Goal: Task Accomplishment & Management: Manage account settings

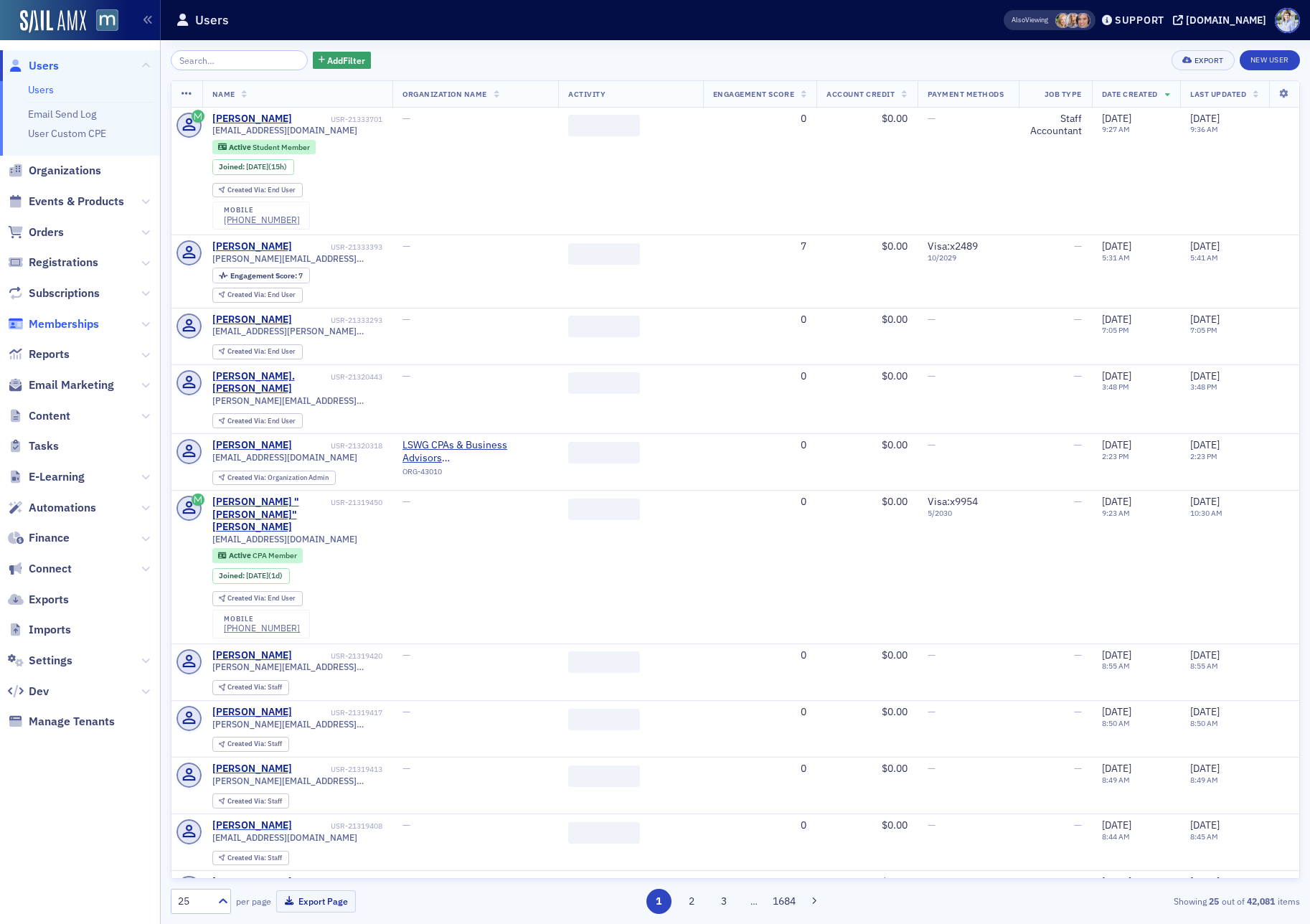
click at [78, 321] on span "Memberships" at bounding box center [64, 324] width 71 height 16
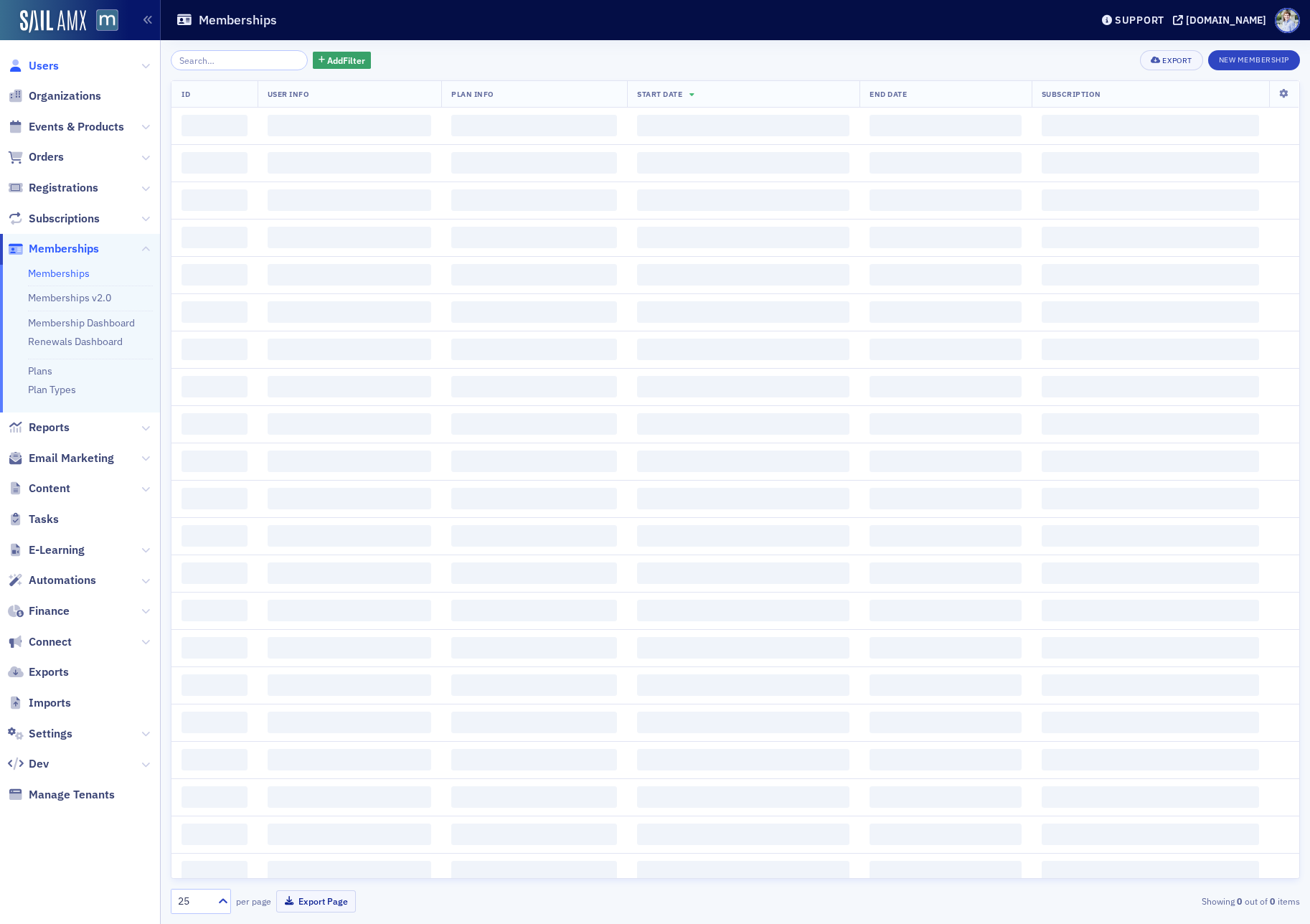
click at [47, 65] on span "Users" at bounding box center [44, 65] width 30 height 16
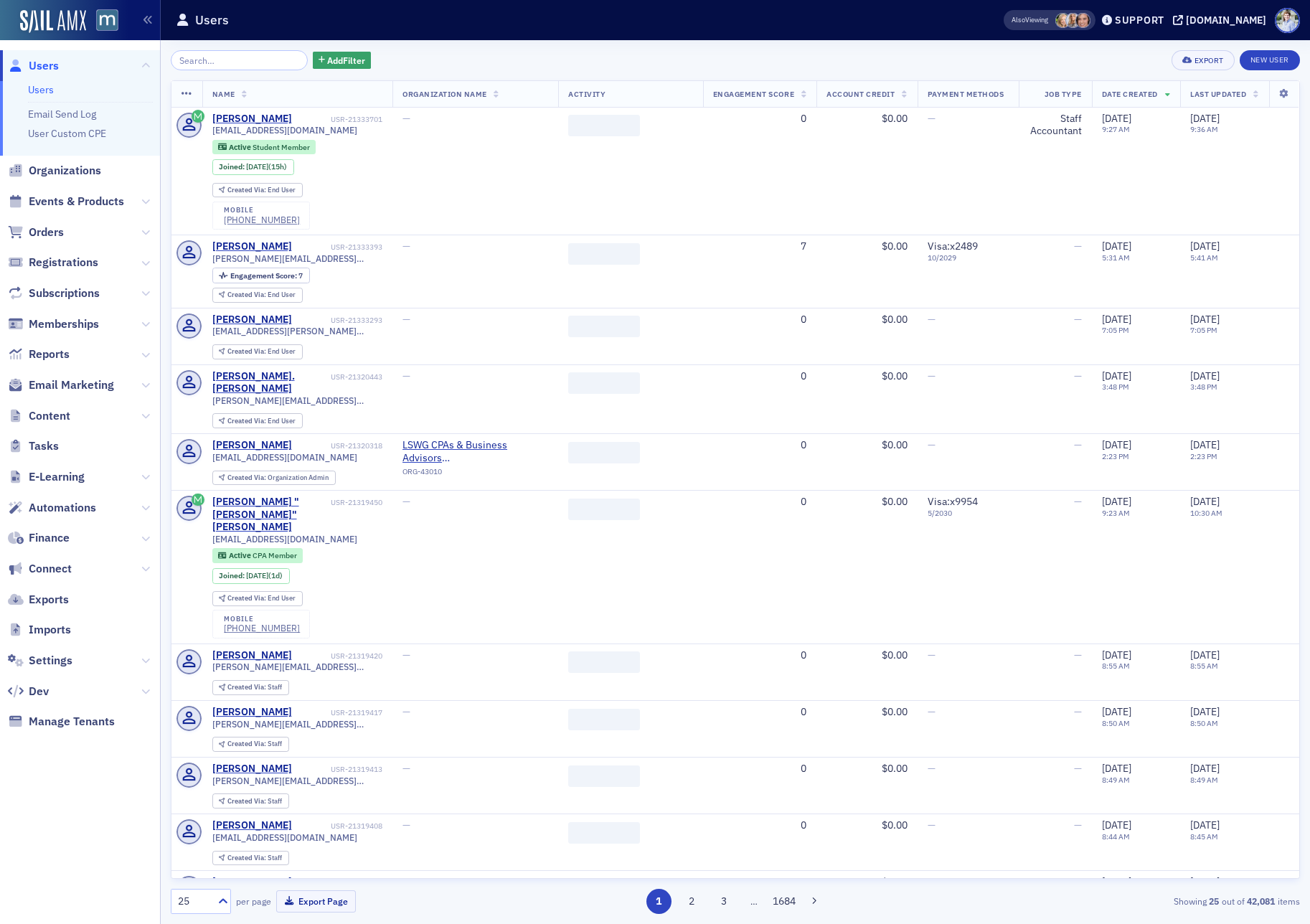
click at [235, 58] on input "search" at bounding box center [239, 60] width 137 height 20
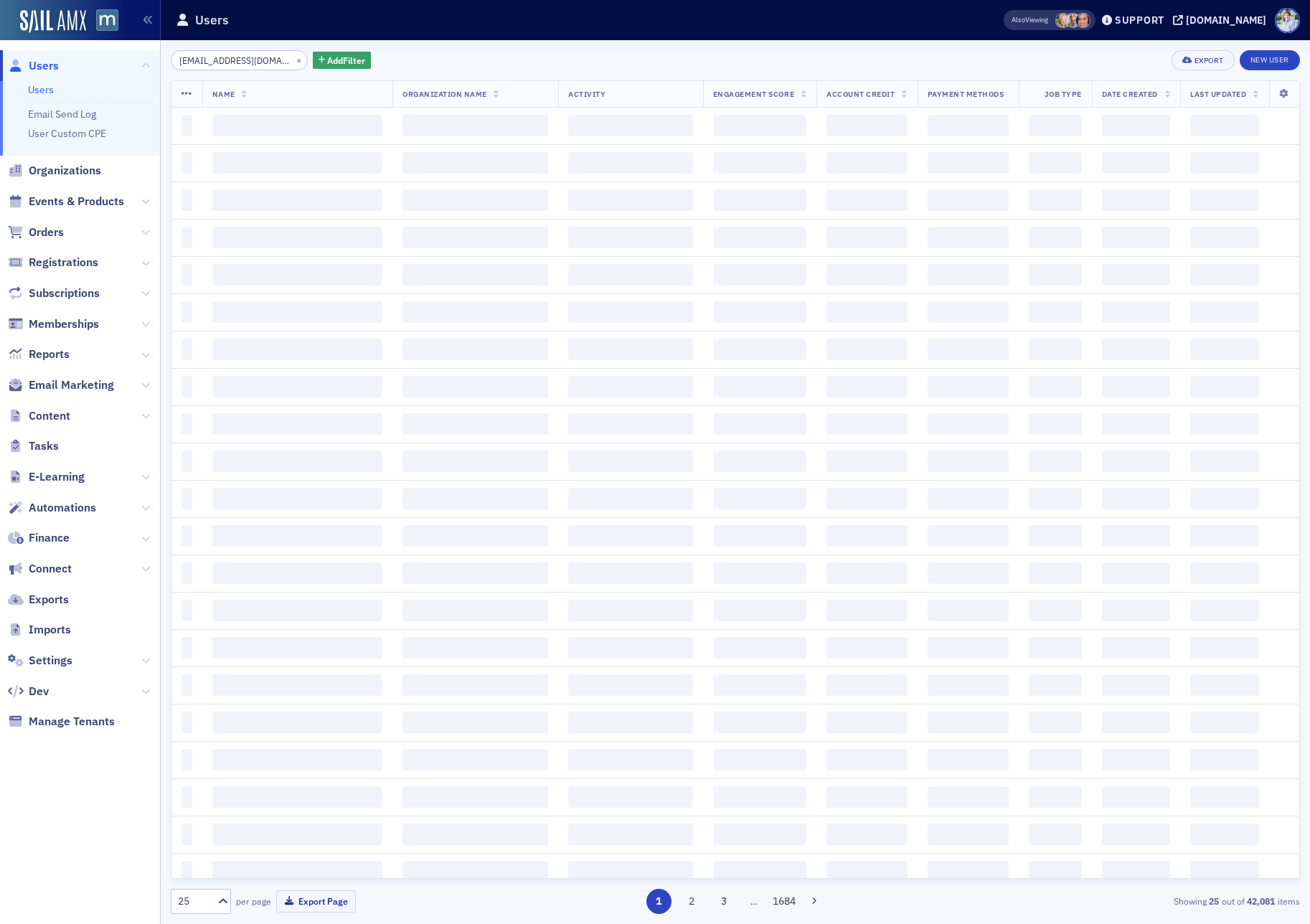
scroll to position [0, 31]
type input "bill.tzamaras@cohnreznick.com"
drag, startPoint x: 288, startPoint y: 26, endPoint x: 281, endPoint y: 35, distance: 11.4
click at [288, 26] on div "Users" at bounding box center [567, 20] width 783 height 27
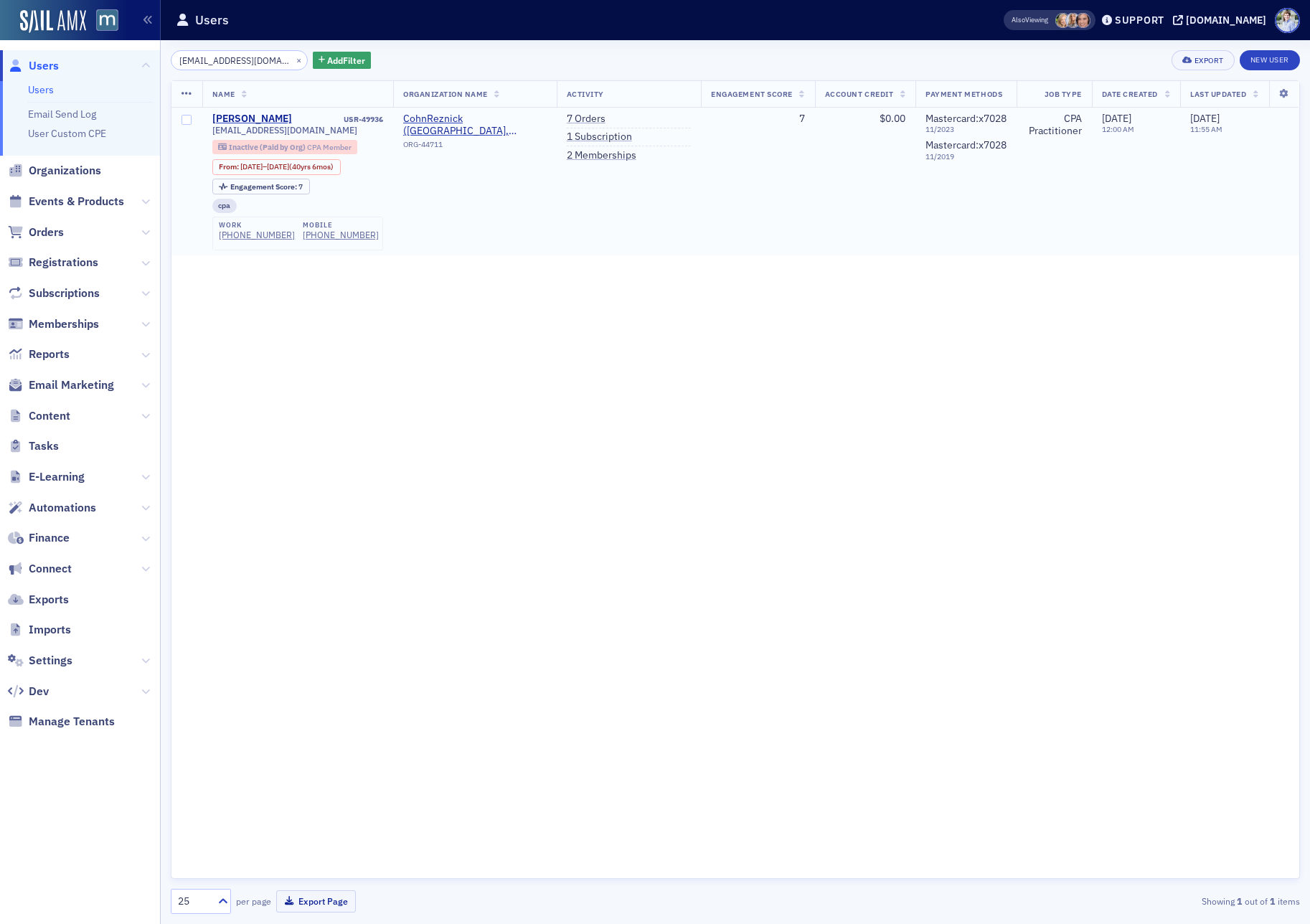
click at [253, 144] on span "Inactive (Paid by Org)" at bounding box center [268, 147] width 78 height 10
click at [471, 214] on td "CohnReznick (Bethesda, MD) ORG-44711" at bounding box center [475, 181] width 164 height 148
click at [676, 44] on div "bill.tzamaras@cohnreznick.com × Add Filter Export New User Name Organization Na…" at bounding box center [735, 481] width 1130 height 883
click at [51, 23] on img at bounding box center [53, 21] width 66 height 23
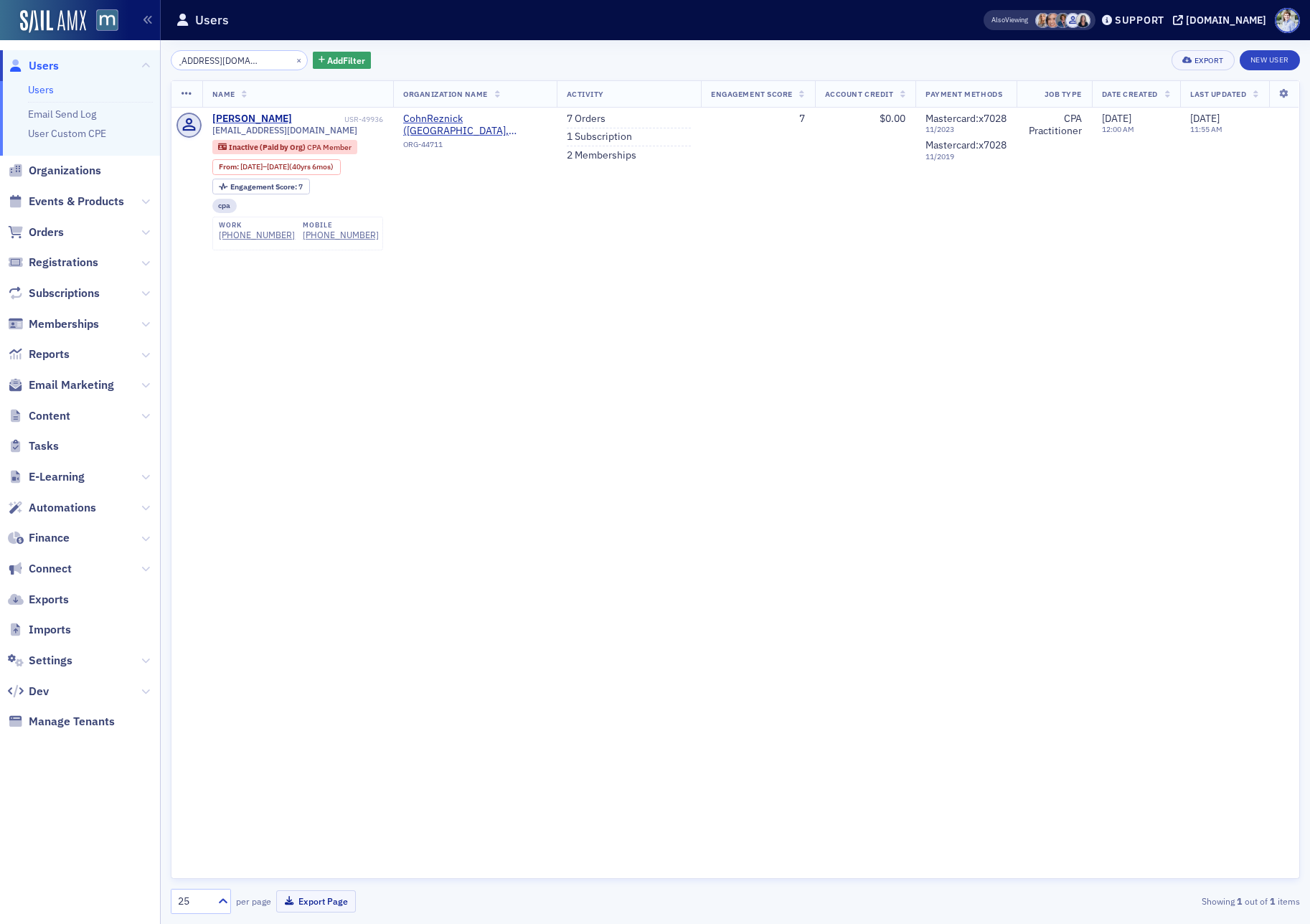
click at [68, 272] on span "Registrations" at bounding box center [80, 262] width 160 height 31
click at [69, 262] on span "Registrations" at bounding box center [63, 262] width 70 height 16
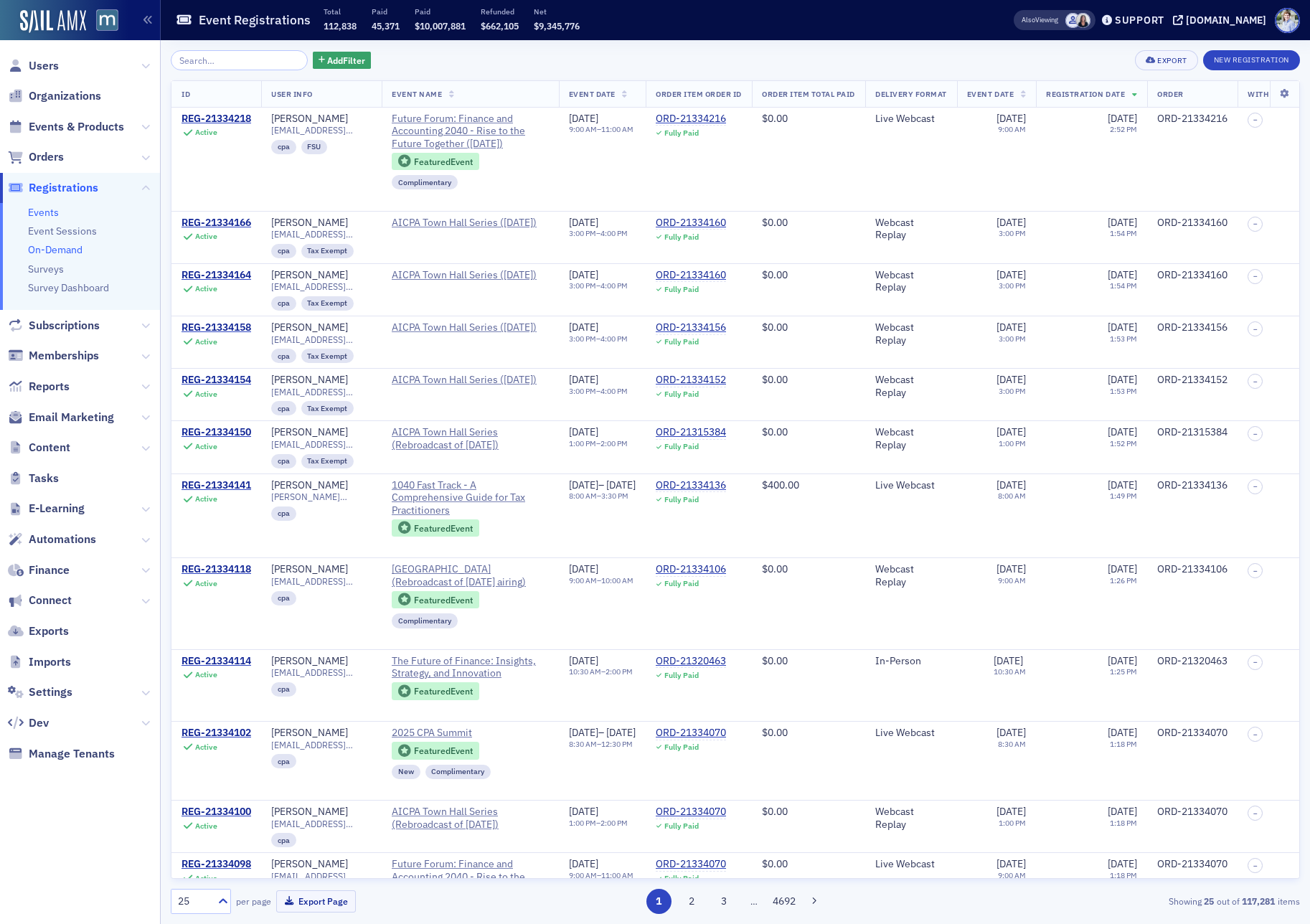
click at [60, 256] on link "On-Demand" at bounding box center [55, 249] width 55 height 13
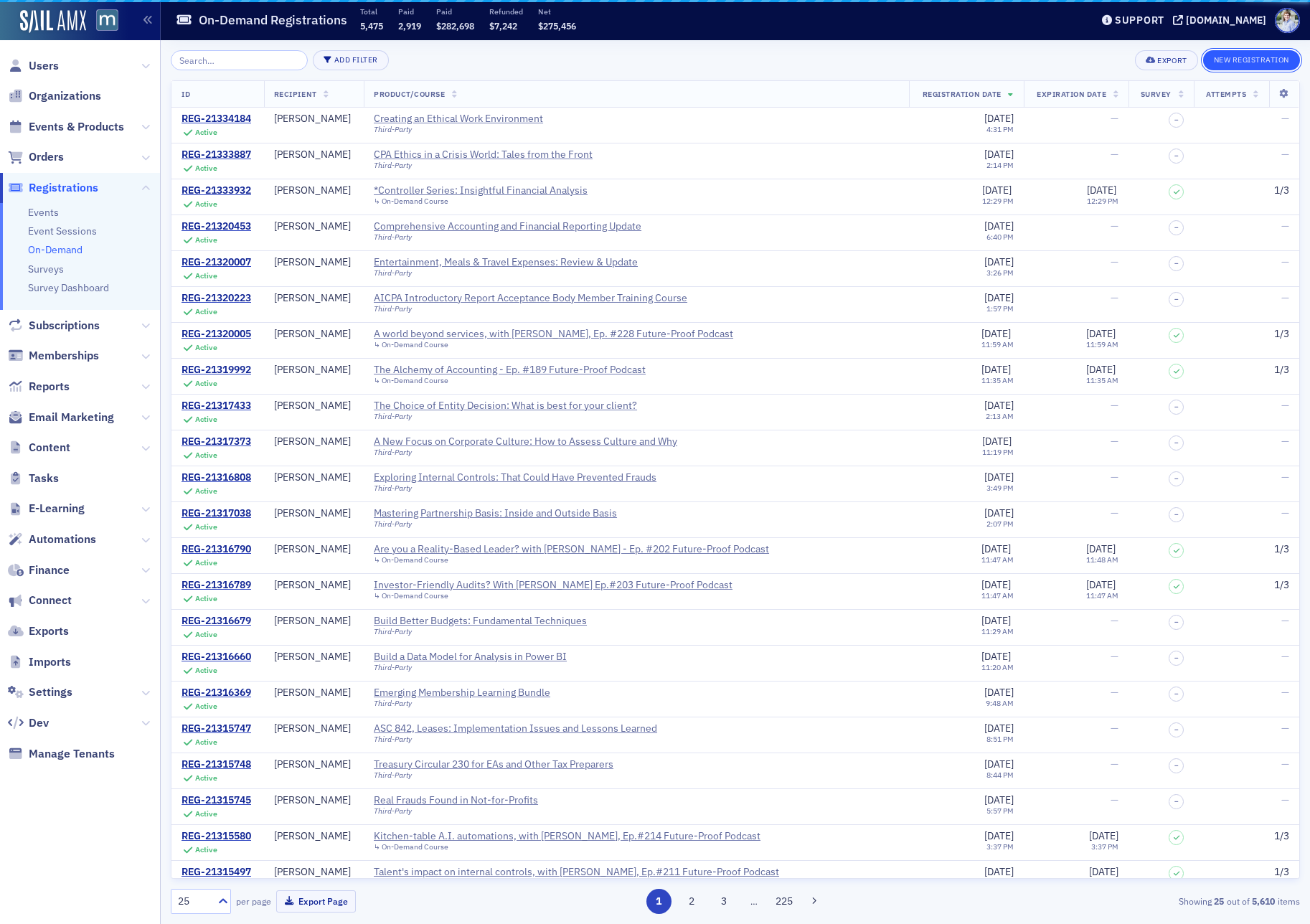
click at [1274, 64] on button "New Registration" at bounding box center [1251, 60] width 97 height 20
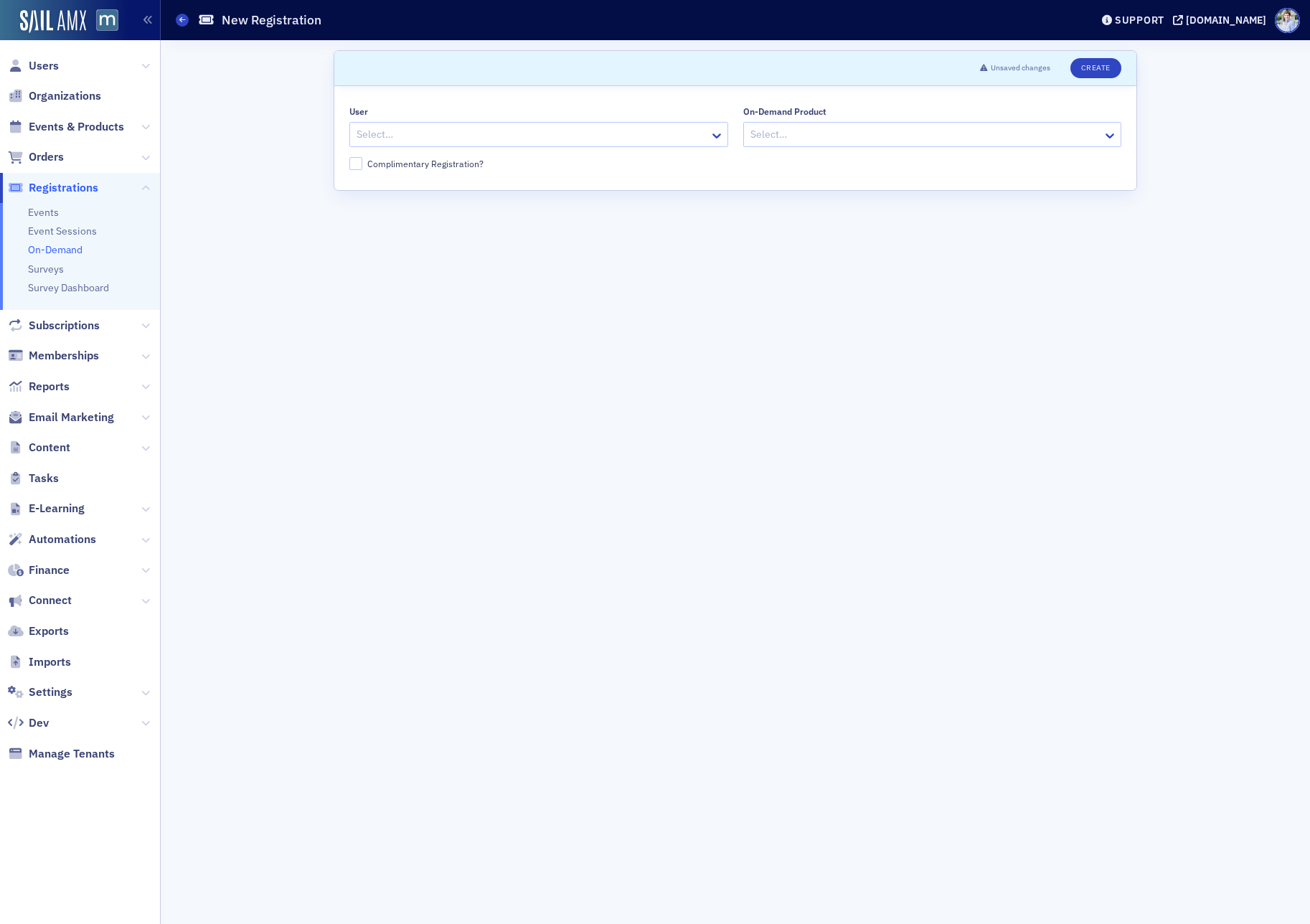
click at [808, 119] on div "On-Demand Product Select…" at bounding box center [932, 126] width 379 height 41
click at [808, 121] on div "On-Demand Product Select…" at bounding box center [932, 126] width 379 height 41
click at [479, 67] on header "Unsaved changes Create" at bounding box center [735, 68] width 802 height 35
click at [671, 83] on header "Unsaved changes Create" at bounding box center [735, 68] width 802 height 35
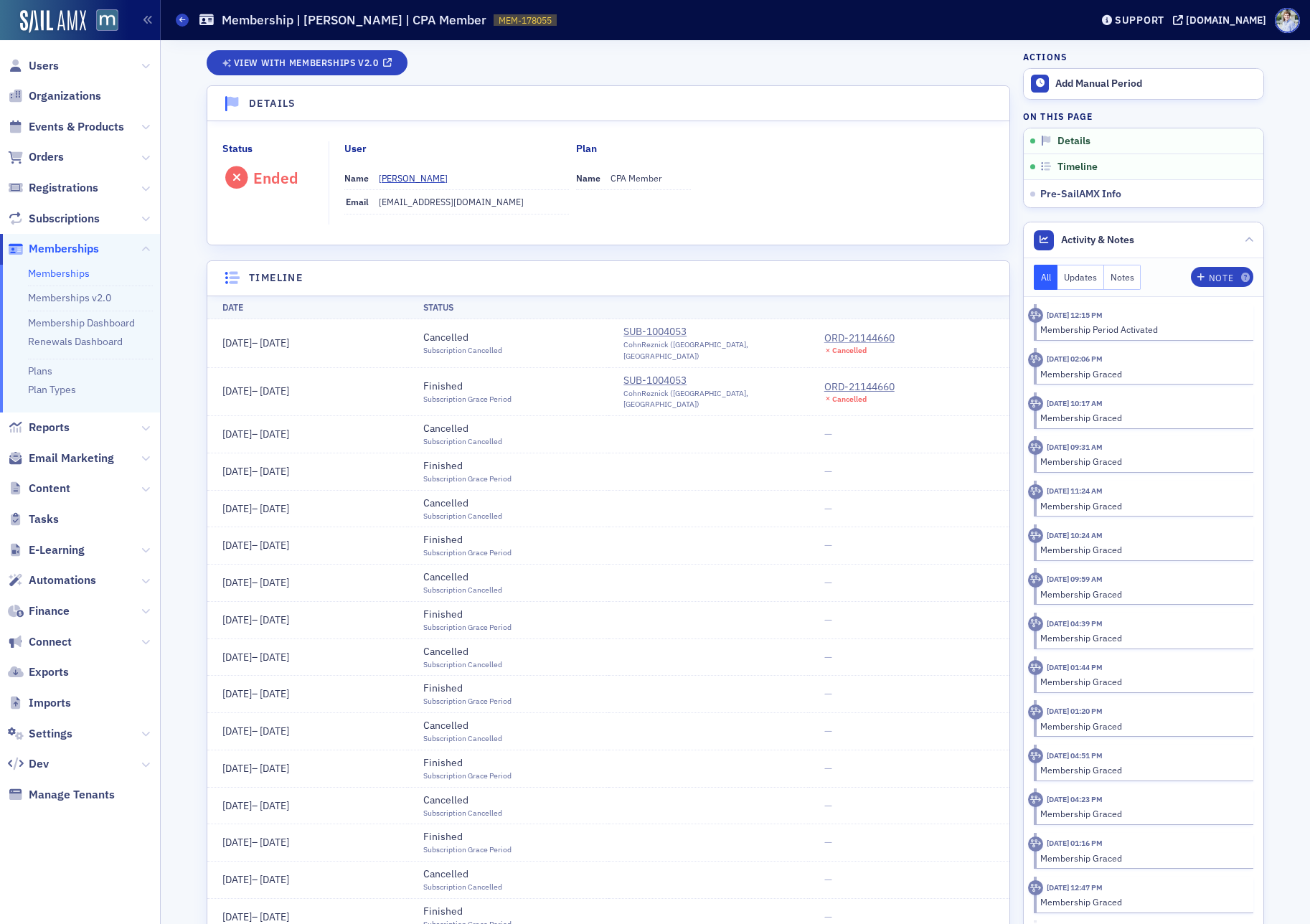
click at [869, 331] on div "ORD-21144660" at bounding box center [860, 338] width 71 height 15
click at [334, 14] on h1 "Membership | Bill Tzamaras | CPA Member" at bounding box center [354, 20] width 265 height 17
copy h1 "Tzamaras"
click at [770, 32] on div "Memberships Membership | Bill Tzamaras | CPA Member MEM-178055 178055" at bounding box center [623, 20] width 893 height 27
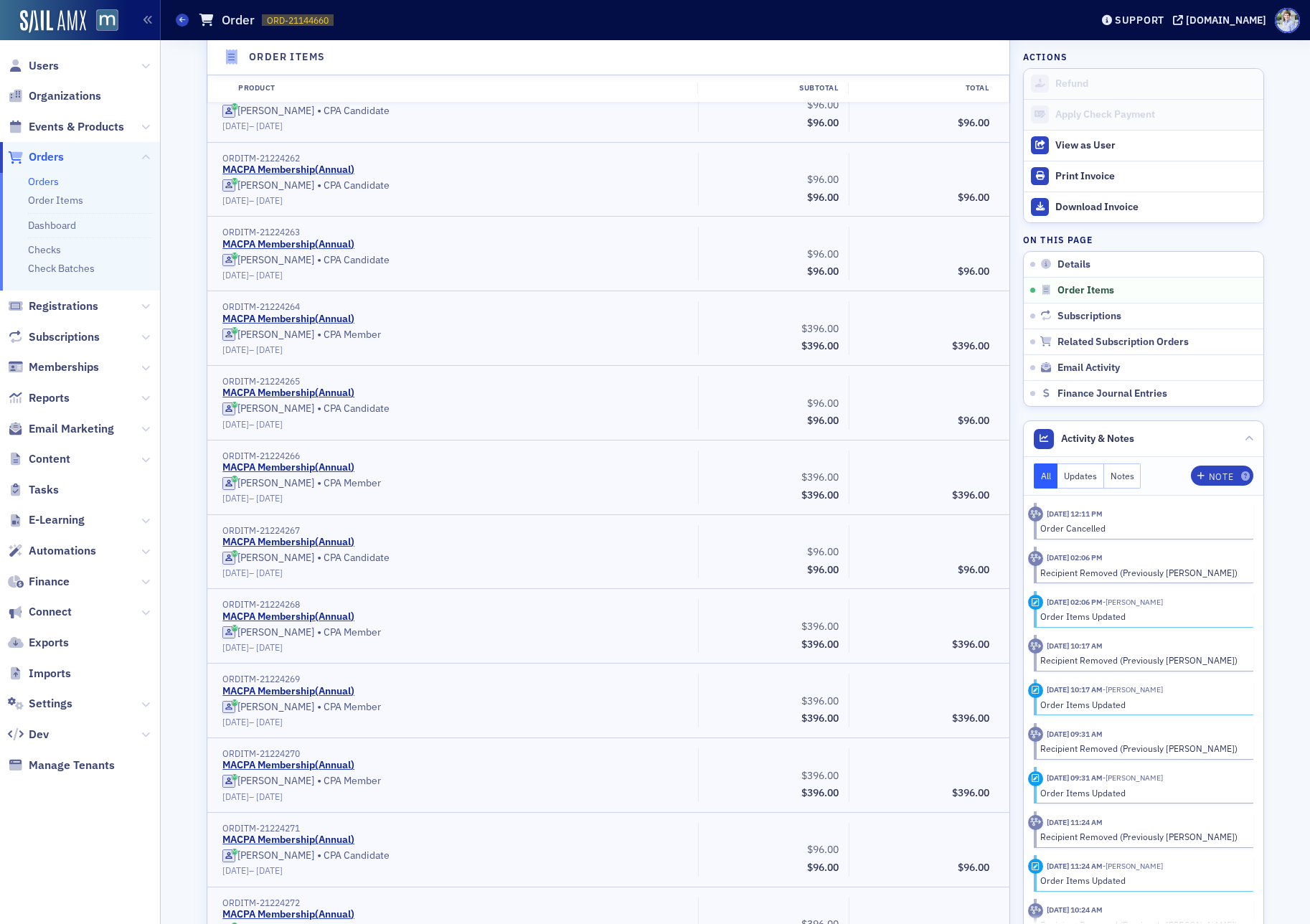
drag, startPoint x: 180, startPoint y: 339, endPoint x: 187, endPoint y: 336, distance: 7.6
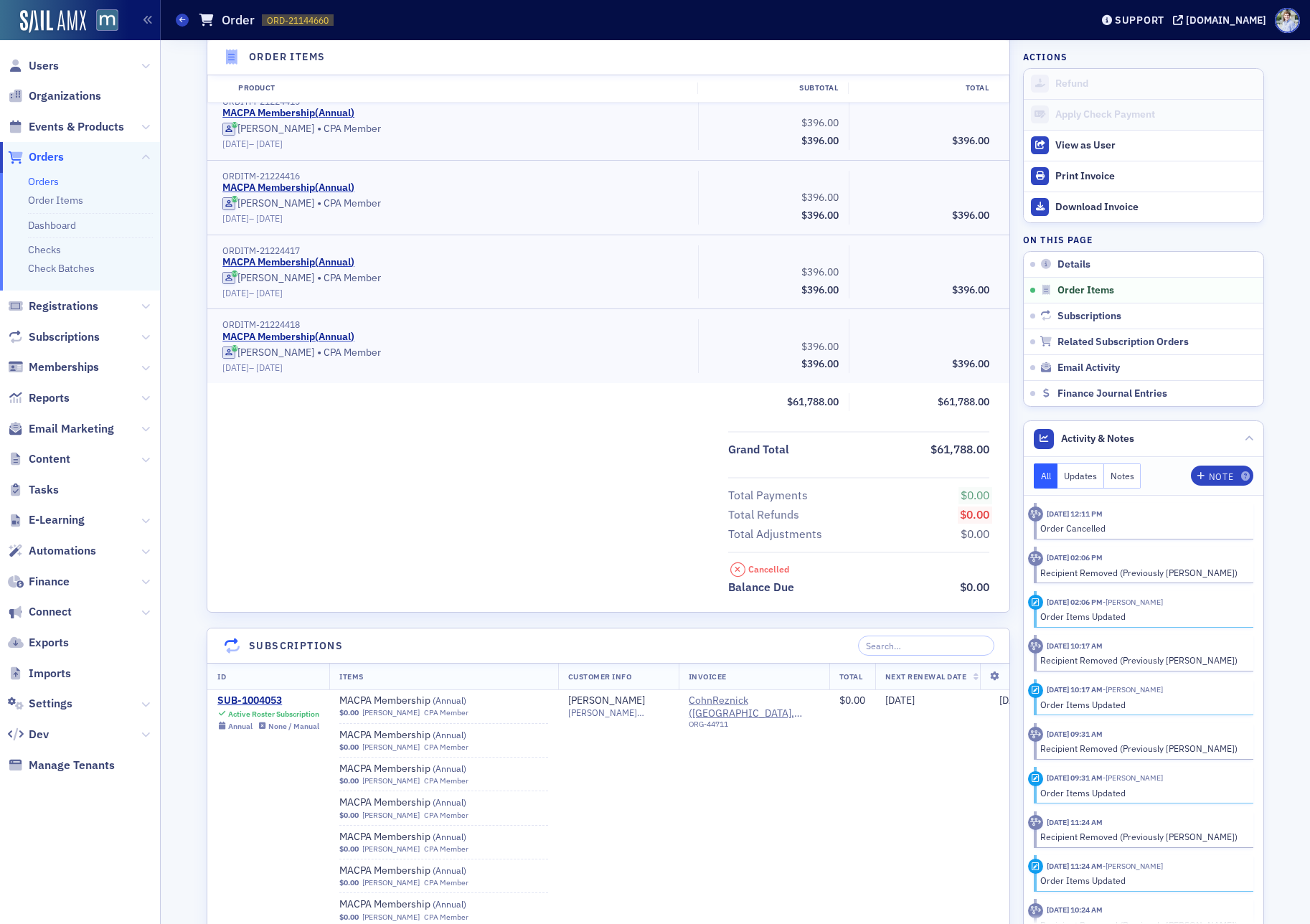
scroll to position [19655, 0]
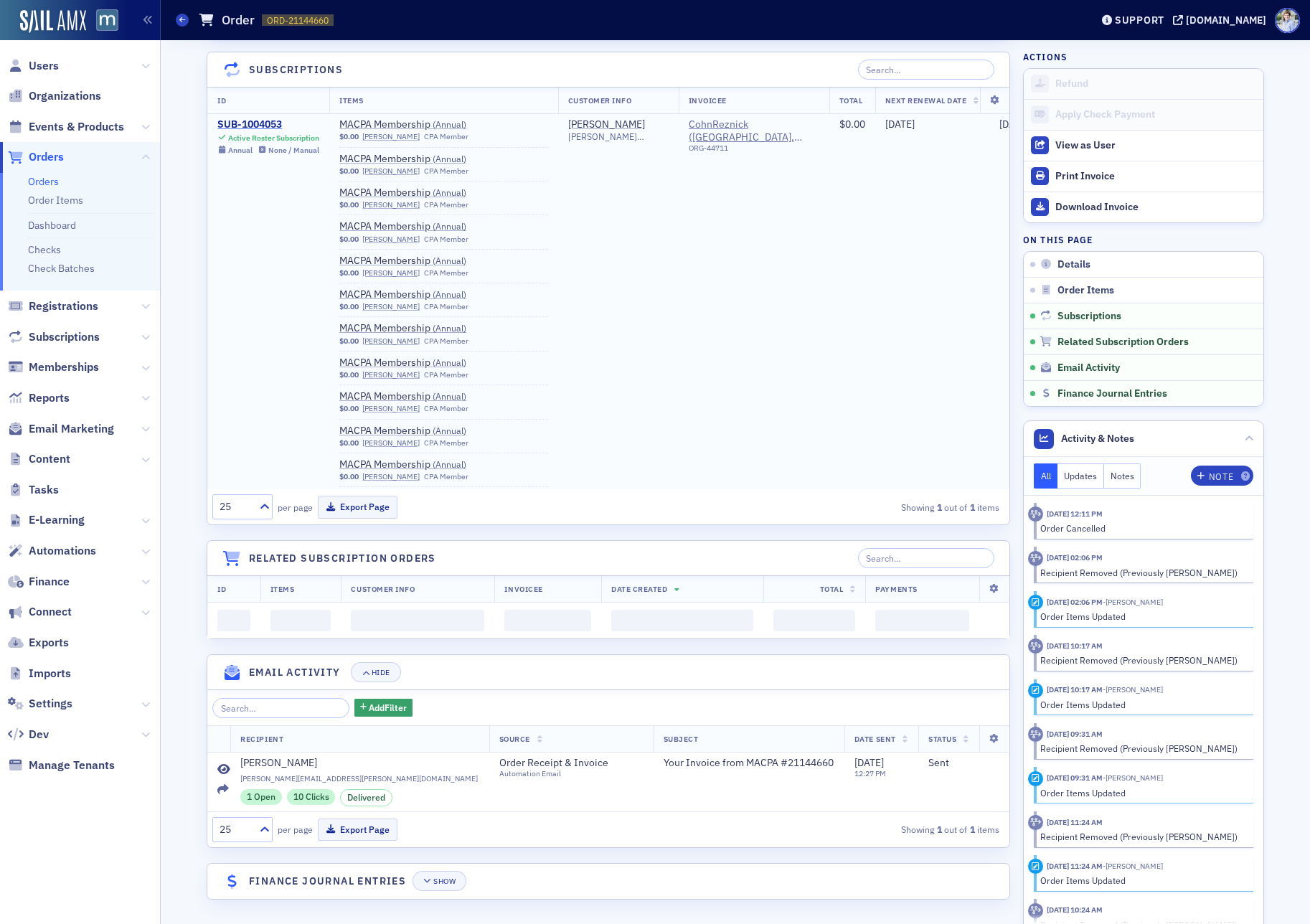
click at [261, 122] on div "SUB-1004053" at bounding box center [268, 124] width 102 height 13
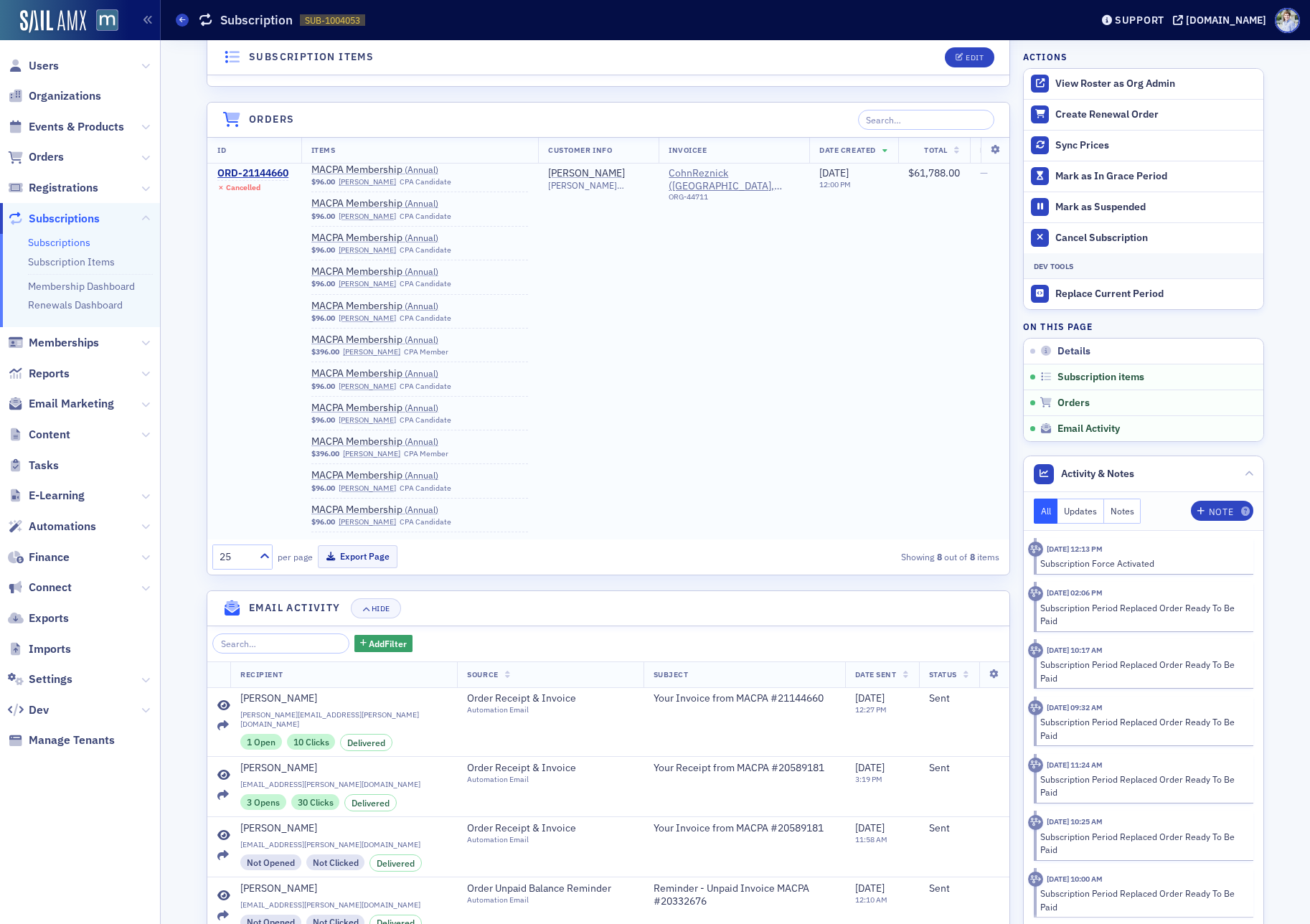
scroll to position [7872, 0]
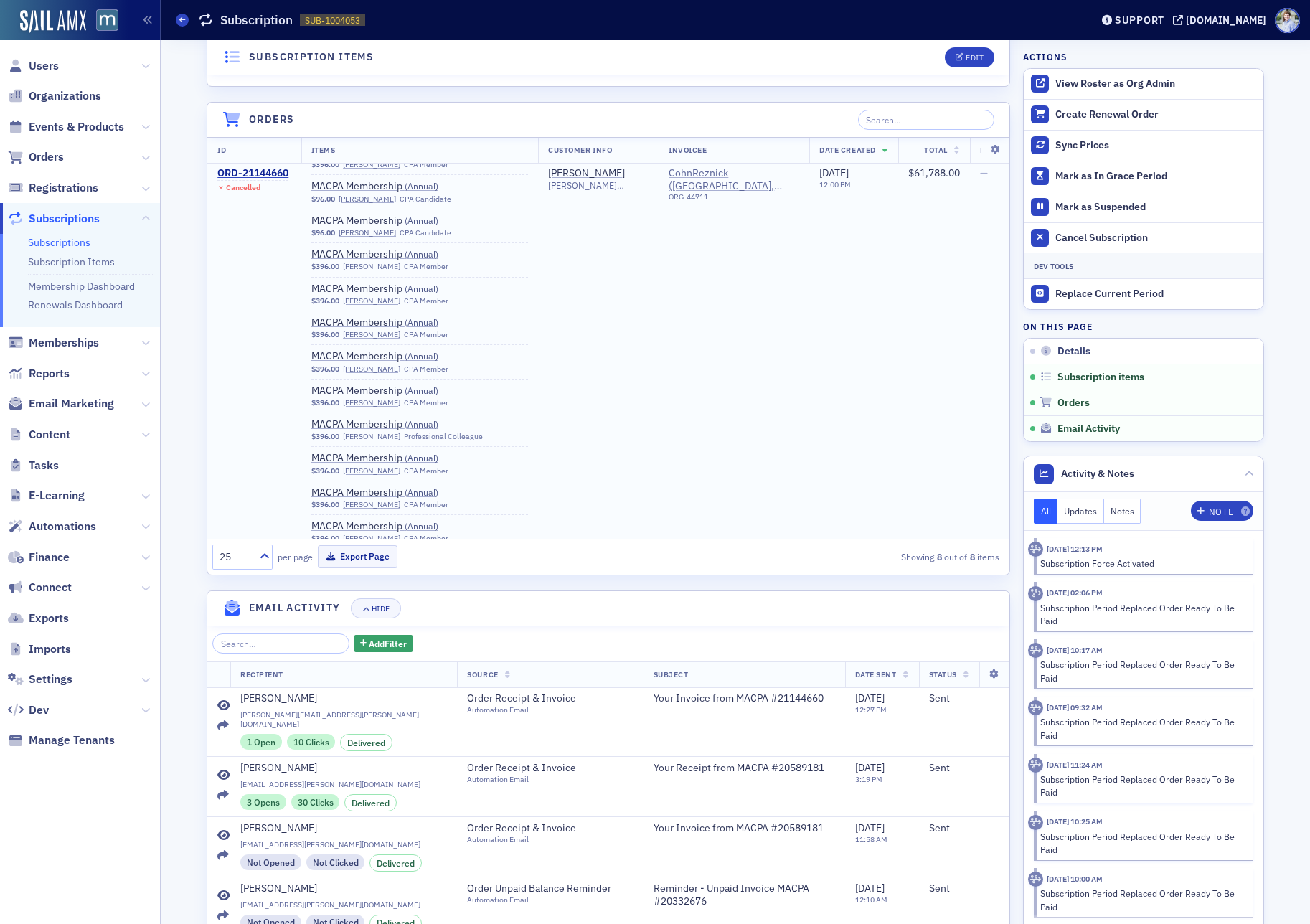
click at [705, 178] on span "CohnReznick (Bethesda, MD)" at bounding box center [734, 180] width 131 height 25
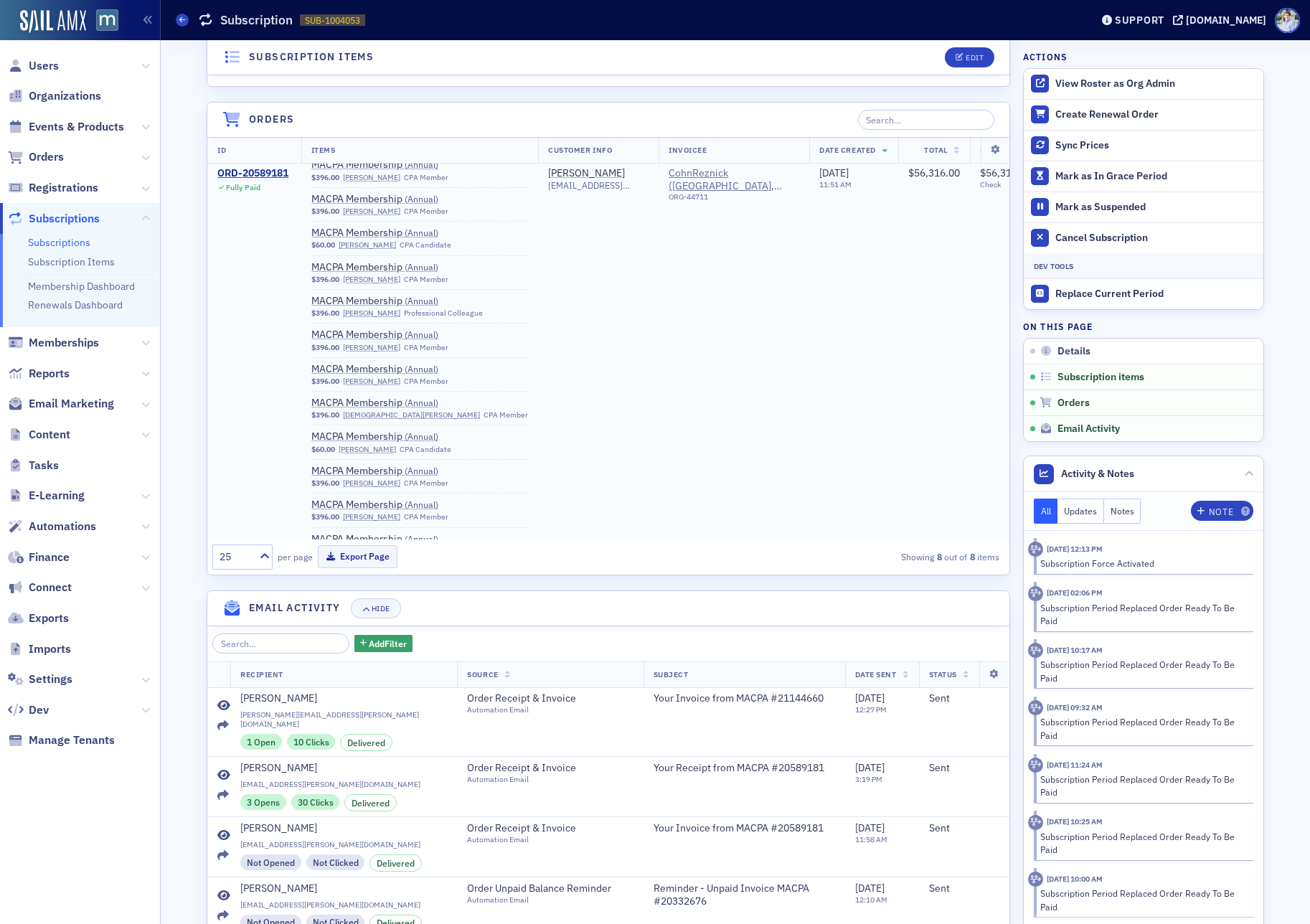
click at [248, 168] on div "ORD-20589181" at bounding box center [253, 174] width 71 height 13
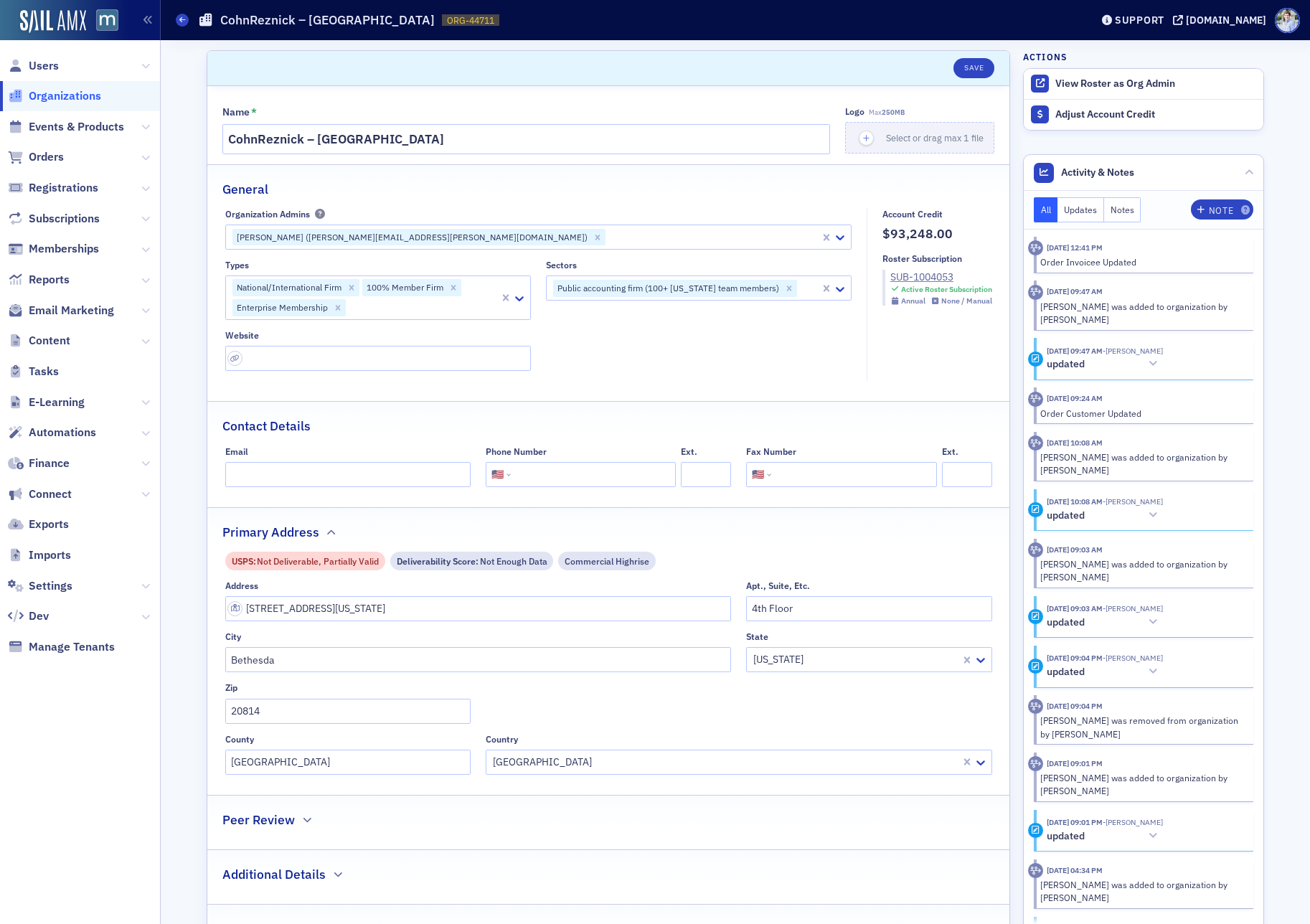
select select "US"
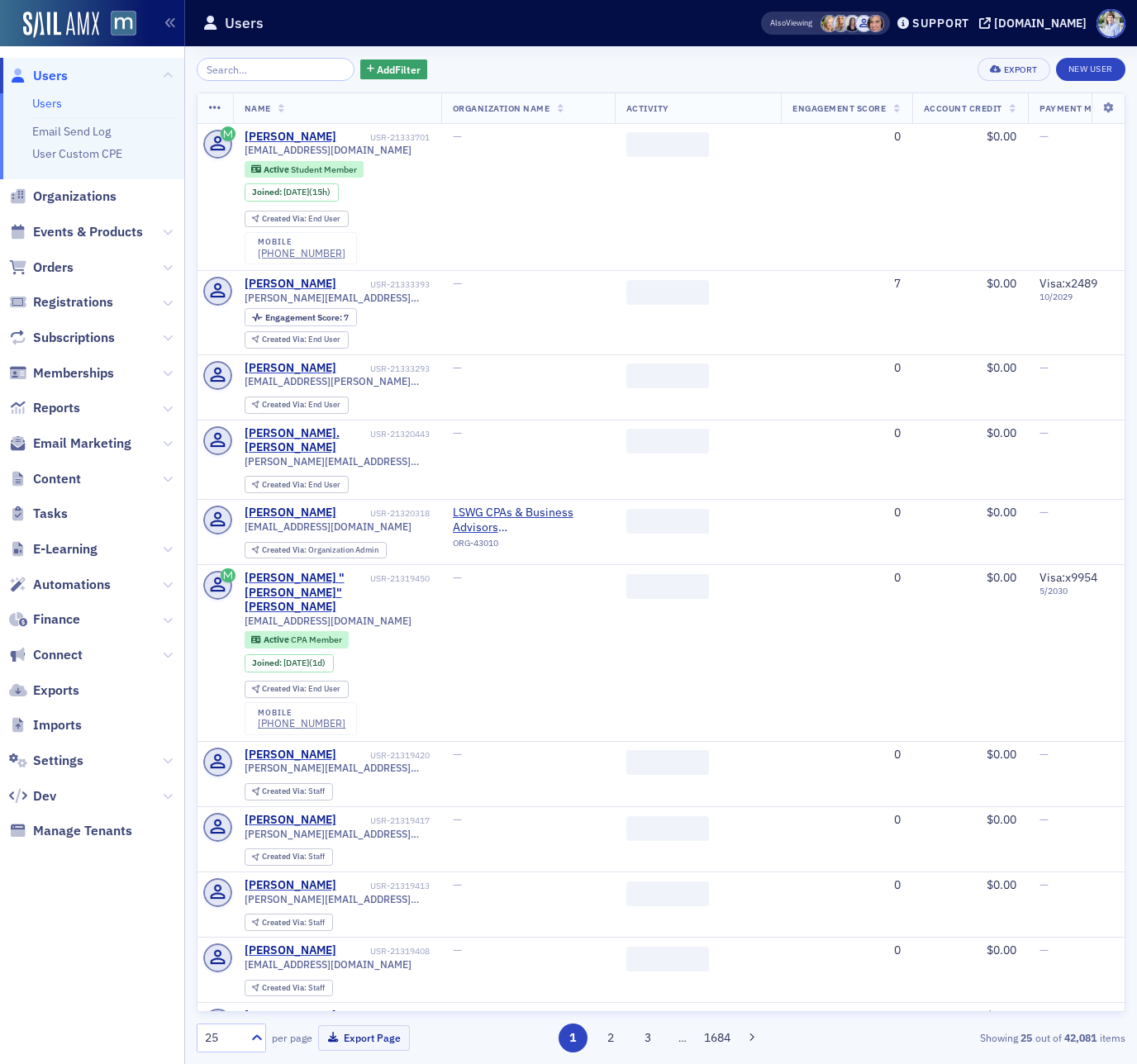
click at [467, 26] on div "Users" at bounding box center [455, 23] width 507 height 31
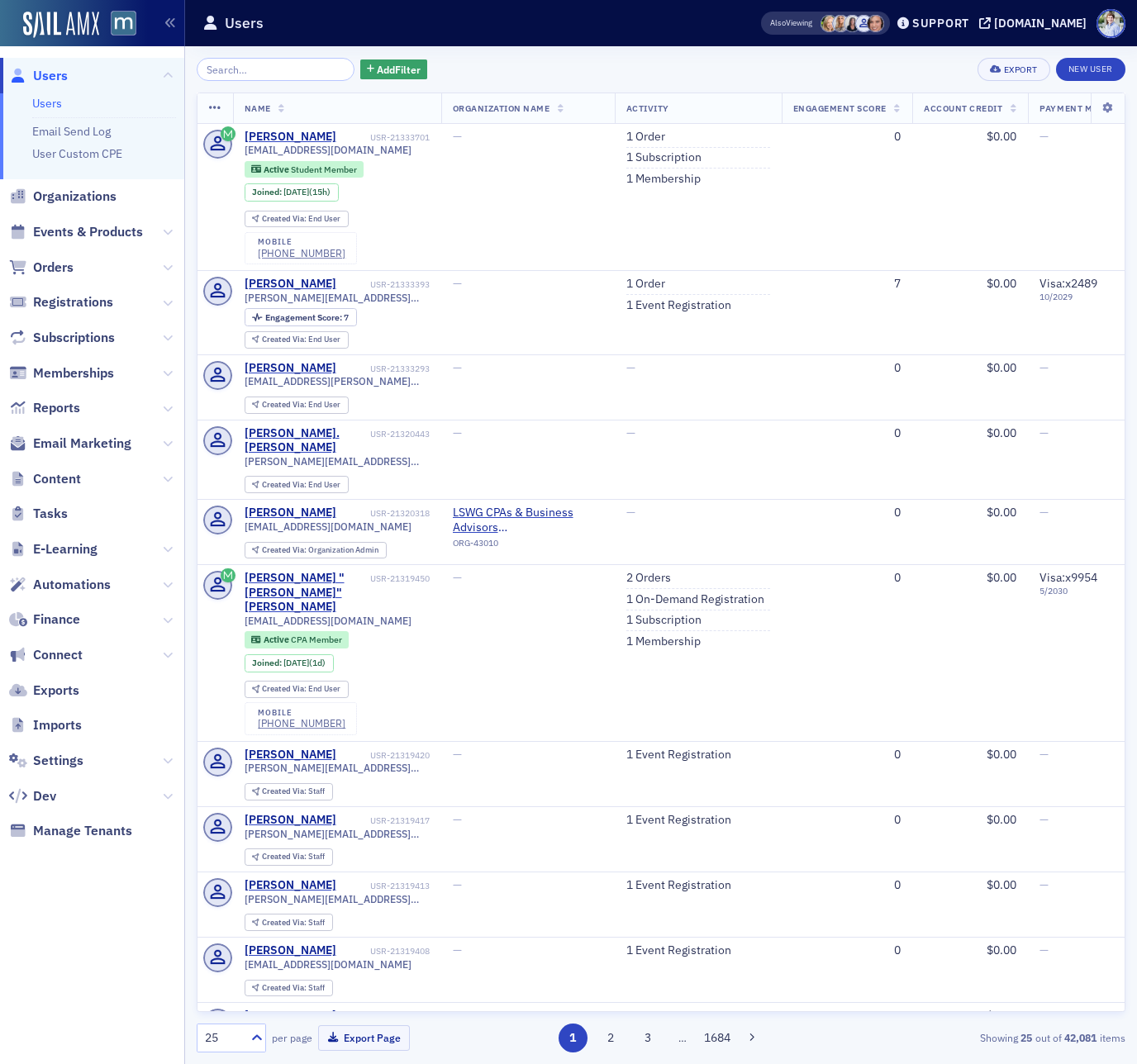
click at [544, 27] on div "Users" at bounding box center [455, 23] width 507 height 31
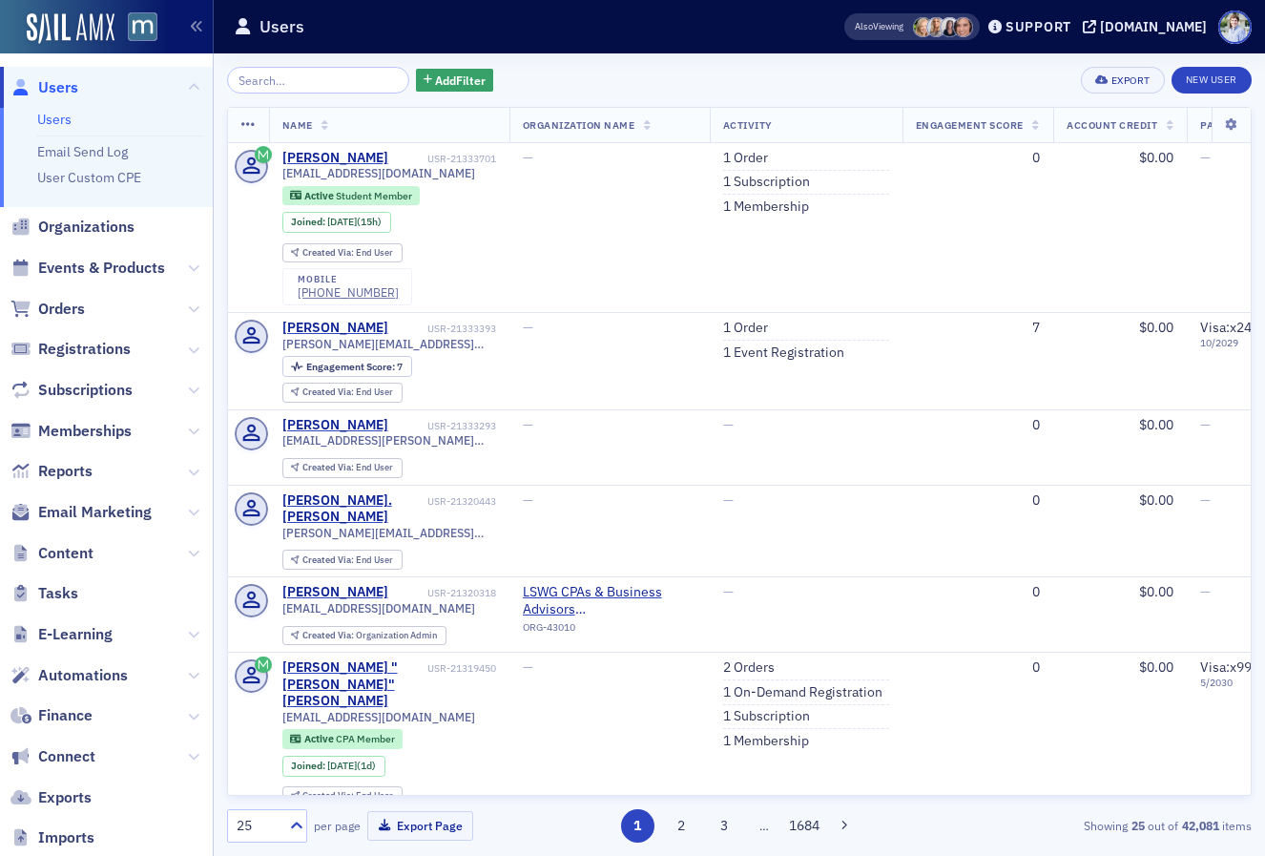
click at [509, 27] on div "Users" at bounding box center [509, 27] width 551 height 36
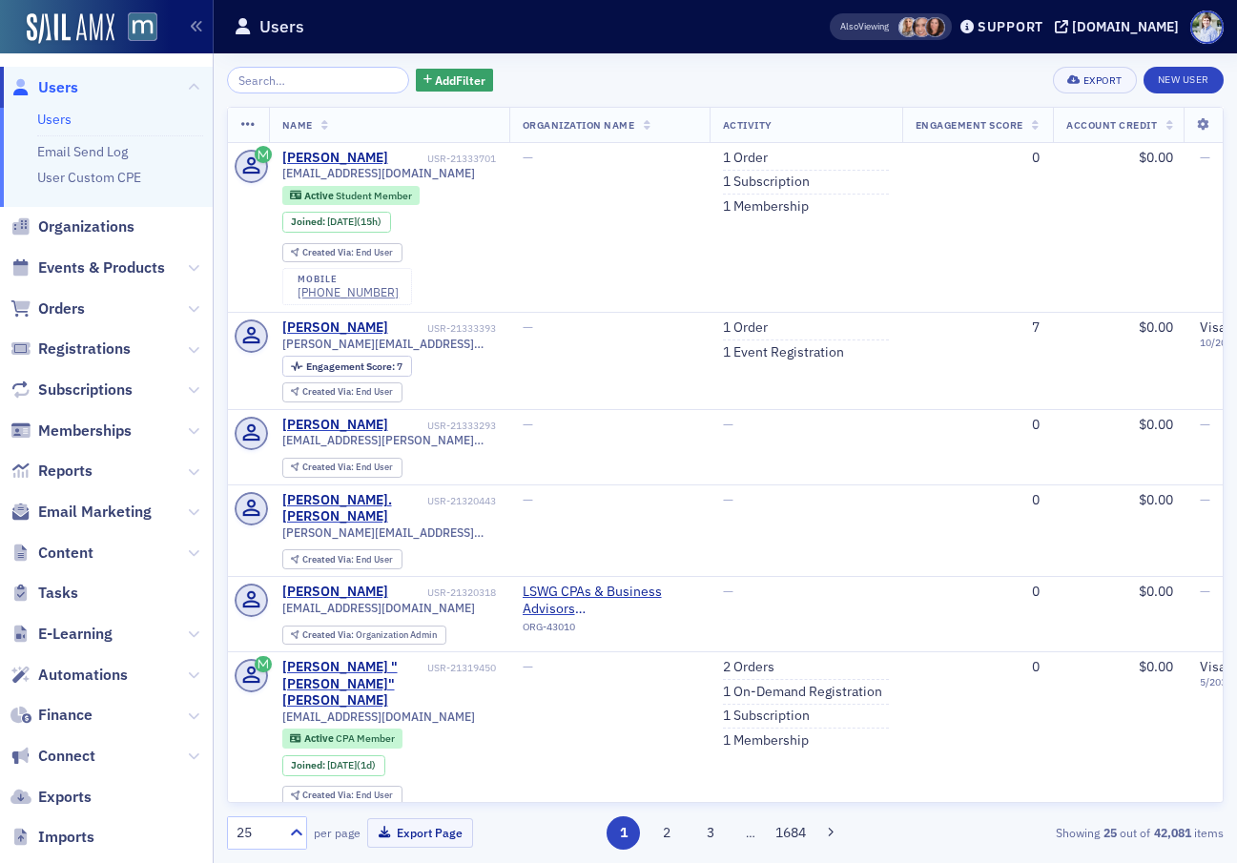
drag, startPoint x: 547, startPoint y: 42, endPoint x: 532, endPoint y: 41, distance: 14.3
click at [547, 42] on div "Users" at bounding box center [502, 27] width 536 height 36
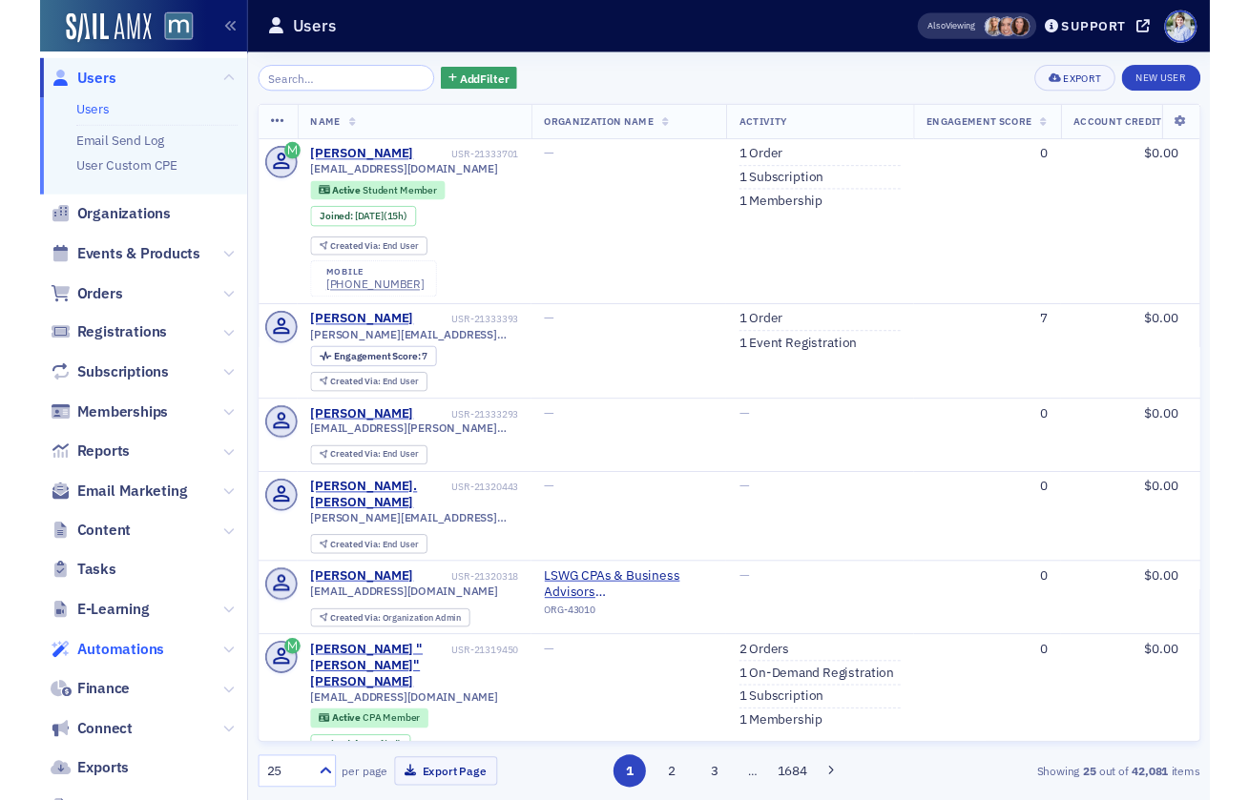
scroll to position [190, 0]
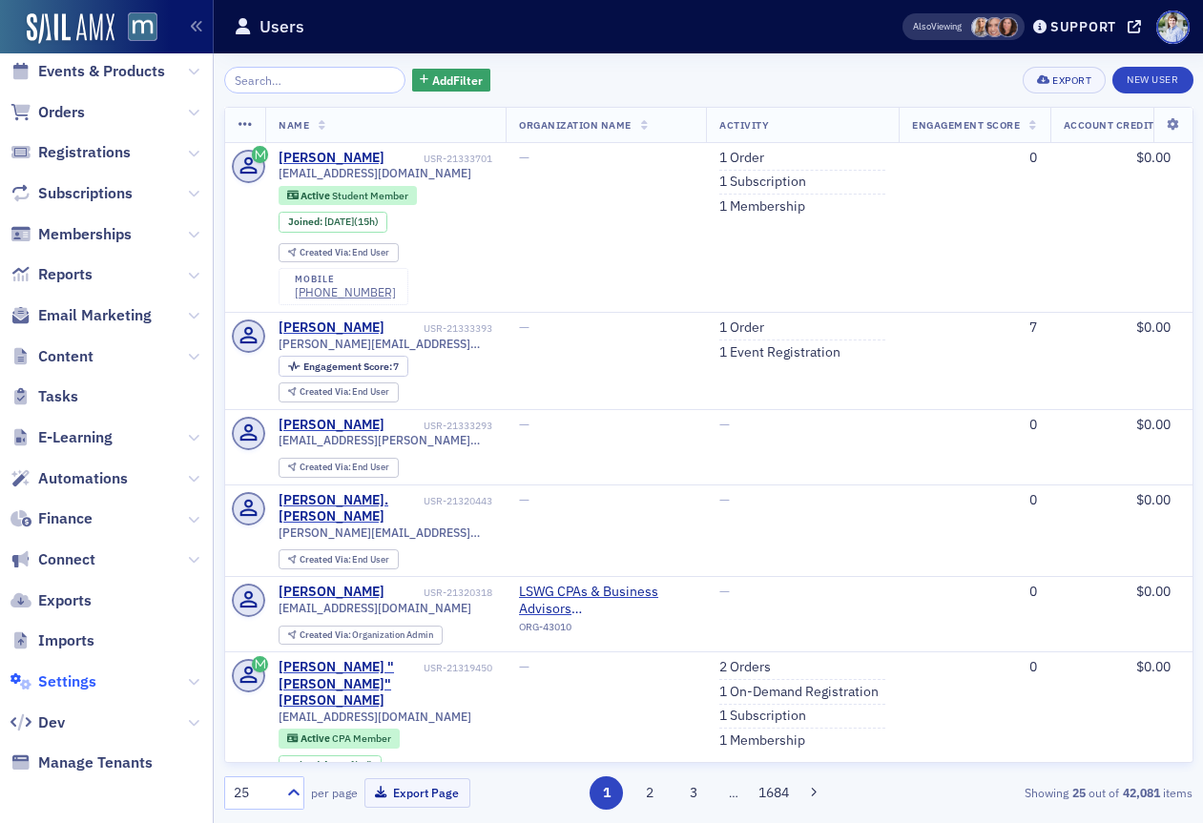
click at [74, 675] on span "Settings" at bounding box center [67, 682] width 58 height 21
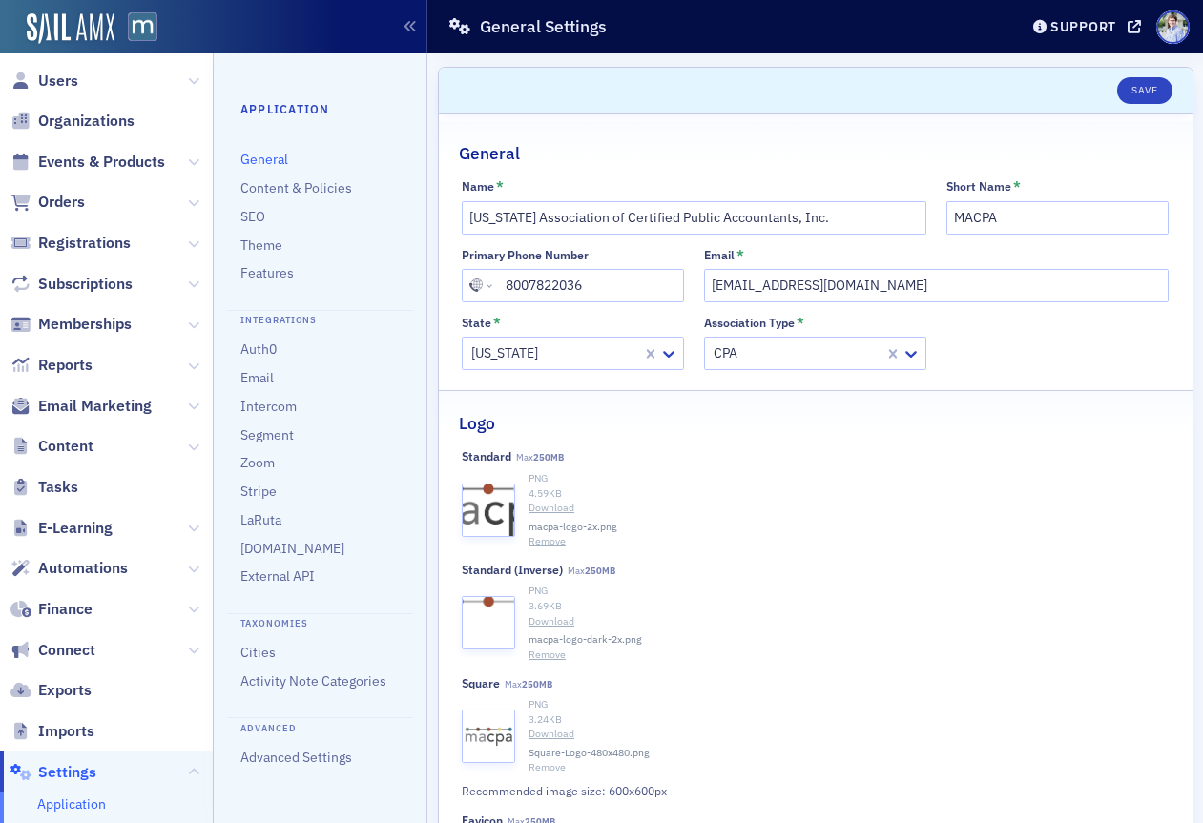
scroll to position [383, 0]
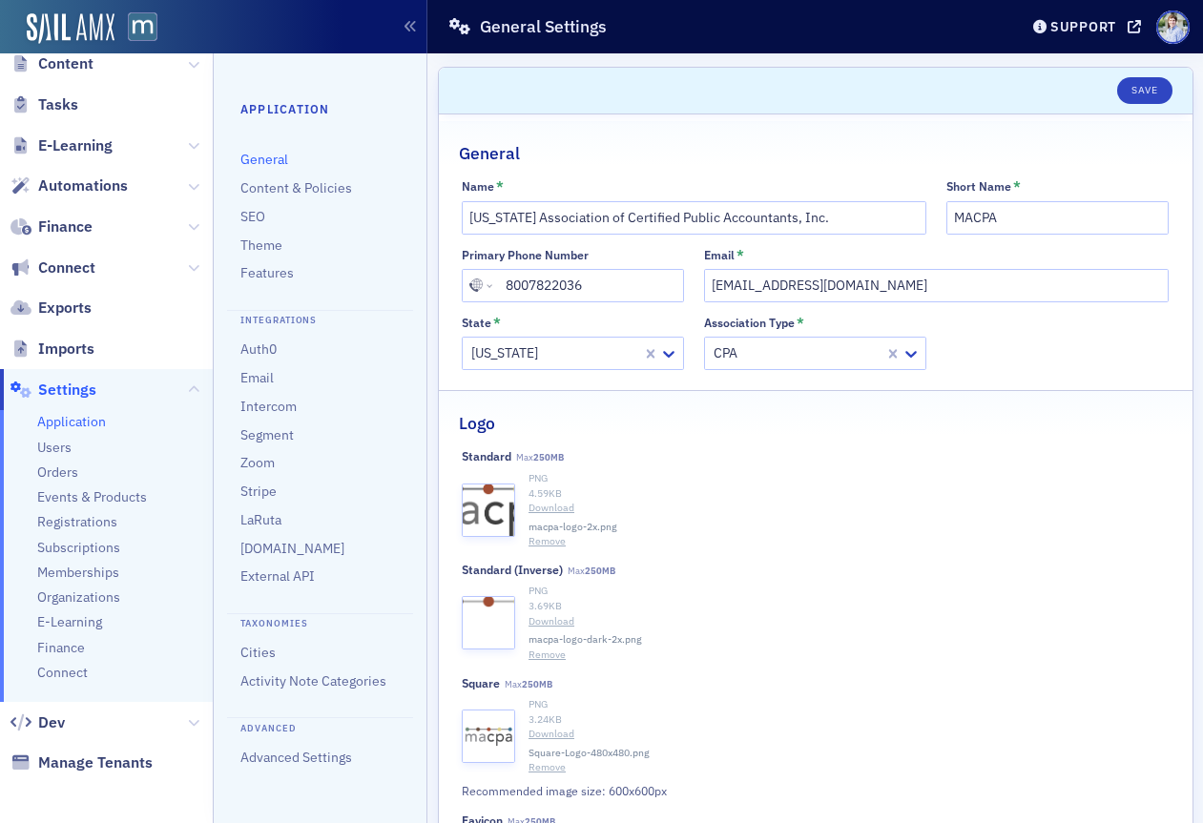
drag, startPoint x: 66, startPoint y: 491, endPoint x: 97, endPoint y: 472, distance: 36.8
click at [66, 491] on span "Events & Products" at bounding box center [92, 497] width 110 height 18
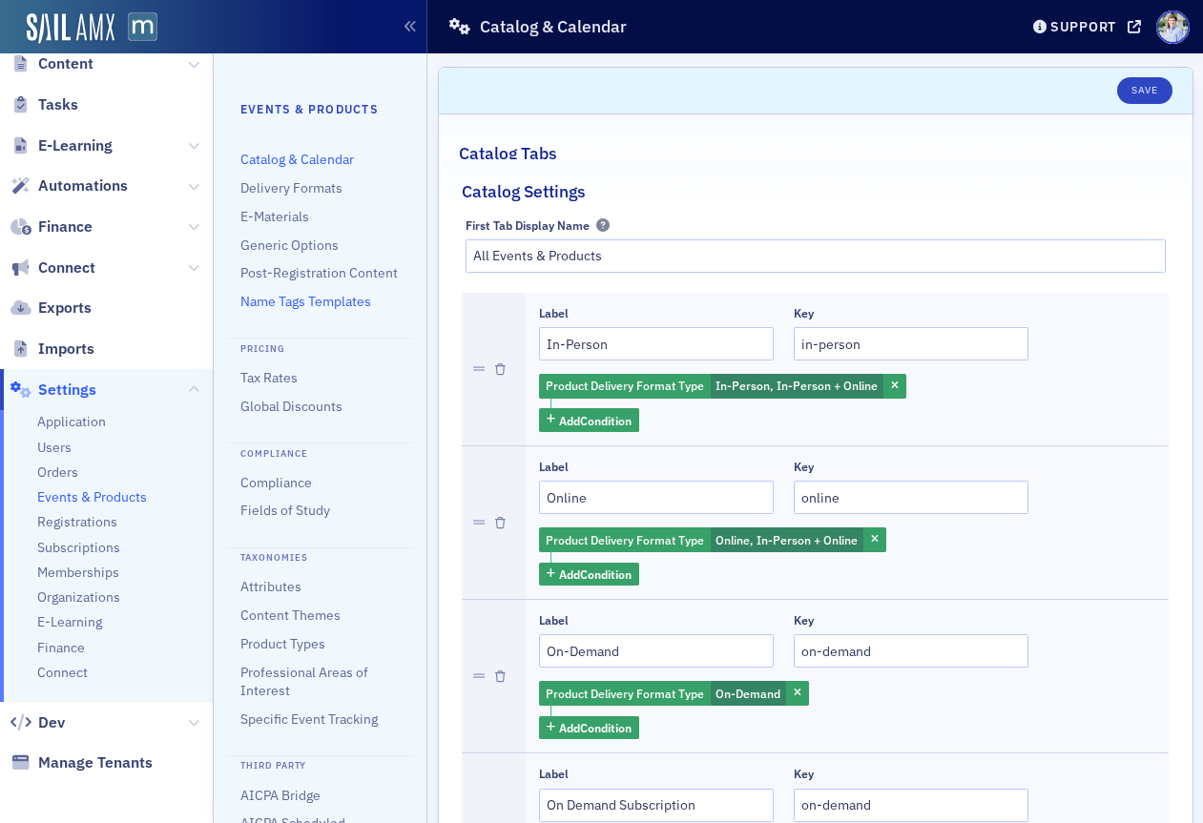
click at [293, 300] on link "Name Tags Templates" at bounding box center [305, 301] width 131 height 17
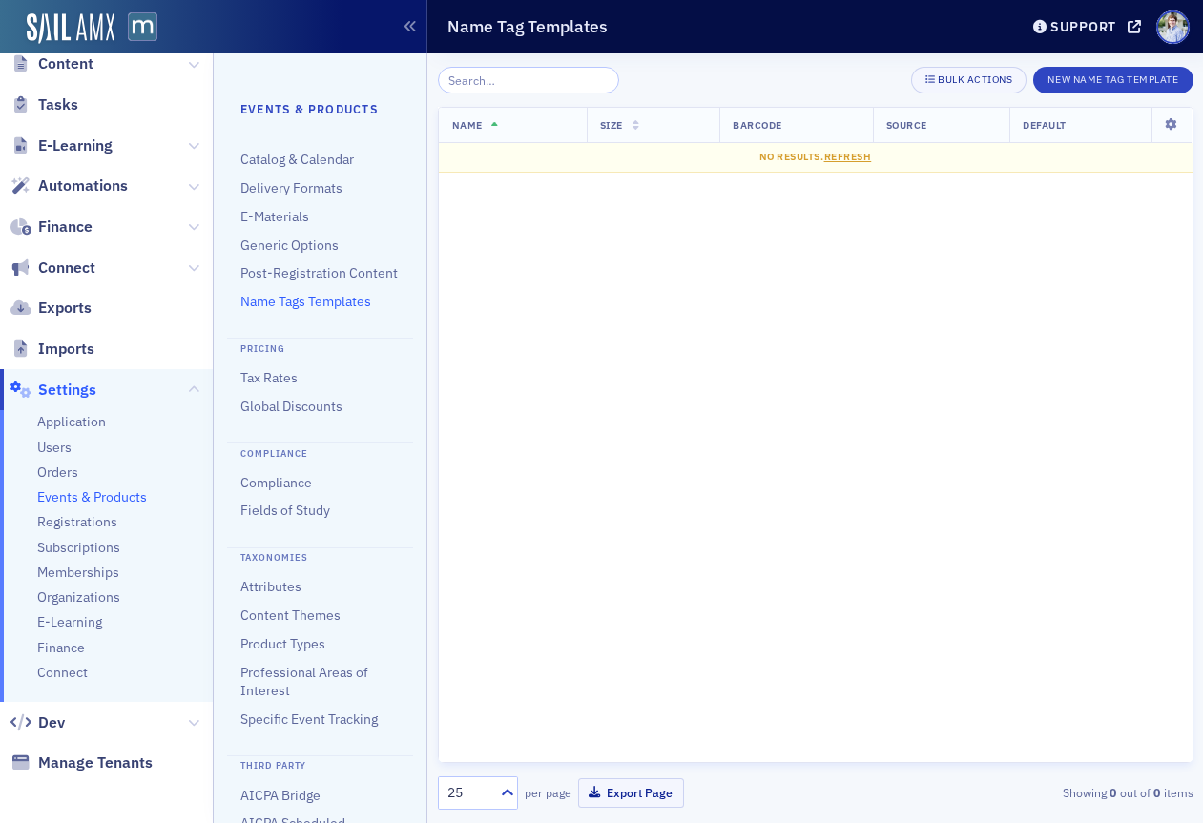
drag, startPoint x: 730, startPoint y: 61, endPoint x: 755, endPoint y: 73, distance: 27.7
click at [729, 61] on div "Bulk Actions New Name Tag Template Name Size Barcode Source Default No results.…" at bounding box center [816, 438] width 756 height 770
click at [1107, 76] on button "New Name Tag Template" at bounding box center [1112, 80] width 159 height 27
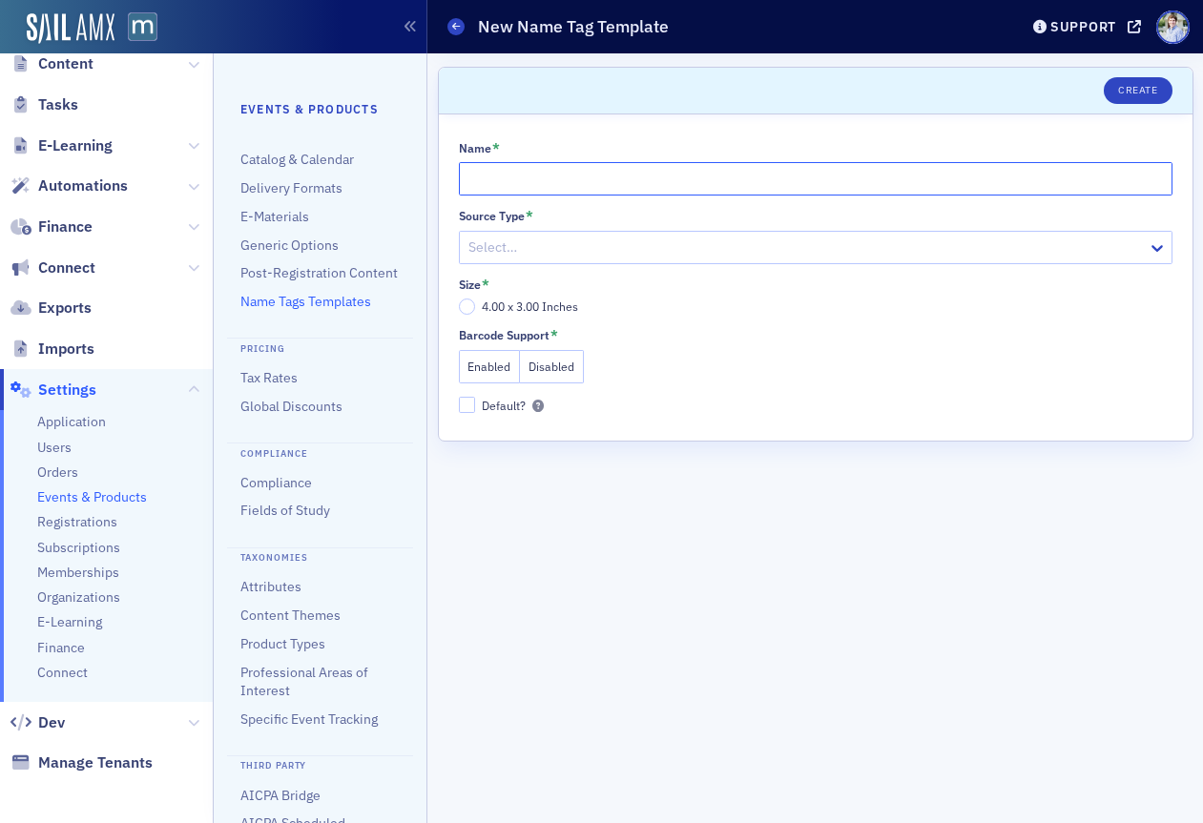
click at [711, 177] on input "Name *" at bounding box center [816, 178] width 714 height 33
type input "Primary"
click at [594, 247] on div at bounding box center [806, 248] width 679 height 24
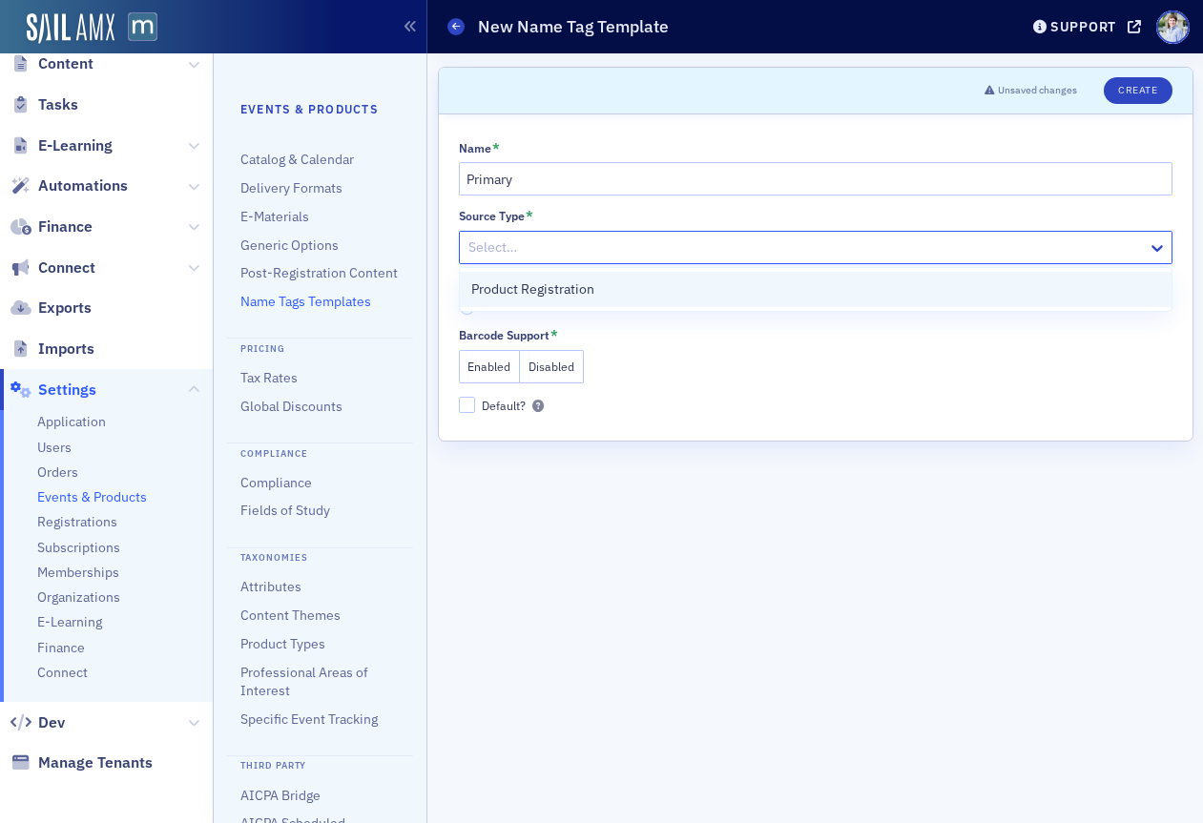
click at [582, 284] on span "Product Registration" at bounding box center [532, 290] width 123 height 20
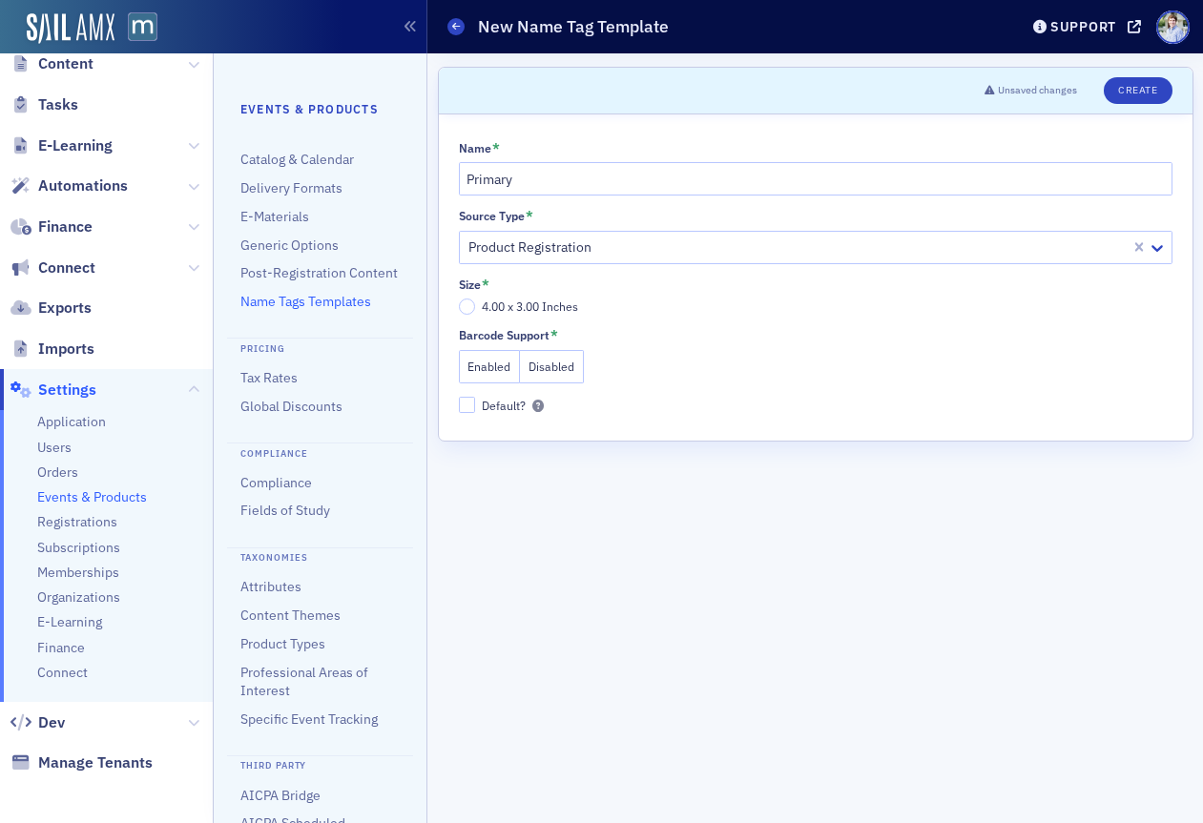
click at [543, 305] on span "4.00 x 3.00 Inches" at bounding box center [530, 306] width 96 height 15
click at [476, 305] on input "4.00 x 3.00 Inches" at bounding box center [467, 307] width 17 height 17
click at [478, 407] on label "Default?" at bounding box center [571, 405] width 224 height 17
click at [476, 407] on input "Default?" at bounding box center [467, 405] width 17 height 17
checkbox input "true"
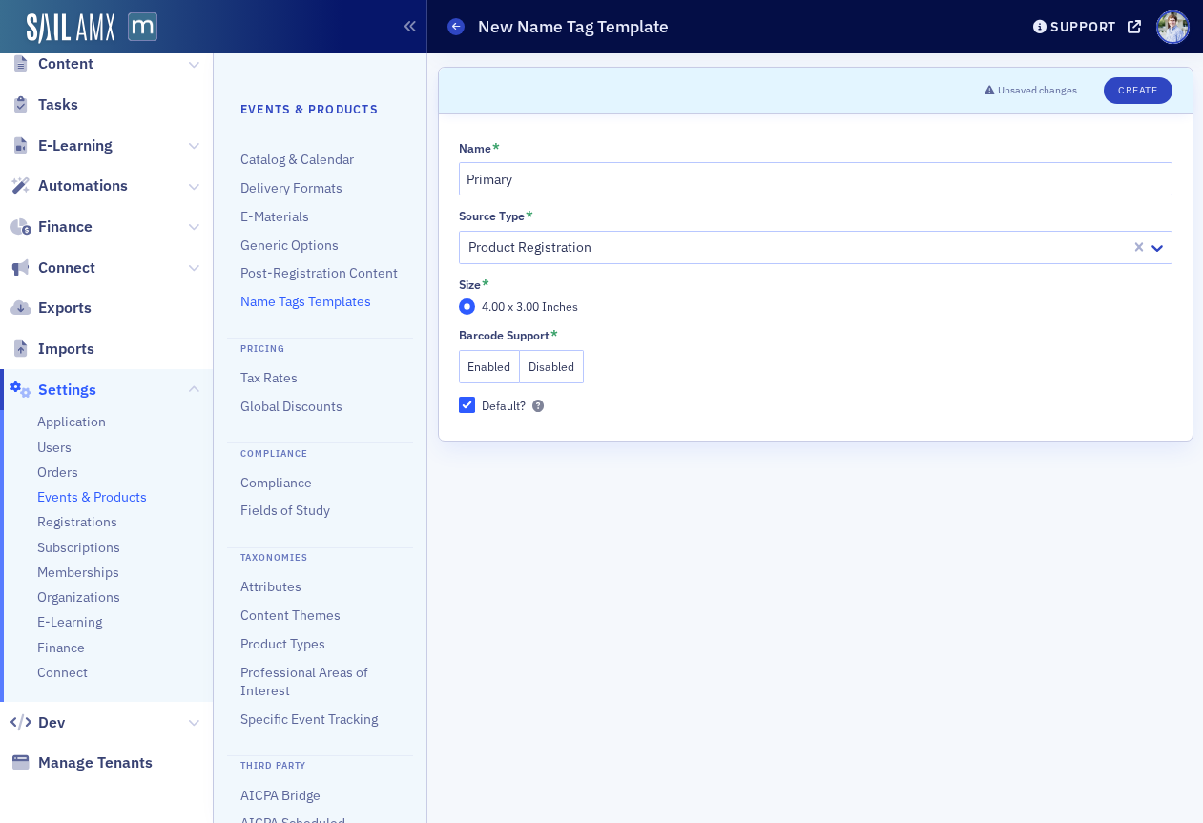
click at [551, 372] on button "Disabled" at bounding box center [552, 366] width 64 height 33
click at [1145, 92] on button "Create" at bounding box center [1138, 90] width 68 height 27
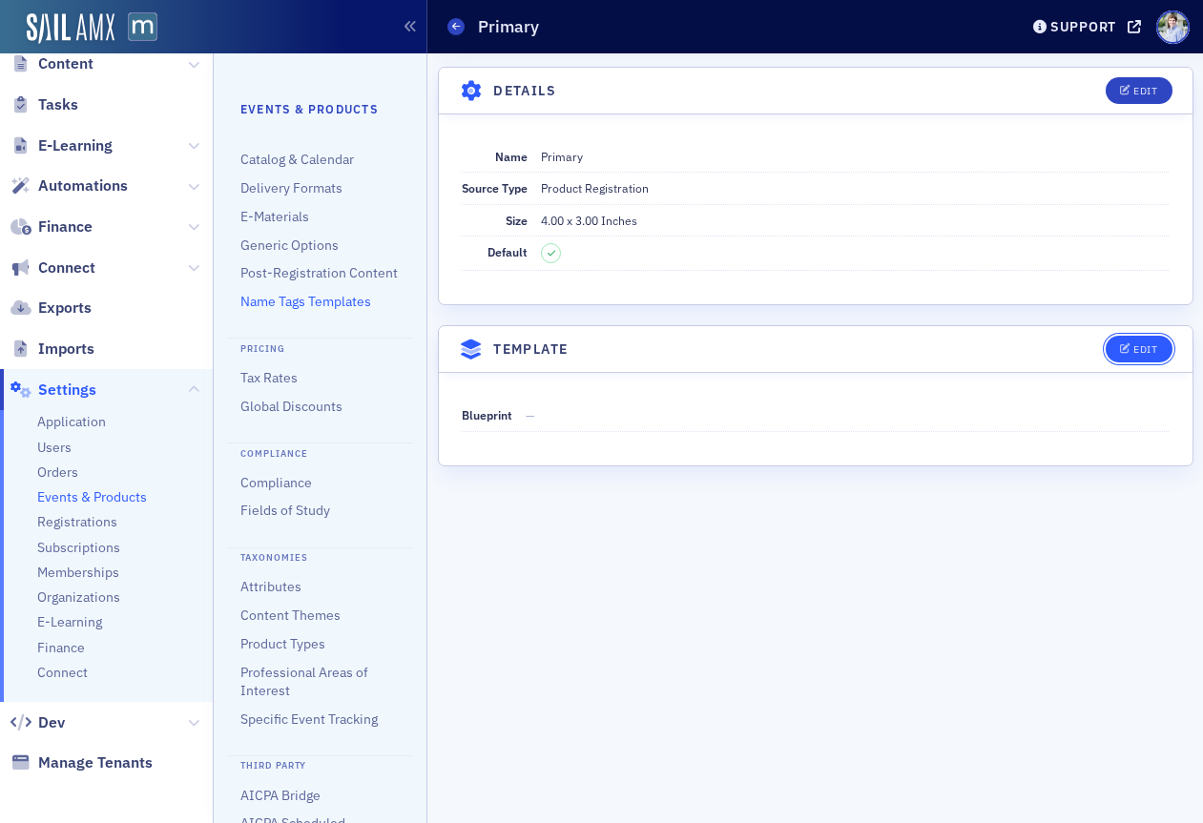
click at [1153, 350] on div "Edit" at bounding box center [1145, 349] width 24 height 10
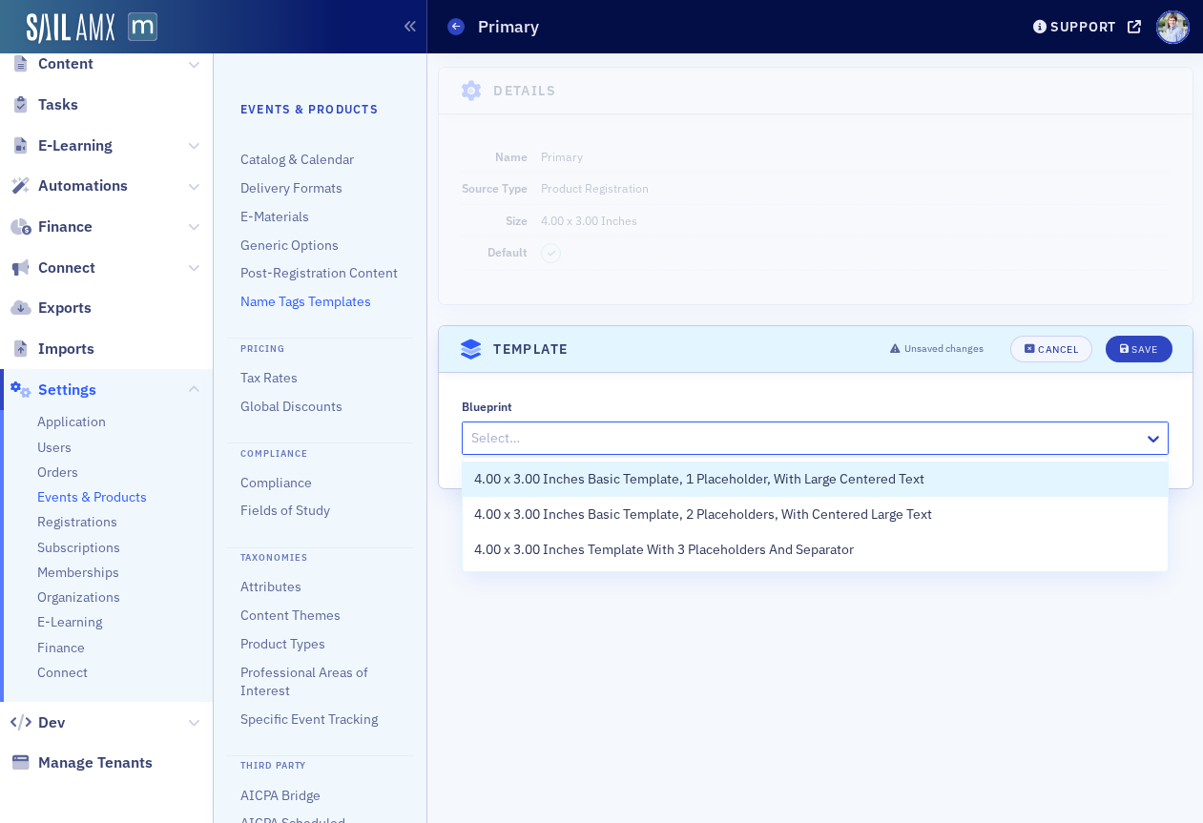
click at [613, 446] on div at bounding box center [805, 438] width 673 height 24
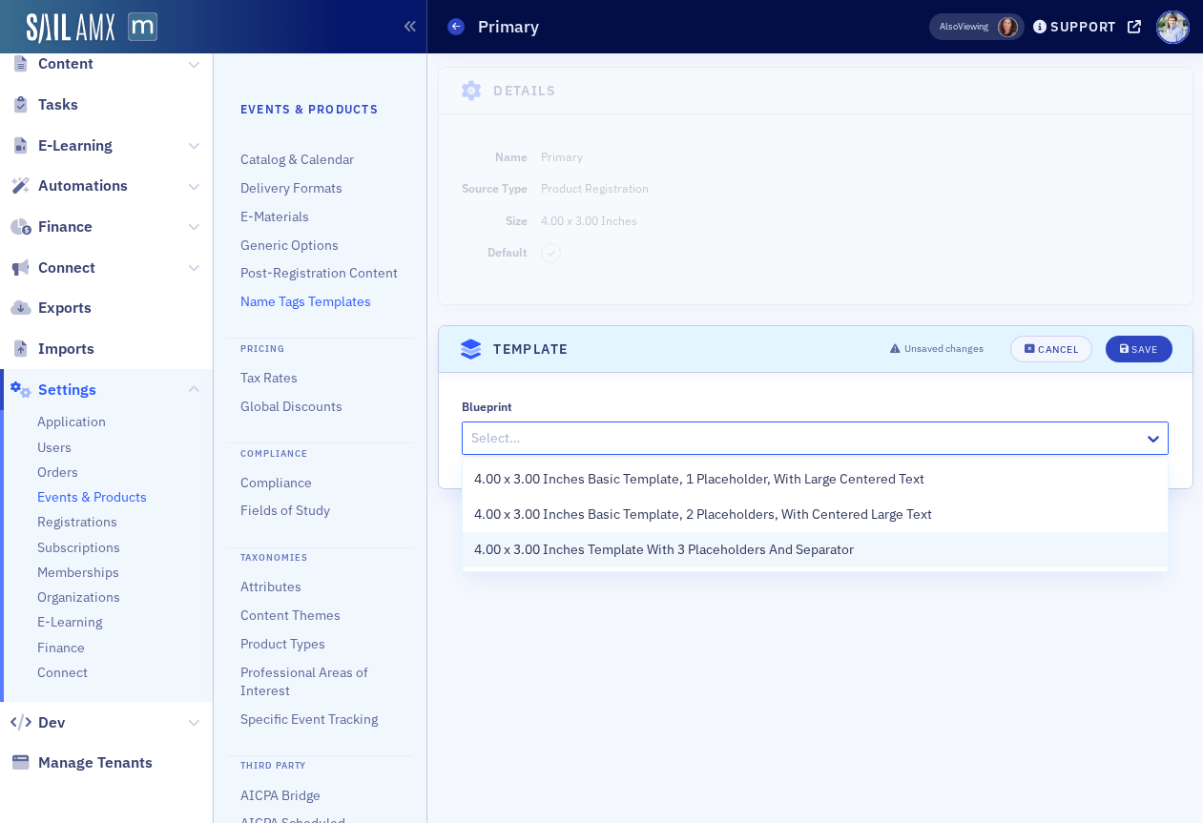
click at [765, 546] on span "4.00 x 3.00 Inches Template With 3 Placeholders And Separator" at bounding box center [664, 550] width 380 height 20
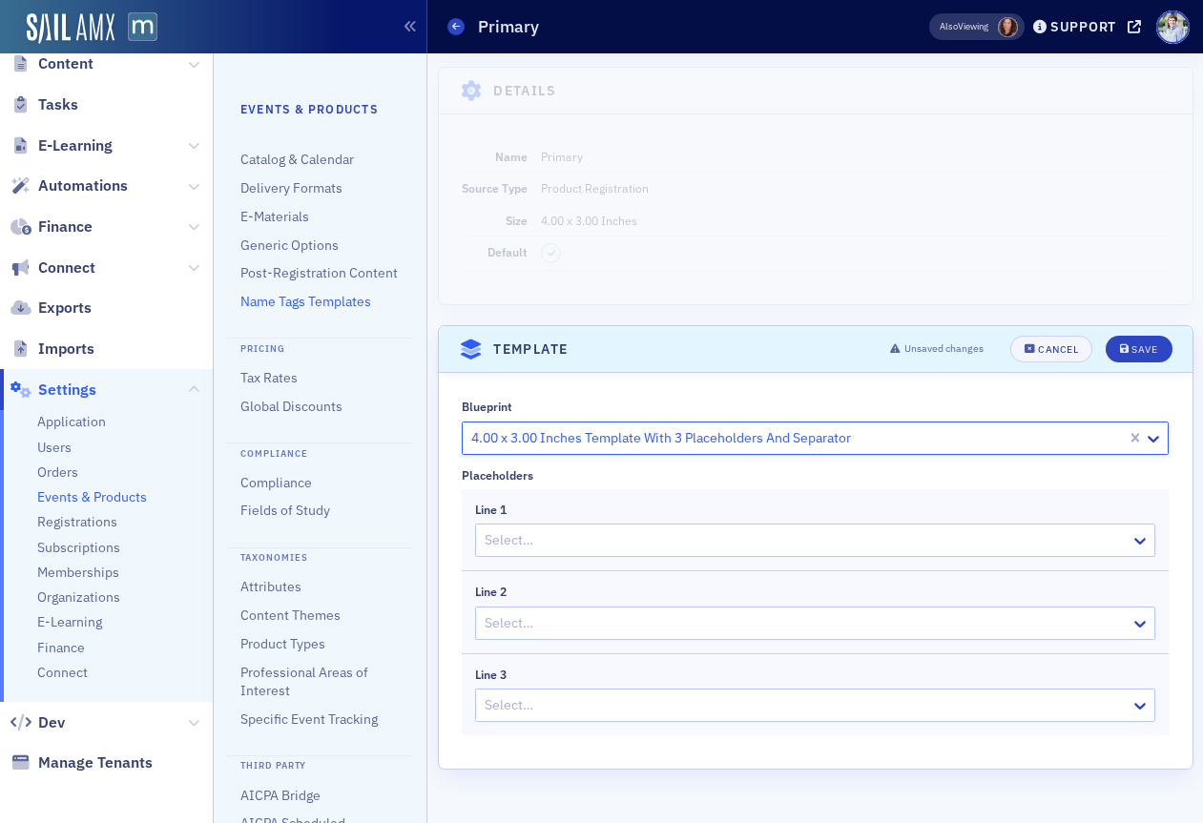
click at [535, 544] on div at bounding box center [806, 541] width 646 height 24
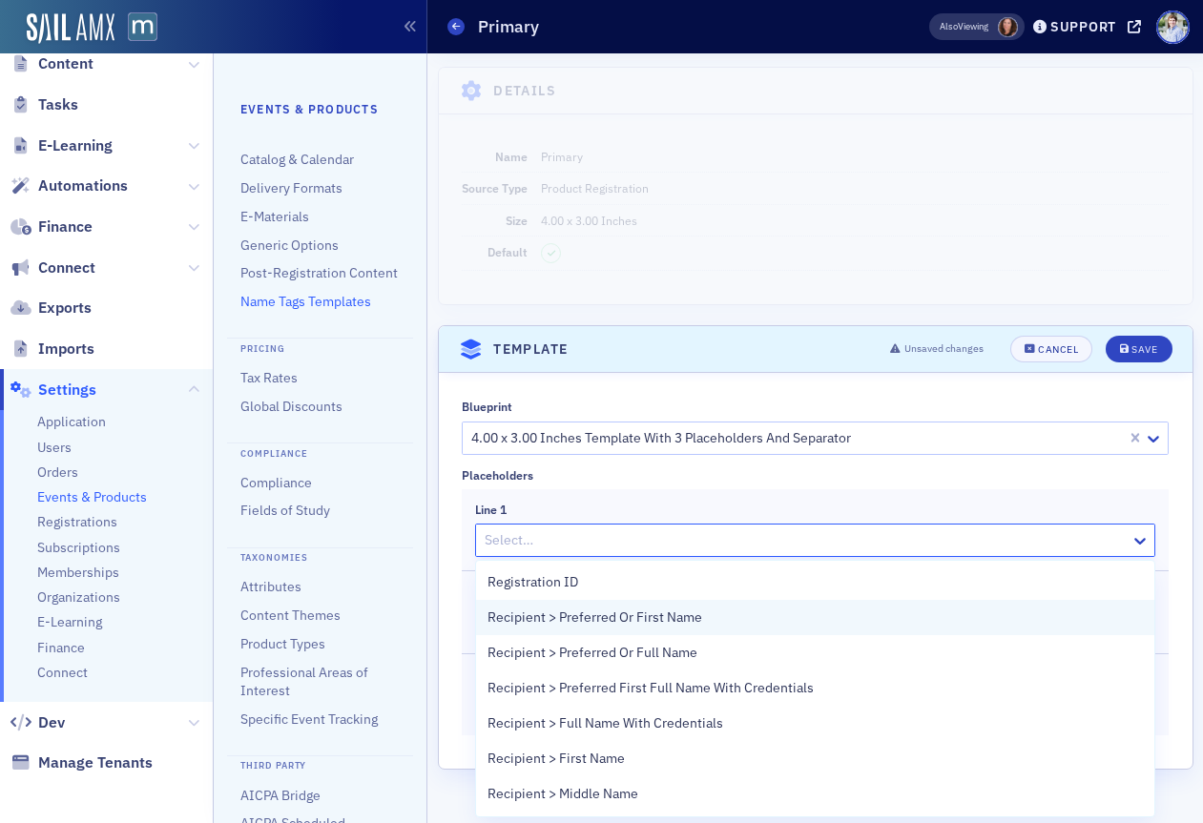
click at [630, 623] on span "Recipient > Preferred Or First Name" at bounding box center [595, 618] width 215 height 20
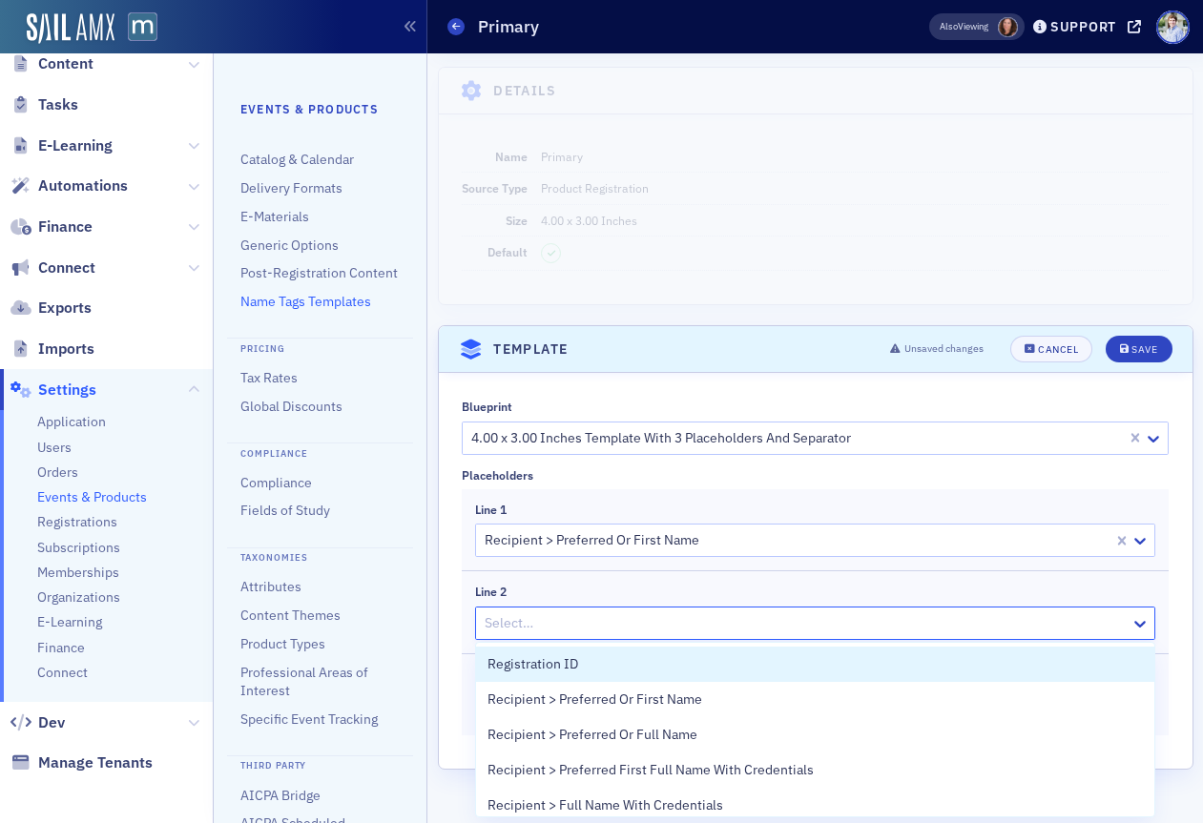
click at [623, 630] on div at bounding box center [806, 624] width 646 height 24
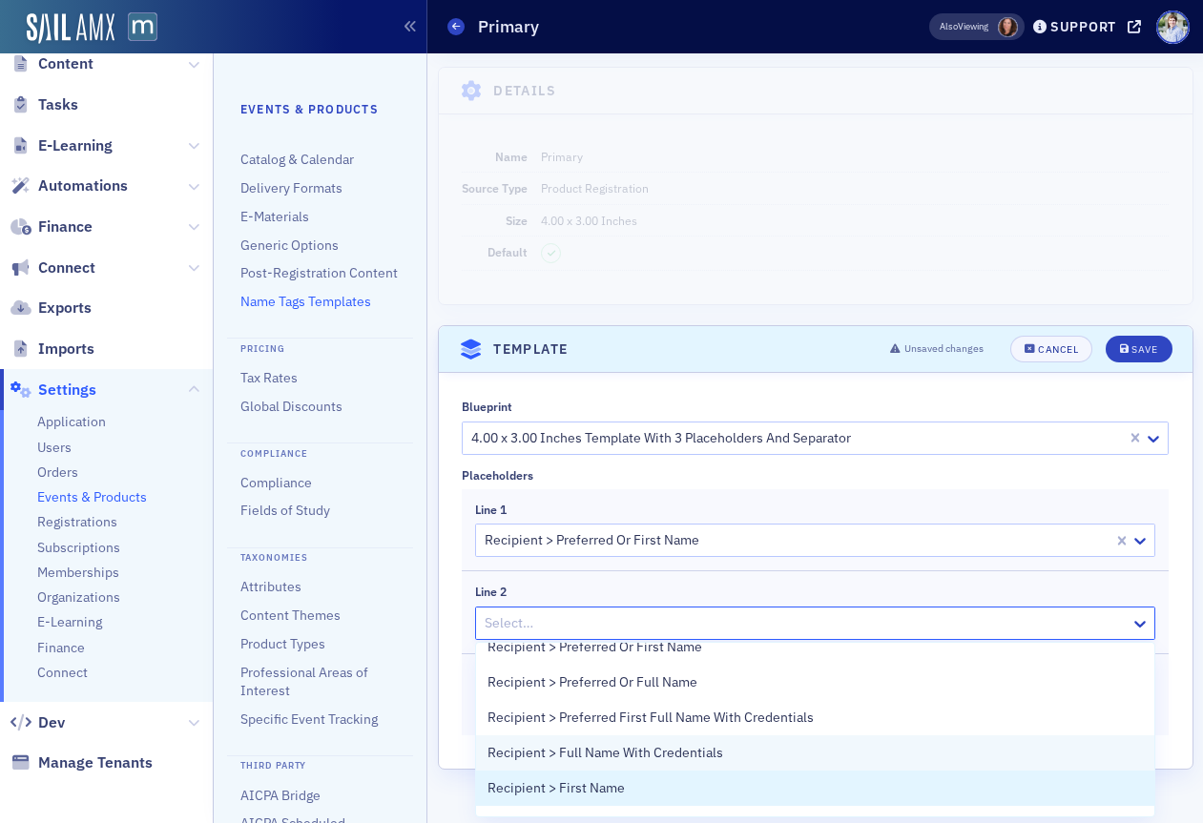
scroll to position [53, 0]
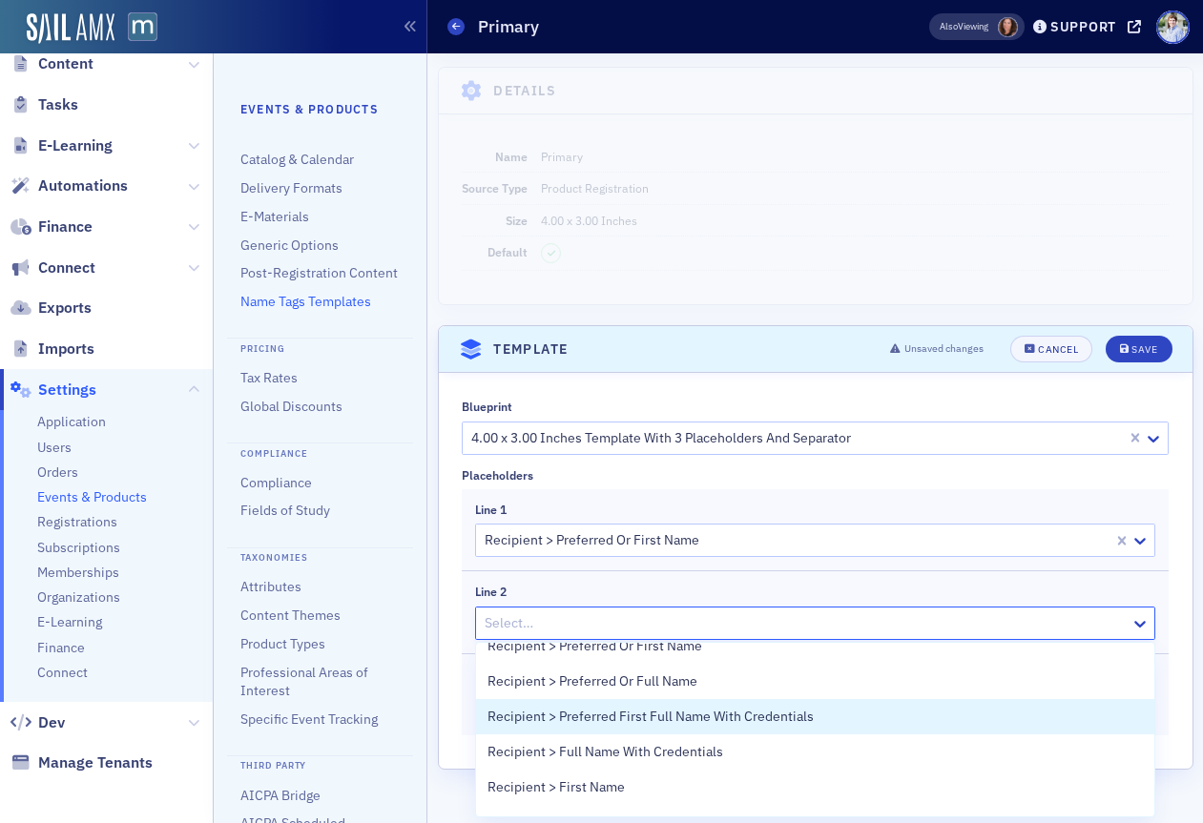
click at [732, 720] on span "Recipient > Preferred First Full Name With Credentials" at bounding box center [651, 717] width 326 height 20
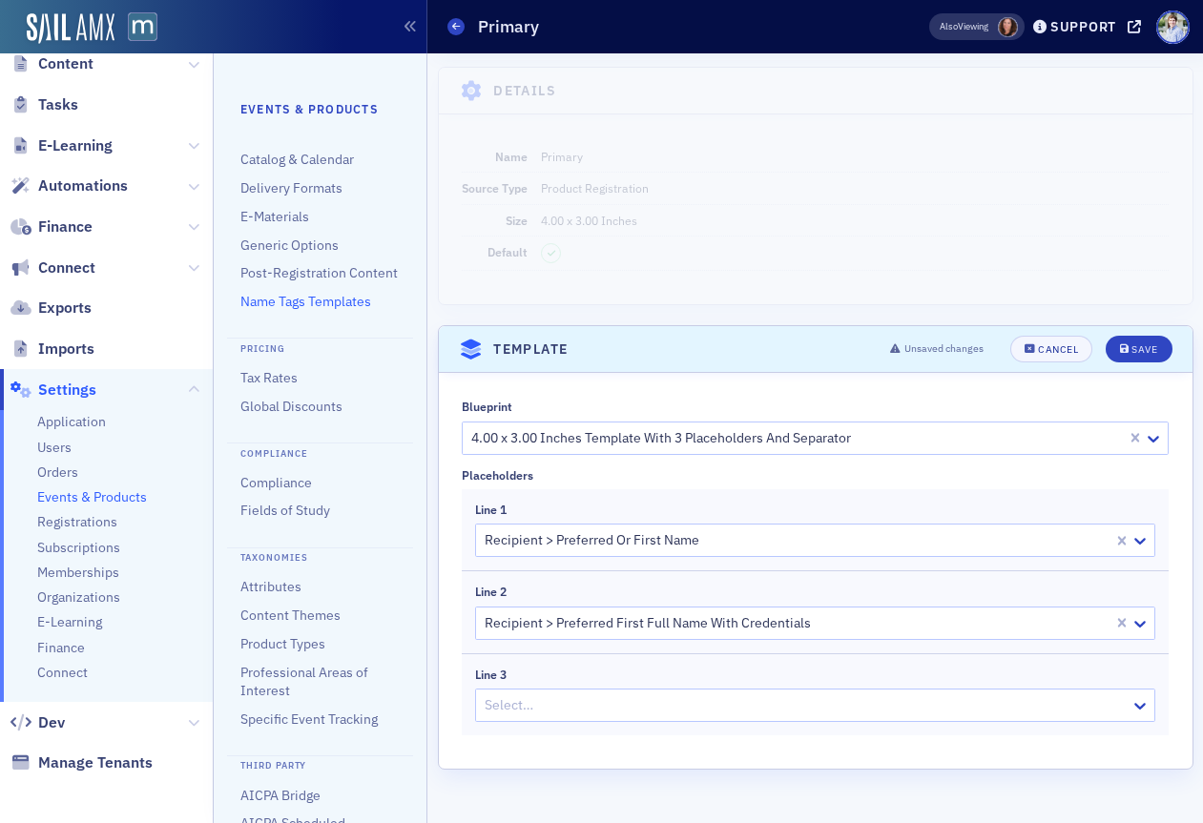
click at [616, 700] on div at bounding box center [806, 706] width 646 height 24
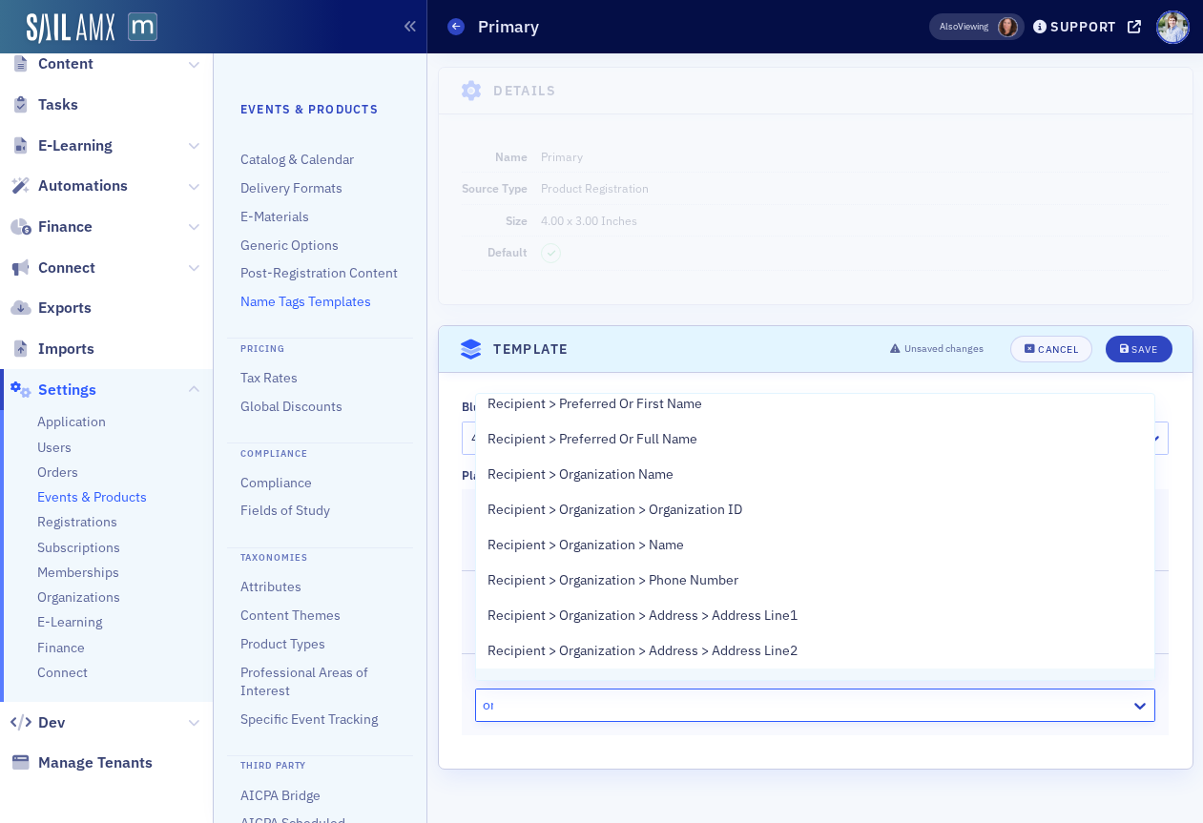
scroll to position [11, 0]
type input "org"
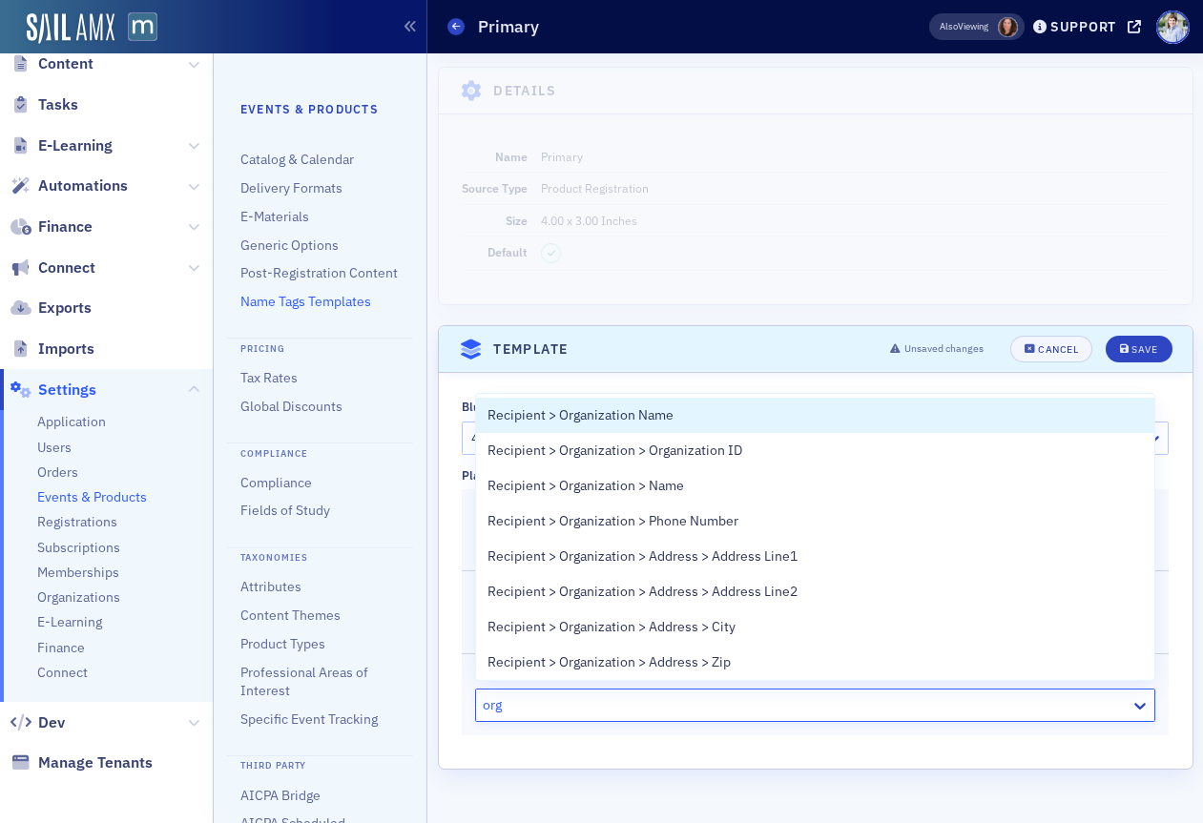
click at [631, 423] on span "Recipient > Organization Name" at bounding box center [581, 415] width 186 height 20
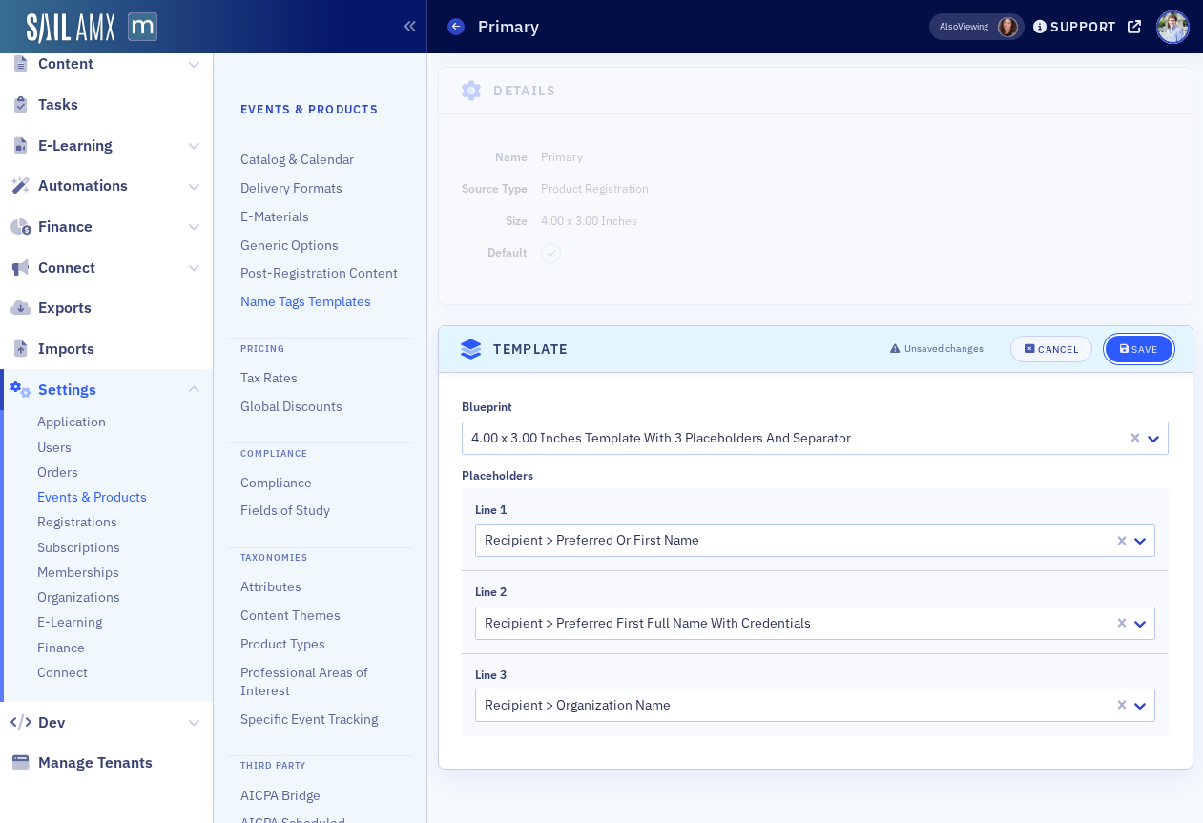
click at [1145, 349] on div "Save" at bounding box center [1145, 349] width 26 height 10
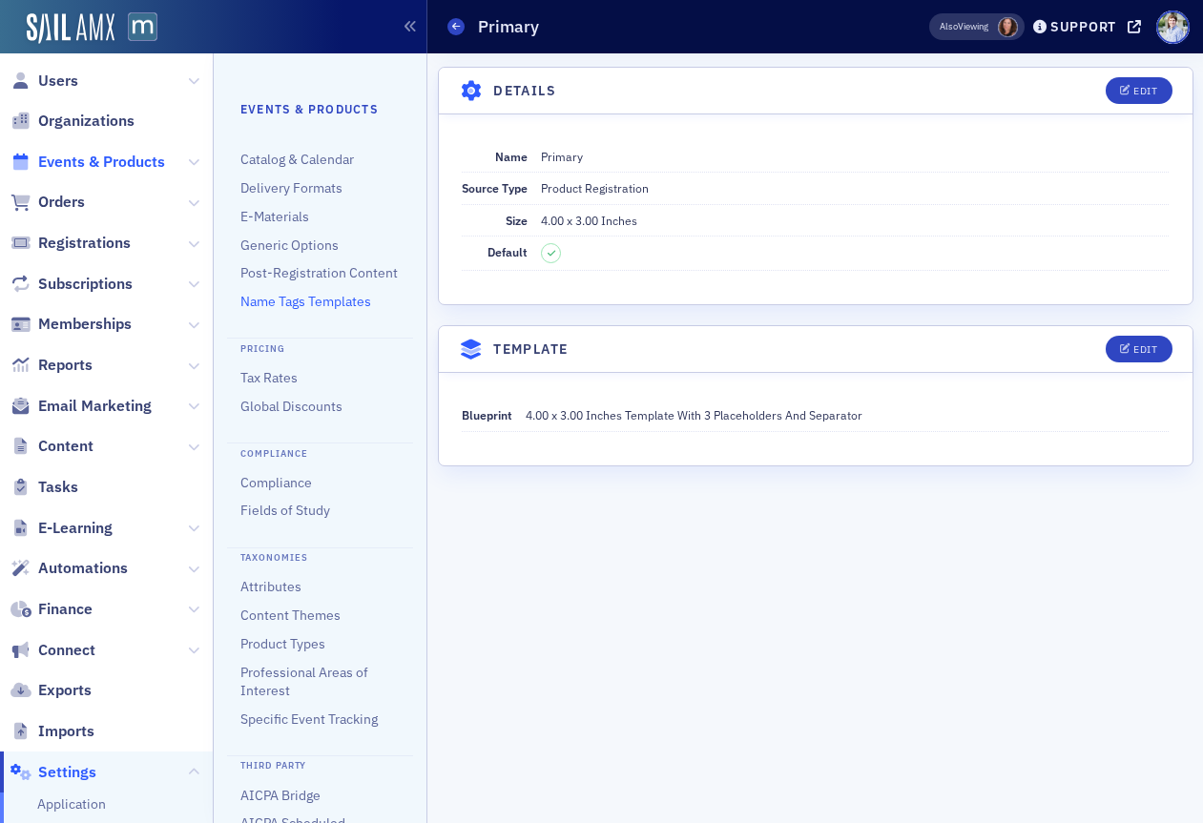
click at [147, 160] on span "Events & Products" at bounding box center [101, 162] width 127 height 21
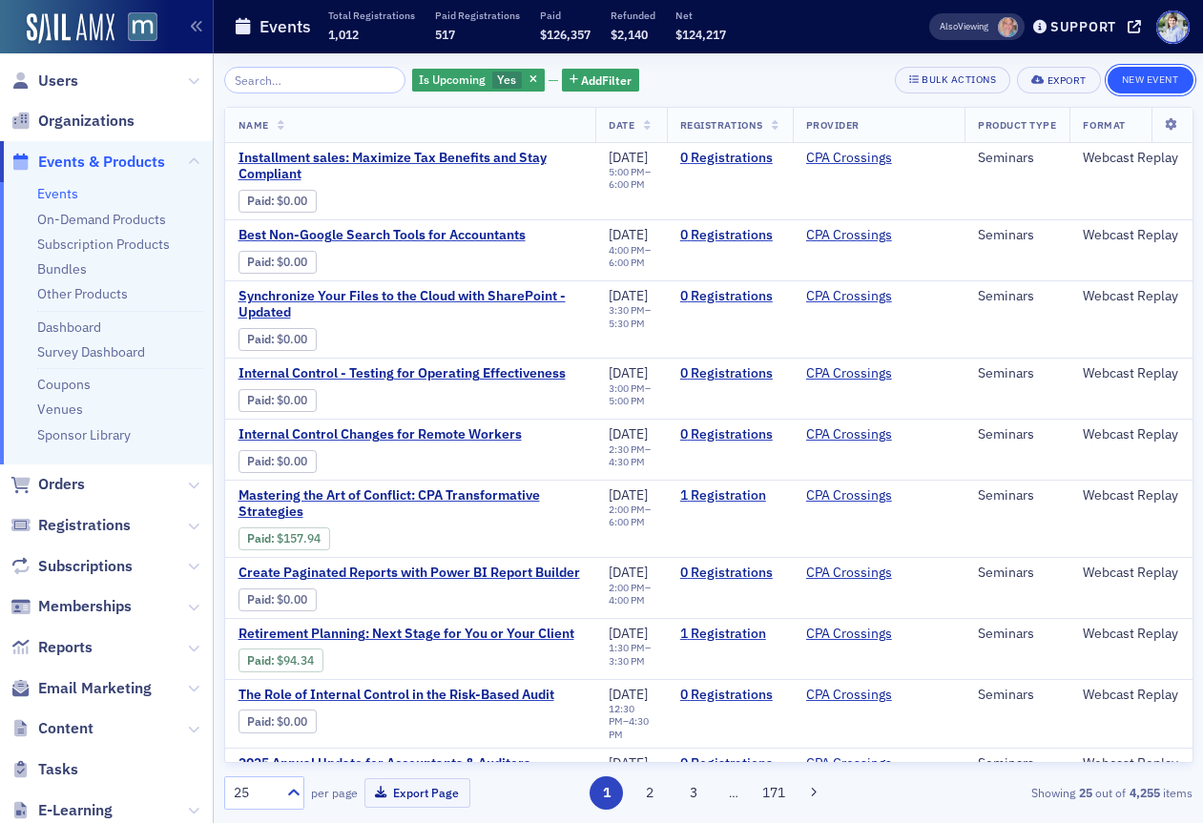
click at [1137, 85] on button "New Event" at bounding box center [1151, 80] width 86 height 27
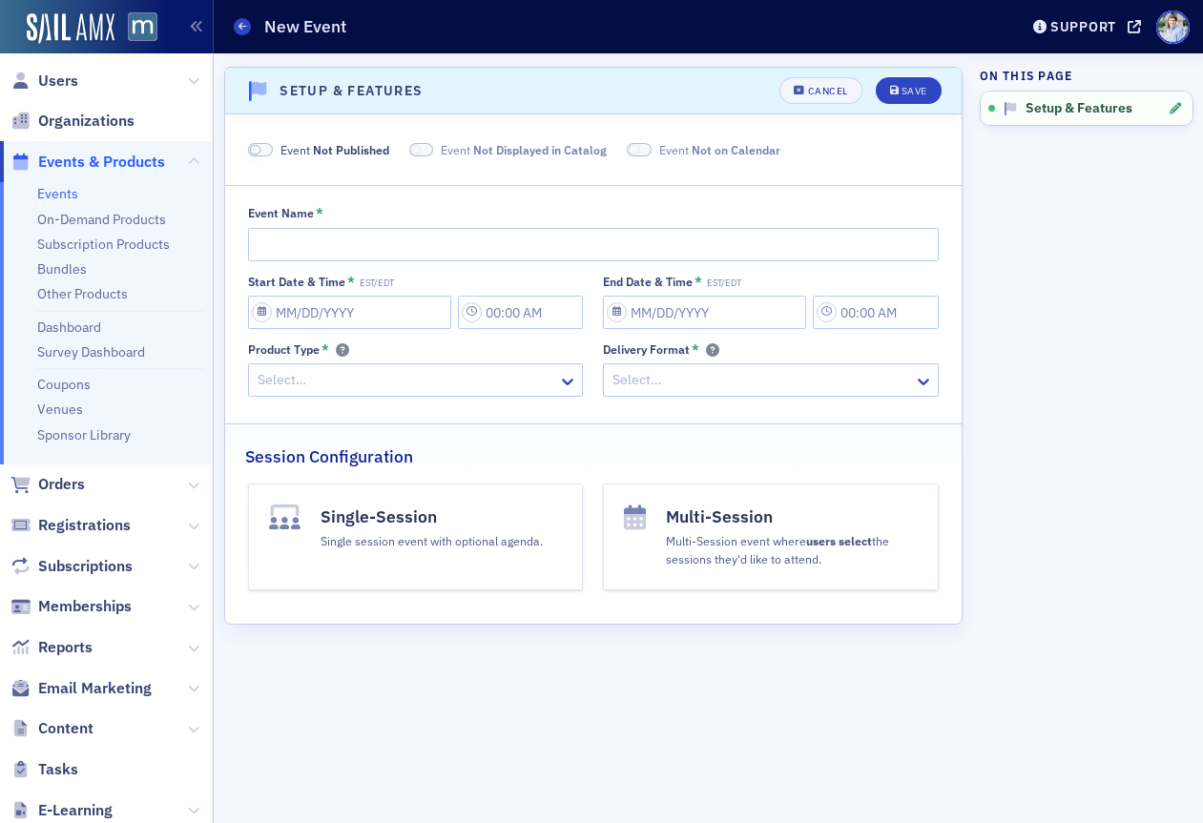
click at [350, 144] on span "Not Published" at bounding box center [351, 149] width 76 height 15
click at [490, 158] on span "Event Displayed in Catalog" at bounding box center [489, 149] width 143 height 17
click at [602, 157] on div "Event Published Event Not Displayed in Catalog Event Displayed on Calendar" at bounding box center [593, 149] width 691 height 17
click at [612, 151] on span at bounding box center [616, 150] width 25 height 14
click at [583, 239] on input "Event Name *" at bounding box center [593, 244] width 691 height 33
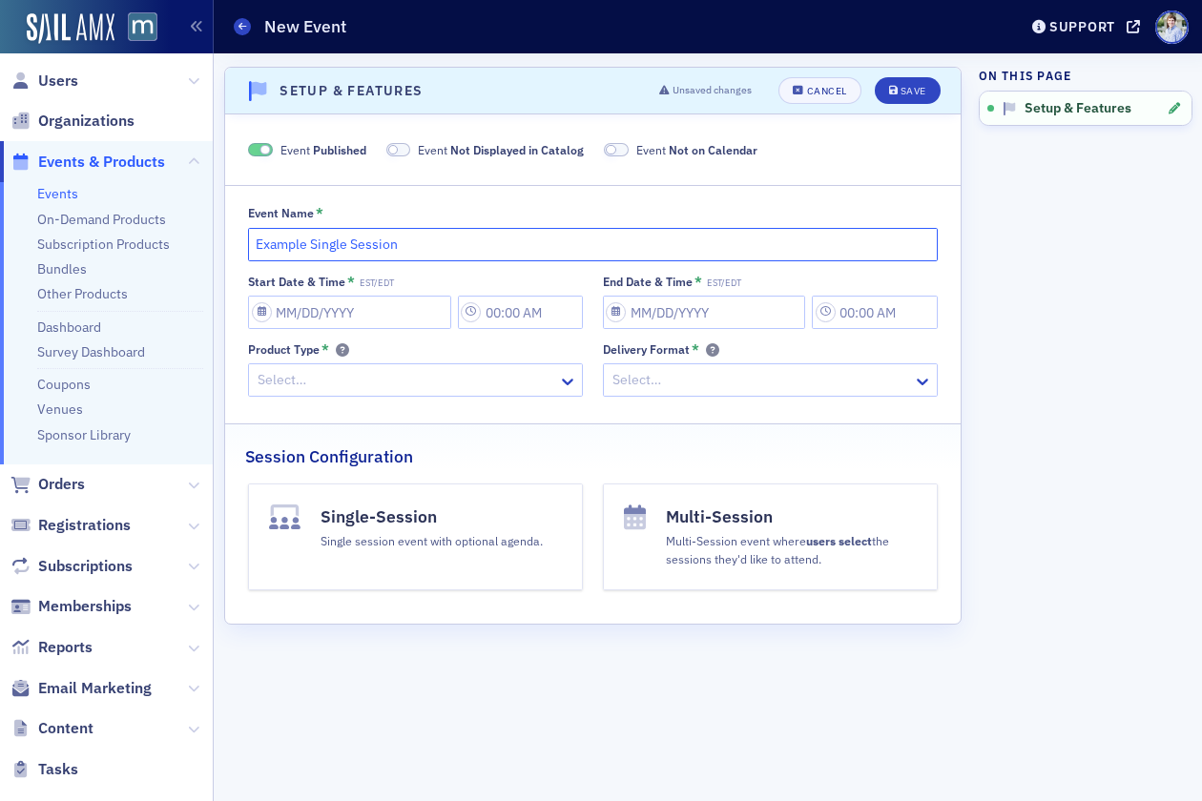
type input "Example Single Session"
select select "8"
select select "2025"
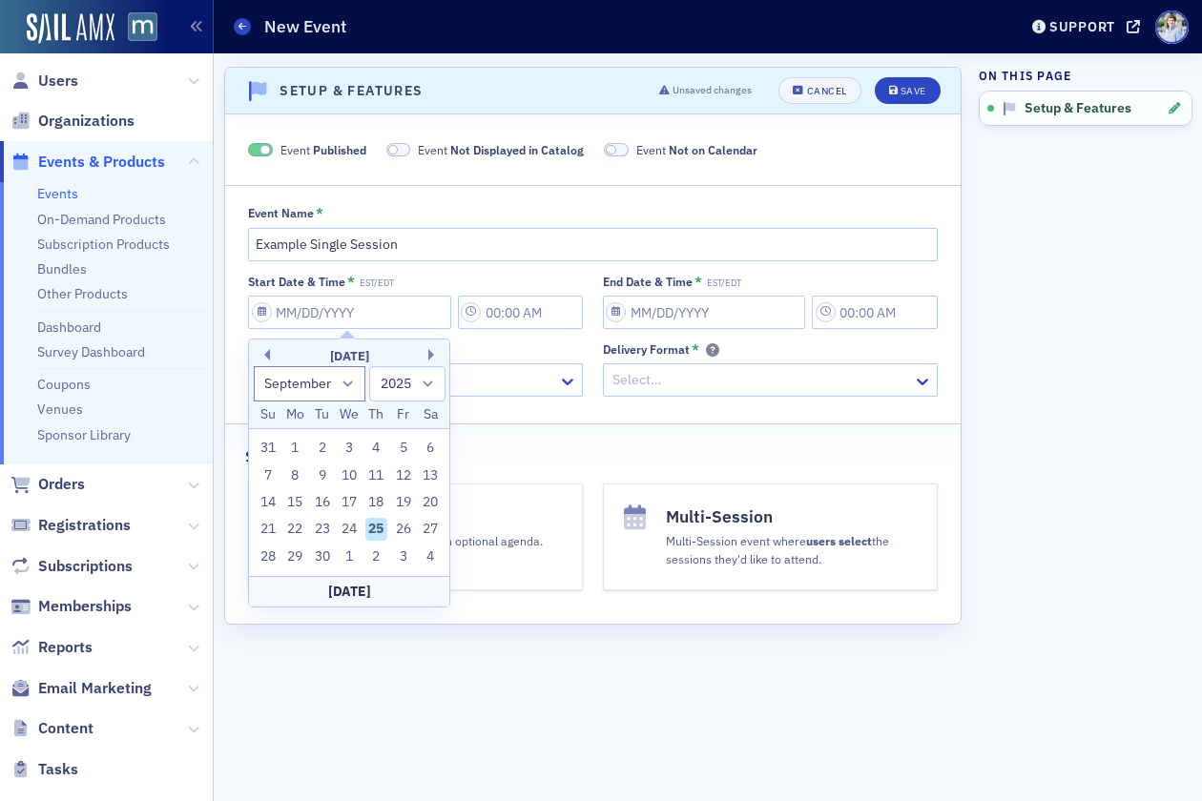
click at [358, 584] on div "[DATE]" at bounding box center [349, 591] width 200 height 31
type input "[DATE]"
type input "3:00 PM"
type input "[DATE]"
type input "4:00 PM"
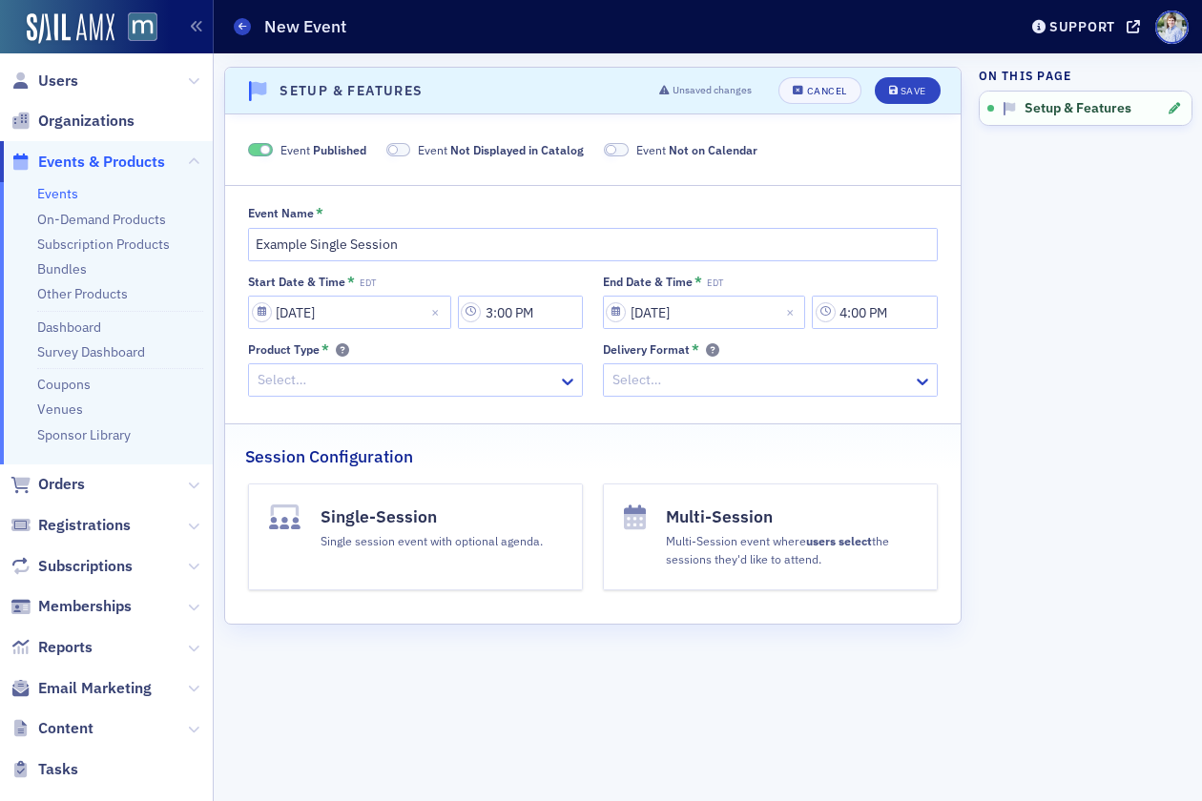
click at [398, 362] on div "Product Type * Select…" at bounding box center [415, 370] width 335 height 54
click at [396, 377] on div at bounding box center [406, 380] width 301 height 24
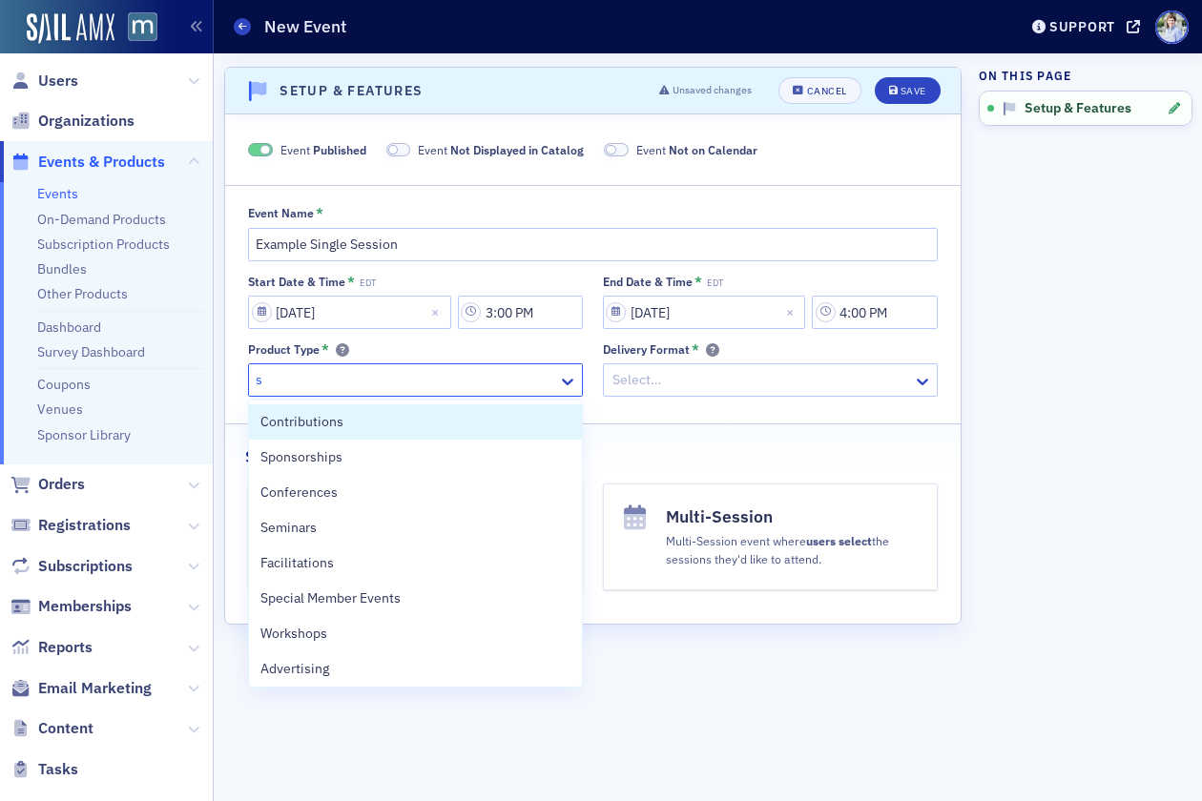
type input "se"
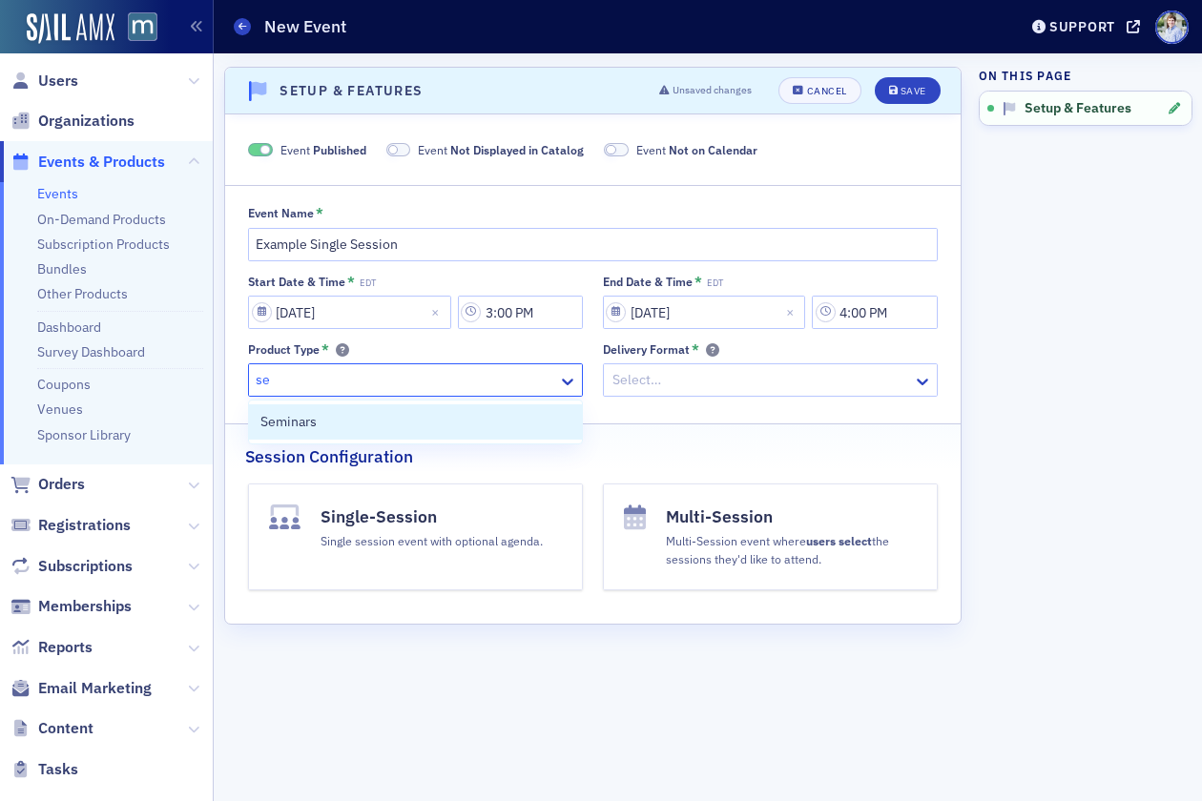
click at [365, 430] on div "Seminars" at bounding box center [415, 422] width 310 height 20
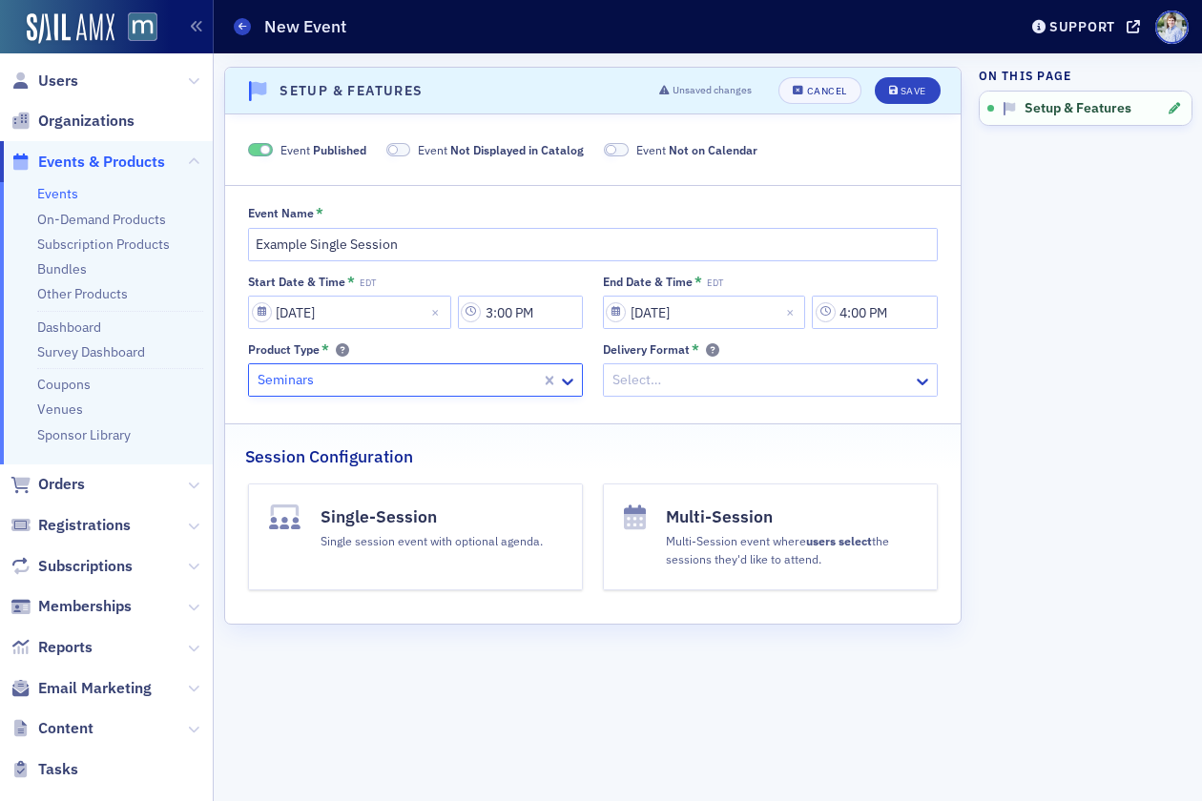
click at [709, 393] on div "Select…" at bounding box center [758, 380] width 309 height 28
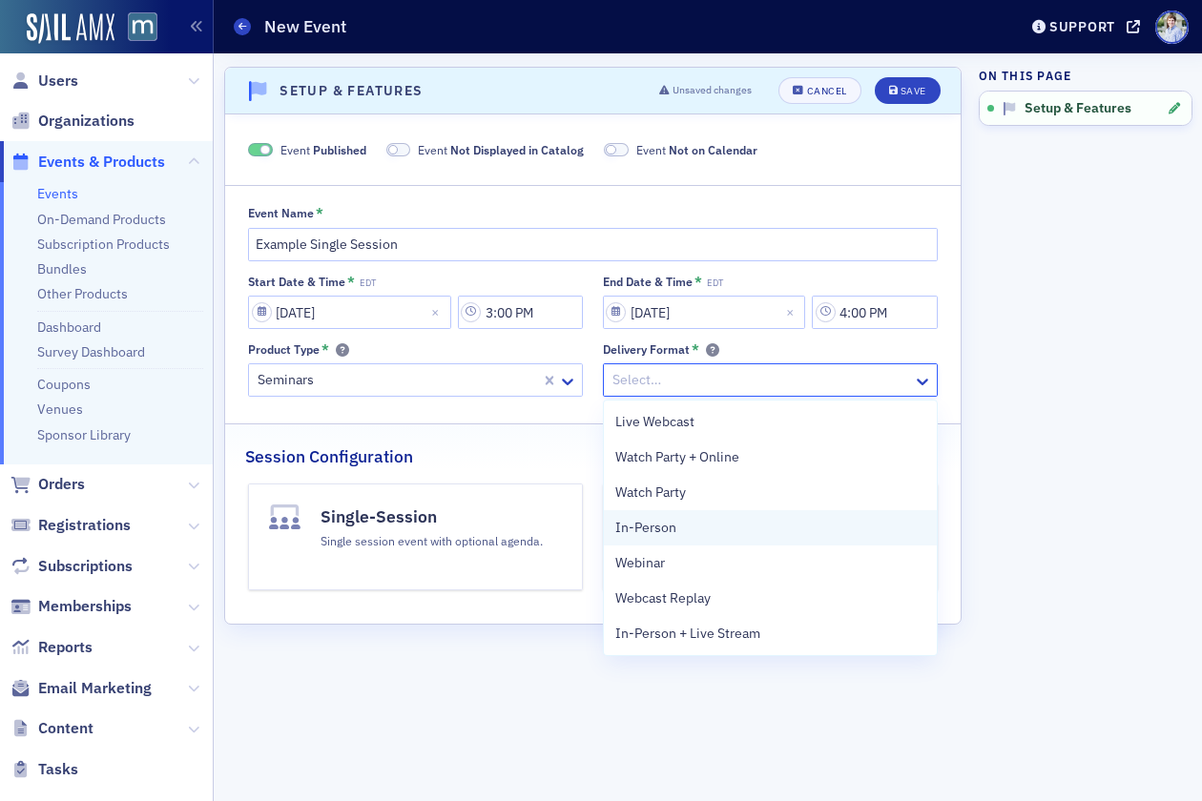
click at [686, 524] on div "In-Person" at bounding box center [770, 528] width 310 height 20
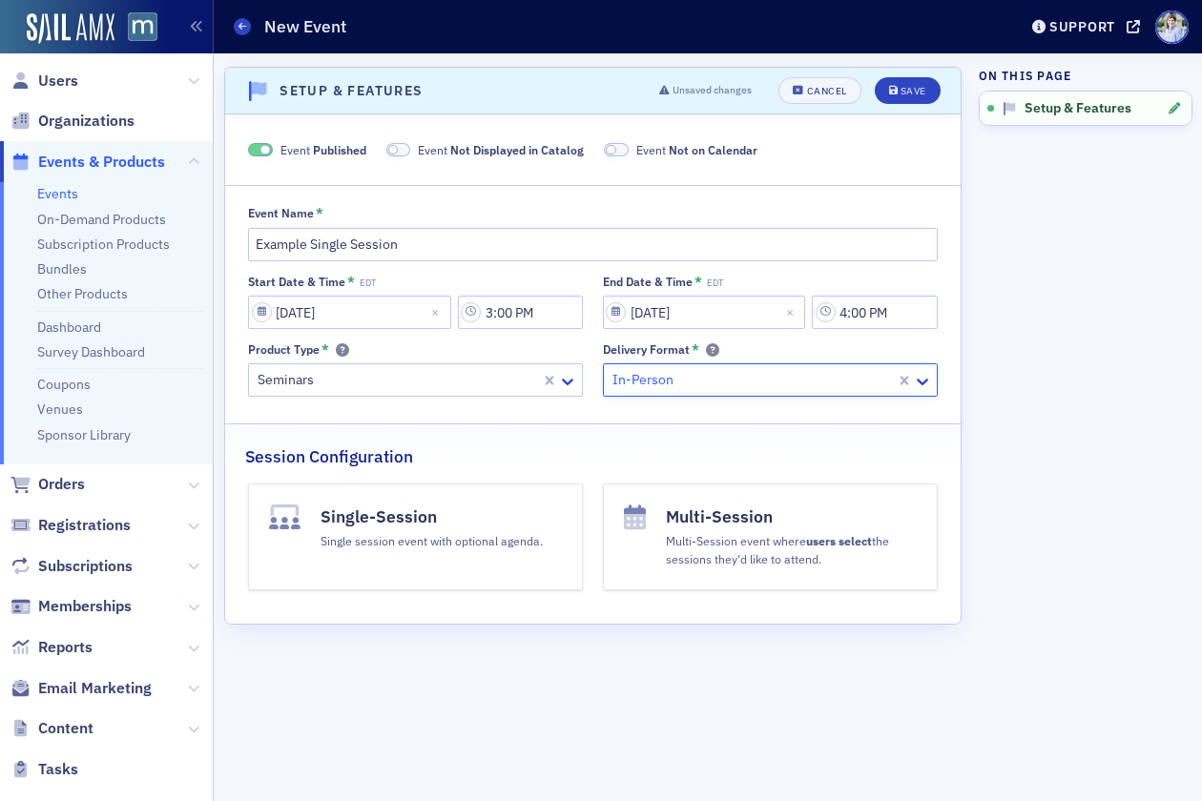
click at [425, 541] on div "Single session event with optional agenda." at bounding box center [432, 540] width 222 height 21
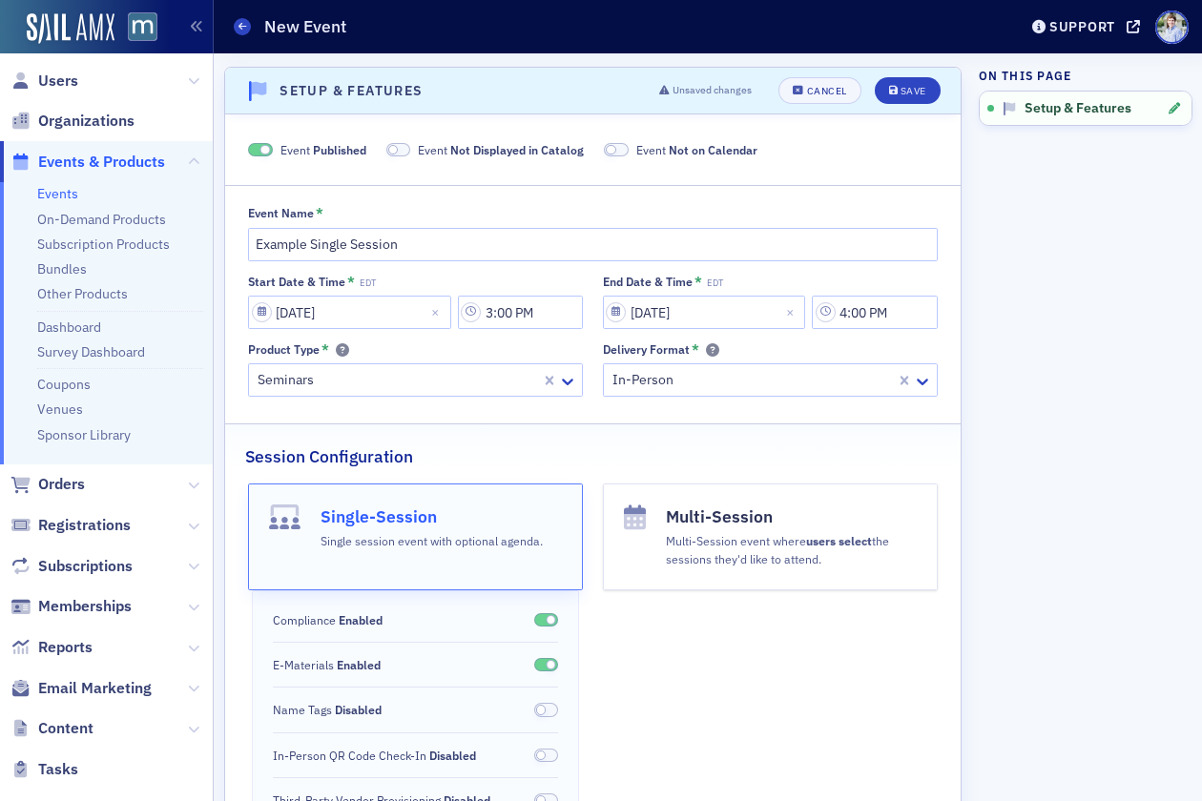
scroll to position [142, 0]
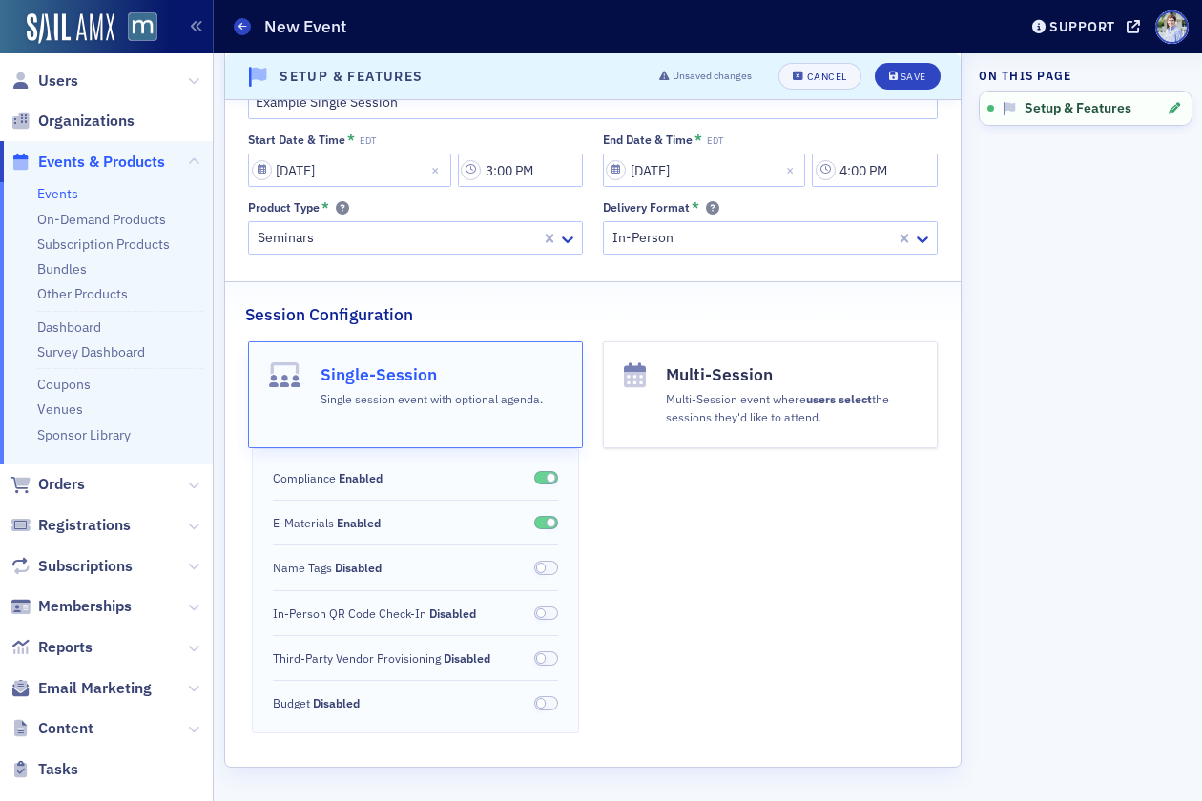
click at [318, 570] on span "Name Tags Disabled" at bounding box center [327, 567] width 109 height 17
click at [417, 622] on div "Compliance Enabled E-Materials Enabled Name Tags Enabled In-Person QR Code Chec…" at bounding box center [416, 590] width 328 height 285
click at [379, 621] on span "In-Person QR Code Check-In Disabled" at bounding box center [374, 613] width 203 height 17
click at [425, 621] on span "In-Person QR Code Check-In Enabled" at bounding box center [373, 613] width 200 height 17
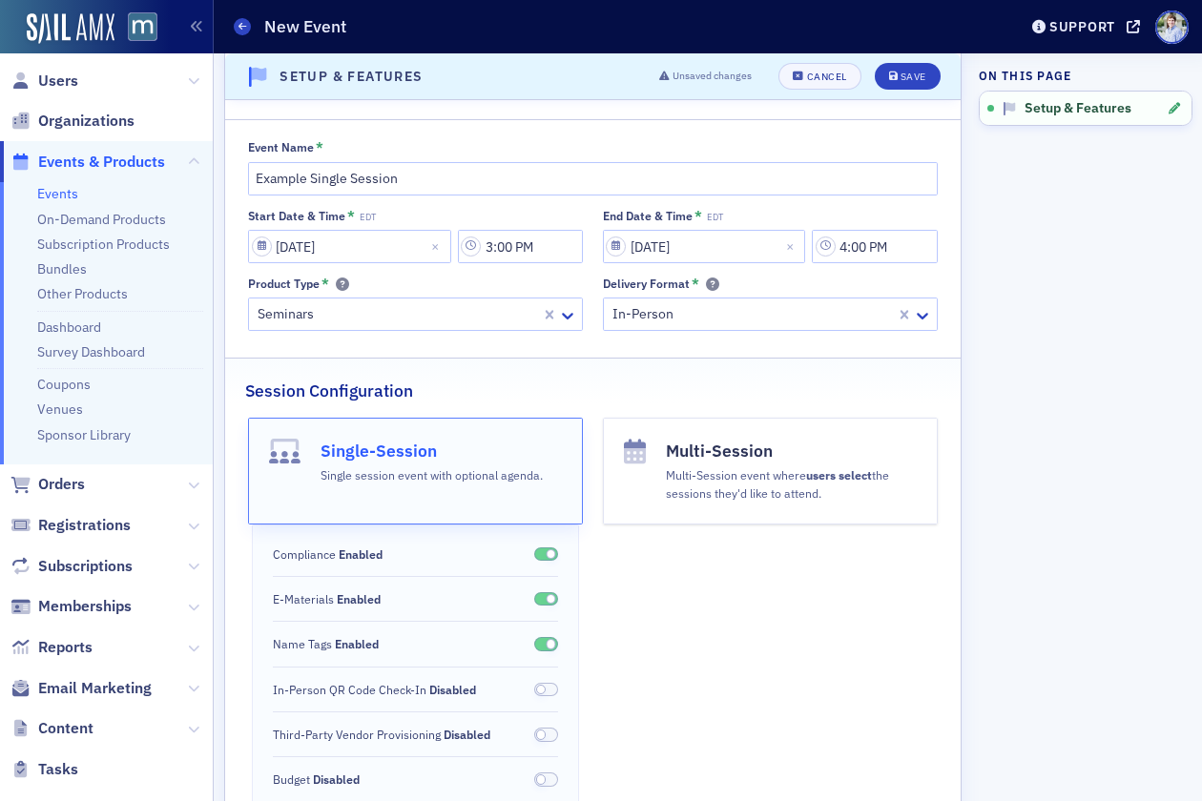
scroll to position [54, 0]
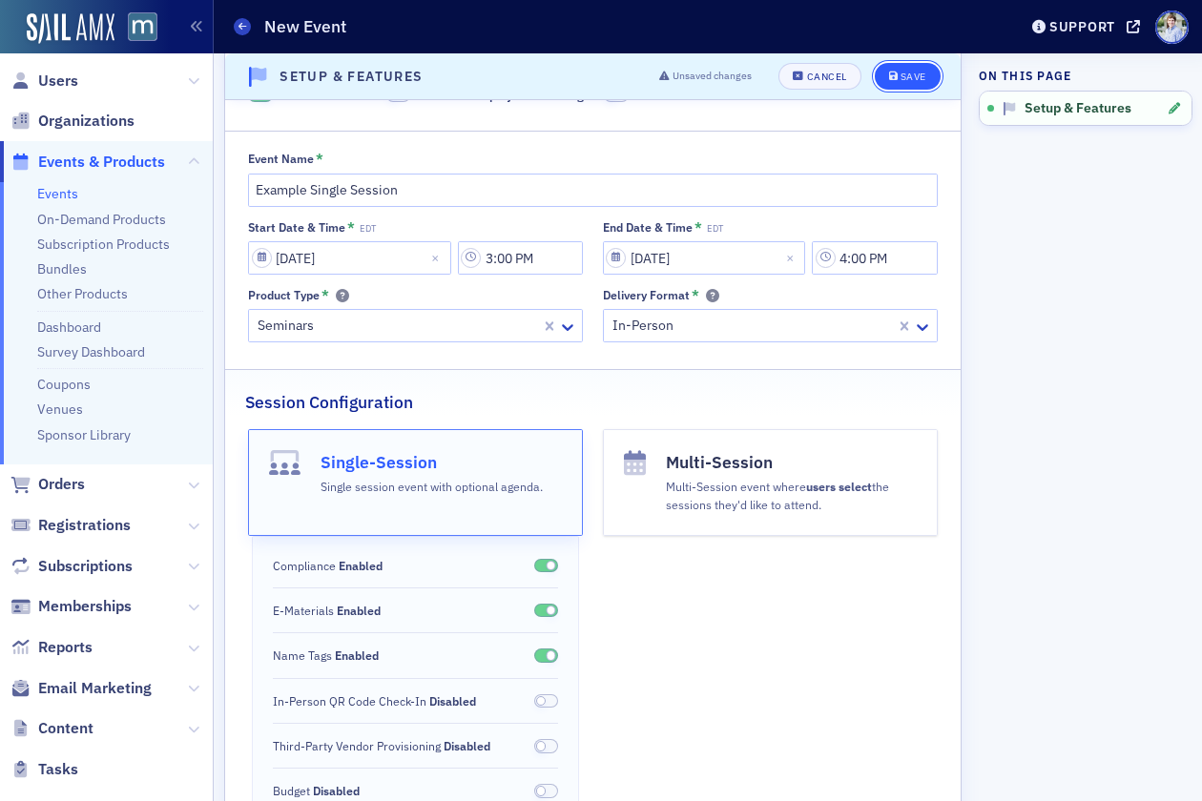
click at [912, 74] on div "Save" at bounding box center [914, 77] width 26 height 10
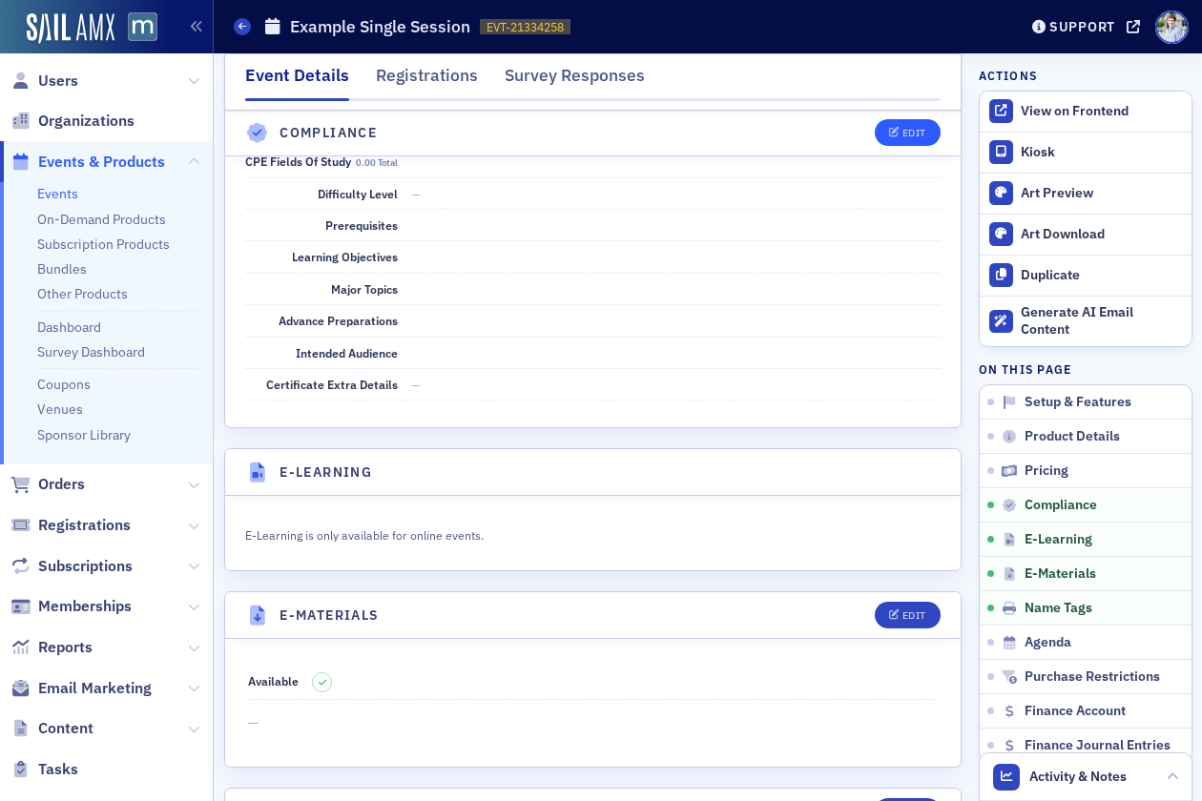
drag, startPoint x: 885, startPoint y: 159, endPoint x: 888, endPoint y: 136, distance: 23.1
click at [886, 153] on section "Compliance Edit CPE Fields of Study 0.00 total Difficulty Level — Prerequisites…" at bounding box center [593, 250] width 738 height 357
click at [888, 136] on button "Edit" at bounding box center [908, 133] width 66 height 27
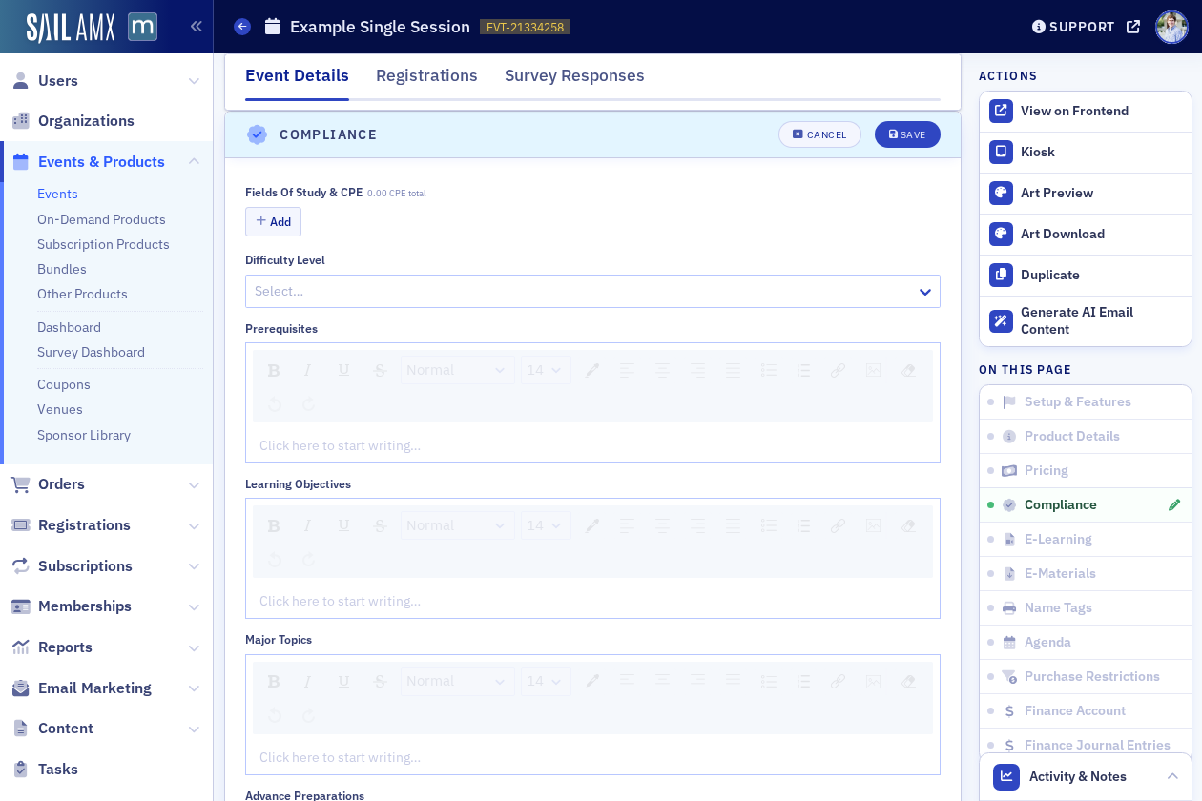
scroll to position [2238, 0]
click at [288, 218] on button "Add" at bounding box center [273, 222] width 57 height 30
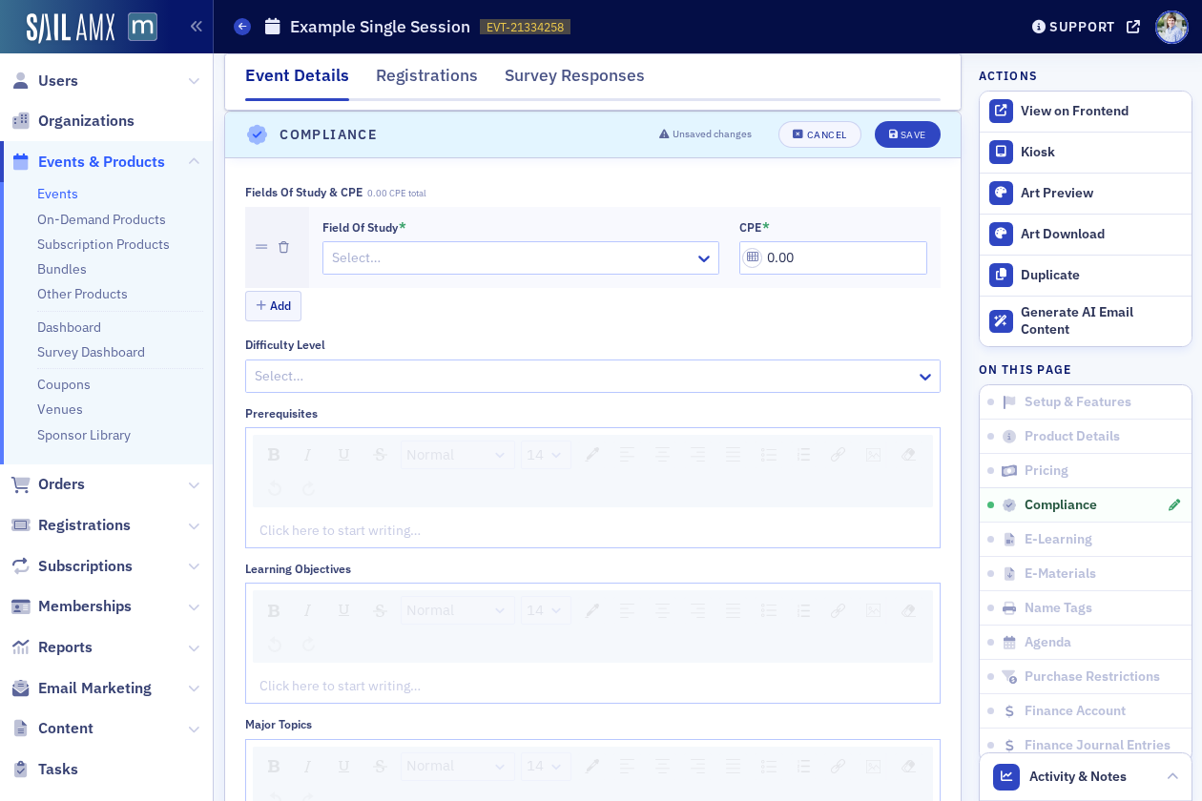
click at [389, 249] on div at bounding box center [511, 258] width 363 height 24
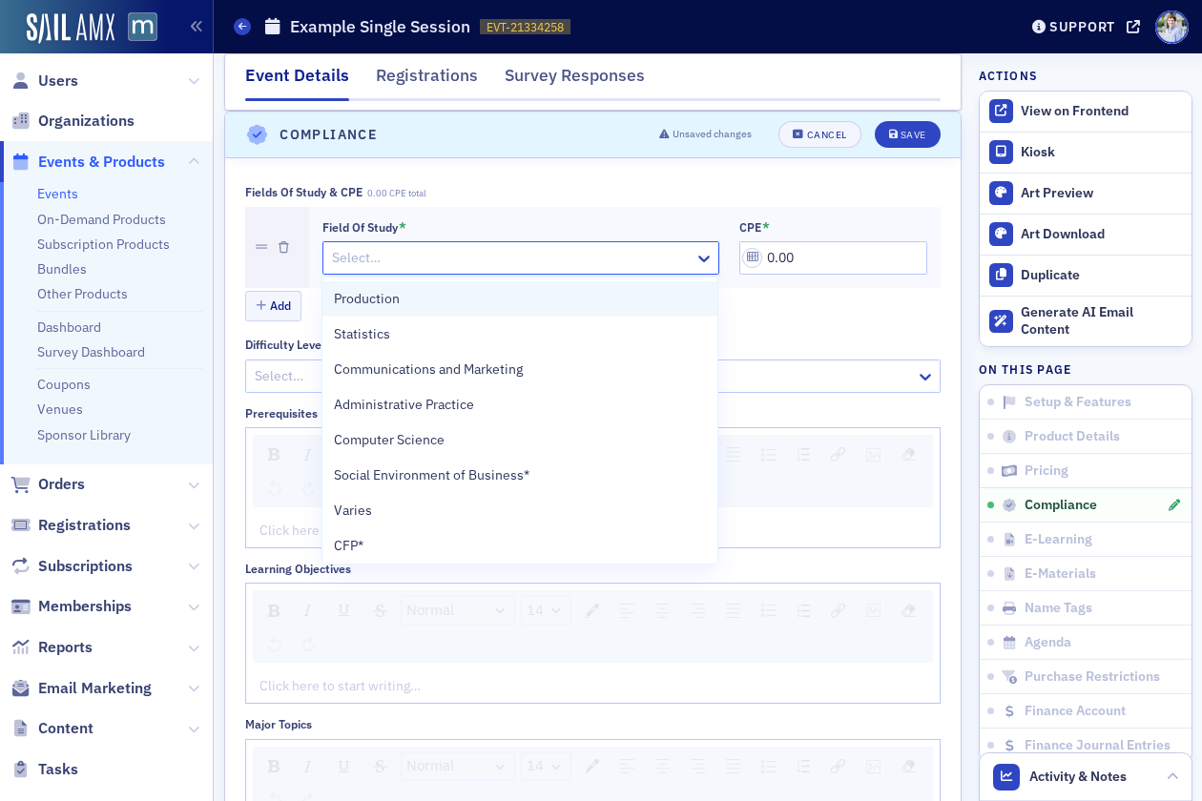
click at [389, 281] on div "Production Statistics Communications and Marketing Administrative Practice Comp…" at bounding box center [519, 421] width 395 height 286
click at [391, 289] on span "Production" at bounding box center [367, 299] width 66 height 20
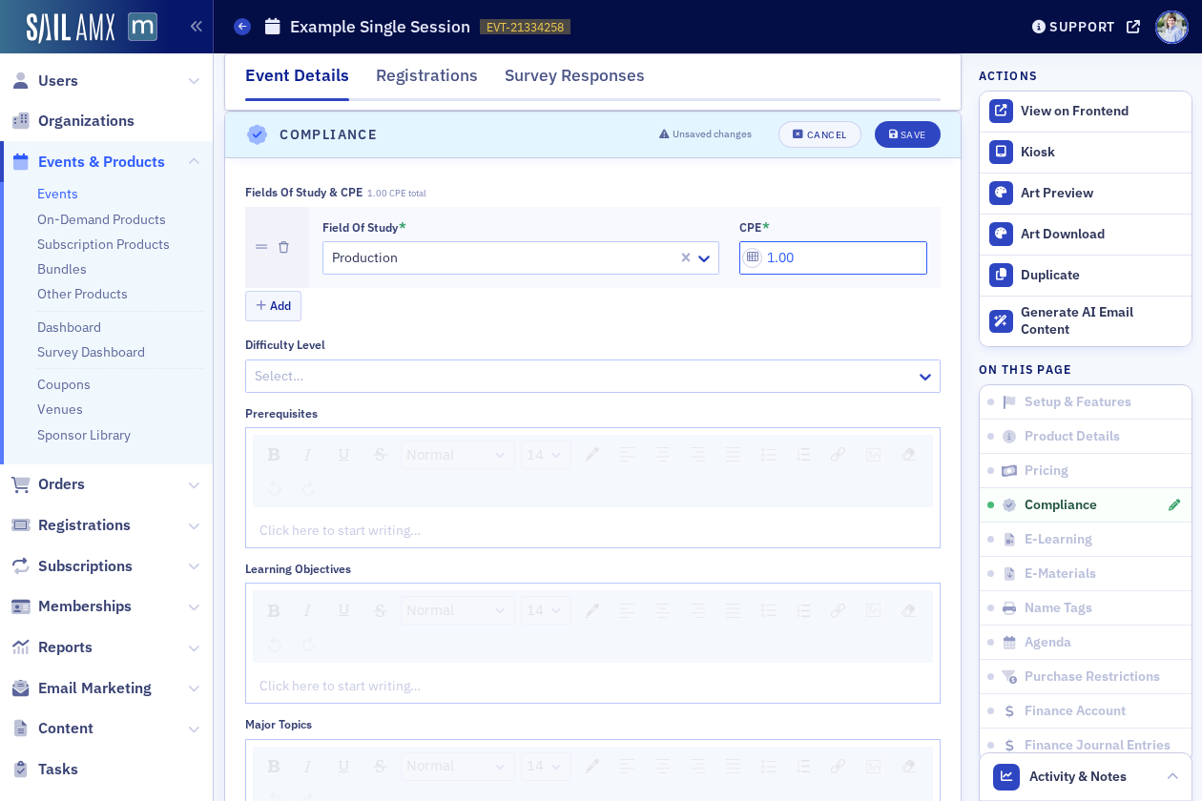
drag, startPoint x: 776, startPoint y: 260, endPoint x: 905, endPoint y: 114, distance: 196.0
click at [735, 260] on div "Field of Study * Production CPE * 1.00" at bounding box center [625, 247] width 606 height 54
type input "1.00"
click at [915, 130] on div "Save" at bounding box center [914, 135] width 26 height 10
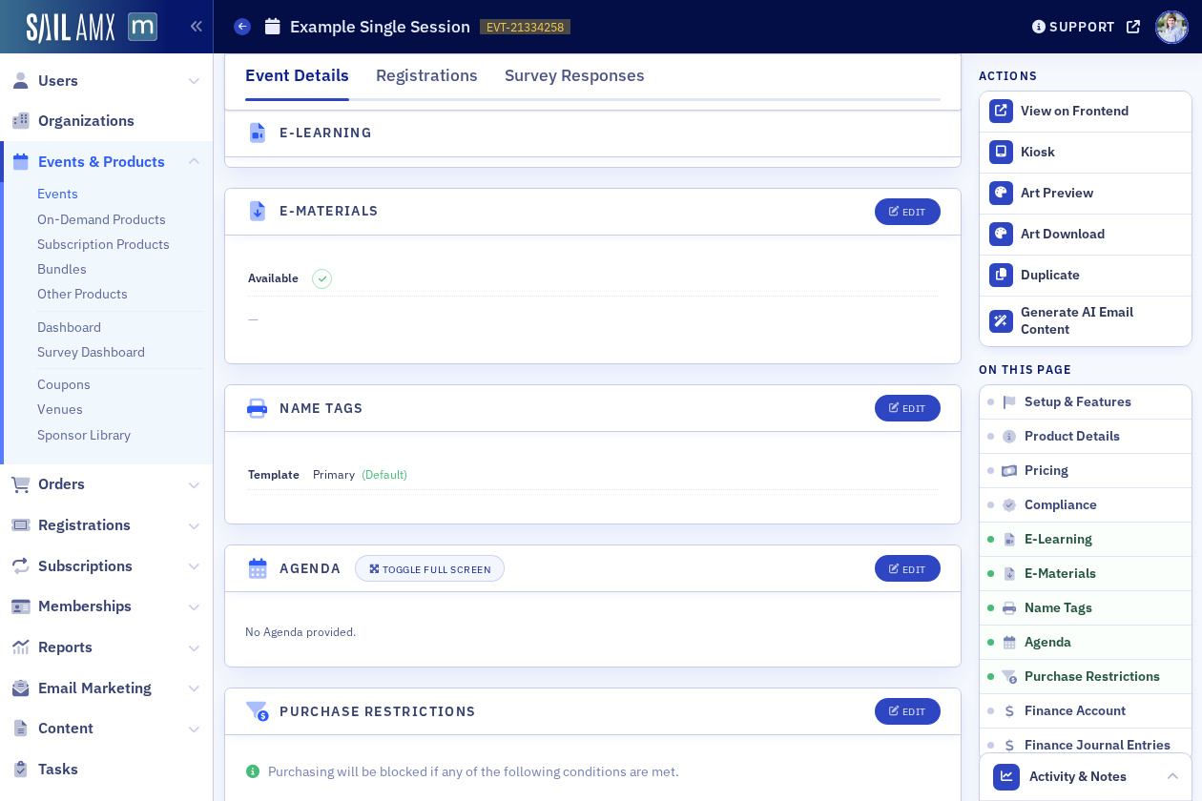
scroll to position [2635, 0]
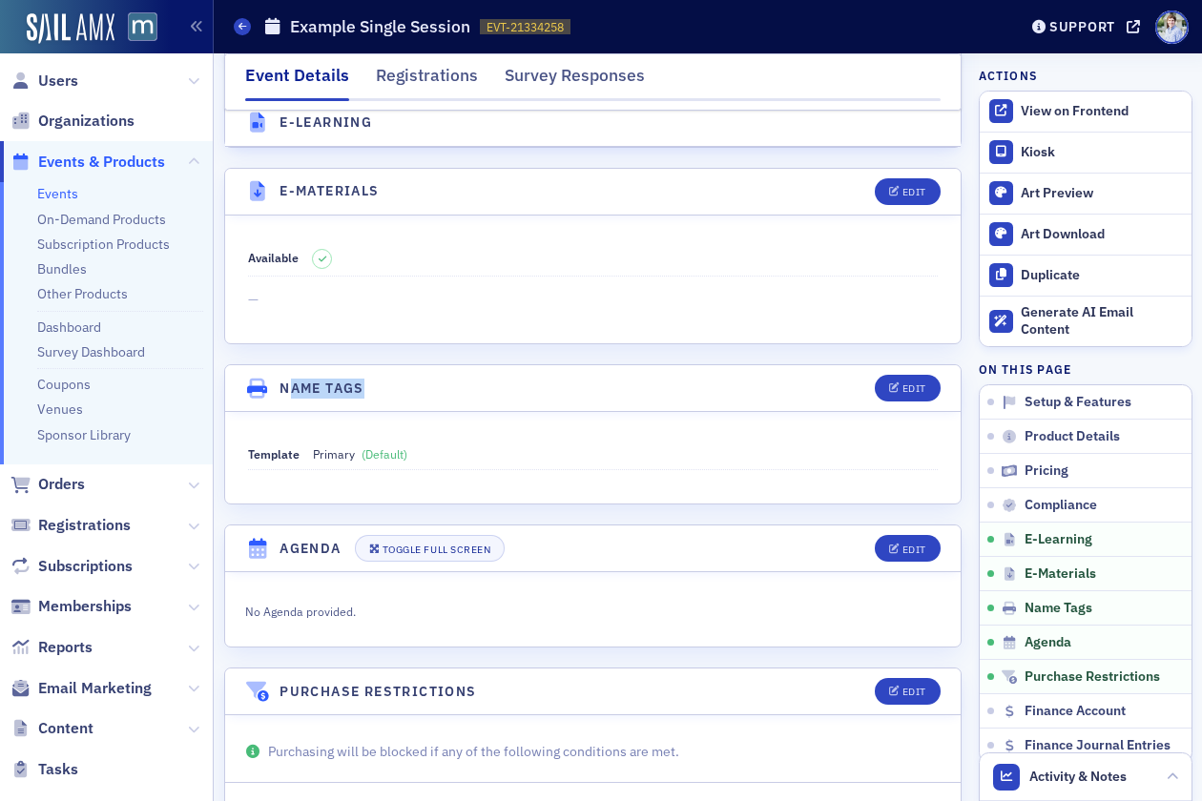
drag, startPoint x: 287, startPoint y: 387, endPoint x: 368, endPoint y: 387, distance: 81.1
click at [368, 387] on header "Name Tags Edit" at bounding box center [593, 388] width 737 height 47
click at [912, 386] on div "Edit" at bounding box center [915, 389] width 24 height 10
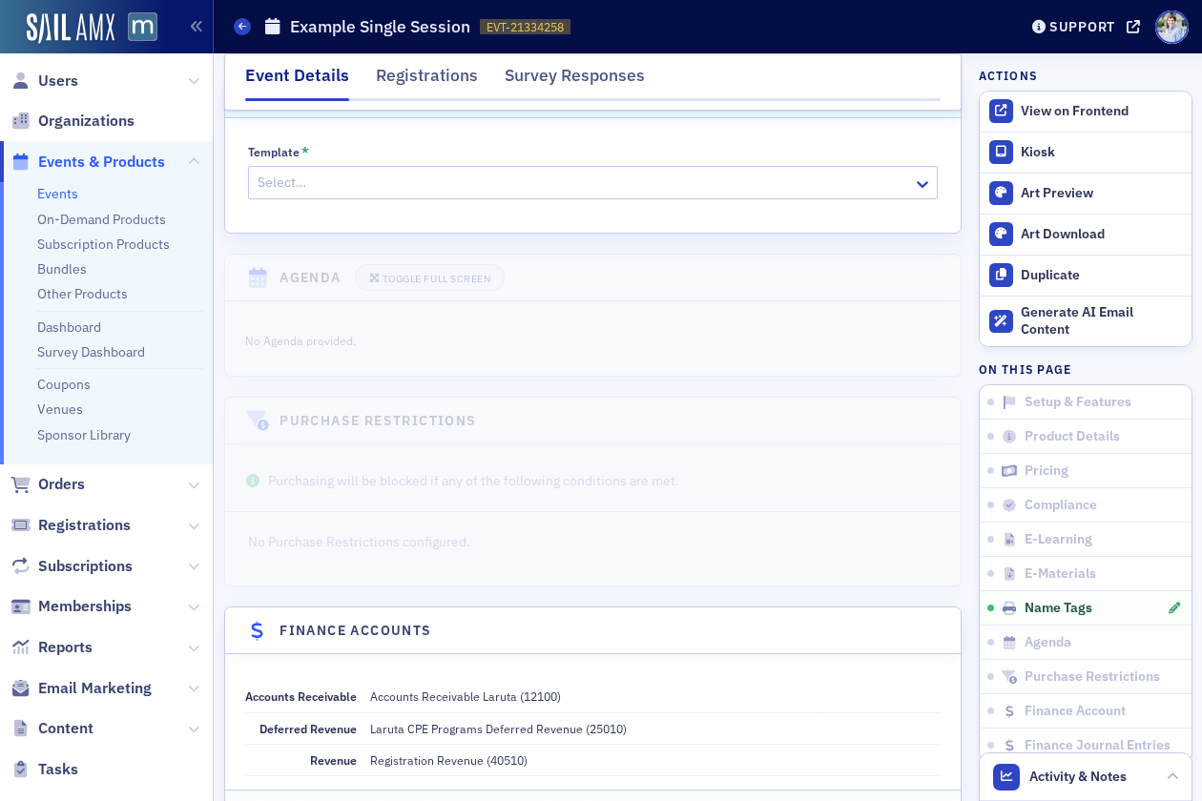
scroll to position [2936, 0]
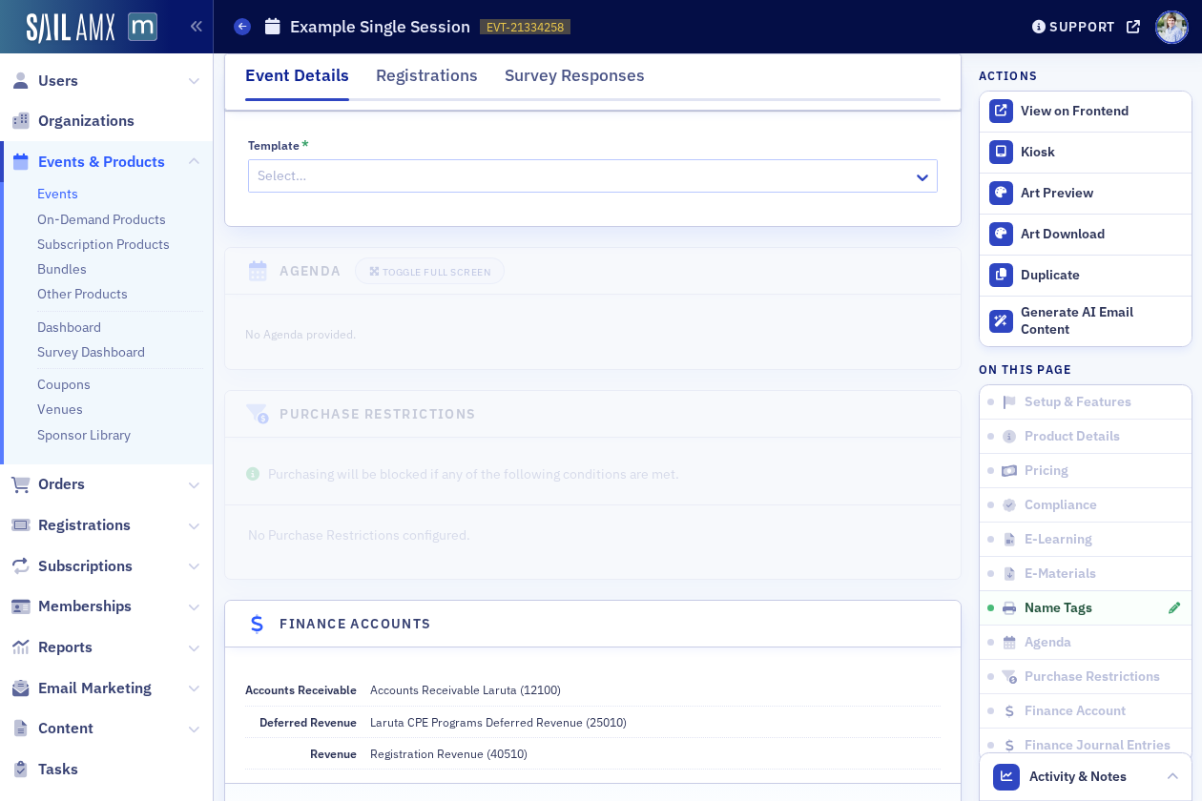
click at [327, 154] on div "Template * Select…" at bounding box center [593, 165] width 690 height 54
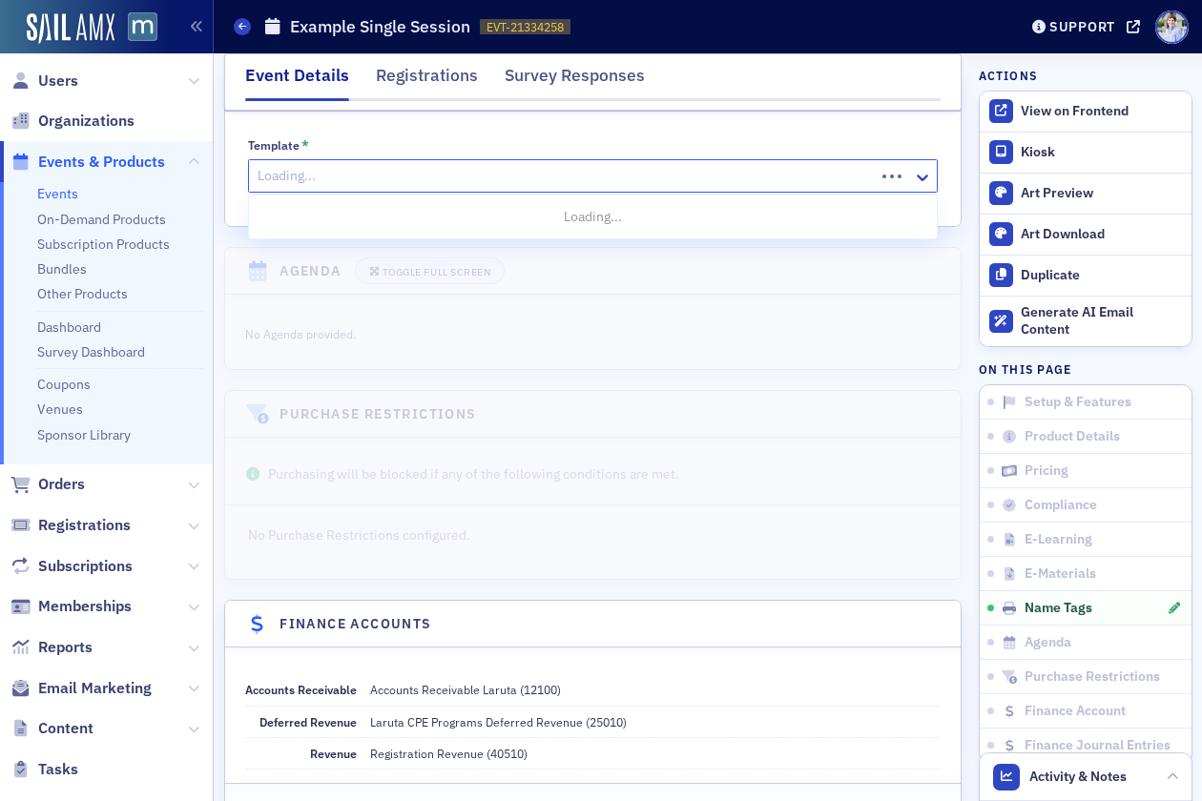
click at [326, 162] on div "Loading..." at bounding box center [562, 176] width 626 height 28
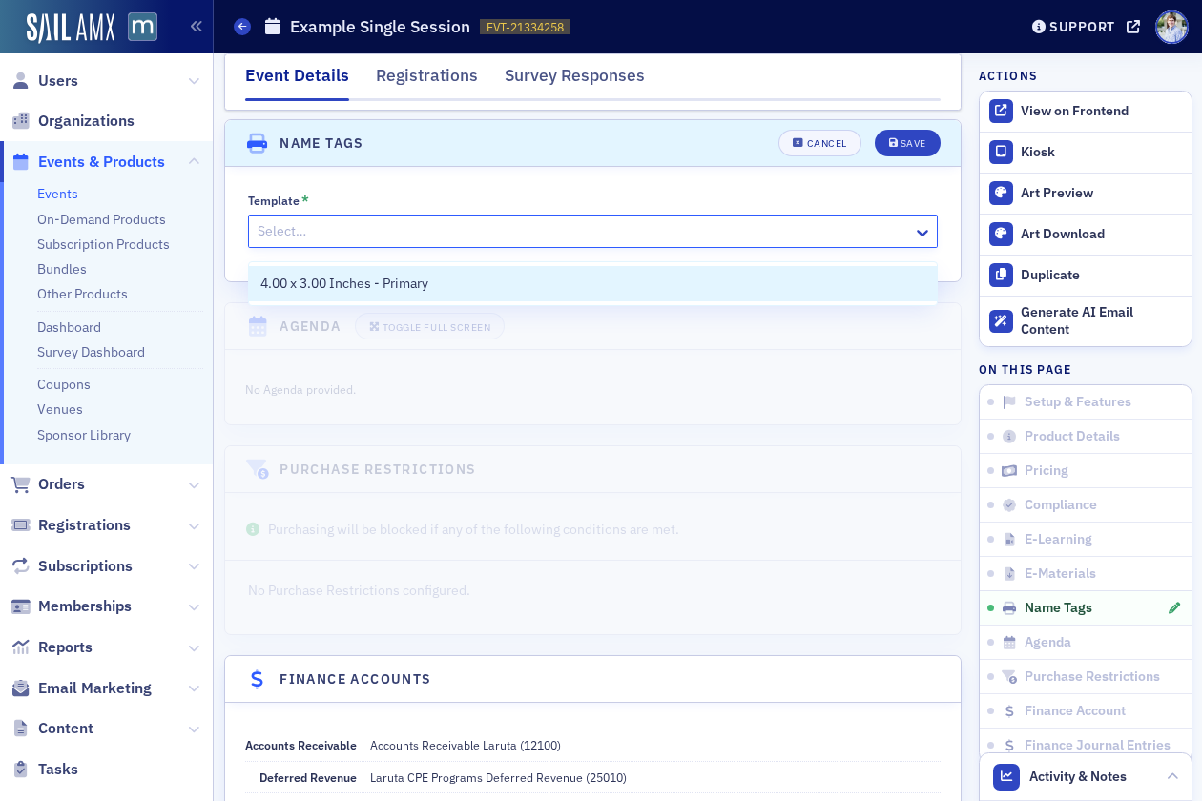
scroll to position [2858, 0]
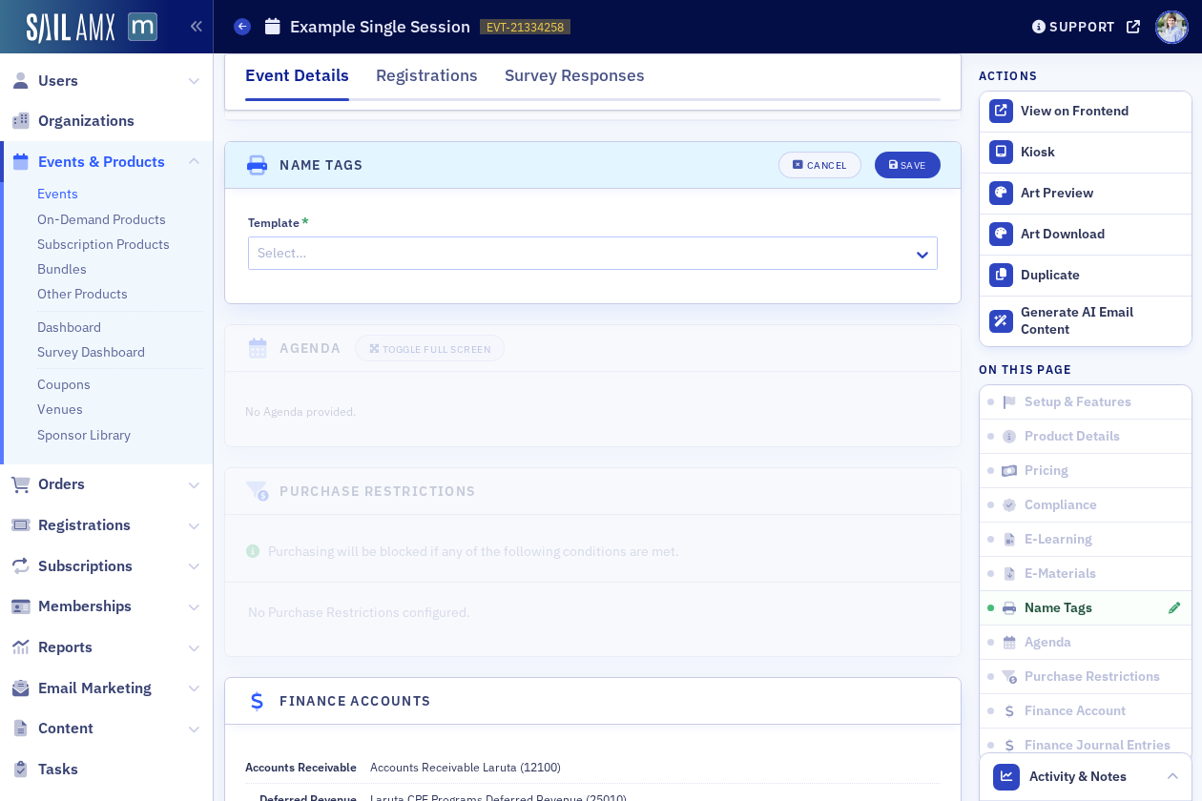
click at [363, 175] on header "Name Tags Cancel Save" at bounding box center [593, 165] width 737 height 47
click at [821, 174] on button "Cancel" at bounding box center [820, 165] width 82 height 27
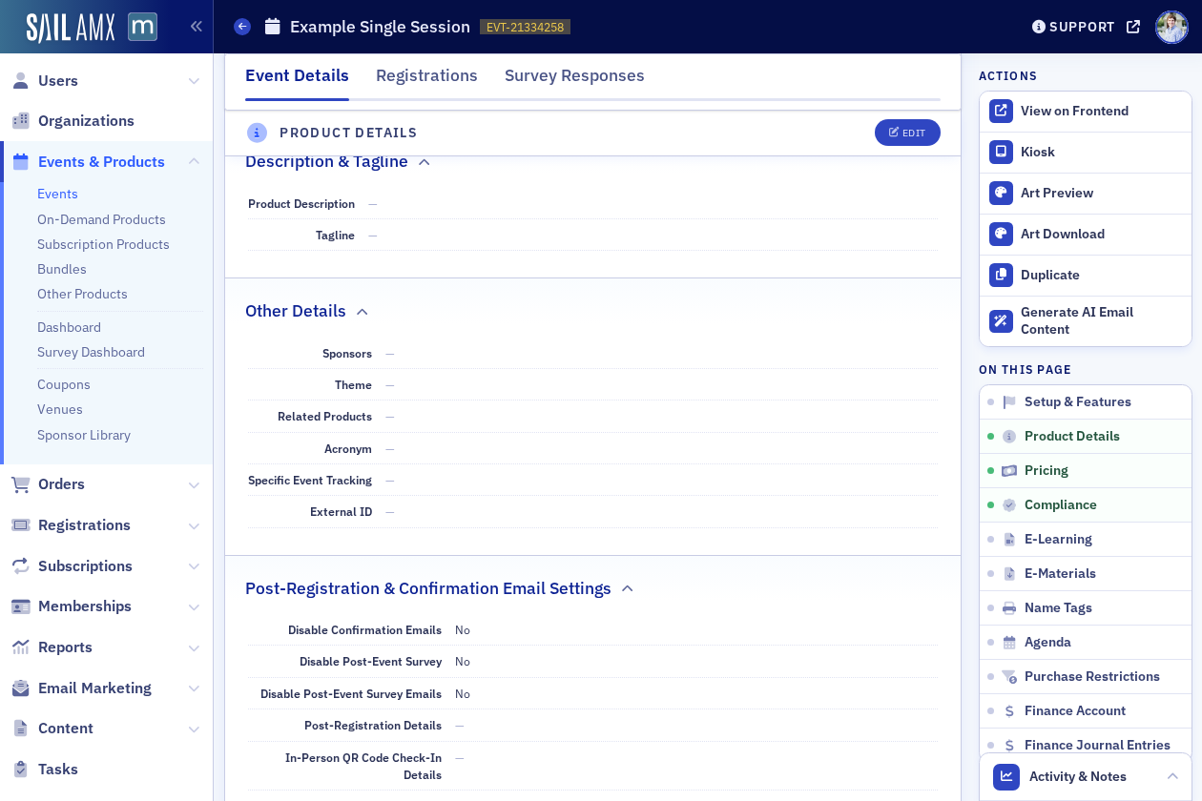
scroll to position [0, 0]
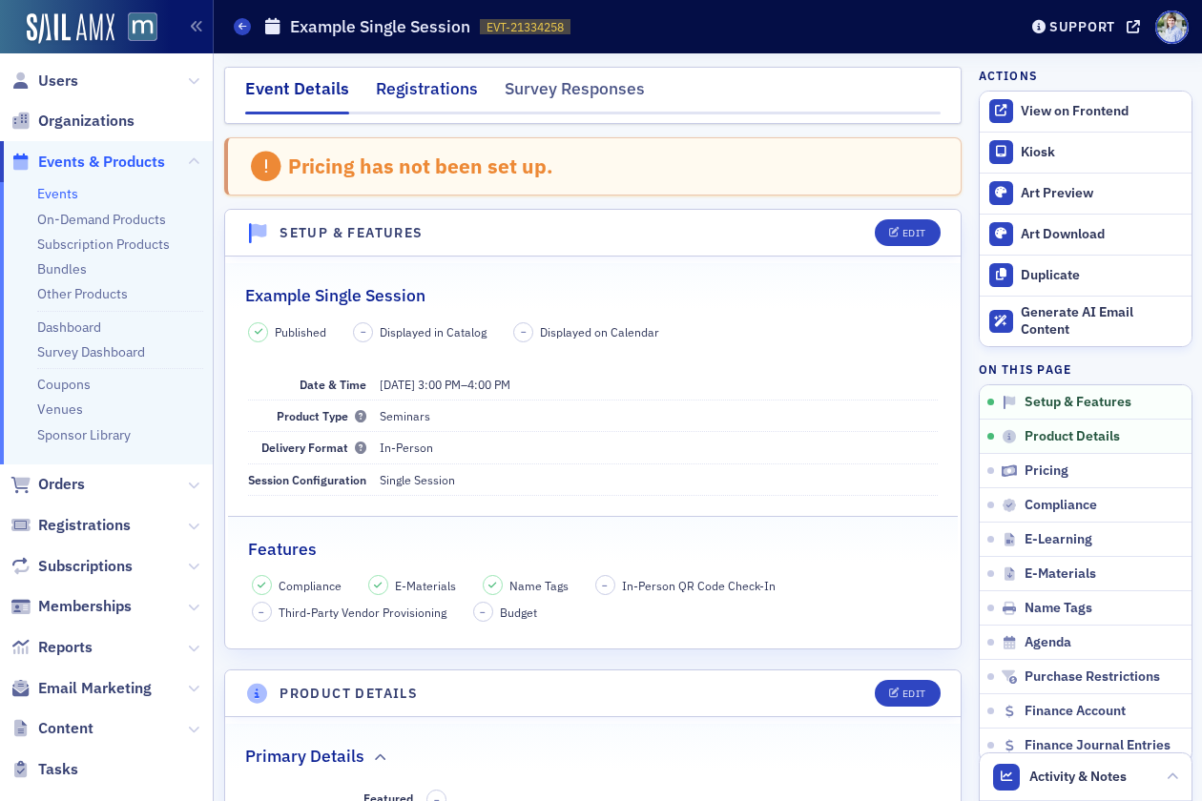
click at [412, 92] on div "Registrations" at bounding box center [427, 93] width 102 height 35
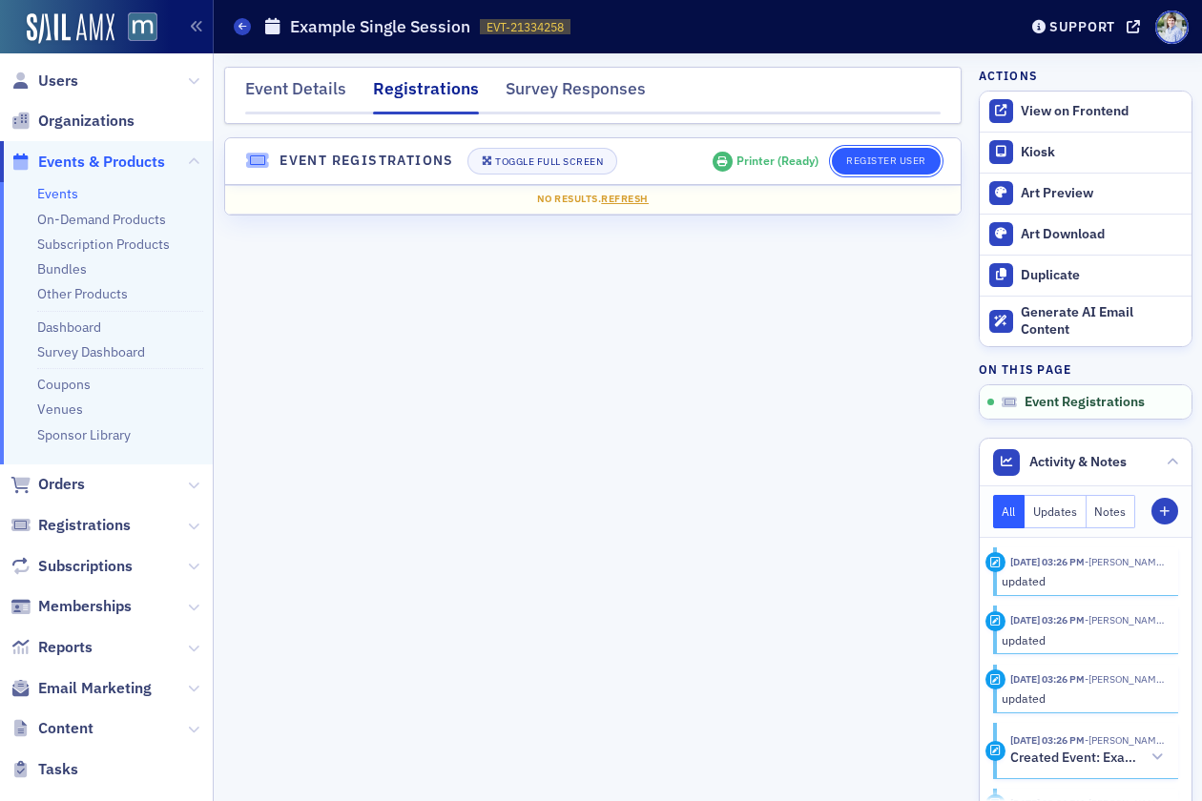
click at [893, 162] on button "Register User" at bounding box center [886, 161] width 109 height 27
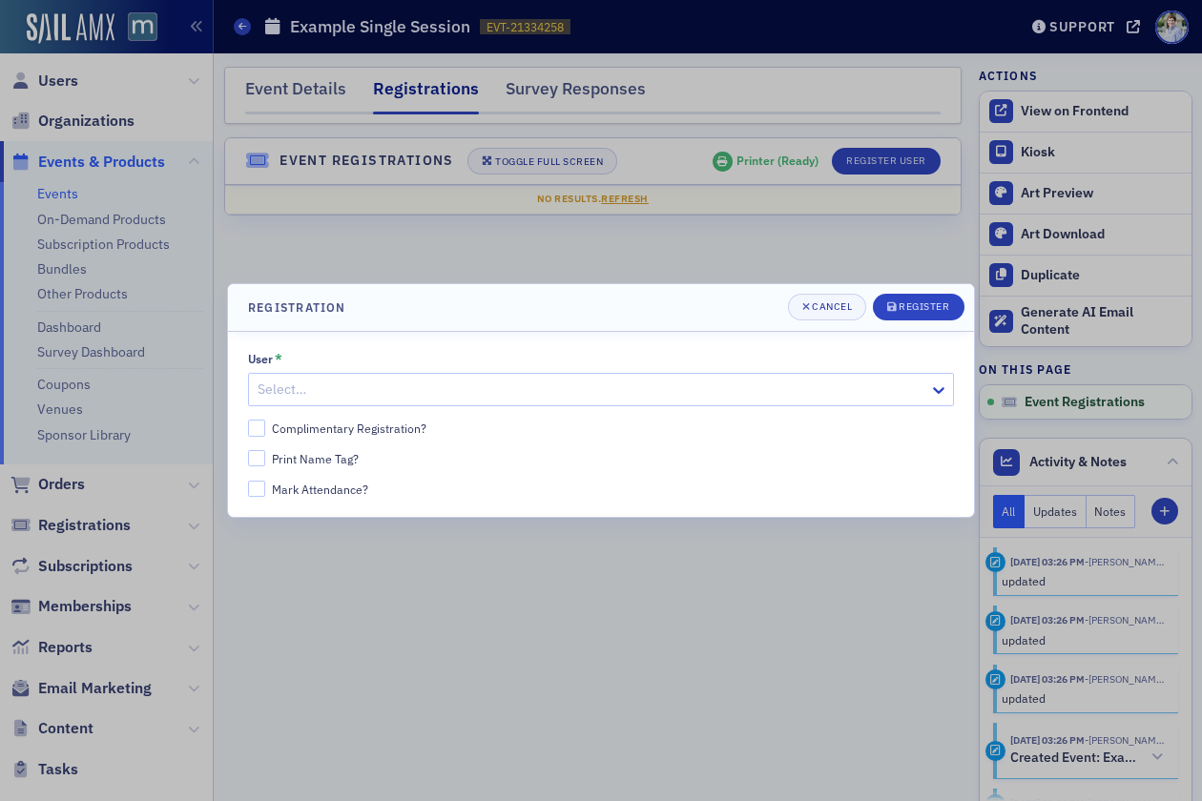
click at [281, 389] on div at bounding box center [592, 390] width 672 height 24
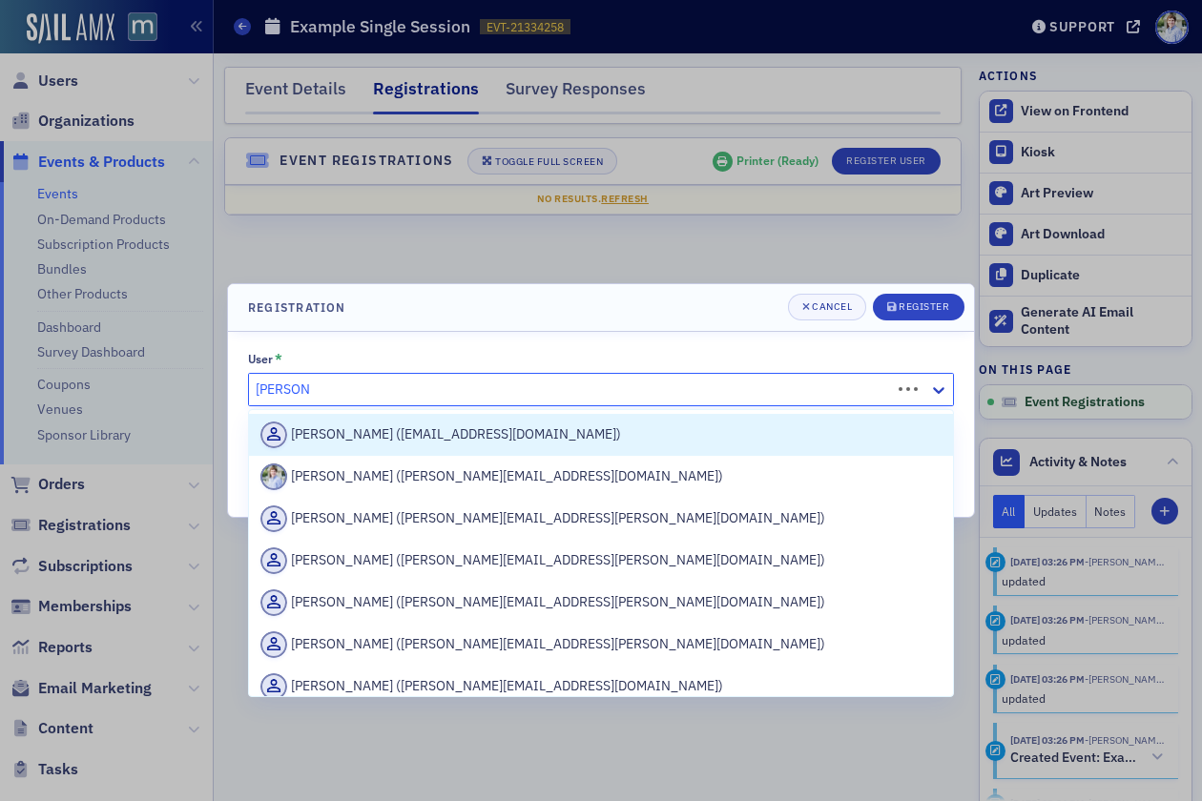
type input "[PERSON_NAME]"
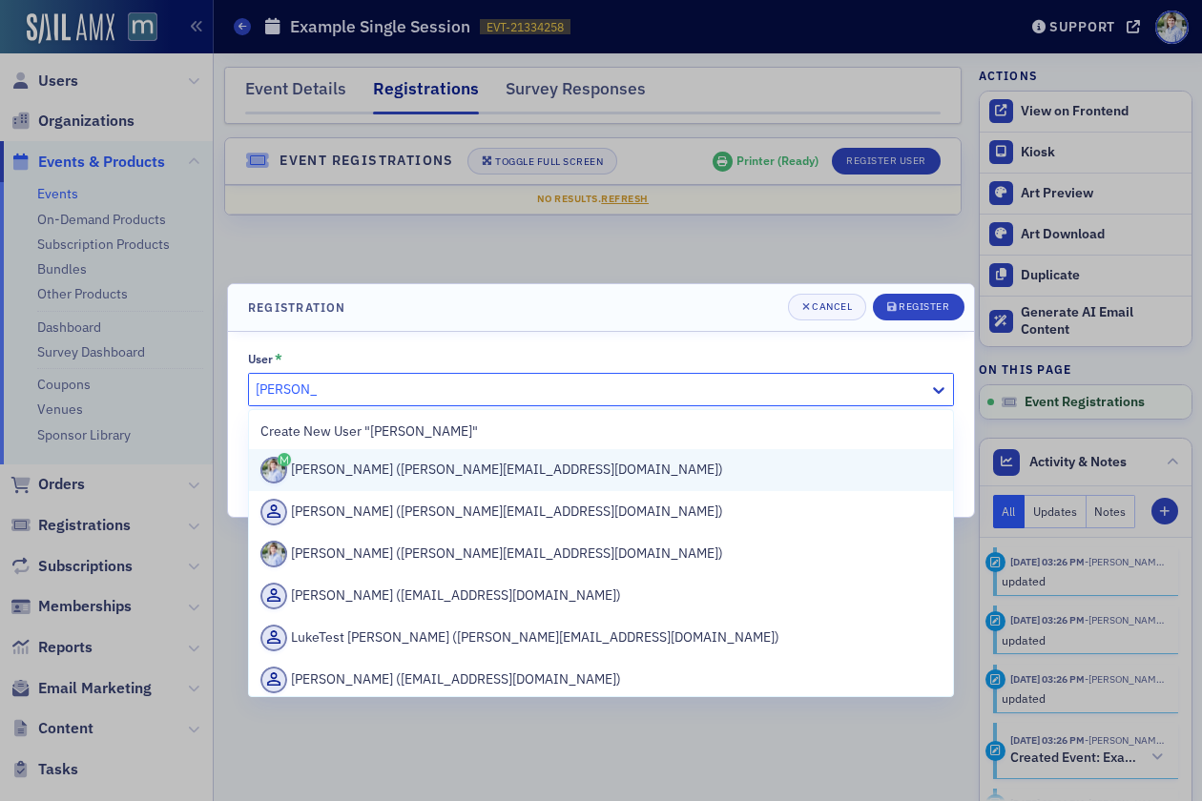
click at [376, 466] on div "[PERSON_NAME] ([PERSON_NAME][EMAIL_ADDRESS][DOMAIN_NAME])" at bounding box center [600, 470] width 681 height 27
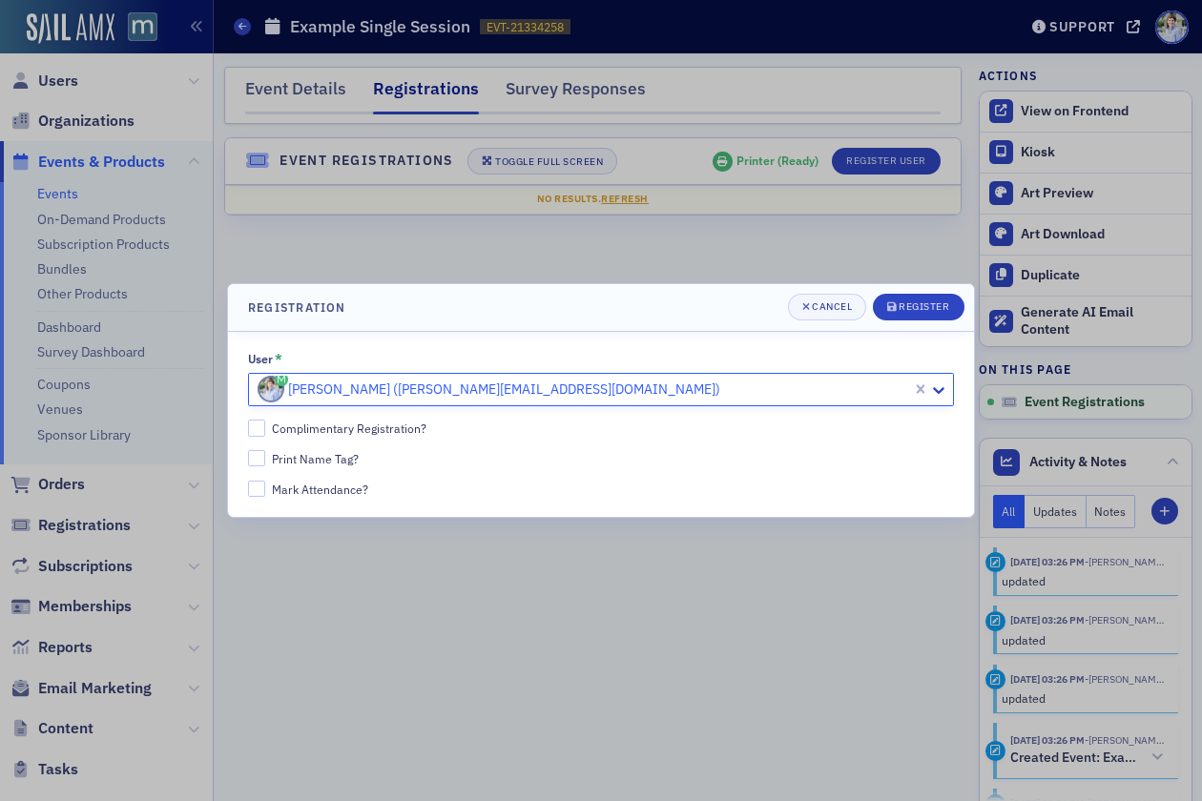
click at [295, 424] on div "Complimentary Registration?" at bounding box center [349, 429] width 155 height 16
click at [265, 424] on input "Complimentary Registration?" at bounding box center [256, 428] width 17 height 17
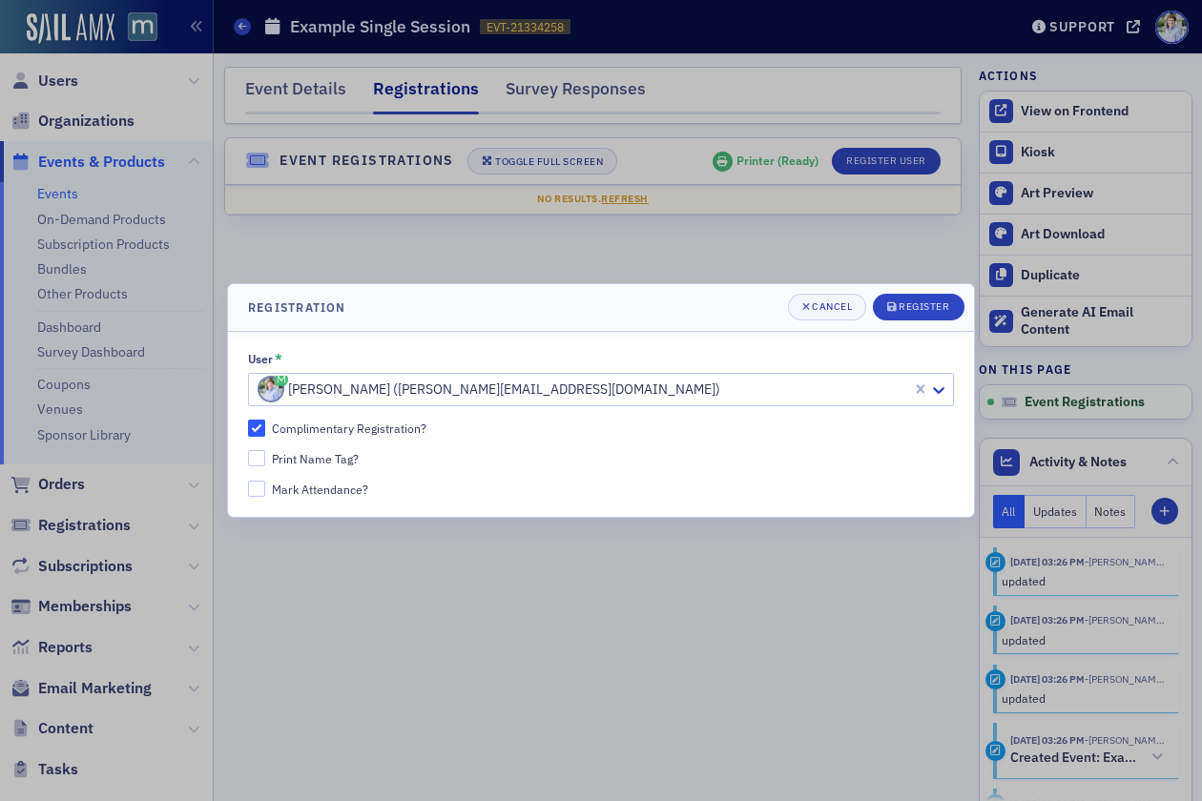
click at [347, 426] on div "Complimentary Registration?" at bounding box center [349, 429] width 155 height 16
click at [289, 423] on div "Complimentary Registration?" at bounding box center [349, 429] width 155 height 16
click at [265, 423] on input "Complimentary Registration?" at bounding box center [256, 428] width 17 height 17
click at [338, 427] on div "Complimentary Registration?" at bounding box center [349, 429] width 155 height 16
click at [265, 427] on input "Complimentary Registration?" at bounding box center [256, 428] width 17 height 17
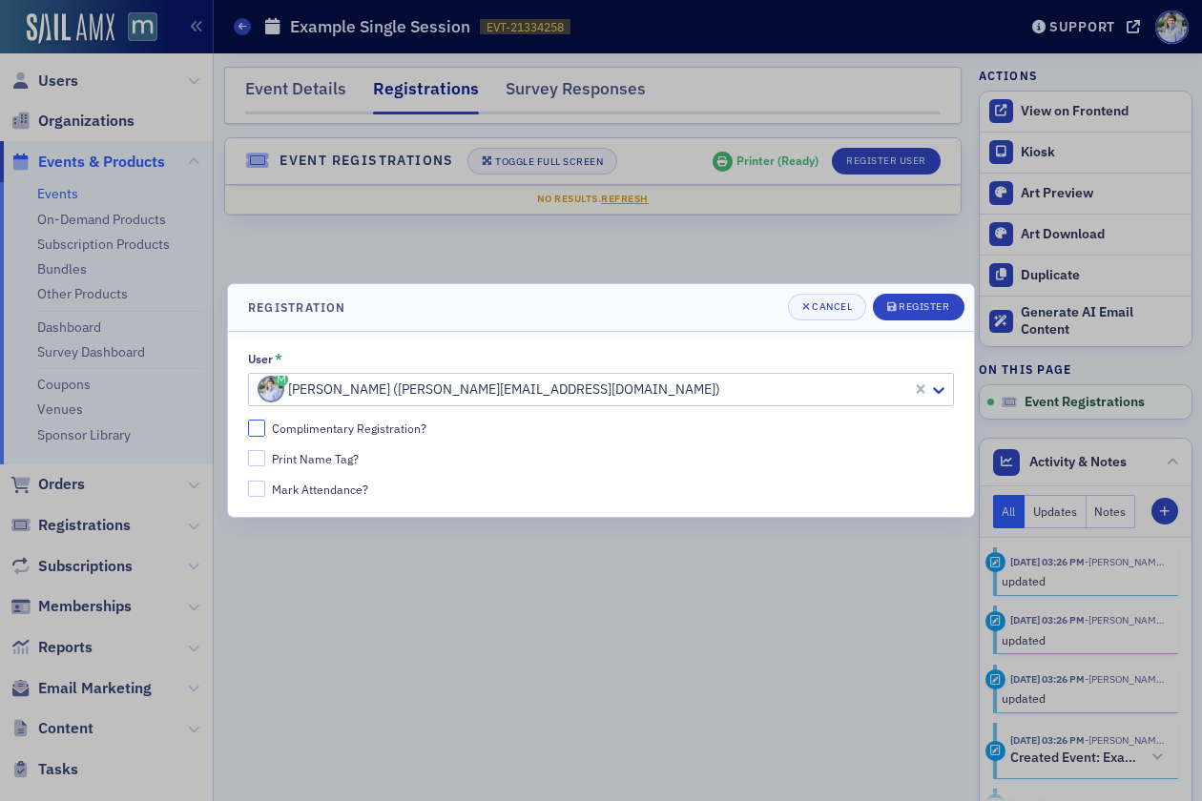
checkbox input "true"
drag, startPoint x: 309, startPoint y: 455, endPoint x: 281, endPoint y: 460, distance: 29.0
click at [308, 455] on div "Print Name Tag?" at bounding box center [315, 459] width 87 height 16
click at [265, 455] on input "Print Name Tag?" at bounding box center [256, 458] width 17 height 17
checkbox input "true"
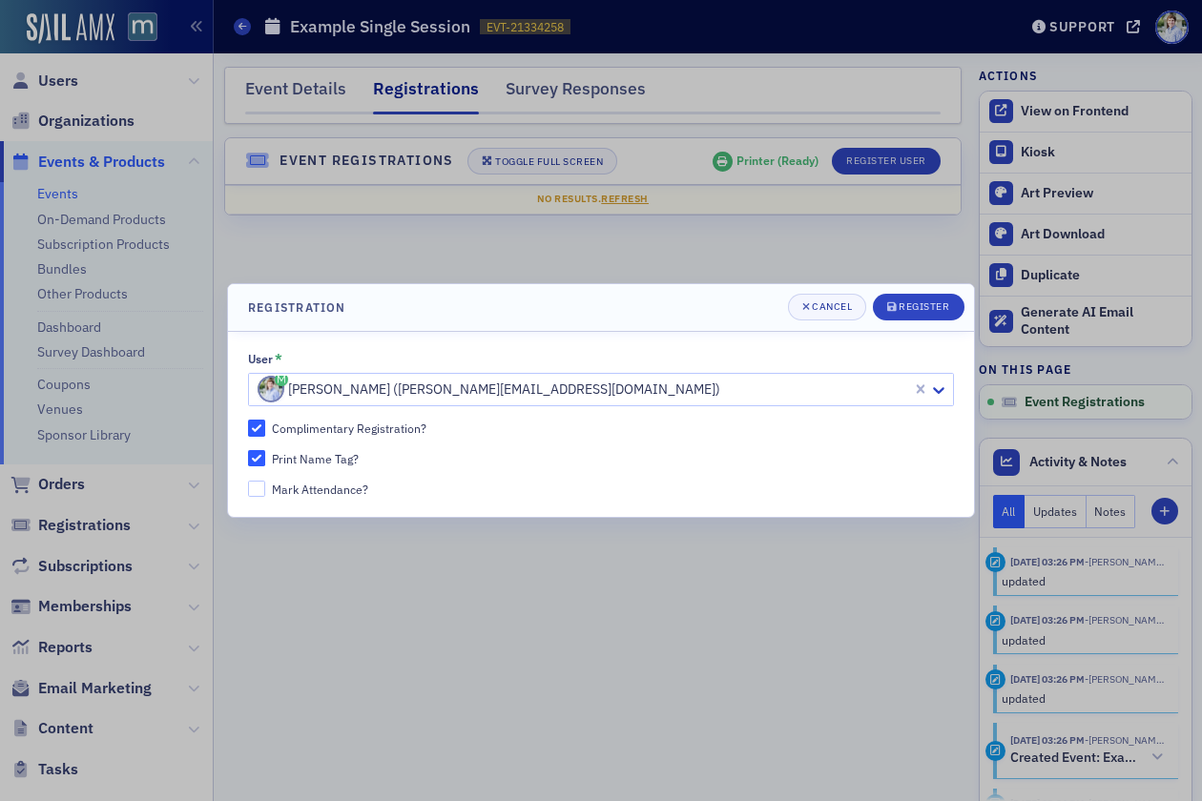
click at [330, 491] on div "Mark Attendance?" at bounding box center [320, 490] width 96 height 16
click at [265, 491] on input "Mark Attendance?" at bounding box center [256, 489] width 17 height 17
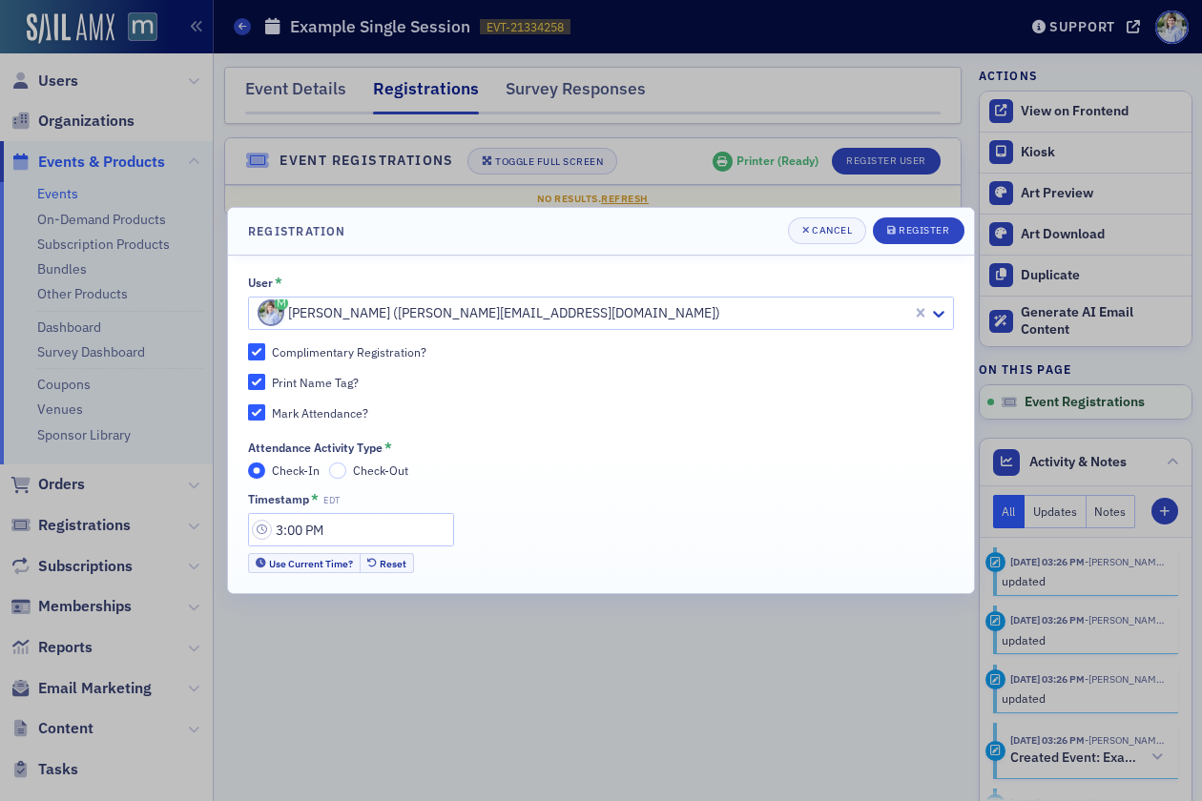
click at [321, 412] on div "Mark Attendance?" at bounding box center [320, 413] width 96 height 16
click at [265, 412] on input "Mark Attendance?" at bounding box center [256, 413] width 17 height 17
checkbox input "false"
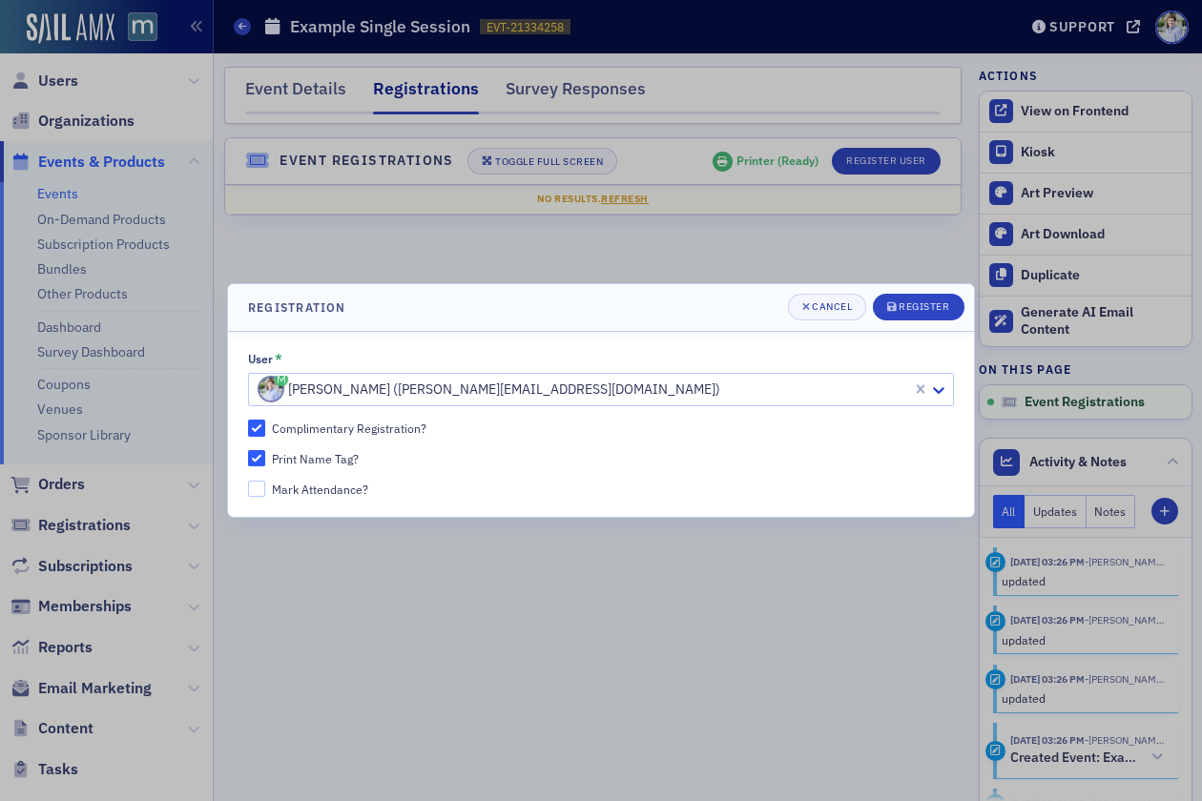
drag, startPoint x: 307, startPoint y: 459, endPoint x: 292, endPoint y: 461, distance: 15.4
click at [306, 459] on div "Print Name Tag?" at bounding box center [315, 459] width 87 height 16
click at [265, 459] on input "Print Name Tag?" at bounding box center [256, 458] width 17 height 17
checkbox input "false"
click at [913, 301] on div "Register" at bounding box center [924, 306] width 51 height 10
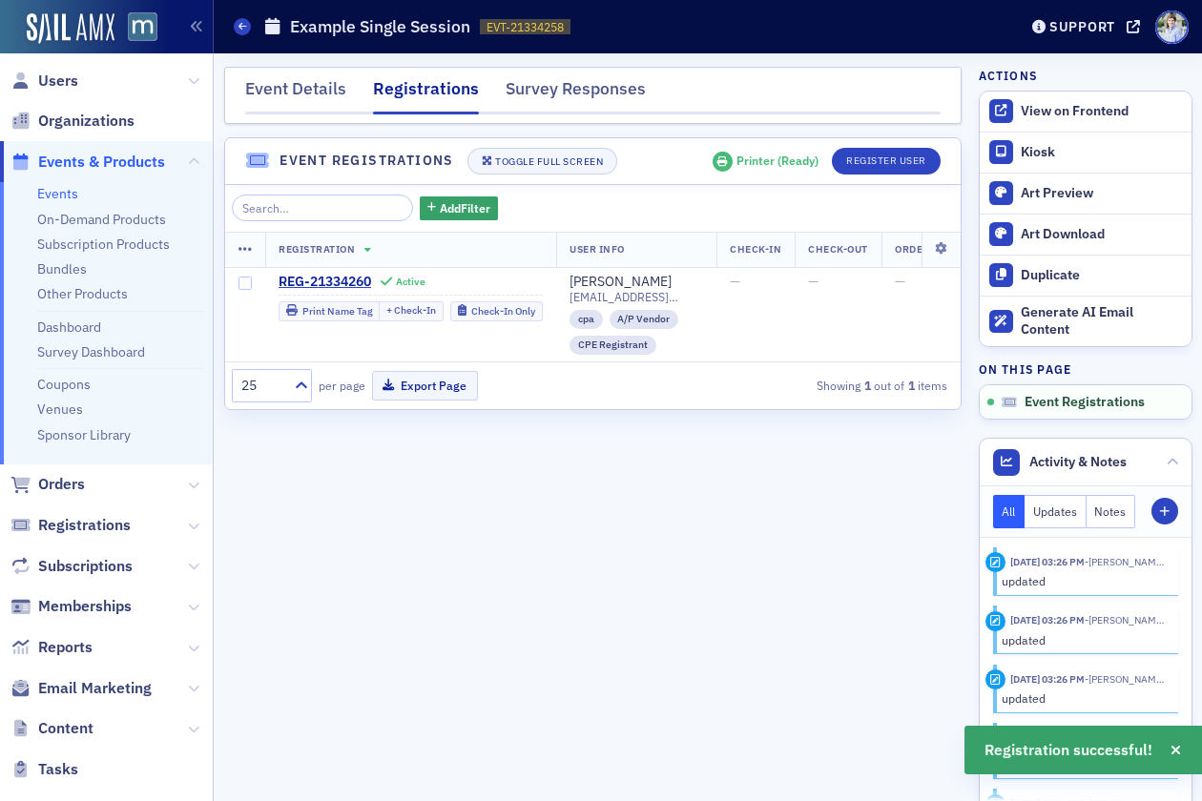
click at [579, 529] on div "Event Details Registrations Survey Responses Event Registrations Toggle Full Sc…" at bounding box center [593, 427] width 738 height 721
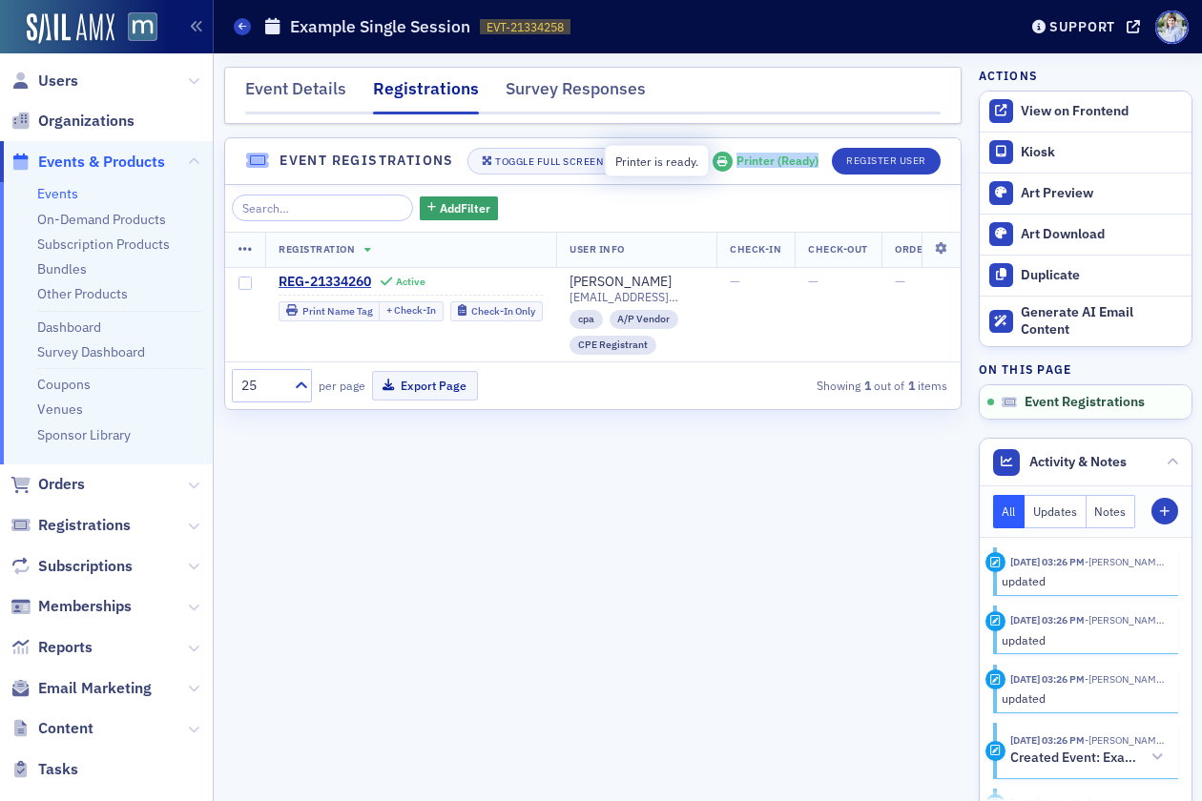
drag, startPoint x: 737, startPoint y: 160, endPoint x: 818, endPoint y: 164, distance: 81.2
click at [818, 164] on div "Printer ( Ready )" at bounding box center [778, 161] width 82 height 14
click at [812, 133] on div "Event Details Registrations Survey Responses Event Registrations Toggle Full Sc…" at bounding box center [593, 427] width 738 height 721
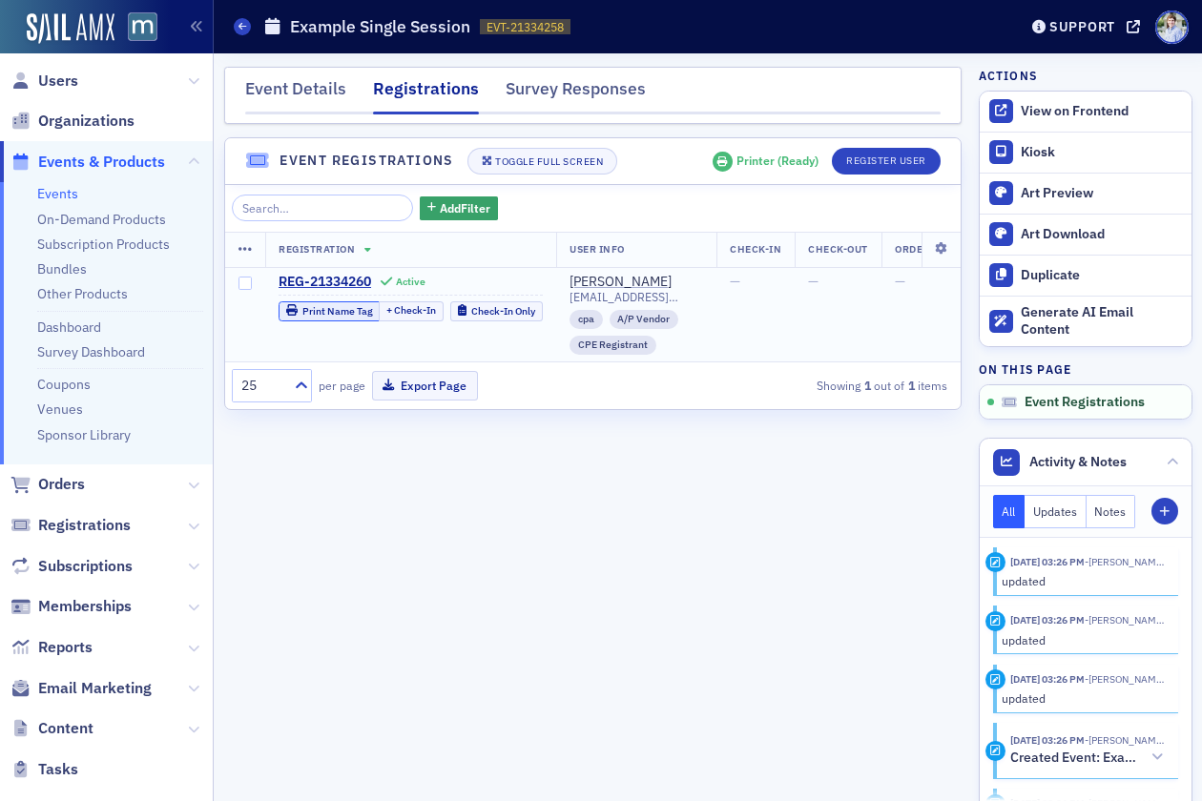
click at [331, 312] on div "Print Name Tag" at bounding box center [337, 311] width 71 height 10
drag, startPoint x: 552, startPoint y: 464, endPoint x: 466, endPoint y: 447, distance: 88.3
click at [549, 464] on div "Event Details Registrations Survey Responses Event Registrations Toggle Full Sc…" at bounding box center [593, 427] width 738 height 721
click at [406, 307] on button "+ Check-In" at bounding box center [411, 311] width 65 height 20
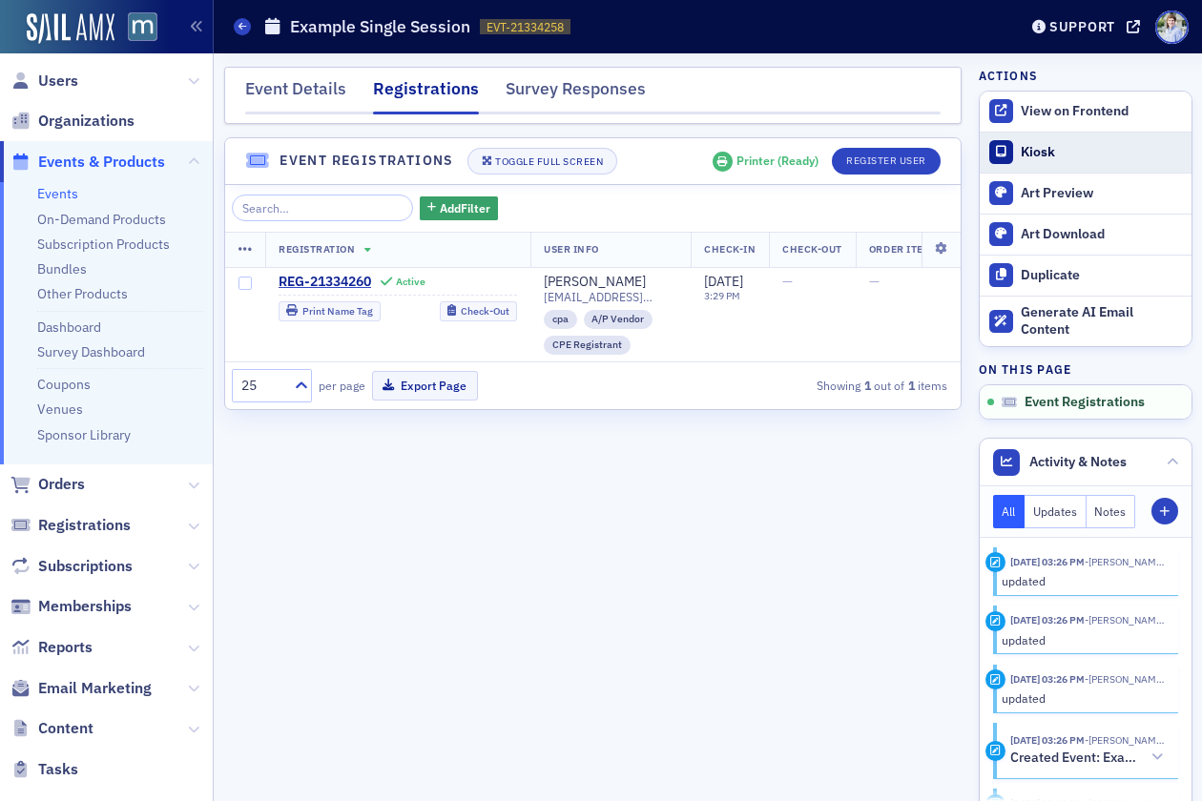
click at [1036, 154] on div "Kiosk" at bounding box center [1101, 152] width 160 height 17
click at [246, 248] on icon at bounding box center [246, 249] width 14 height 15
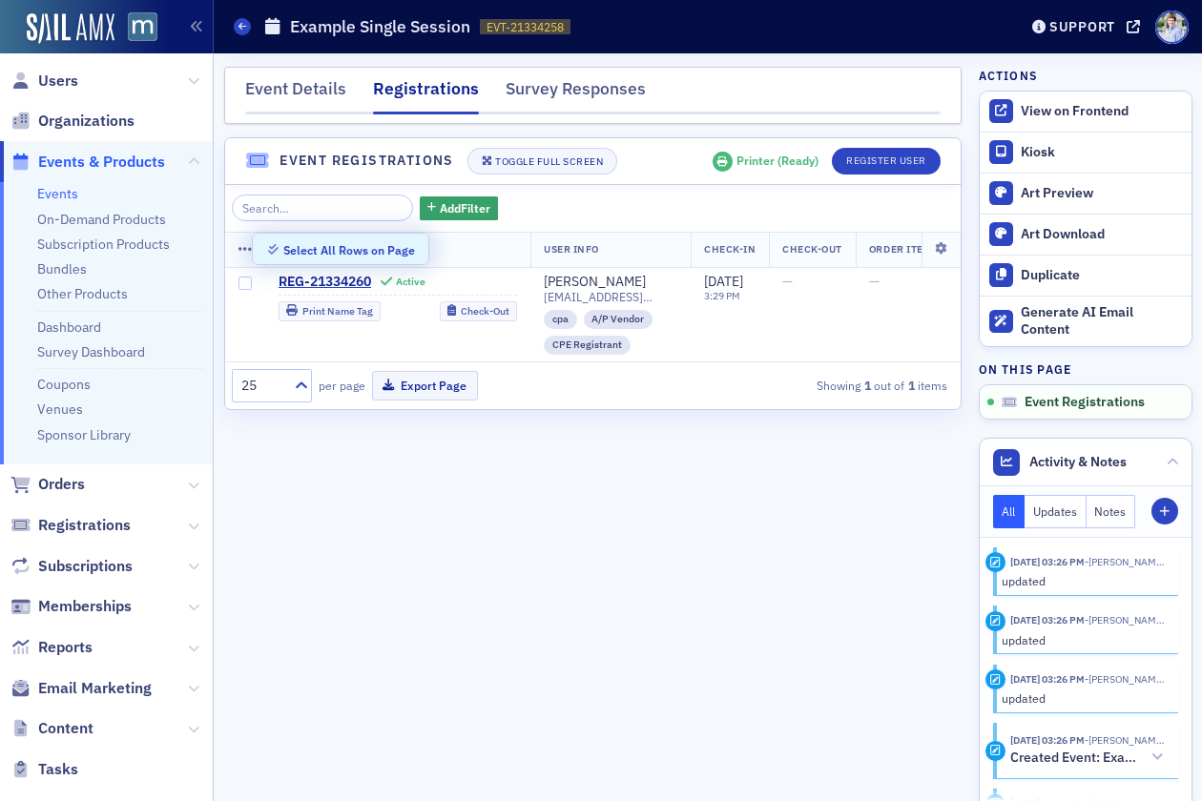
drag, startPoint x: 292, startPoint y: 251, endPoint x: 283, endPoint y: 258, distance: 10.9
click at [292, 251] on div "Select All Rows on Page" at bounding box center [349, 250] width 132 height 10
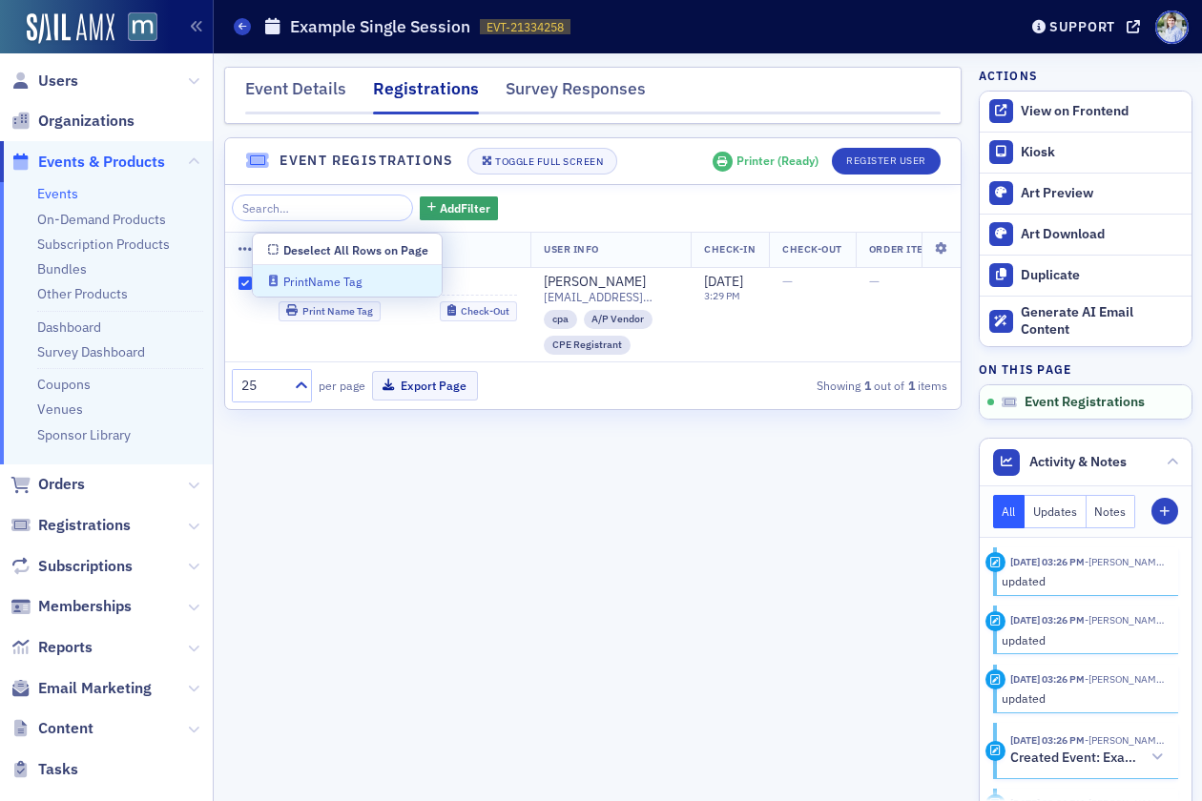
click at [757, 105] on nav "Event Details Registrations Survey Responses" at bounding box center [593, 95] width 696 height 38
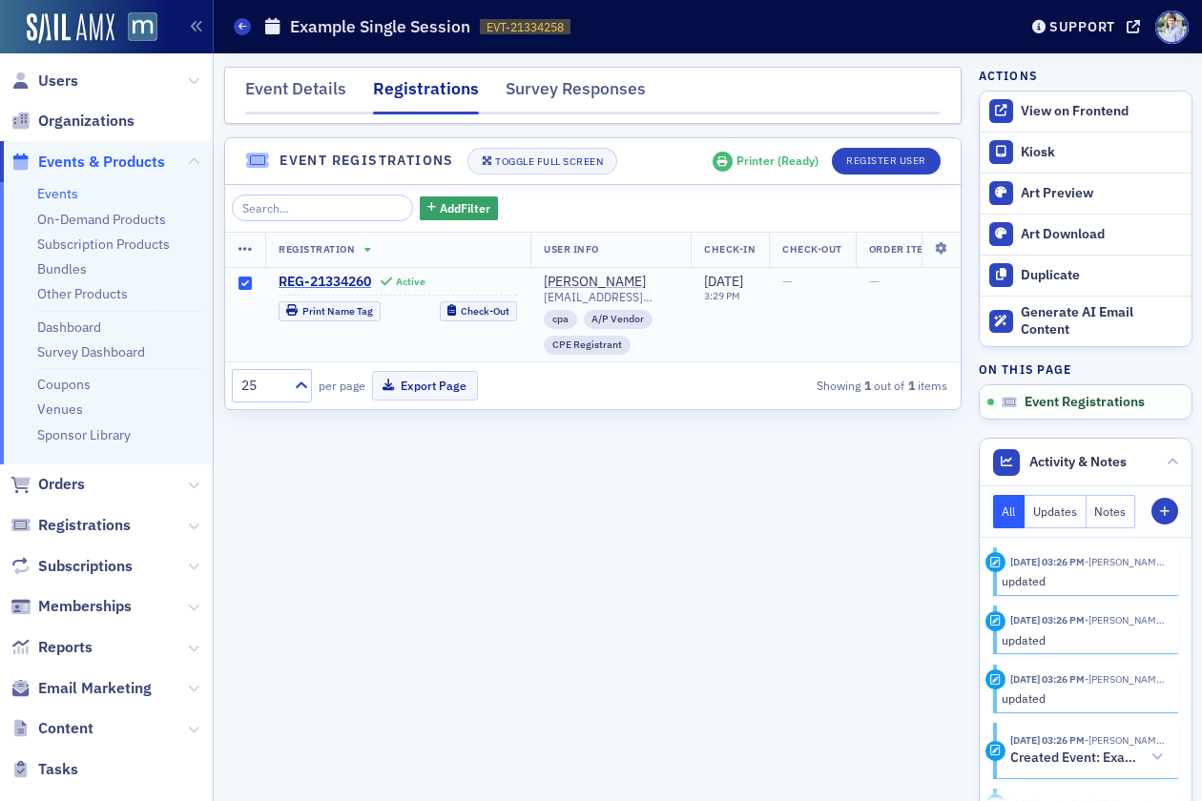
click at [335, 282] on span "REG-21334260" at bounding box center [325, 282] width 93 height 17
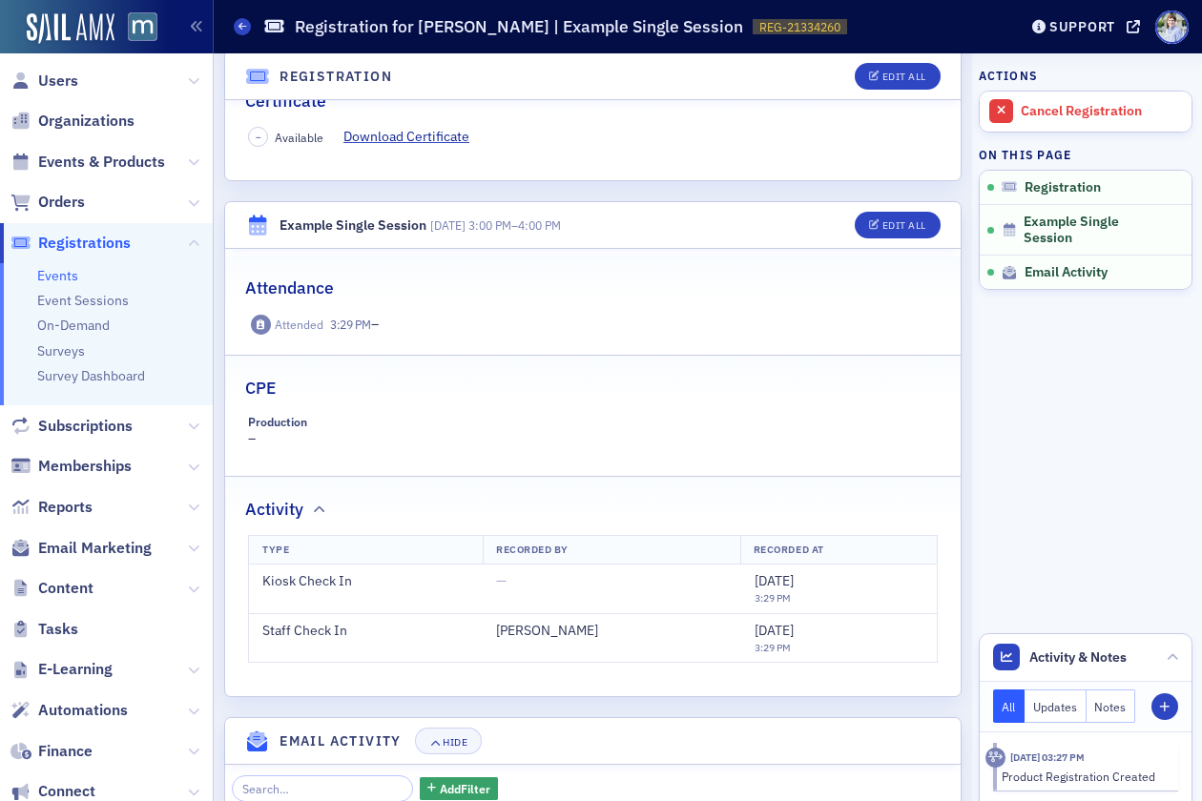
scroll to position [455, 0]
drag, startPoint x: 329, startPoint y: 327, endPoint x: 389, endPoint y: 333, distance: 60.4
click at [373, 328] on span "3:29 PM –" at bounding box center [354, 324] width 49 height 21
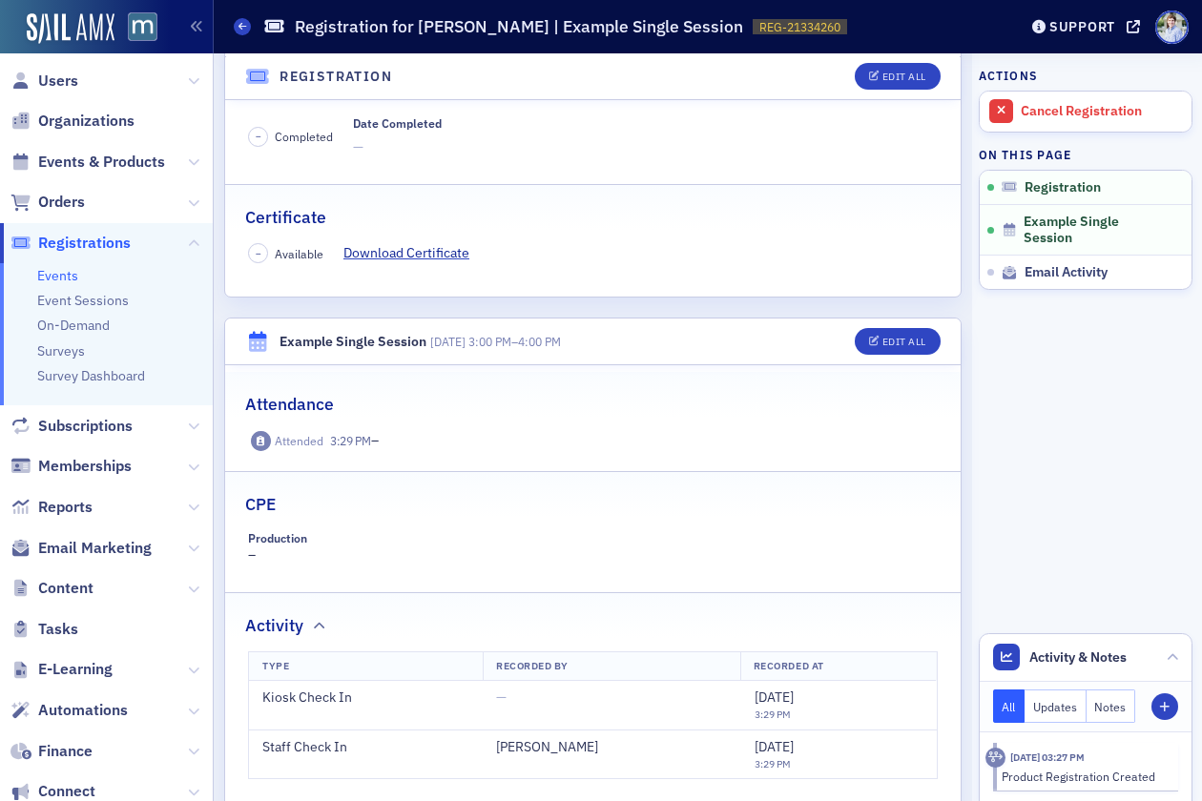
click at [418, 416] on div "Attendance" at bounding box center [593, 394] width 696 height 45
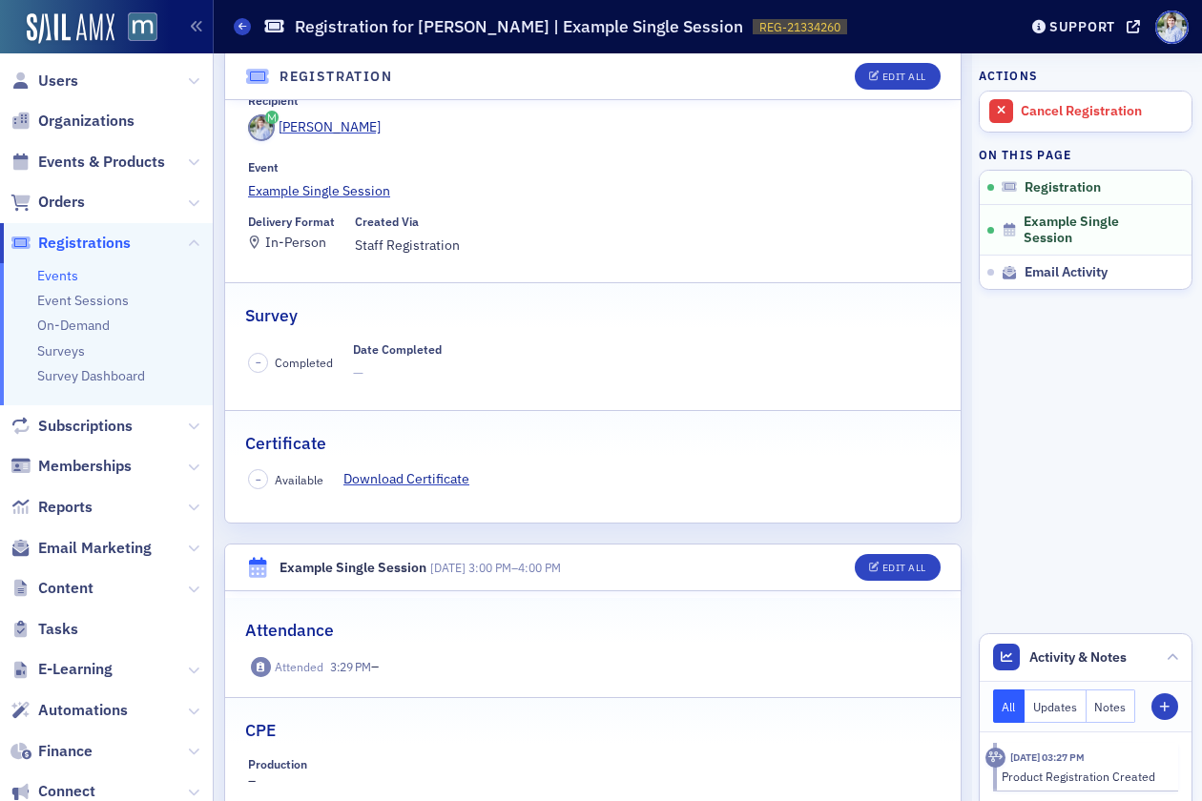
scroll to position [90, 0]
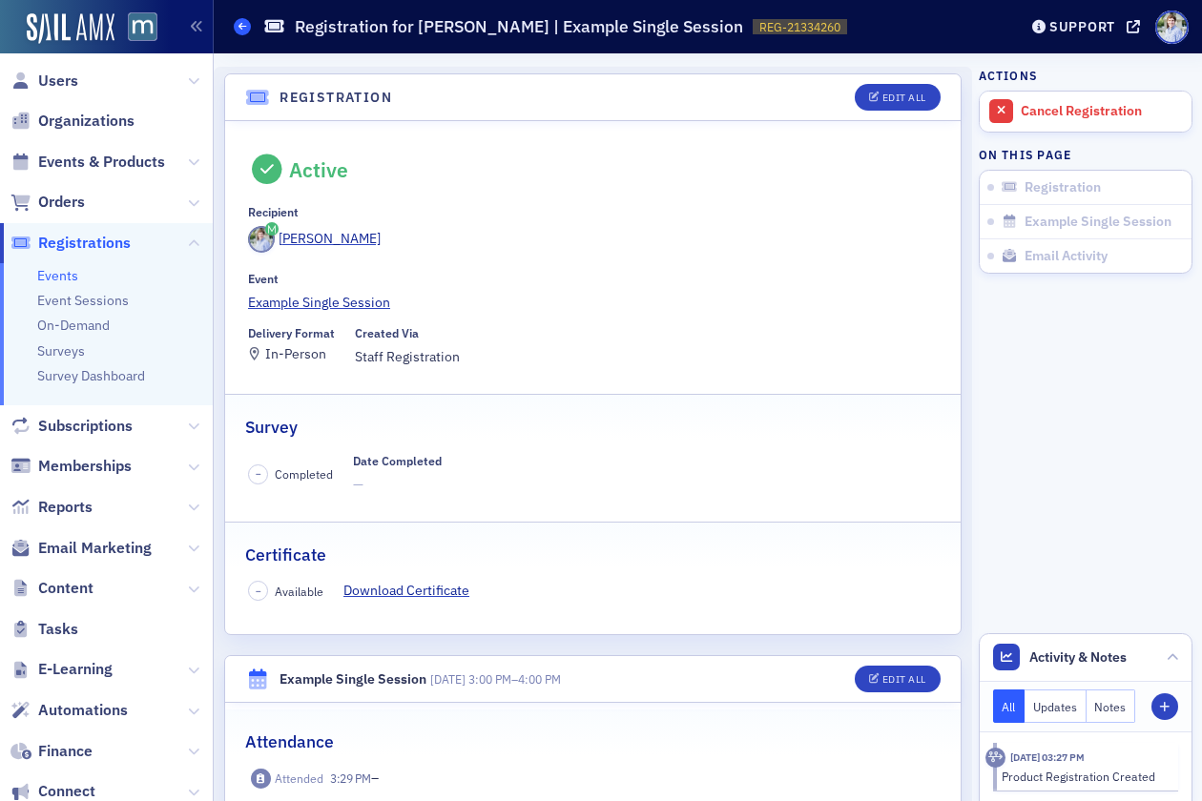
click at [243, 22] on icon at bounding box center [243, 26] width 8 height 9
click at [341, 301] on link "Example Single Session" at bounding box center [593, 303] width 690 height 20
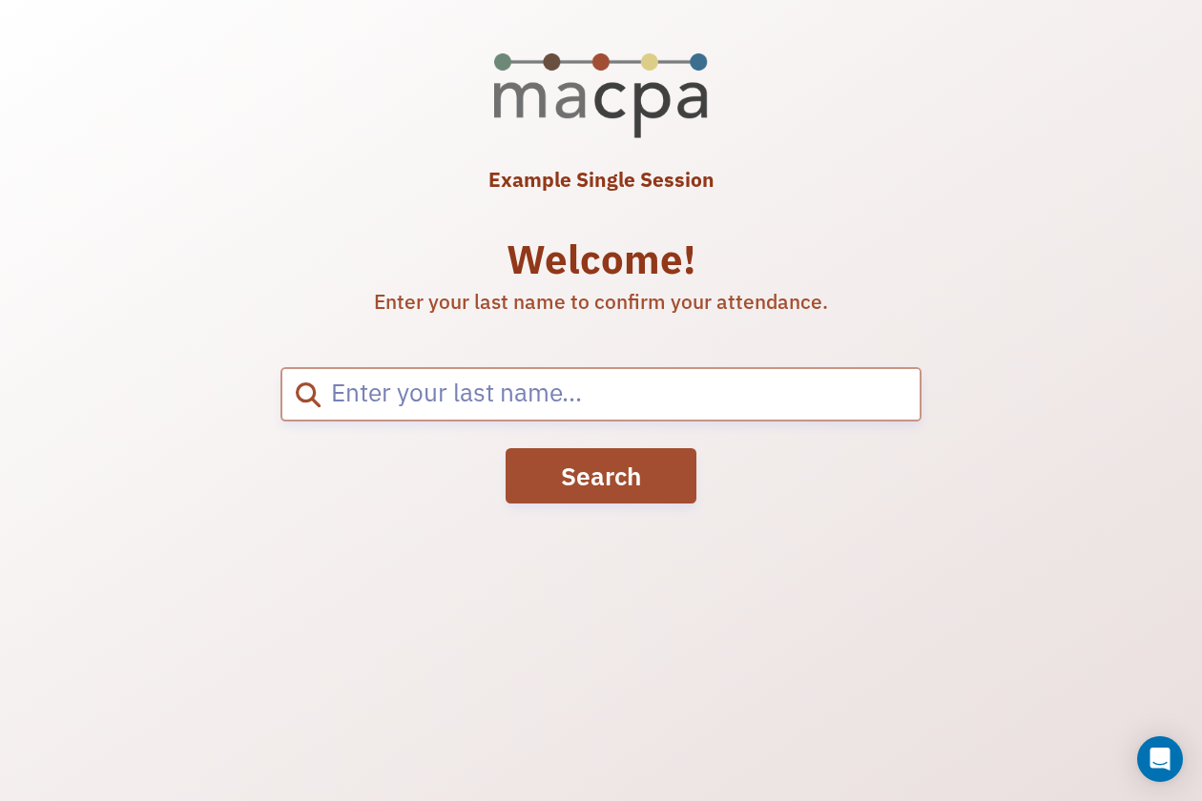
click at [474, 384] on input "search" at bounding box center [620, 394] width 599 height 51
type input "[PERSON_NAME]"
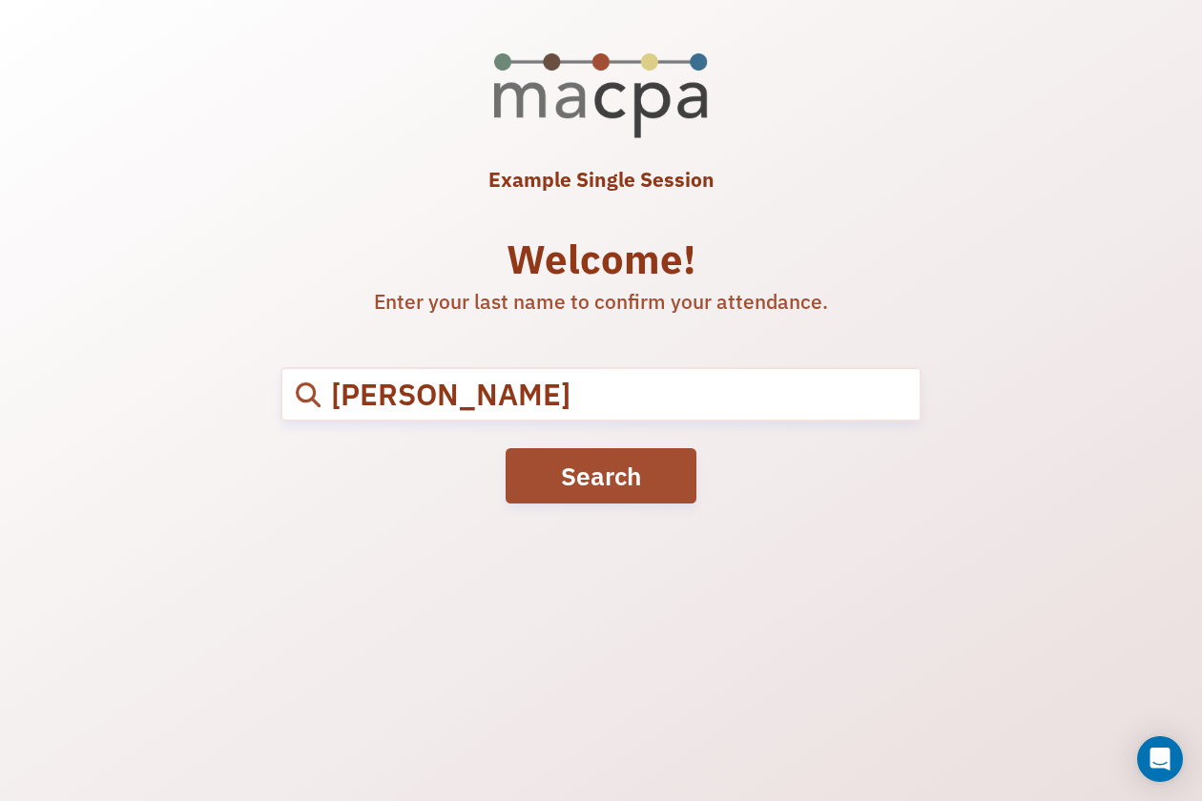
click at [608, 471] on button "Search" at bounding box center [601, 475] width 191 height 55
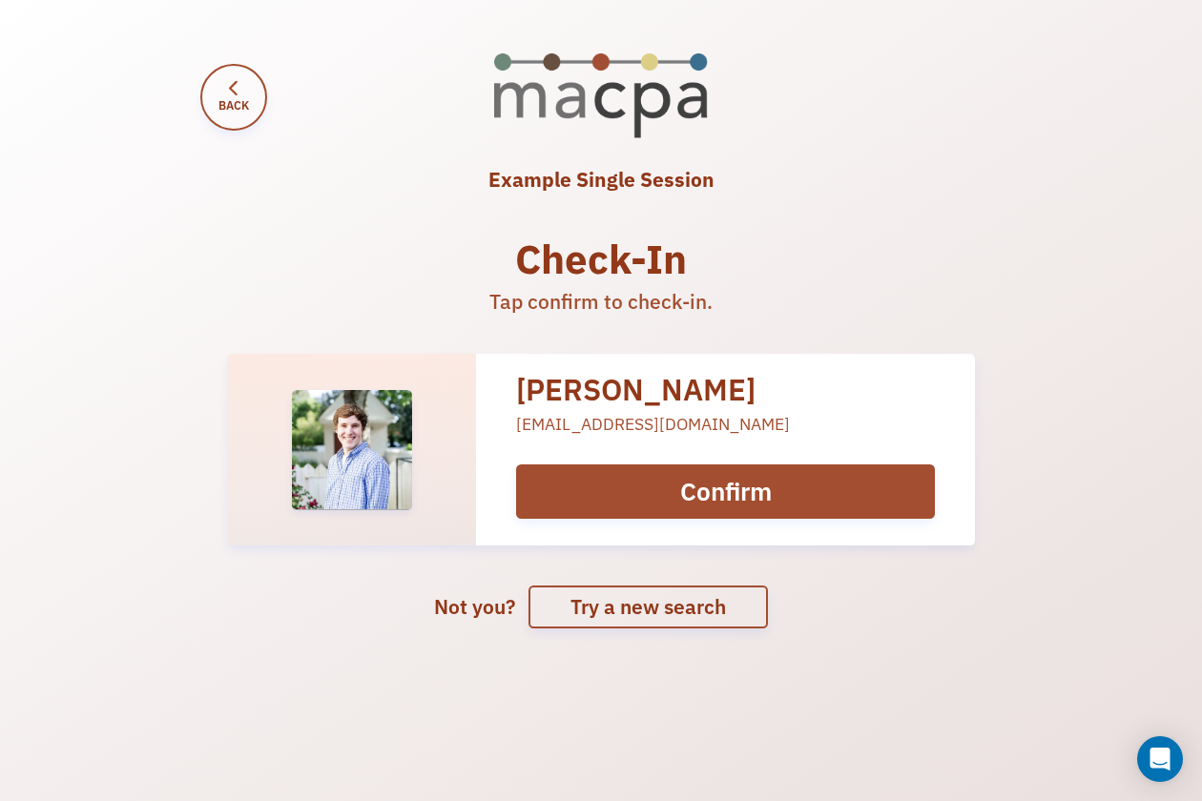
click at [720, 493] on span "Confirm" at bounding box center [726, 491] width 92 height 32
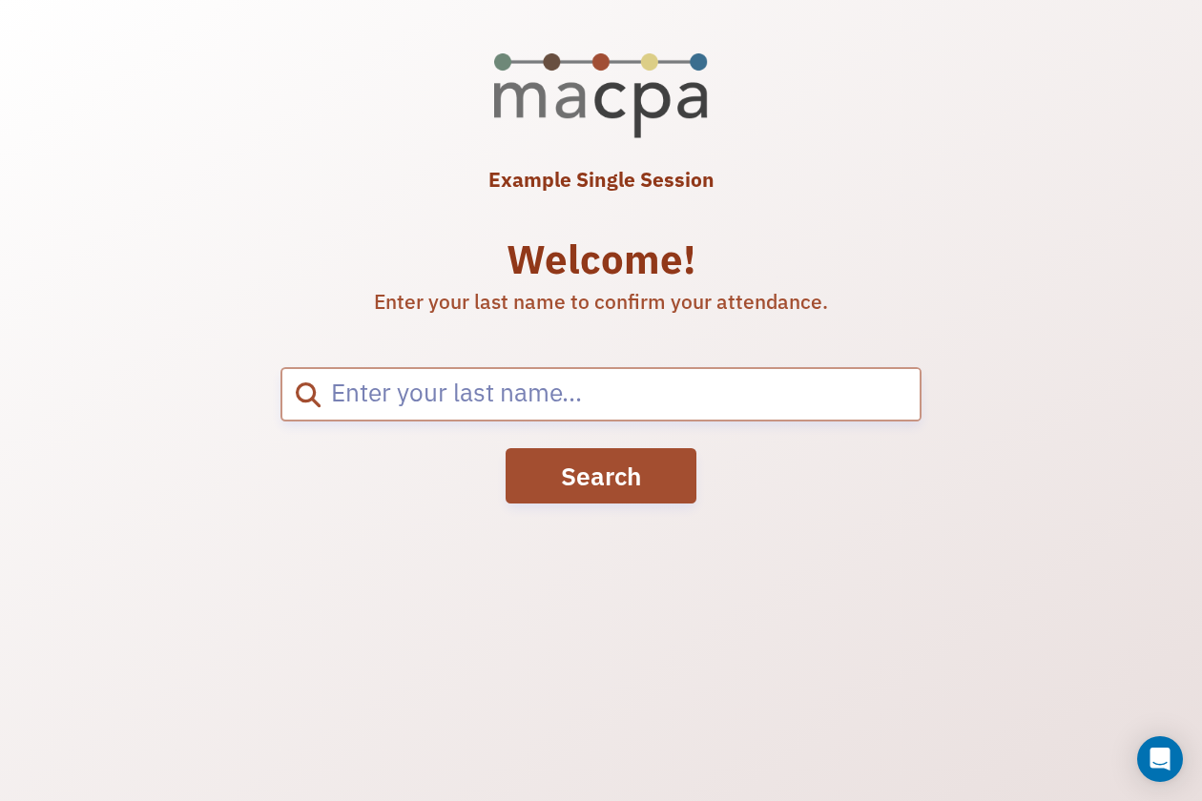
click at [434, 399] on input "search" at bounding box center [620, 394] width 599 height 51
type input "a"
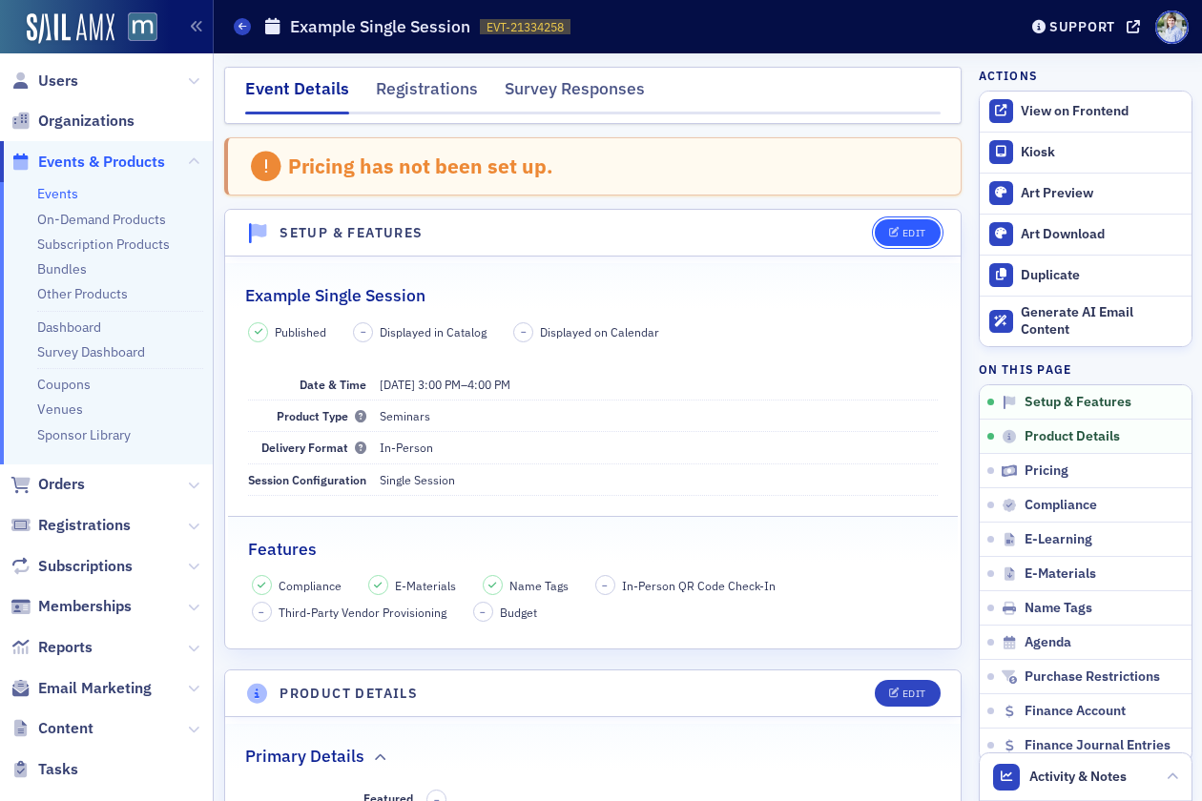
click at [898, 235] on icon "button" at bounding box center [894, 233] width 11 height 10
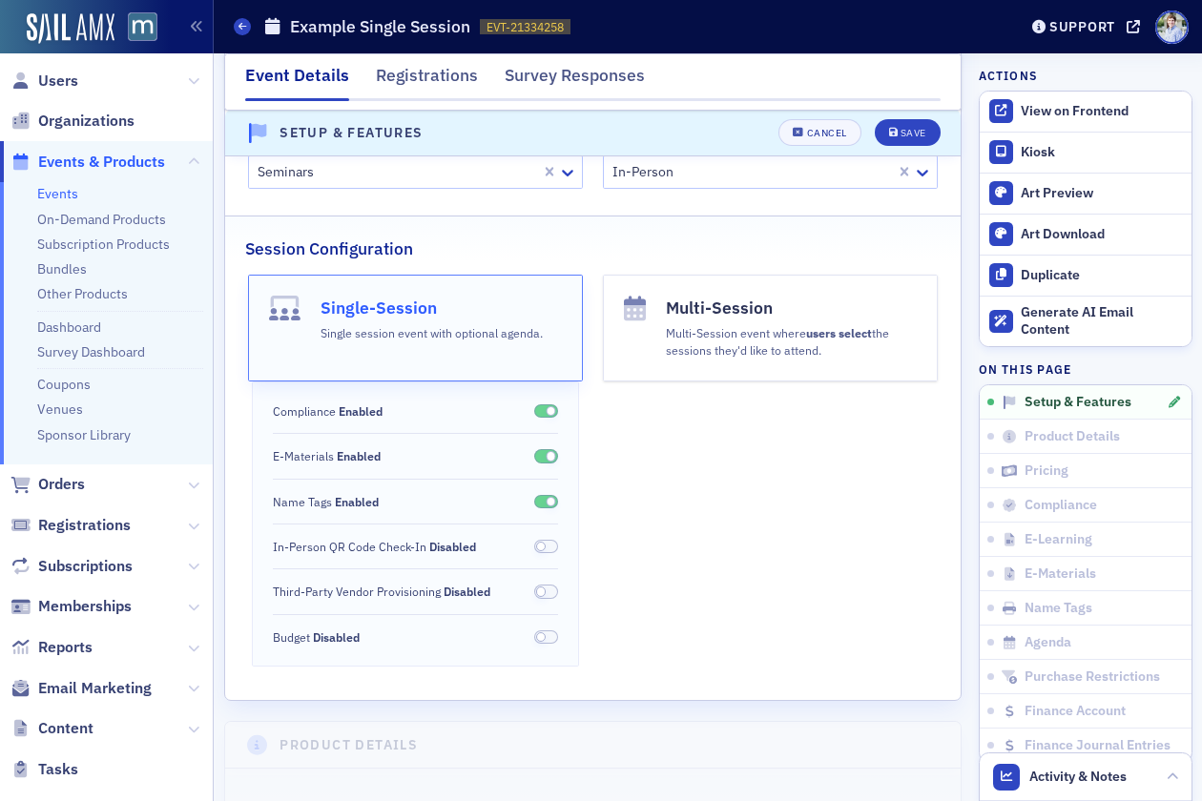
scroll to position [392, 0]
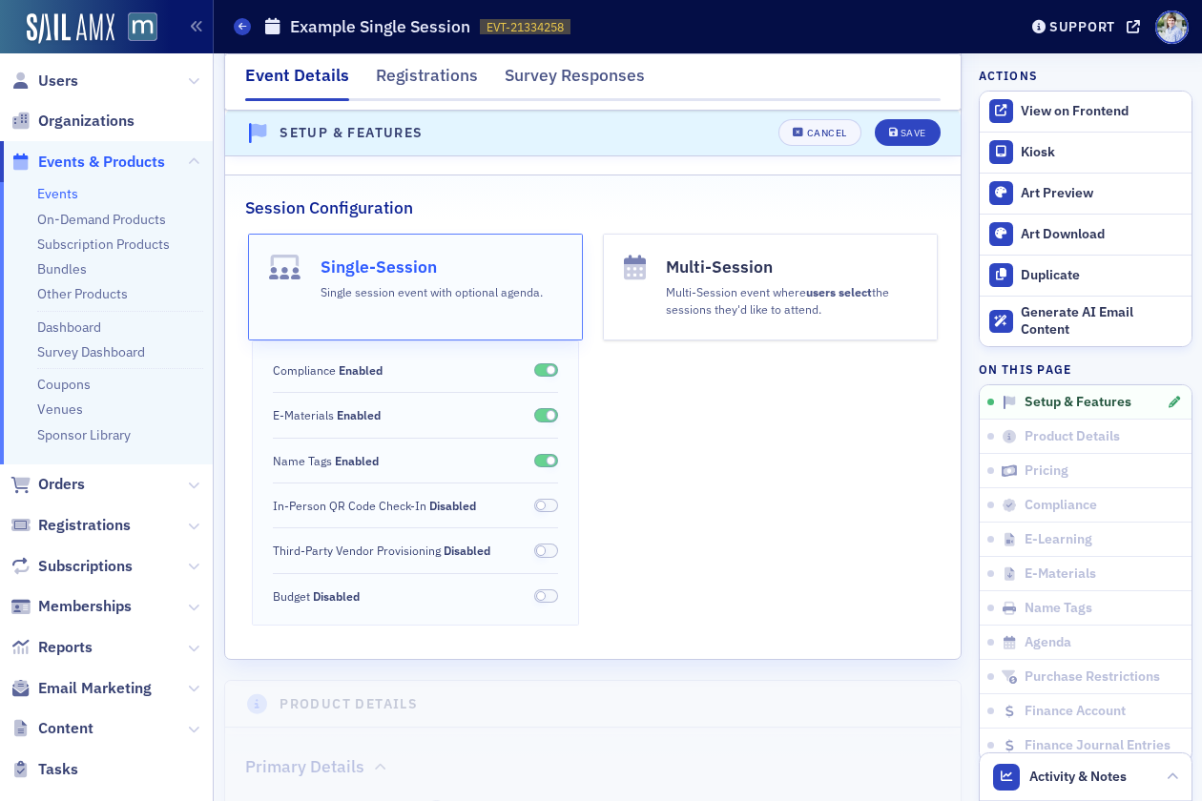
click at [539, 506] on span at bounding box center [541, 506] width 10 height 10
click at [904, 134] on div "Save" at bounding box center [914, 134] width 26 height 10
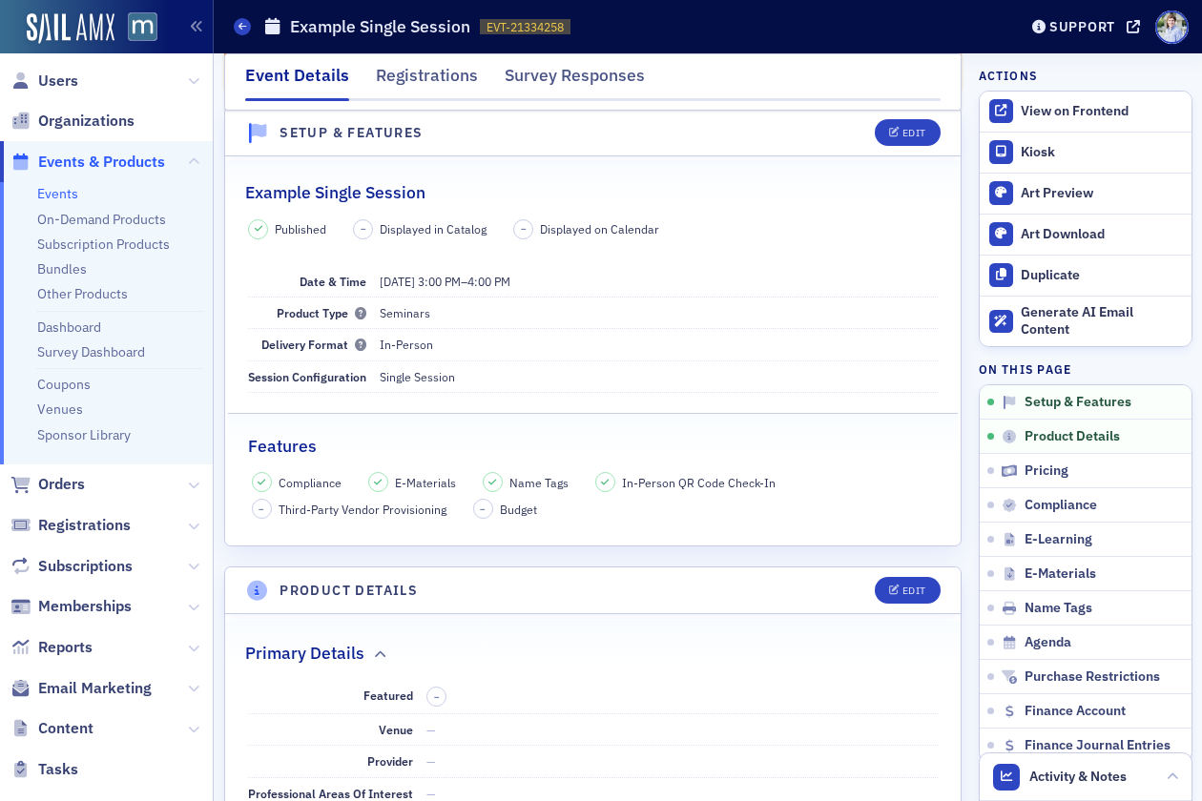
scroll to position [98, 0]
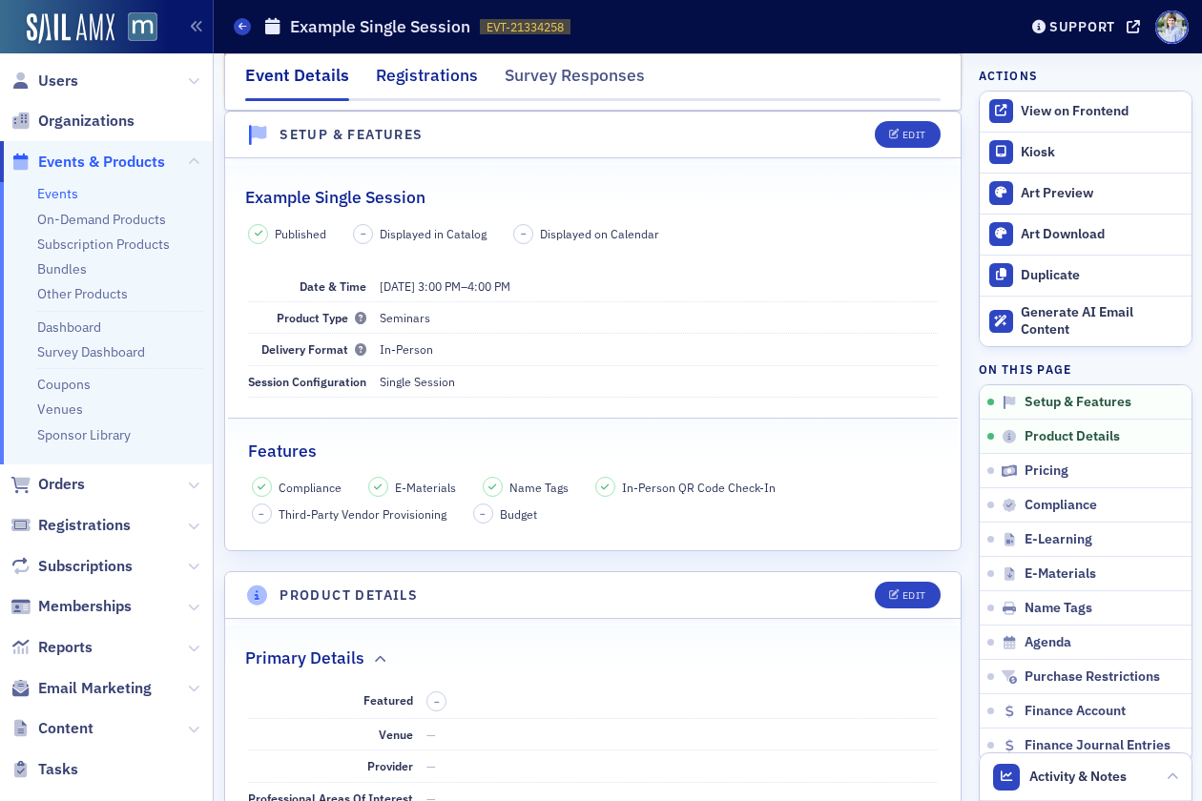
click at [409, 80] on div "Registrations" at bounding box center [427, 80] width 102 height 35
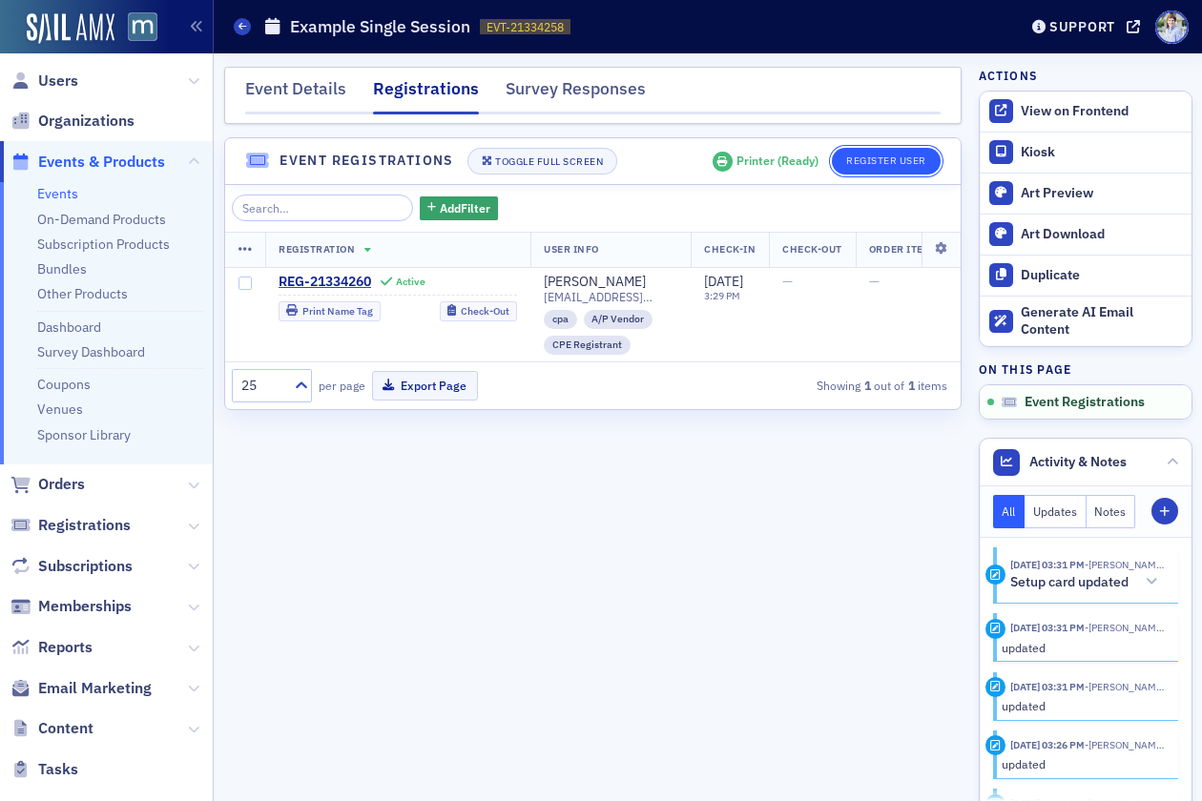
click at [851, 163] on button "Register User" at bounding box center [886, 161] width 109 height 27
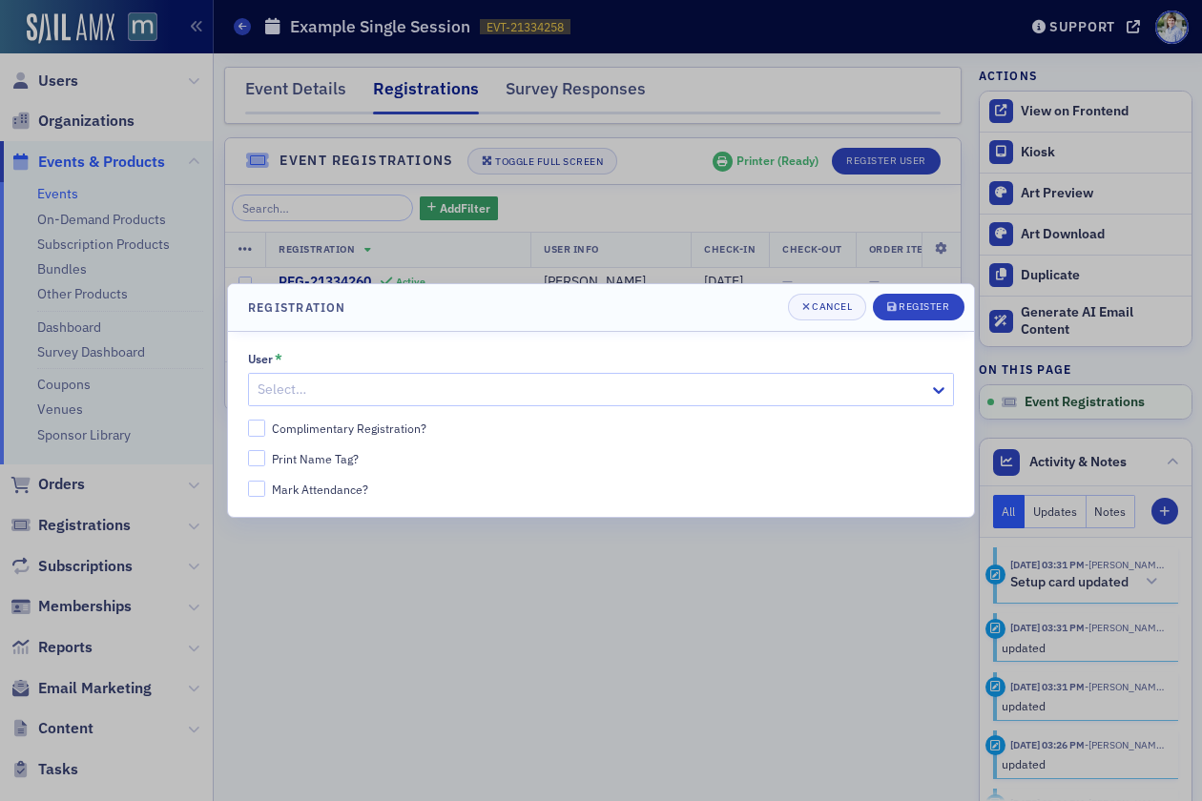
click at [384, 391] on div at bounding box center [592, 390] width 672 height 24
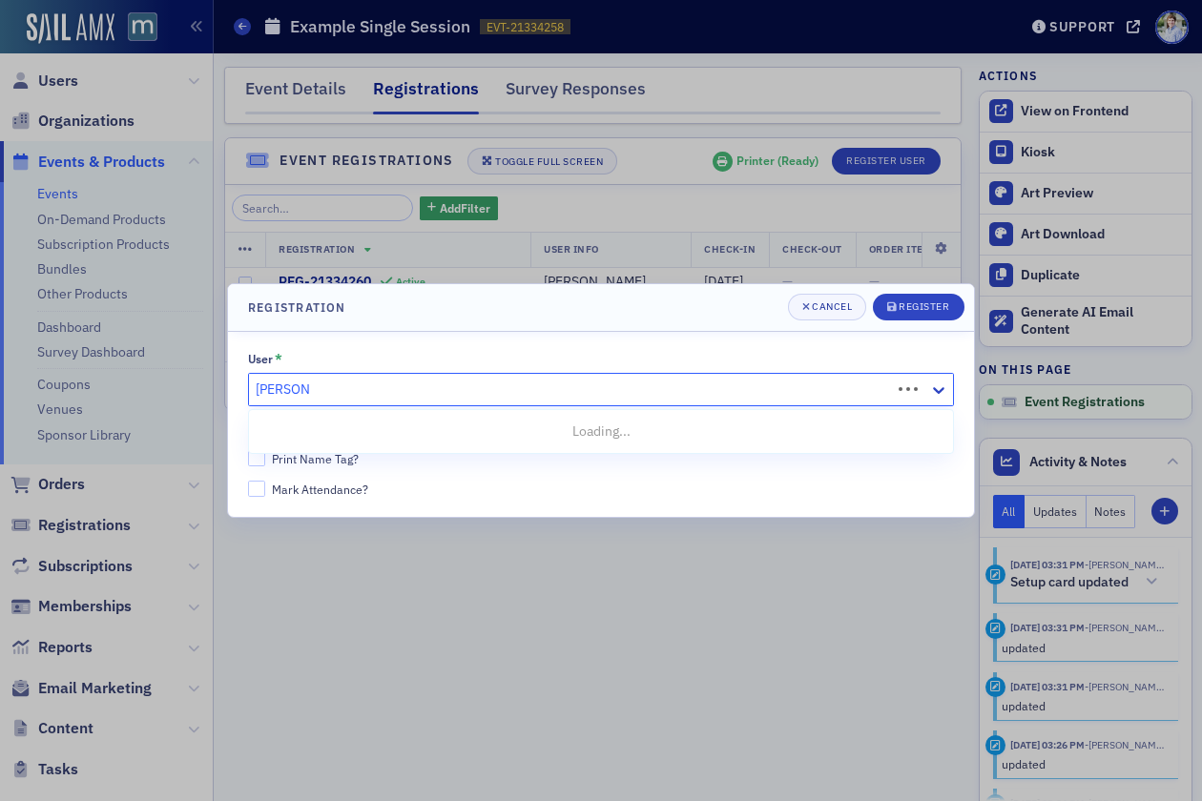
type input "luke abell"
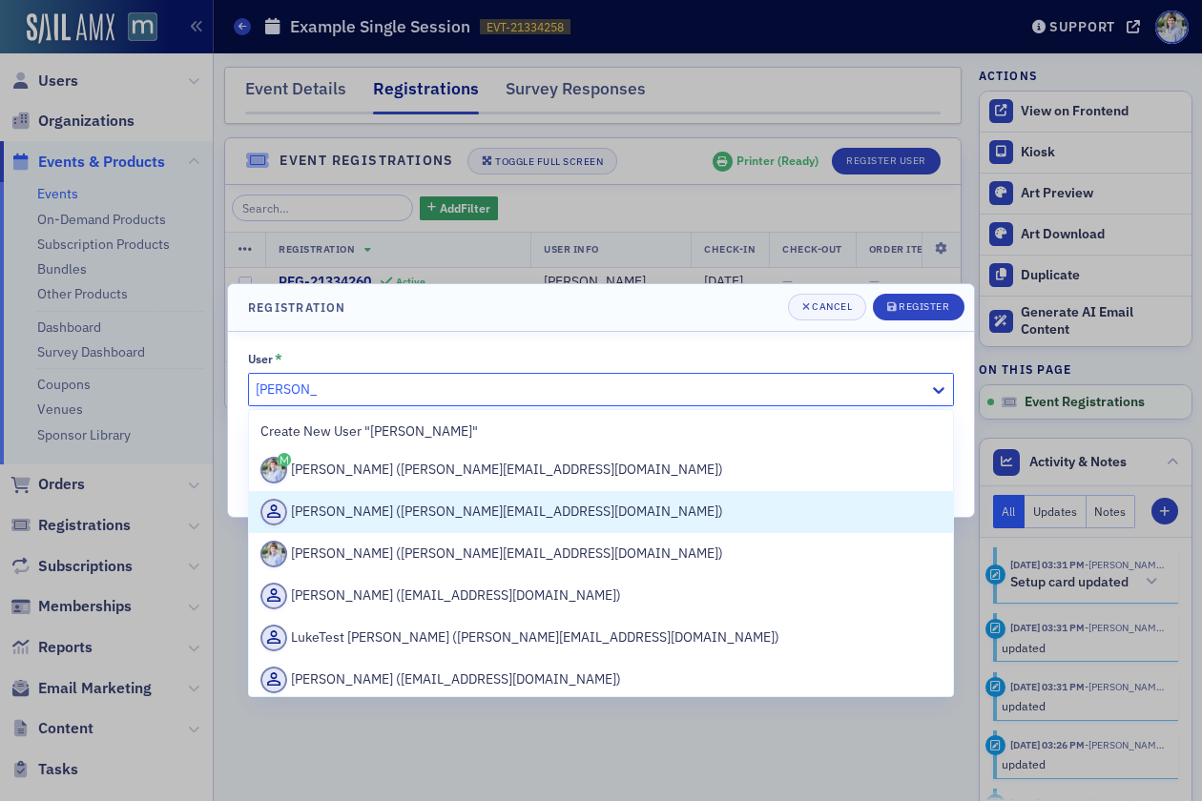
click at [447, 517] on div "Luke Abell (luke+2@blueoceanideas.com)" at bounding box center [600, 512] width 681 height 27
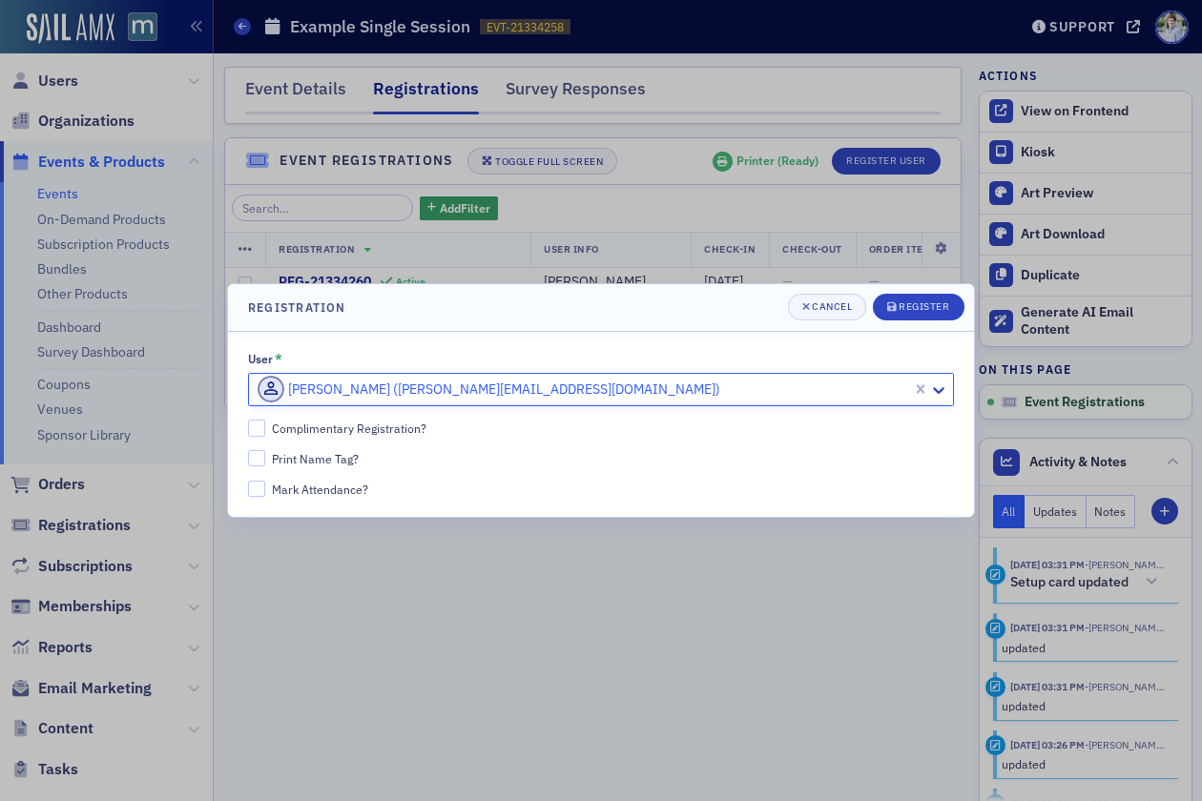
click at [324, 426] on div "Complimentary Registration?" at bounding box center [349, 429] width 155 height 16
click at [265, 426] on input "Complimentary Registration?" at bounding box center [256, 428] width 17 height 17
checkbox input "true"
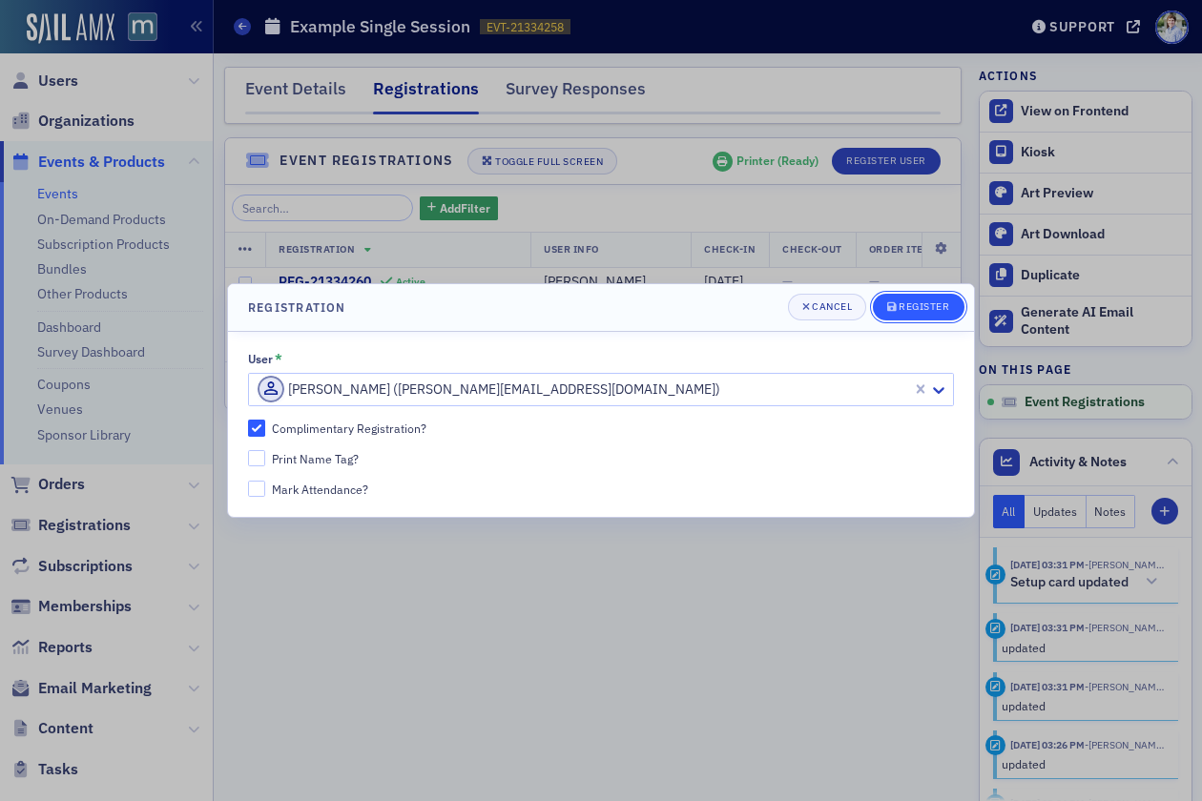
click at [919, 308] on div "Register" at bounding box center [924, 306] width 51 height 10
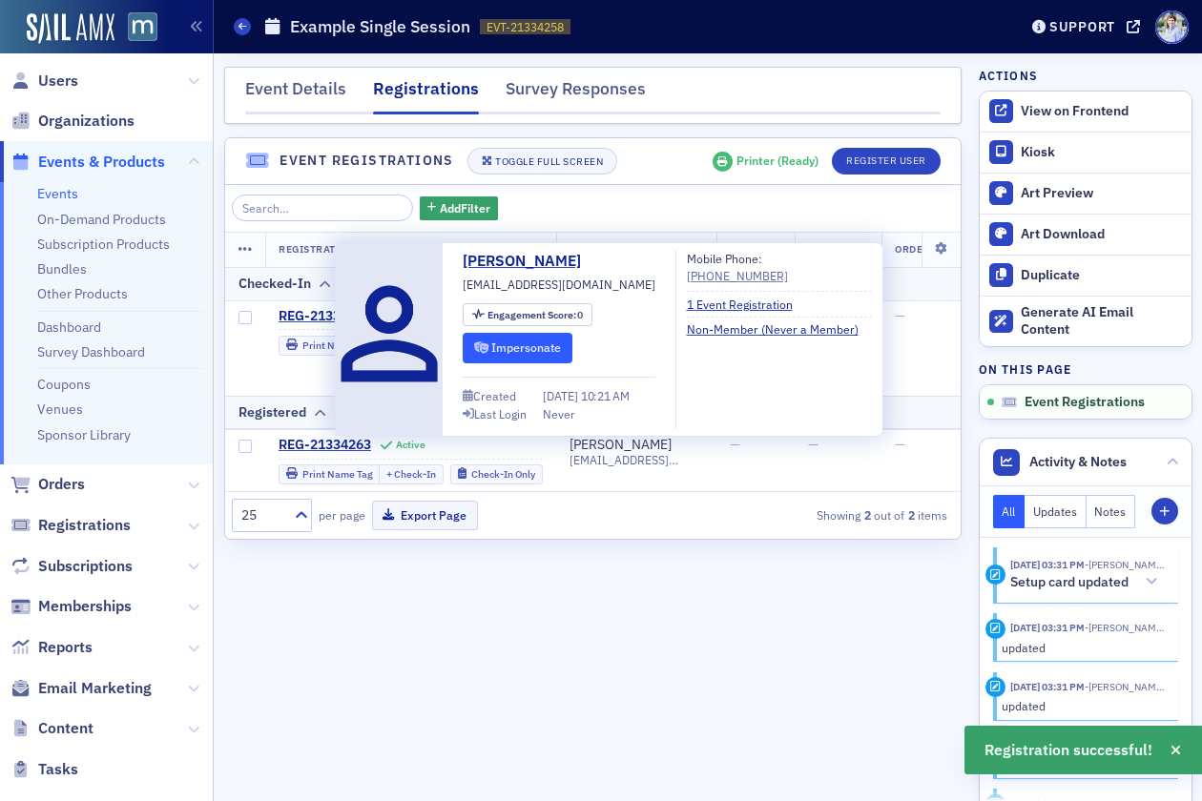
click at [504, 346] on button "Impersonate" at bounding box center [518, 348] width 110 height 30
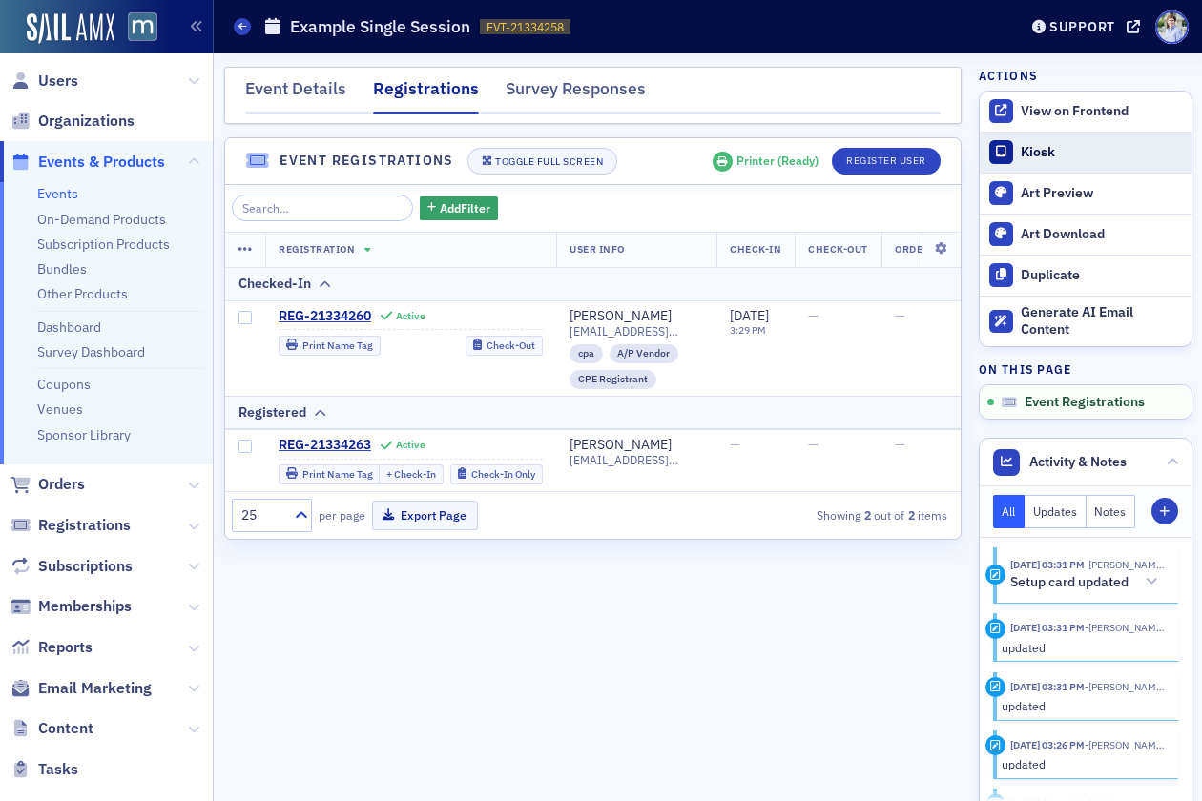
click at [1032, 144] on div "Kiosk" at bounding box center [1101, 152] width 160 height 17
click at [637, 34] on div "Events Example Single Session EVT-21334258 21334258" at bounding box center [611, 27] width 755 height 36
click at [55, 200] on link "Events" at bounding box center [57, 193] width 41 height 17
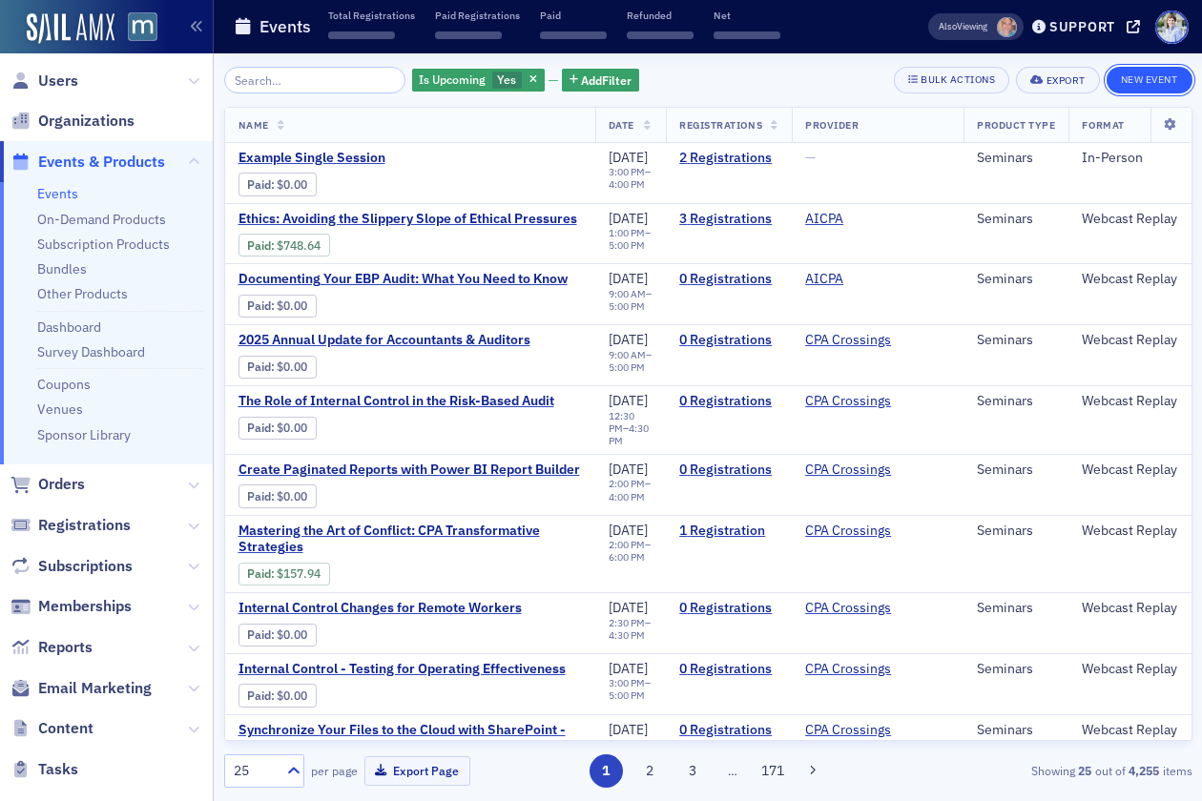
click at [1135, 73] on button "New Event" at bounding box center [1150, 80] width 86 height 27
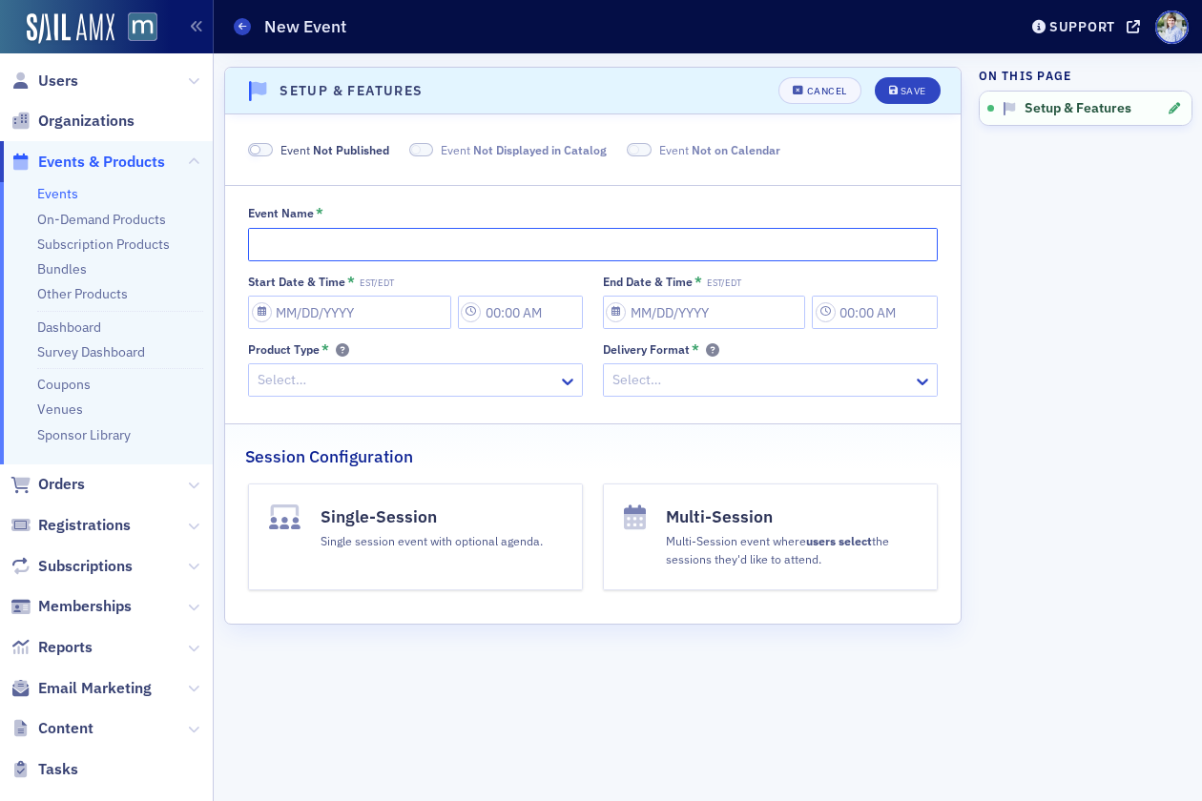
click at [319, 246] on input "Event Name *" at bounding box center [593, 244] width 690 height 33
type input "Example Multisession Event"
select select "8"
select select "2025"
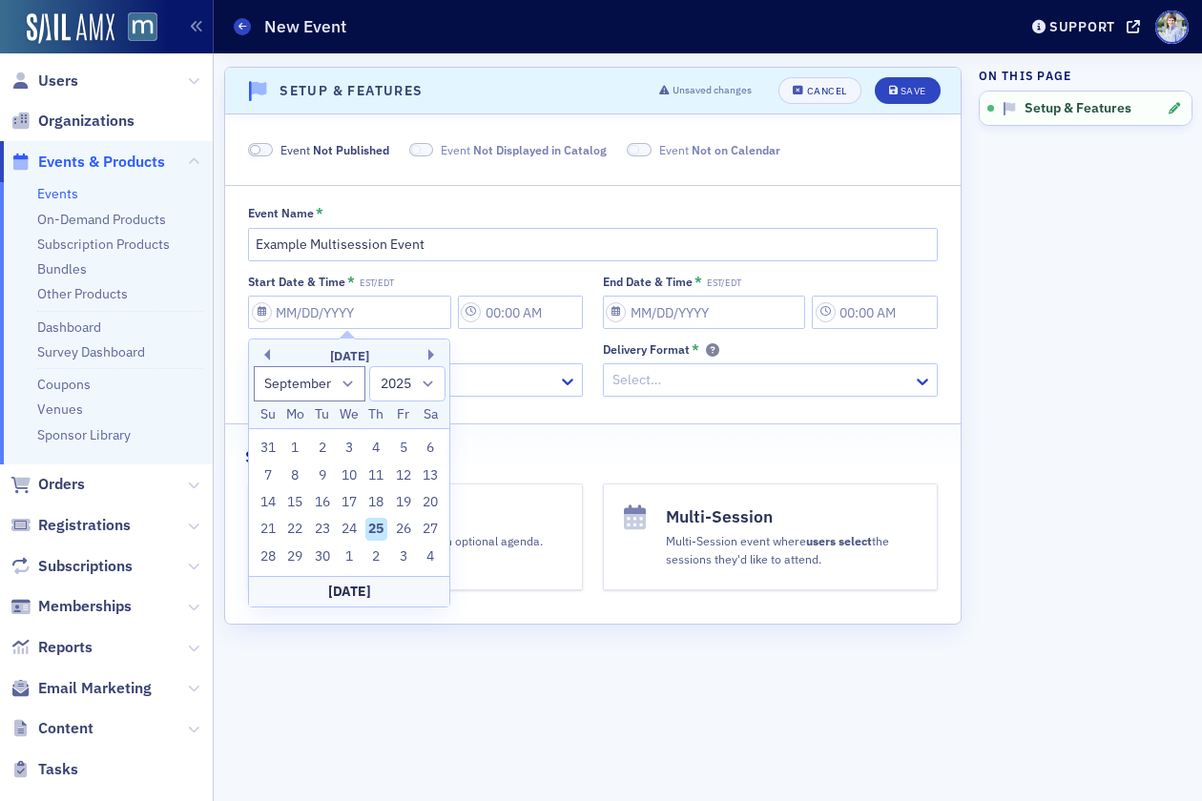
click at [360, 592] on div "Today" at bounding box center [349, 591] width 200 height 31
type input "09/25/2025"
type input "3:00 PM"
type input "09/25/2025"
type input "4:00 PM"
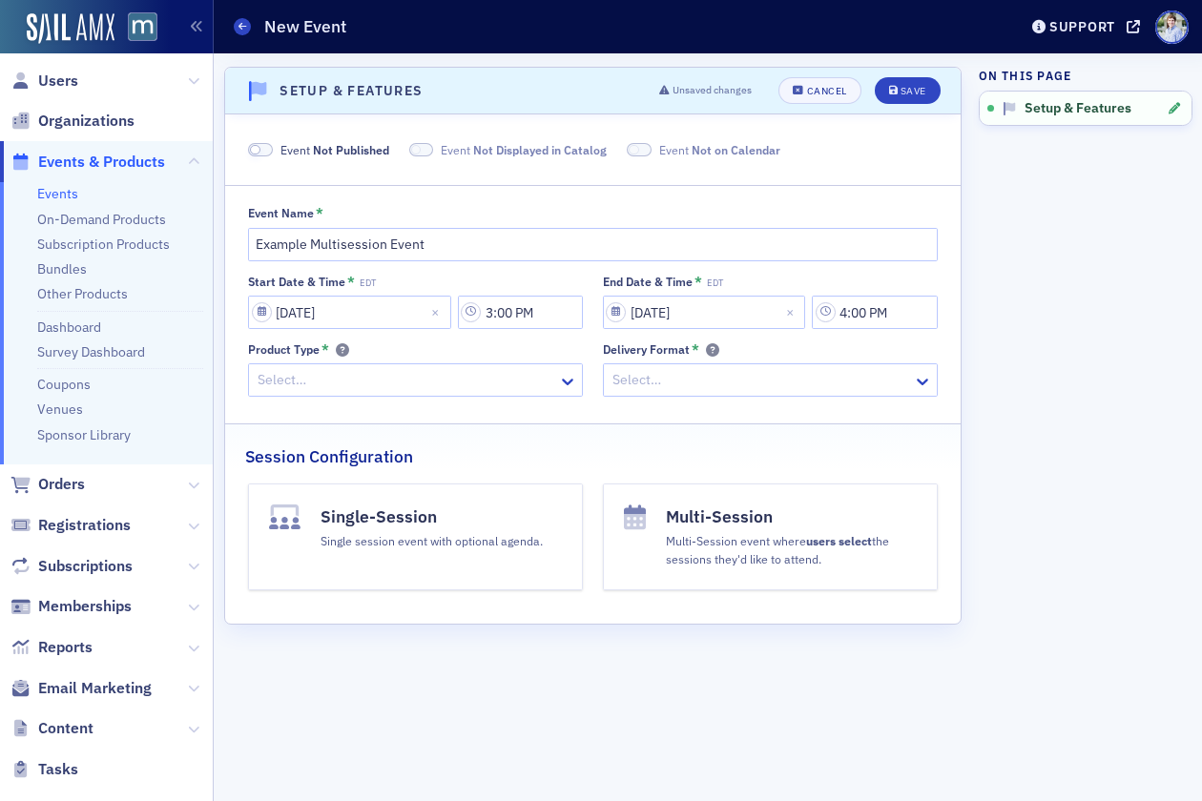
click at [423, 364] on div "Select…" at bounding box center [415, 380] width 335 height 33
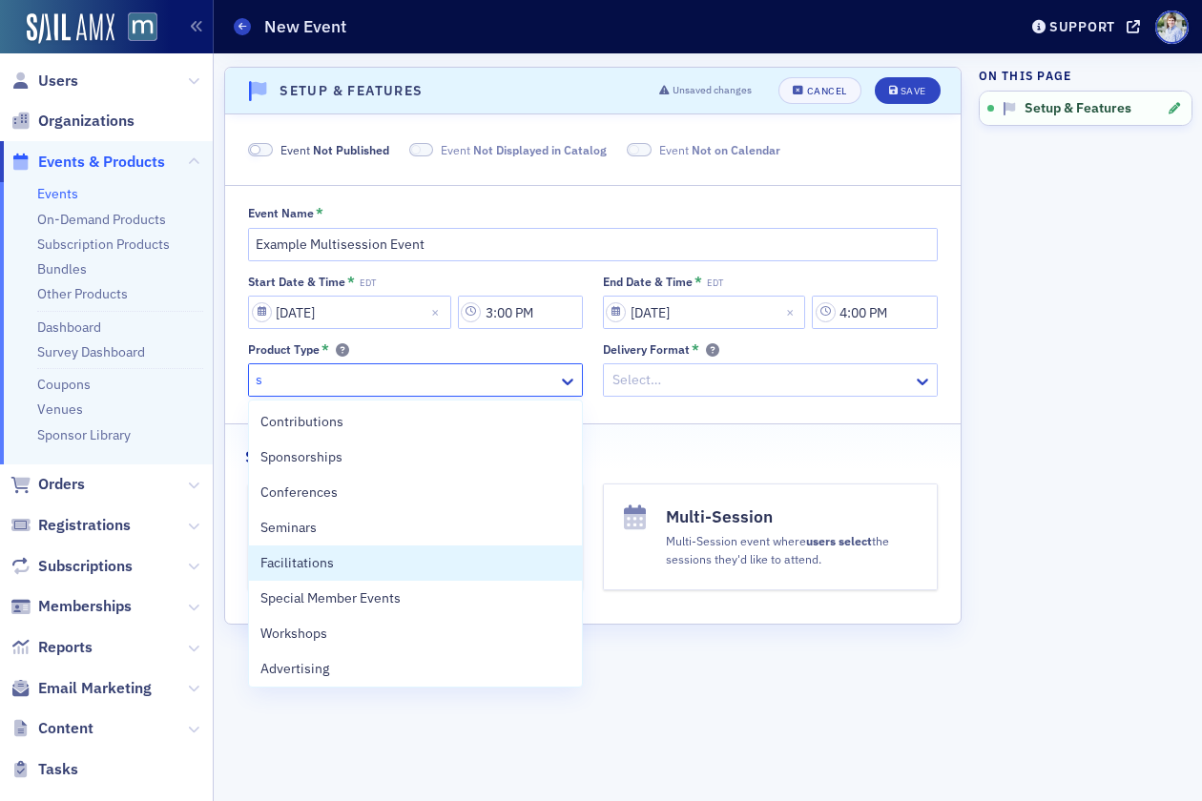
type input "se"
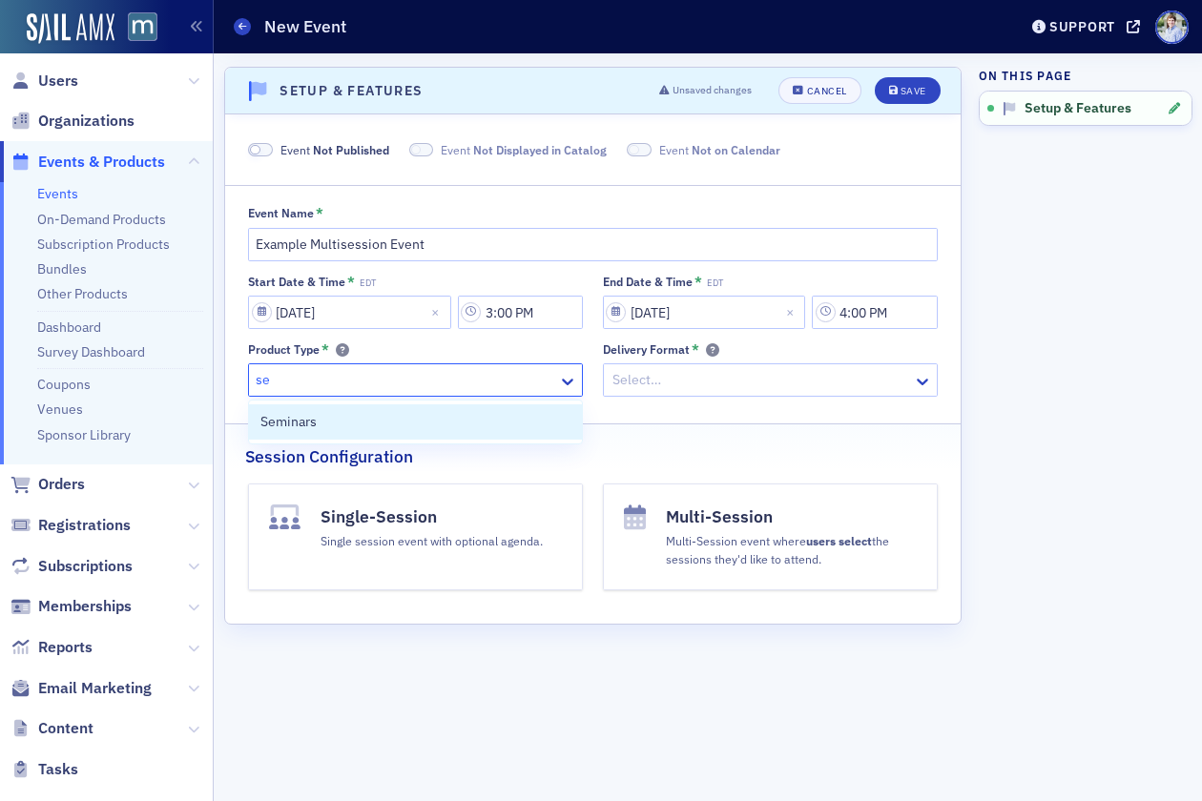
click at [336, 433] on div "Seminars" at bounding box center [415, 422] width 333 height 35
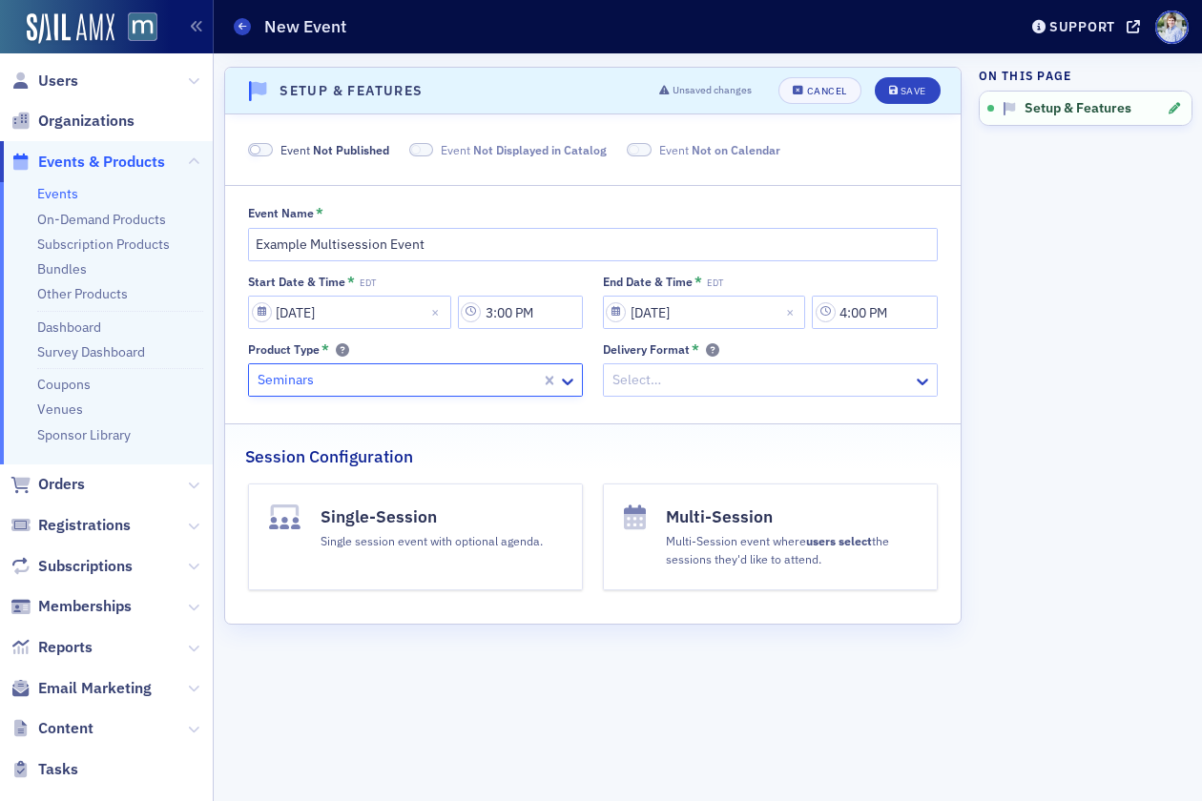
click at [675, 394] on div "Select…" at bounding box center [758, 380] width 309 height 28
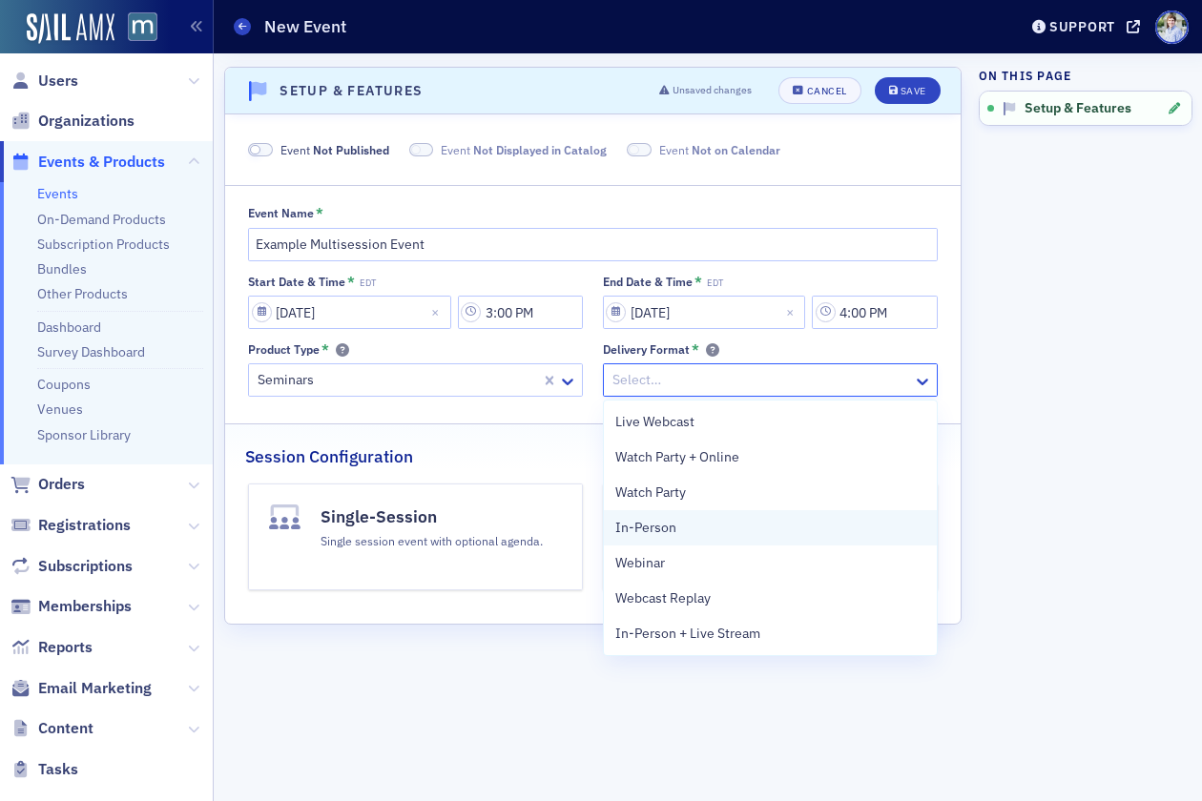
click at [675, 523] on div "In-Person" at bounding box center [770, 528] width 310 height 20
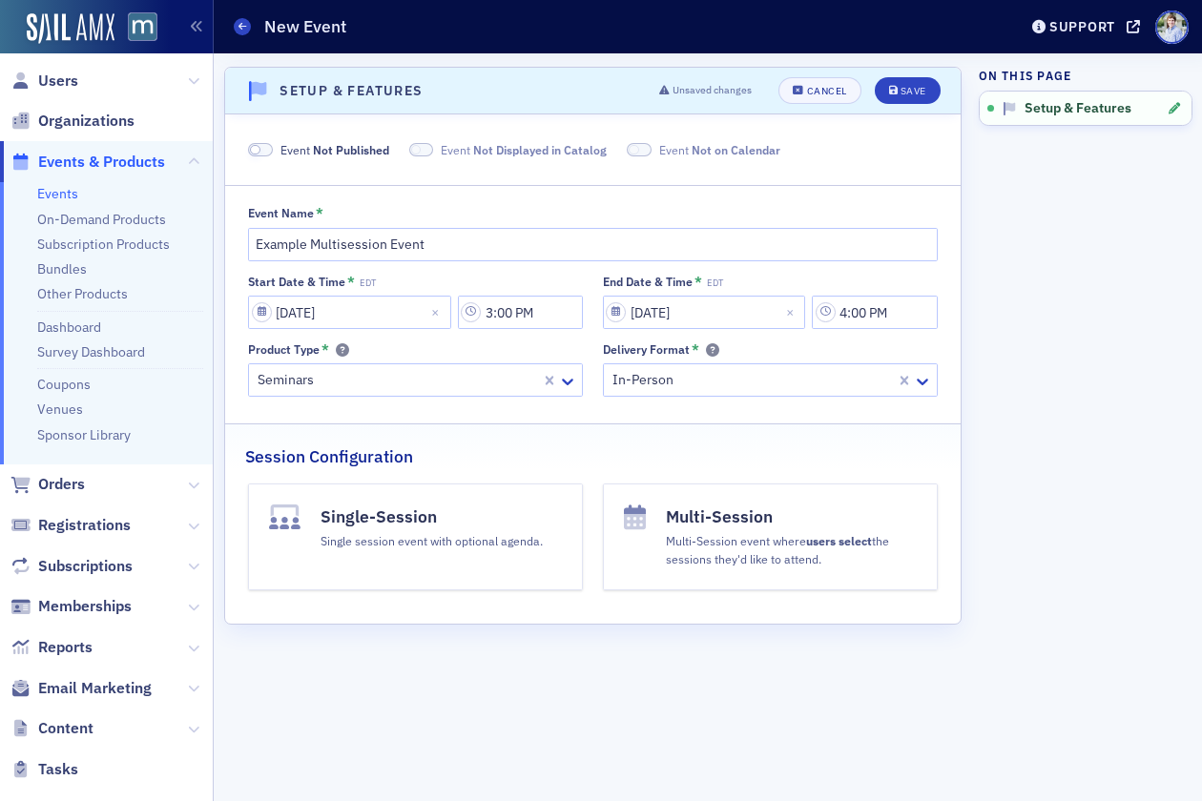
drag, startPoint x: 410, startPoint y: 534, endPoint x: 544, endPoint y: 538, distance: 133.6
click at [413, 535] on div "Single session event with optional agenda." at bounding box center [432, 540] width 222 height 21
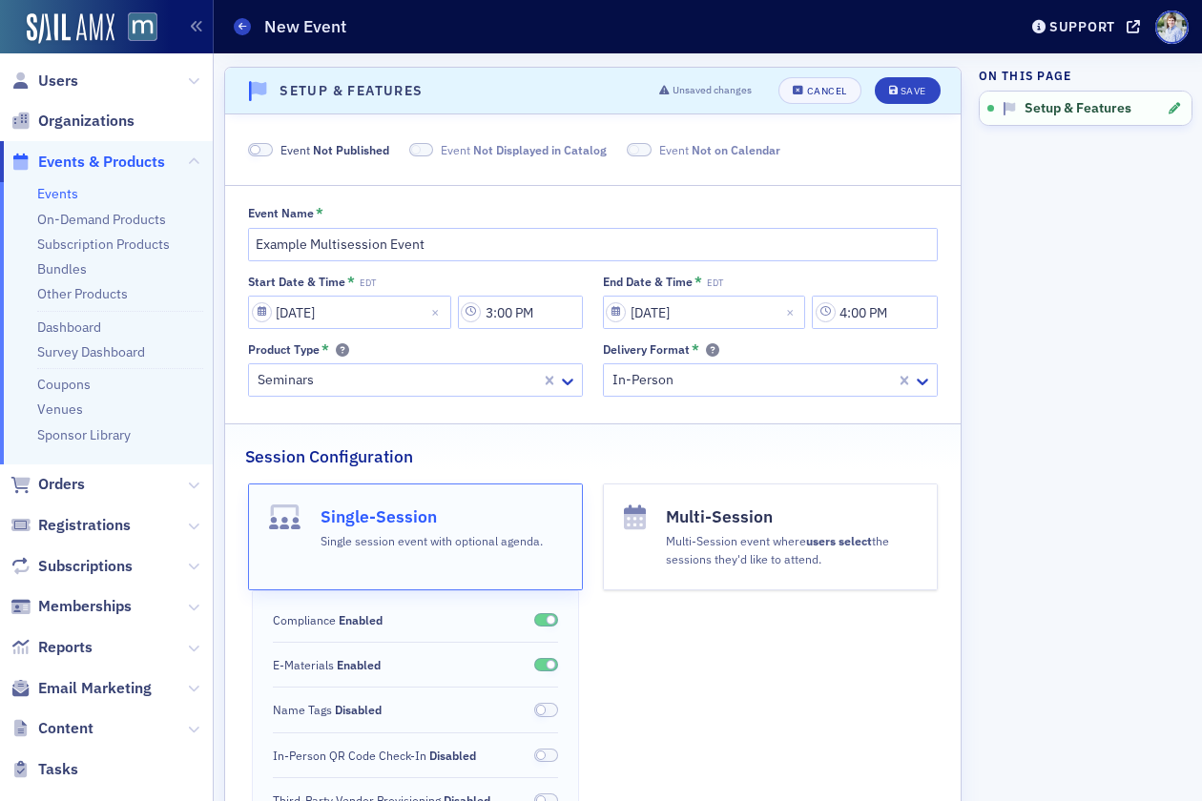
click at [691, 526] on h4 "Multi-Session" at bounding box center [791, 517] width 251 height 25
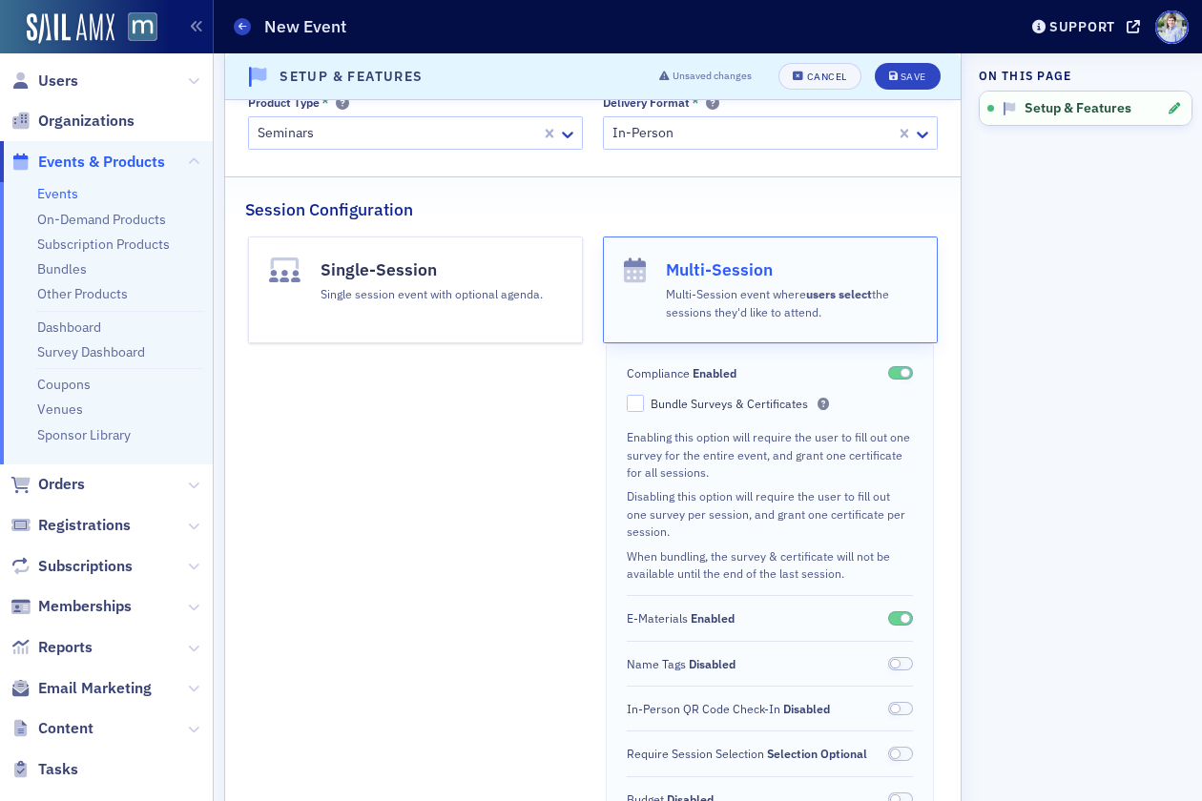
scroll to position [257, 0]
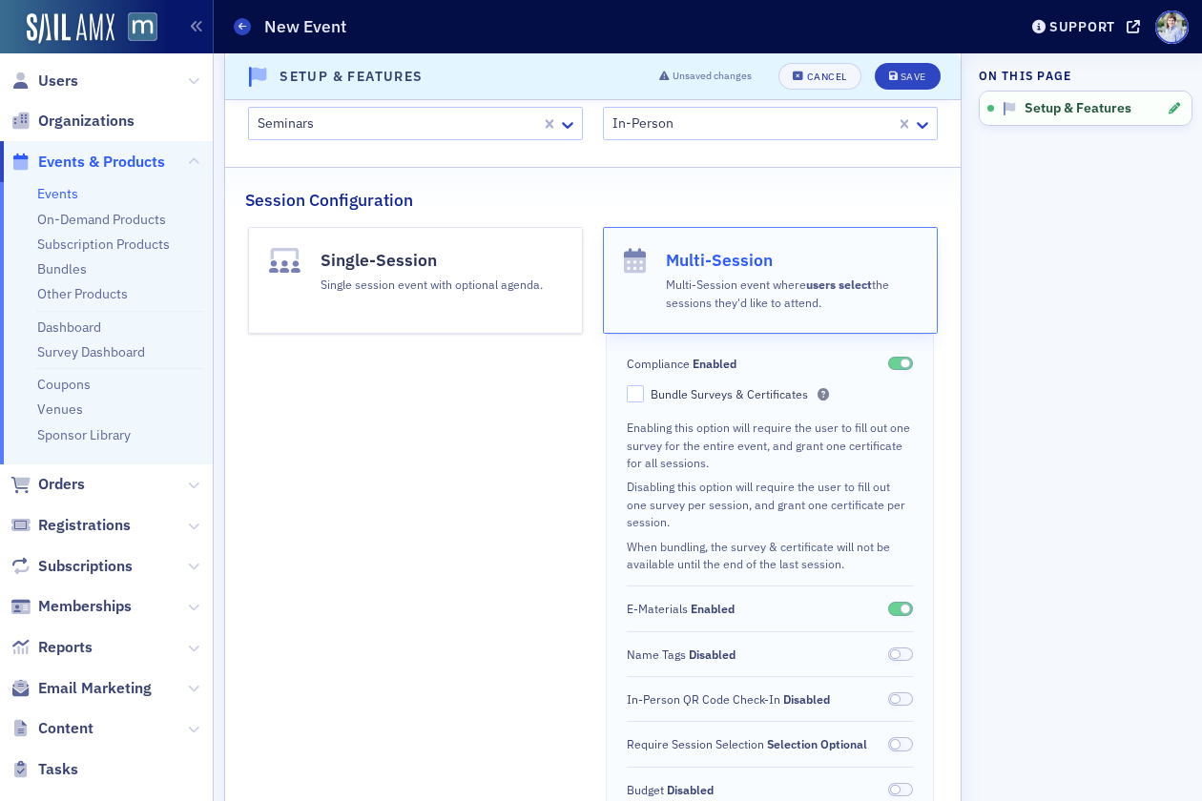
drag, startPoint x: 745, startPoint y: 396, endPoint x: 603, endPoint y: 426, distance: 145.4
click at [745, 396] on div "Bundle Surveys & Certificates" at bounding box center [740, 394] width 178 height 16
click at [644, 396] on input "Bundle Surveys & Certificates" at bounding box center [635, 393] width 17 height 17
checkbox input "true"
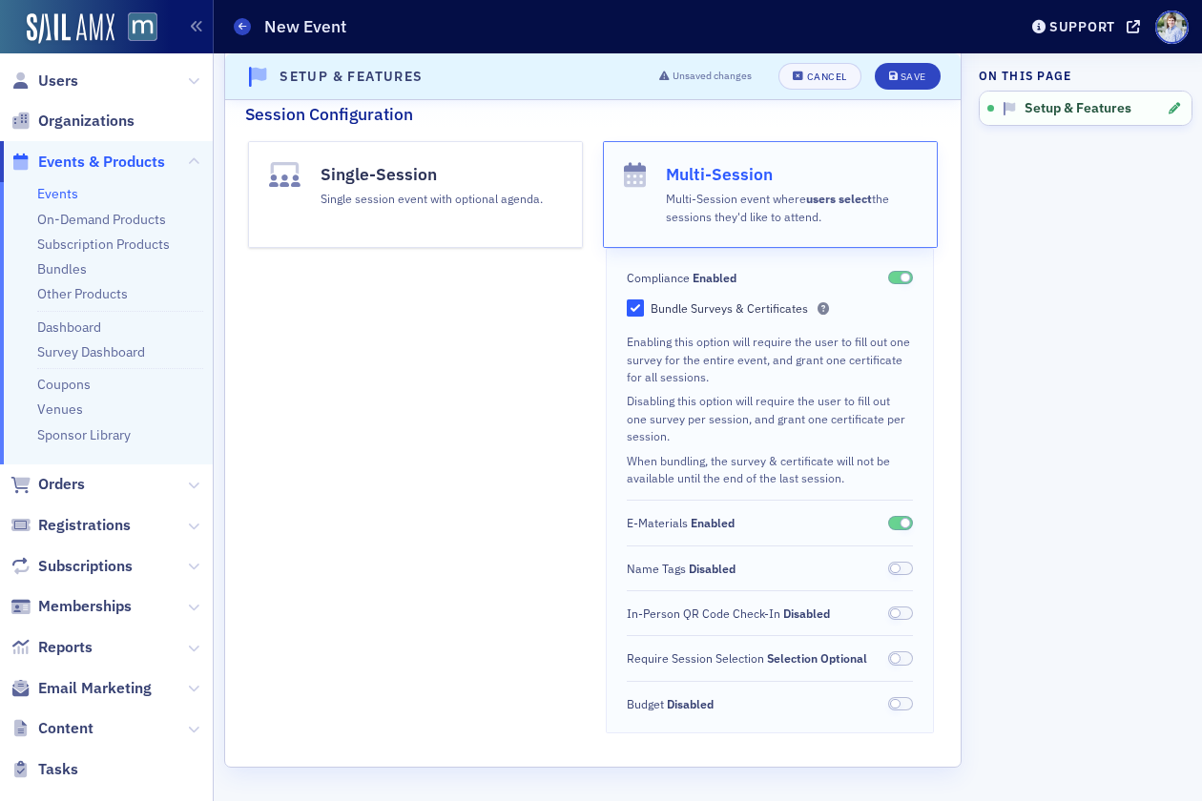
click at [902, 564] on span at bounding box center [900, 569] width 25 height 14
click at [905, 611] on span at bounding box center [900, 614] width 25 height 14
click at [894, 66] on button "Save" at bounding box center [908, 76] width 66 height 27
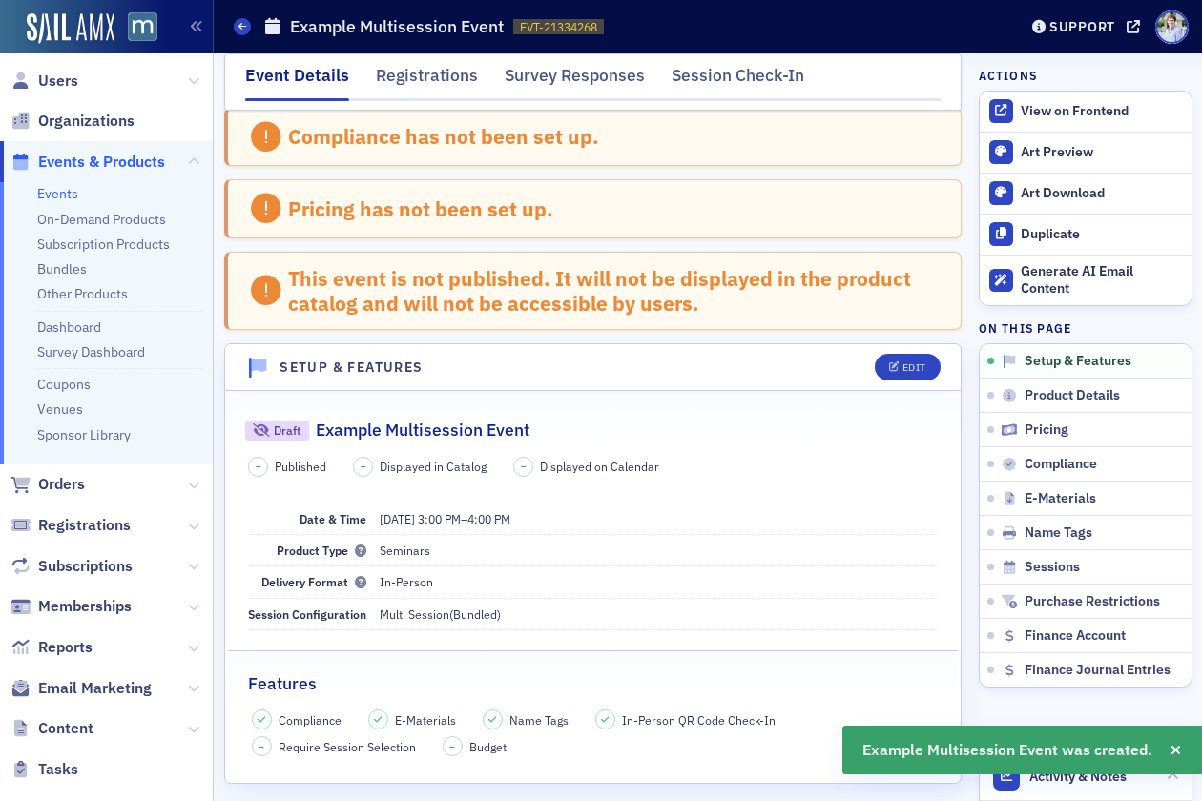
scroll to position [395, 0]
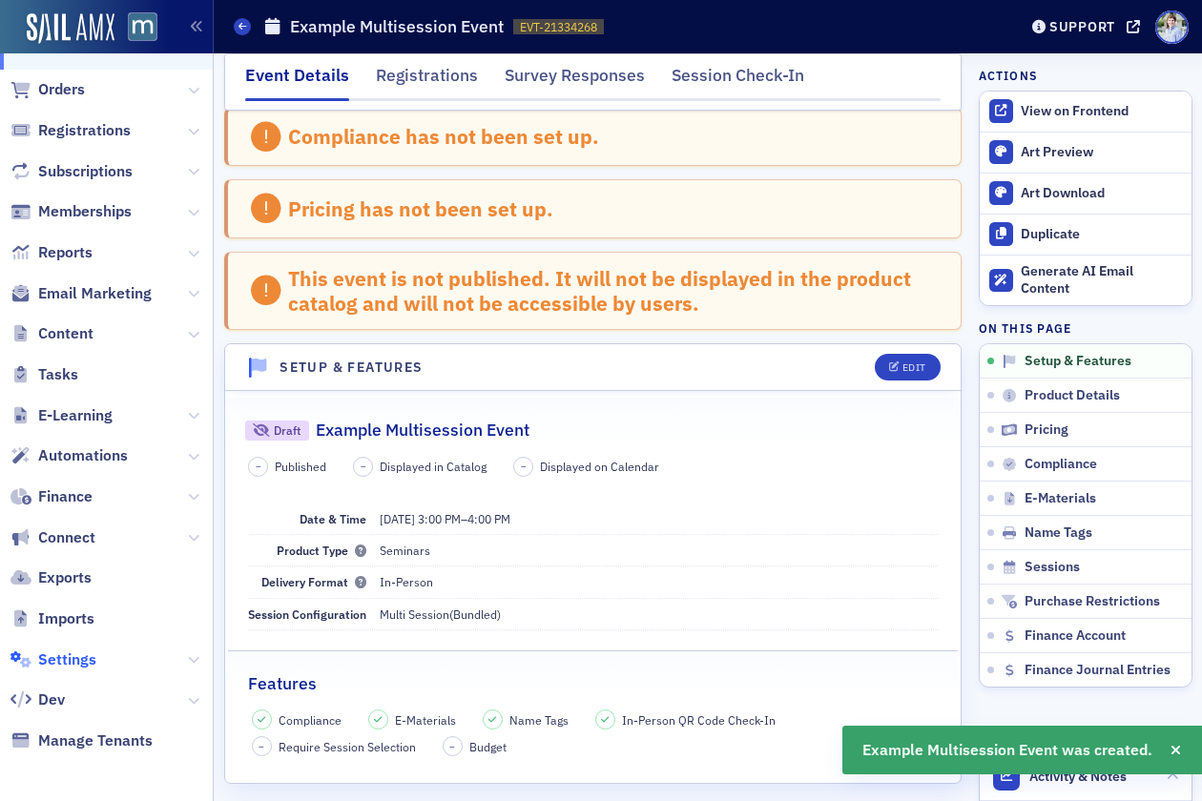
click at [49, 645] on span "Settings" at bounding box center [106, 659] width 213 height 41
click at [48, 653] on span "Settings" at bounding box center [67, 660] width 58 height 21
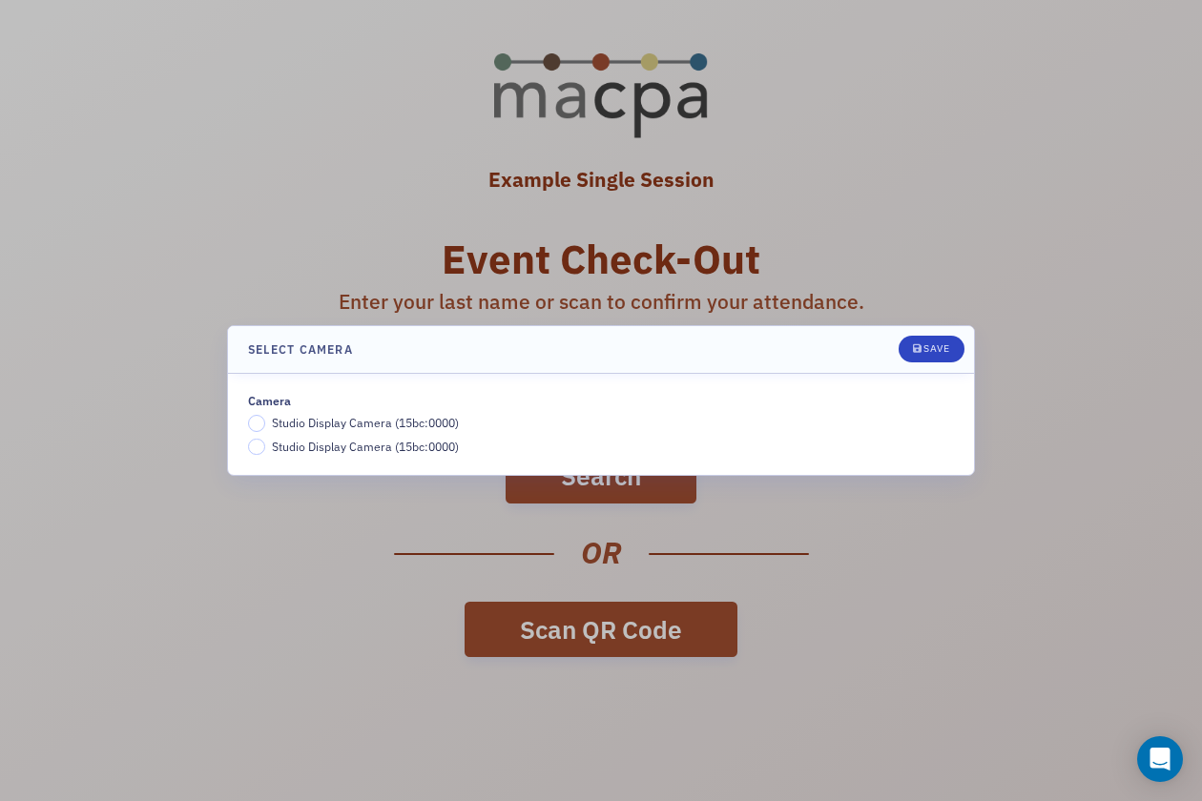
click at [317, 421] on span "Studio Display Camera (15bc:0000)" at bounding box center [365, 422] width 187 height 15
click at [265, 421] on input "Studio Display Camera (15bc:0000)" at bounding box center [256, 423] width 17 height 17
click at [936, 346] on div "Save" at bounding box center [937, 348] width 26 height 10
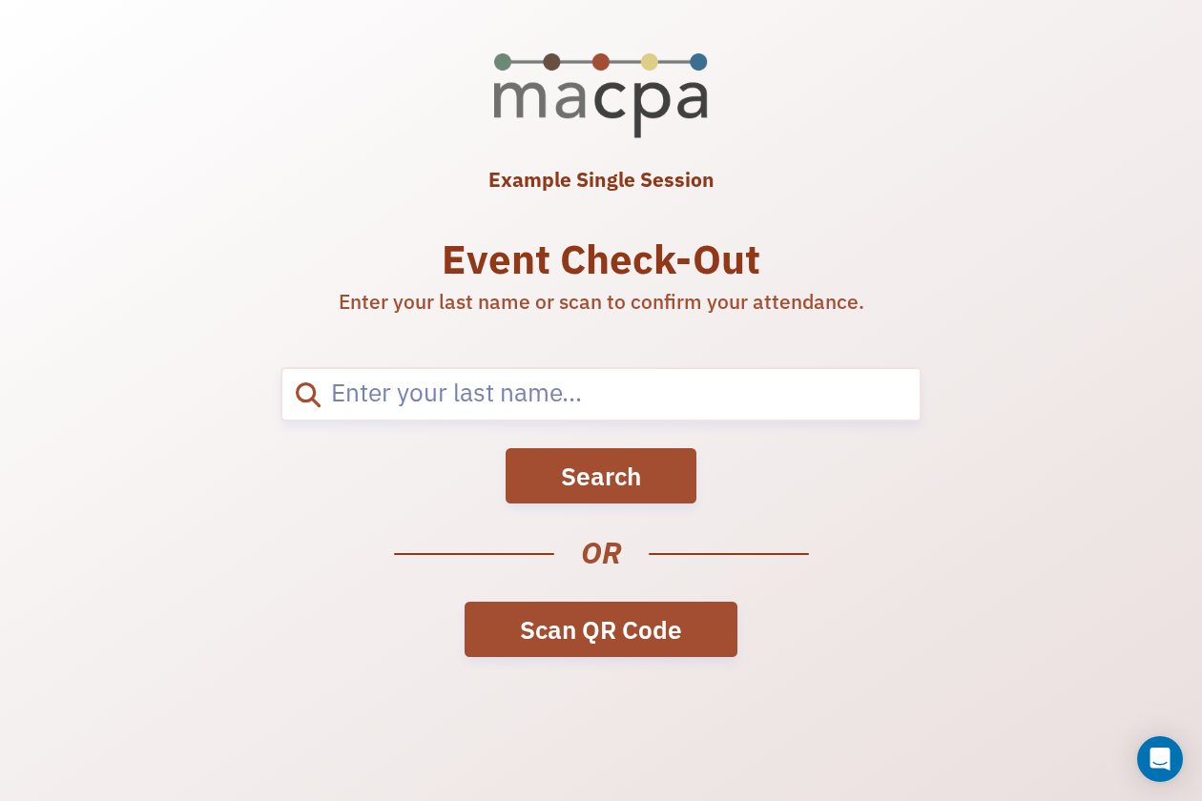
click at [577, 634] on link "Scan QR Code" at bounding box center [601, 629] width 273 height 55
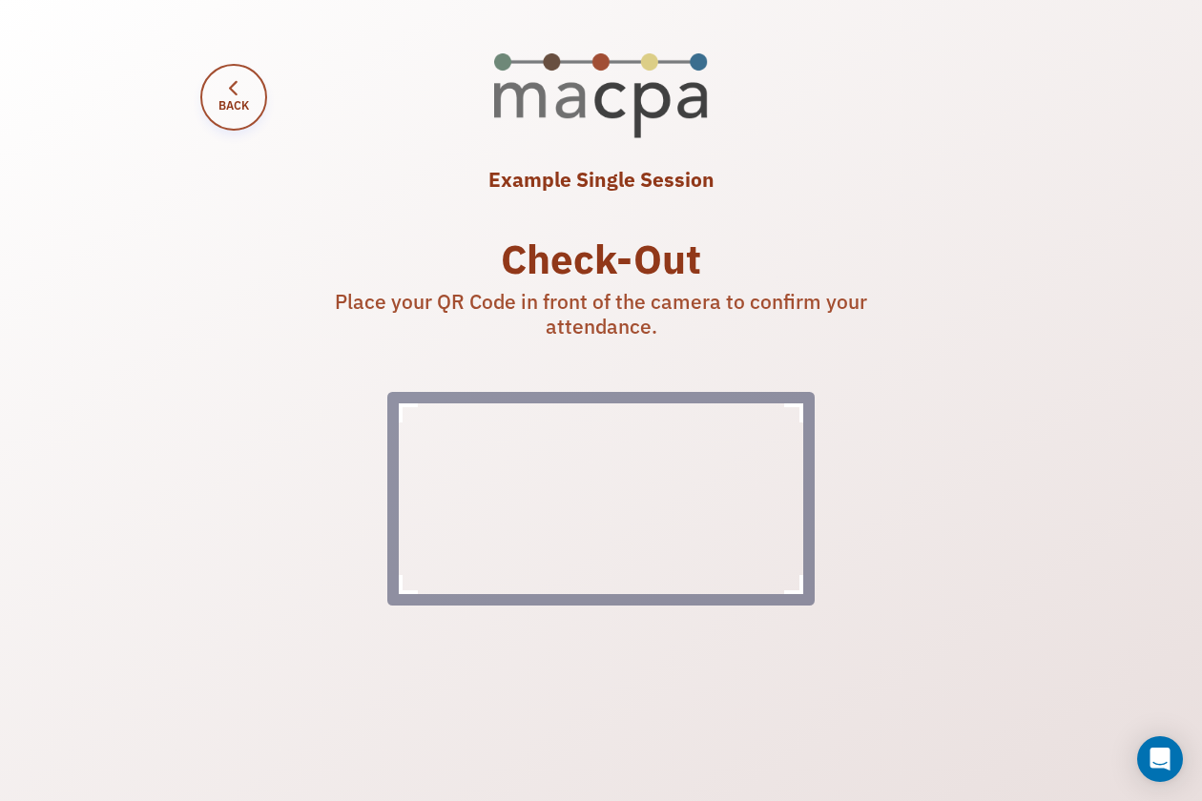
scroll to position [54, 0]
click at [223, 96] on span "Back" at bounding box center [233, 104] width 31 height 17
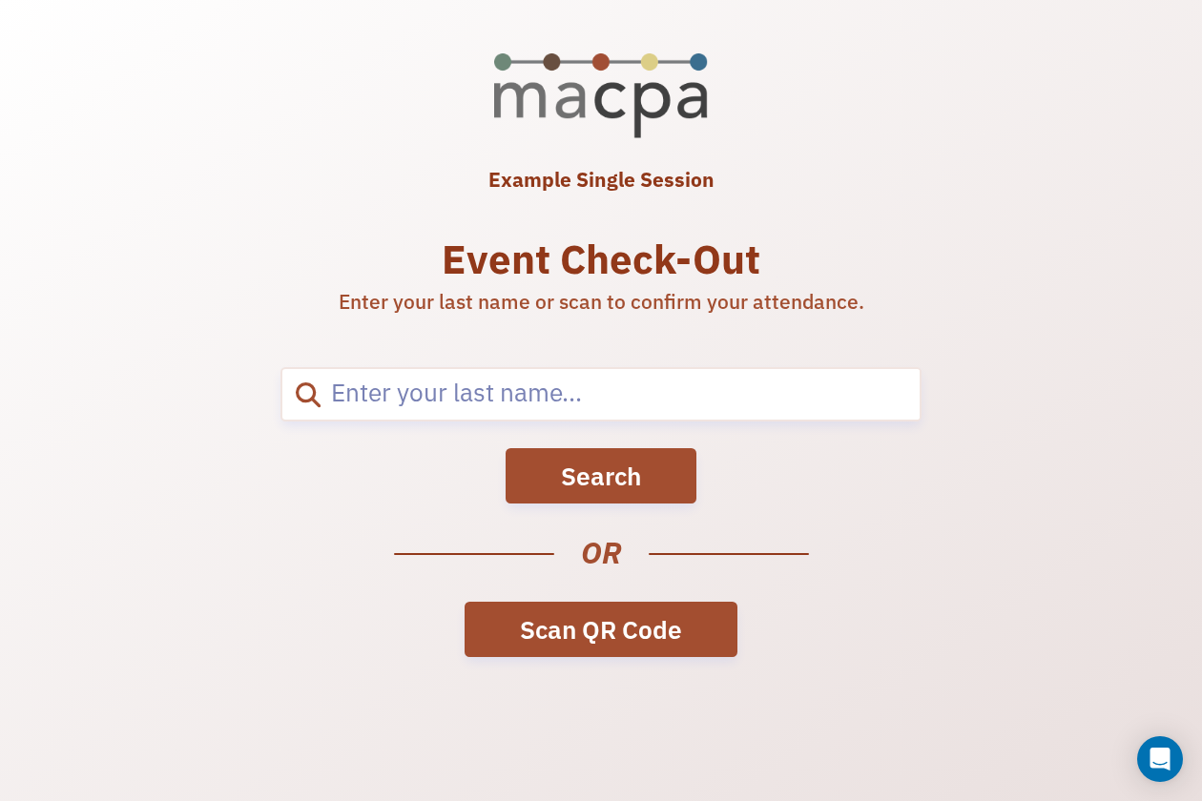
drag, startPoint x: 364, startPoint y: 461, endPoint x: 314, endPoint y: 396, distance: 81.7
click at [360, 459] on div "Search" at bounding box center [601, 475] width 748 height 55
drag, startPoint x: 611, startPoint y: 325, endPoint x: 500, endPoint y: 327, distance: 110.7
click at [611, 325] on div "Example Single Session Event Check-Out Enter your last name or scan to confirm …" at bounding box center [601, 183] width 855 height 367
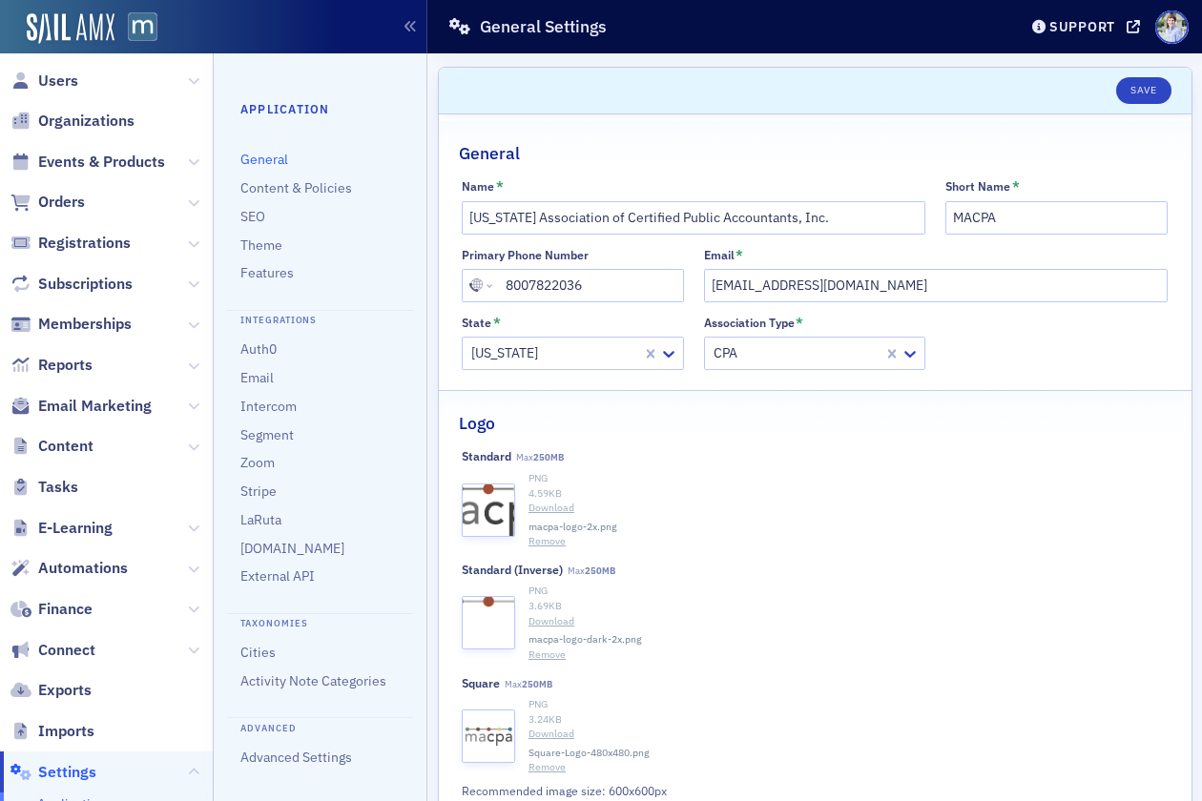
scroll to position [405, 0]
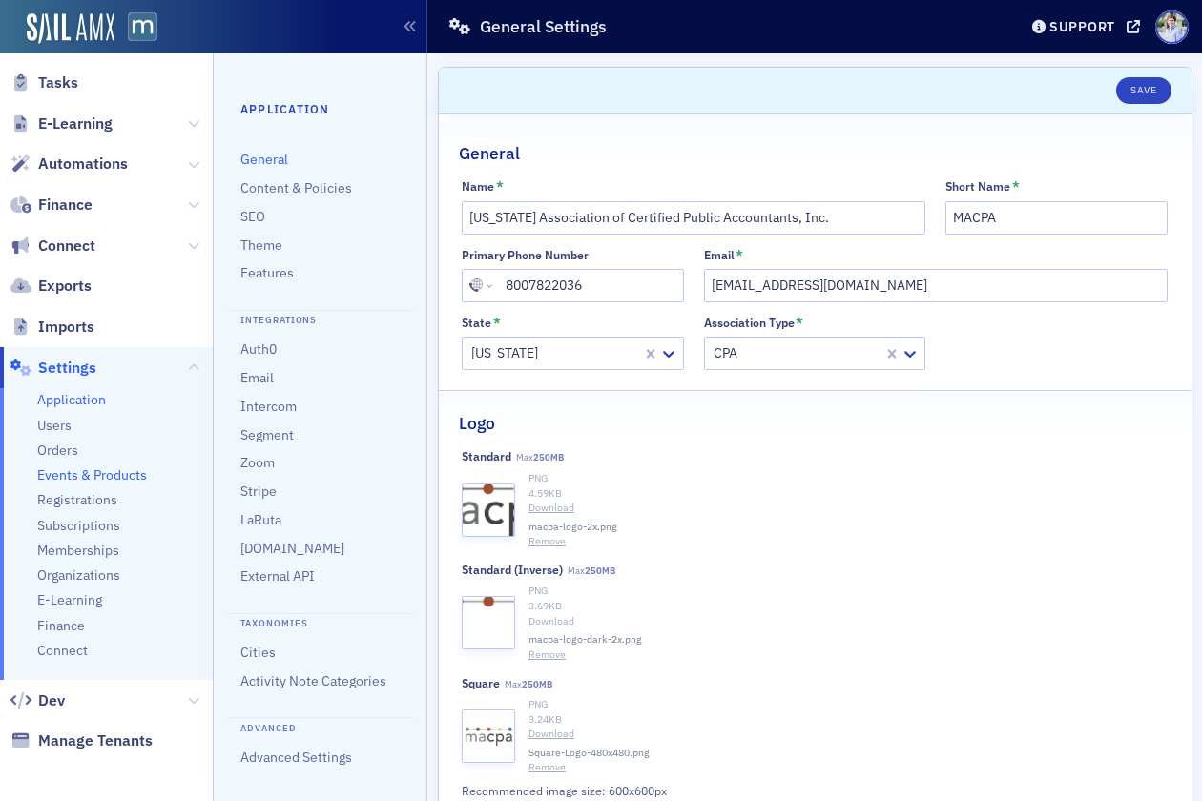
click at [69, 472] on span "Events & Products" at bounding box center [92, 476] width 110 height 18
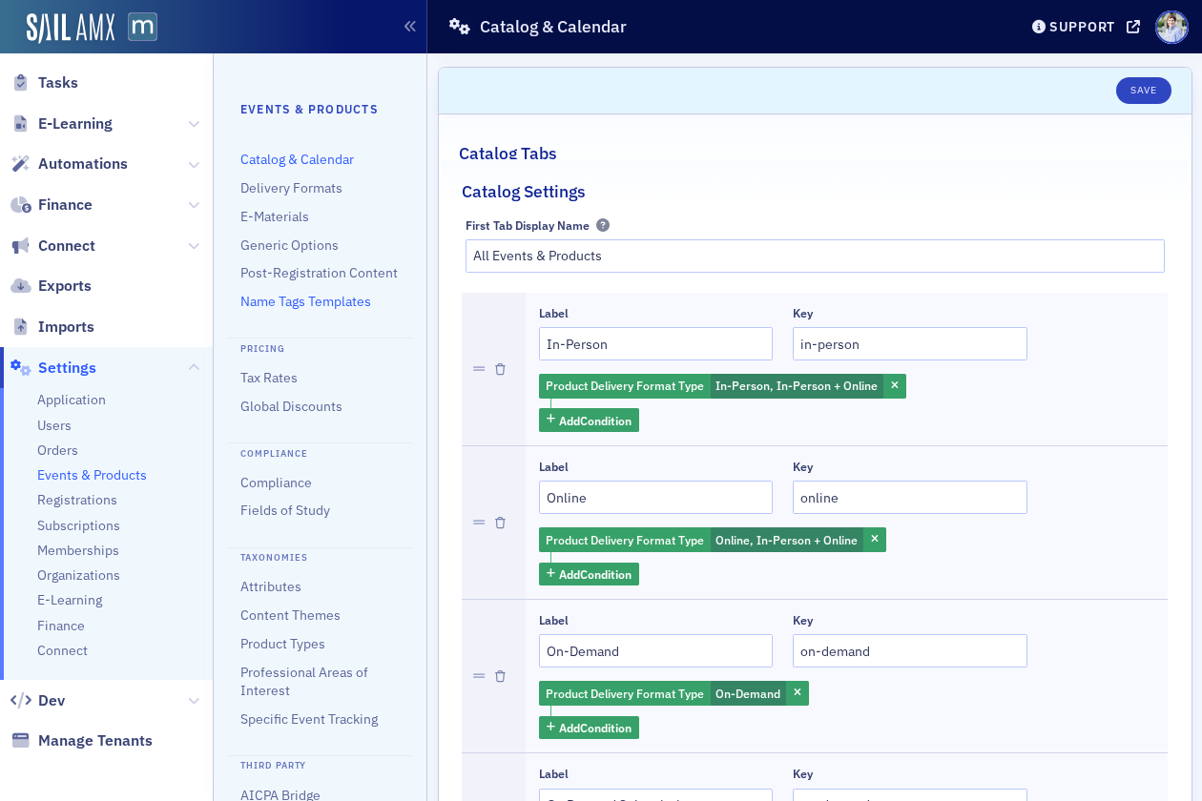
click at [289, 299] on link "Name Tags Templates" at bounding box center [305, 301] width 131 height 17
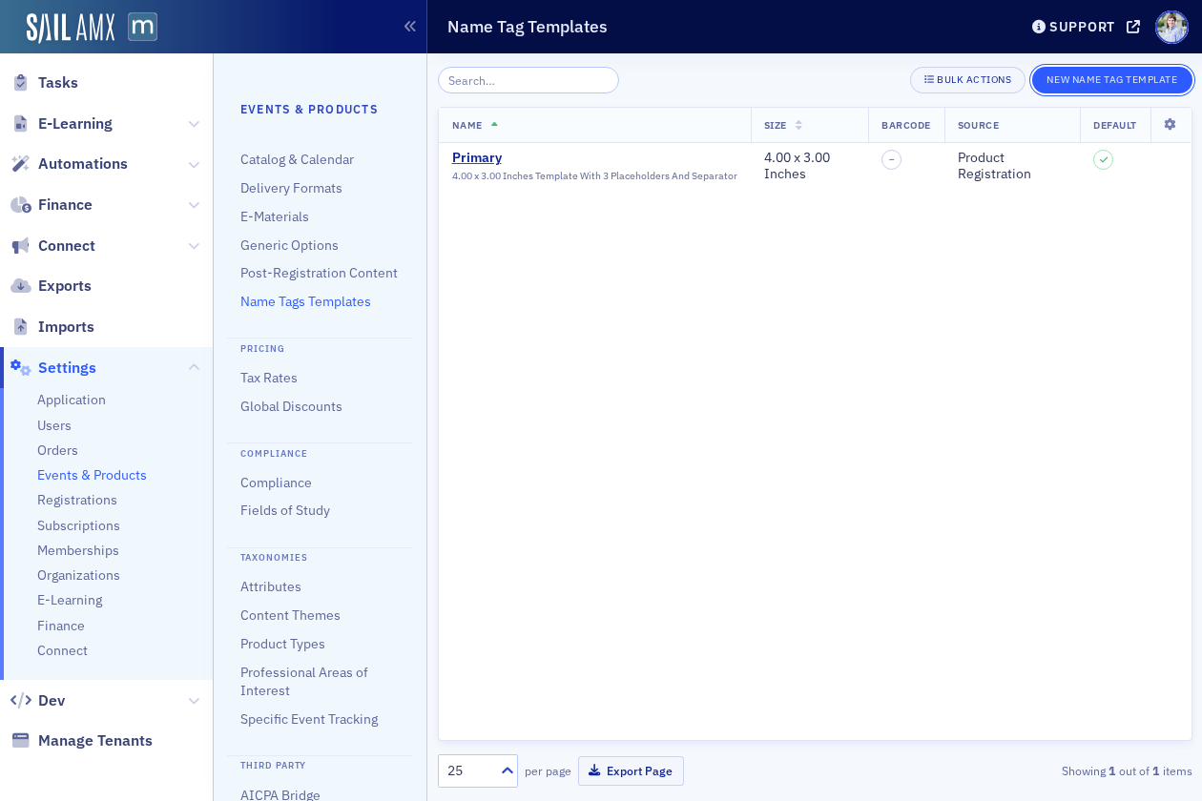
click at [1093, 79] on button "New Name Tag Template" at bounding box center [1111, 80] width 159 height 27
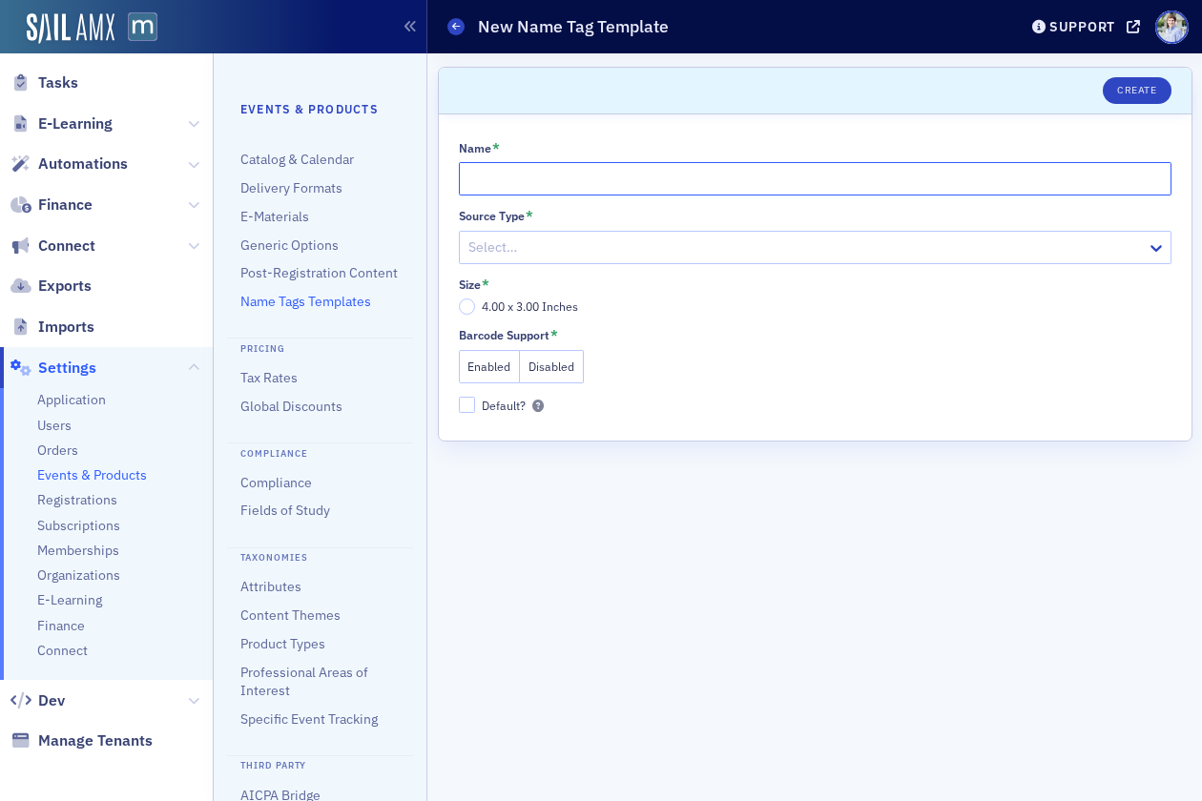
click at [553, 178] on input "Name *" at bounding box center [815, 178] width 713 height 33
type input "Primary (With QR Code)"
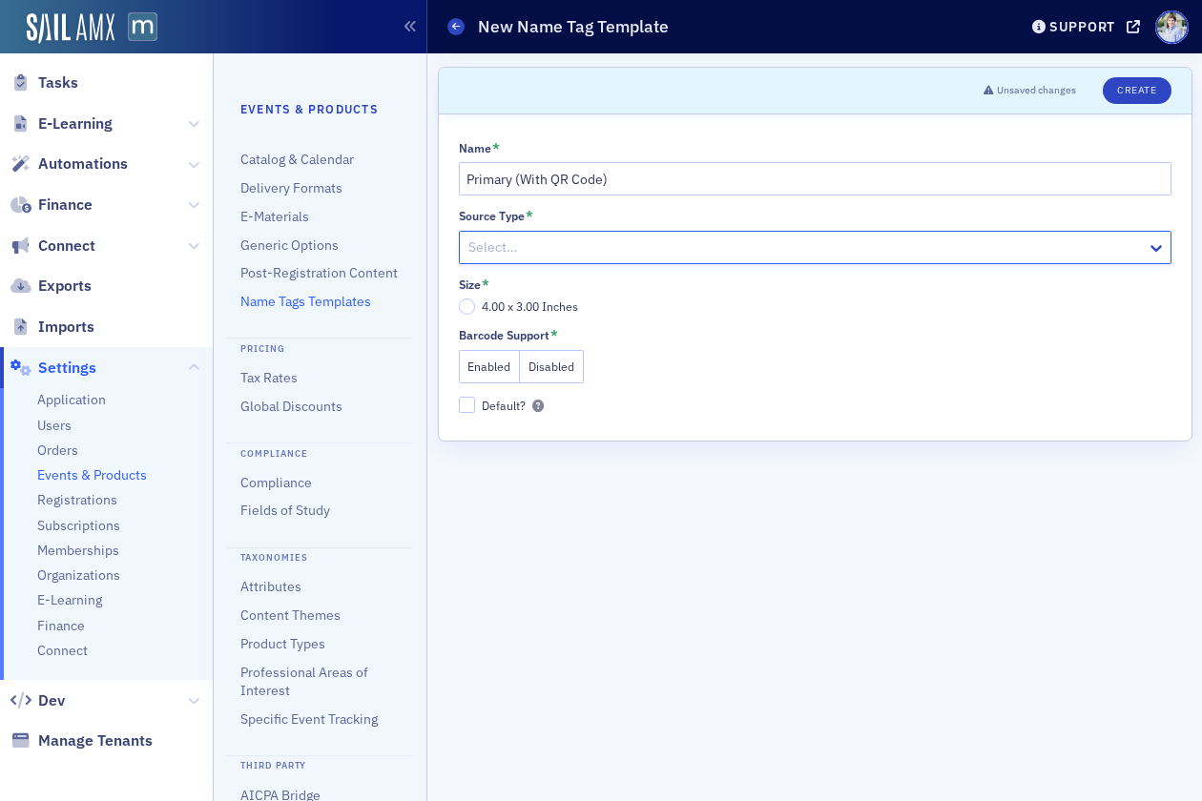
click at [573, 254] on div at bounding box center [806, 248] width 678 height 24
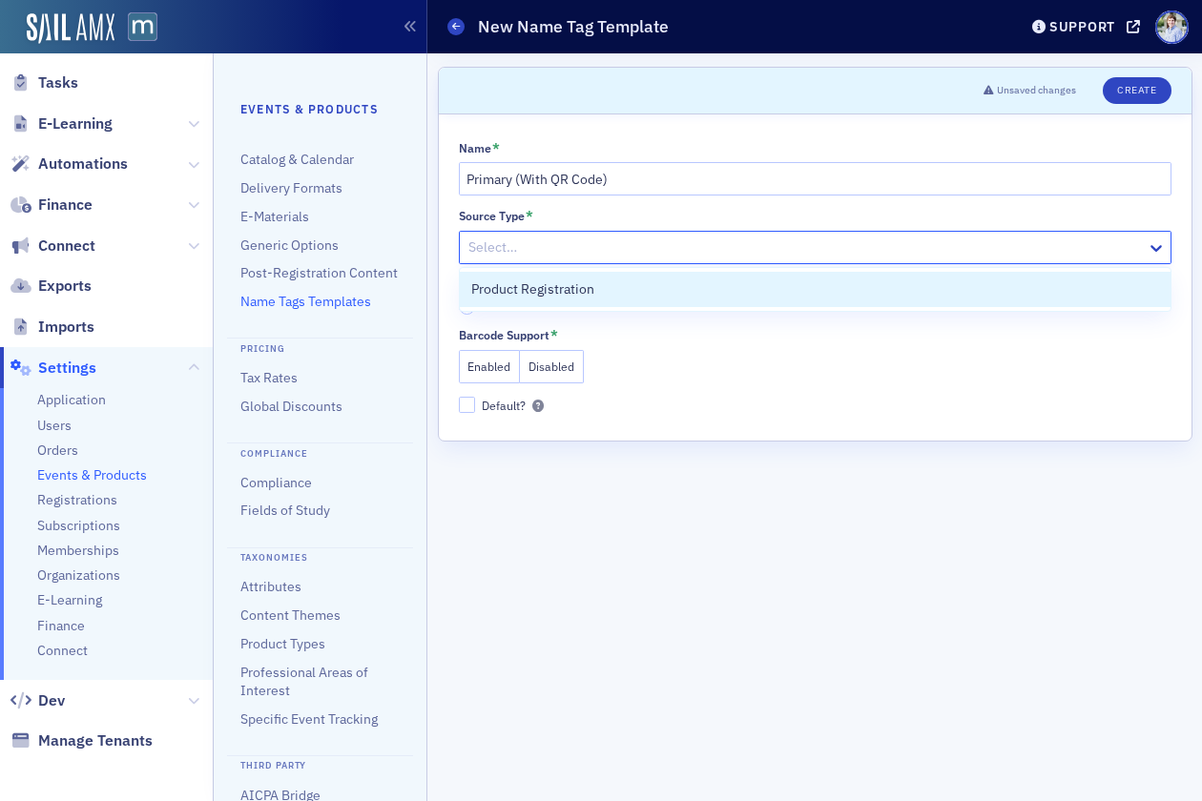
click at [565, 293] on span "Product Registration" at bounding box center [532, 290] width 123 height 20
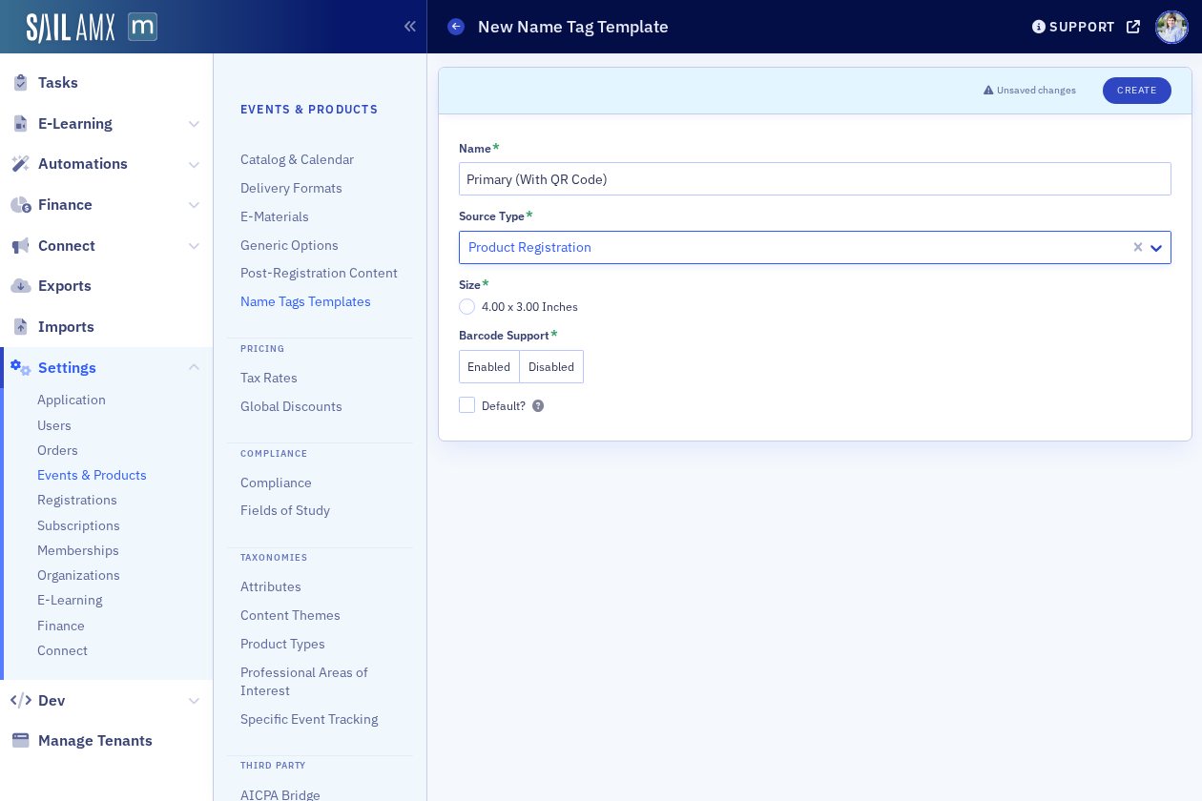
click at [538, 309] on span "4.00 x 3.00 Inches" at bounding box center [530, 306] width 96 height 15
click at [476, 309] on input "4.00 x 3.00 Inches" at bounding box center [467, 307] width 17 height 17
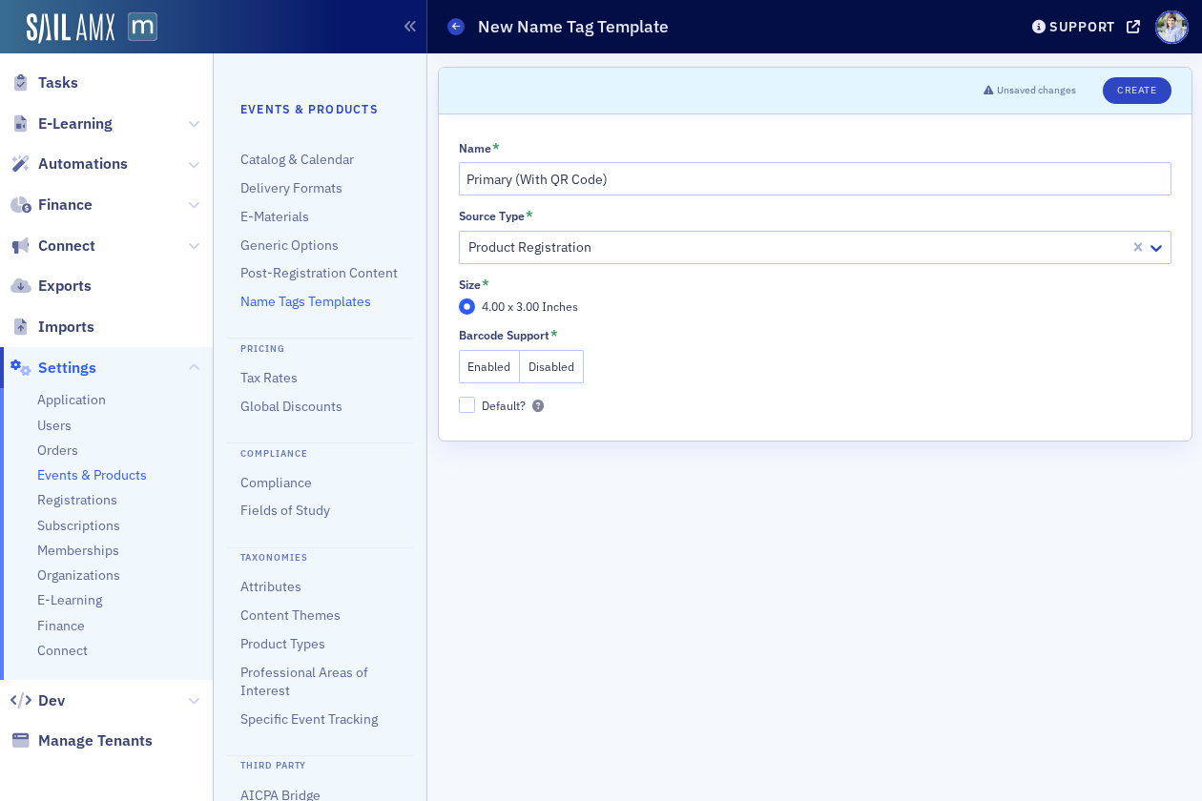
drag, startPoint x: 497, startPoint y: 360, endPoint x: 476, endPoint y: 383, distance: 31.1
click at [497, 360] on button "Enabled" at bounding box center [490, 366] width 62 height 33
click at [473, 405] on input "Default?" at bounding box center [467, 405] width 17 height 17
checkbox input "true"
click at [1161, 88] on button "Create" at bounding box center [1137, 90] width 68 height 27
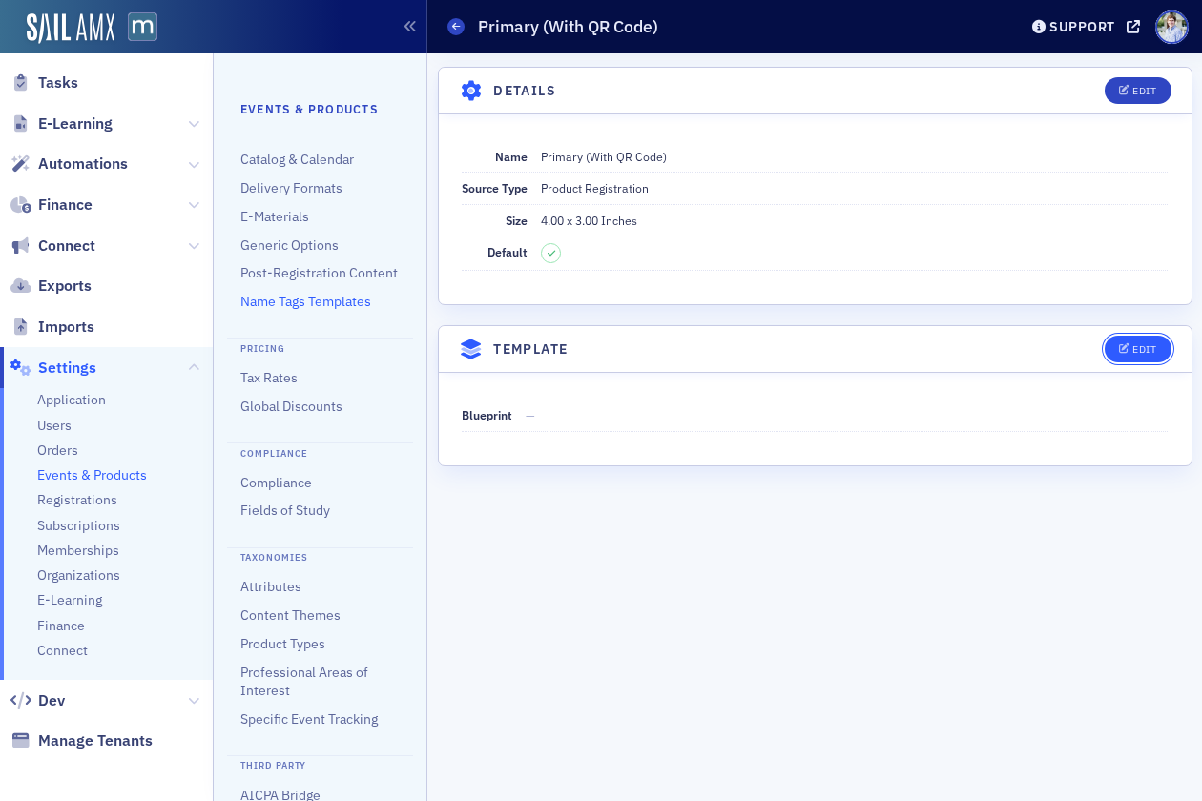
click at [1168, 343] on button "Edit" at bounding box center [1138, 349] width 66 height 27
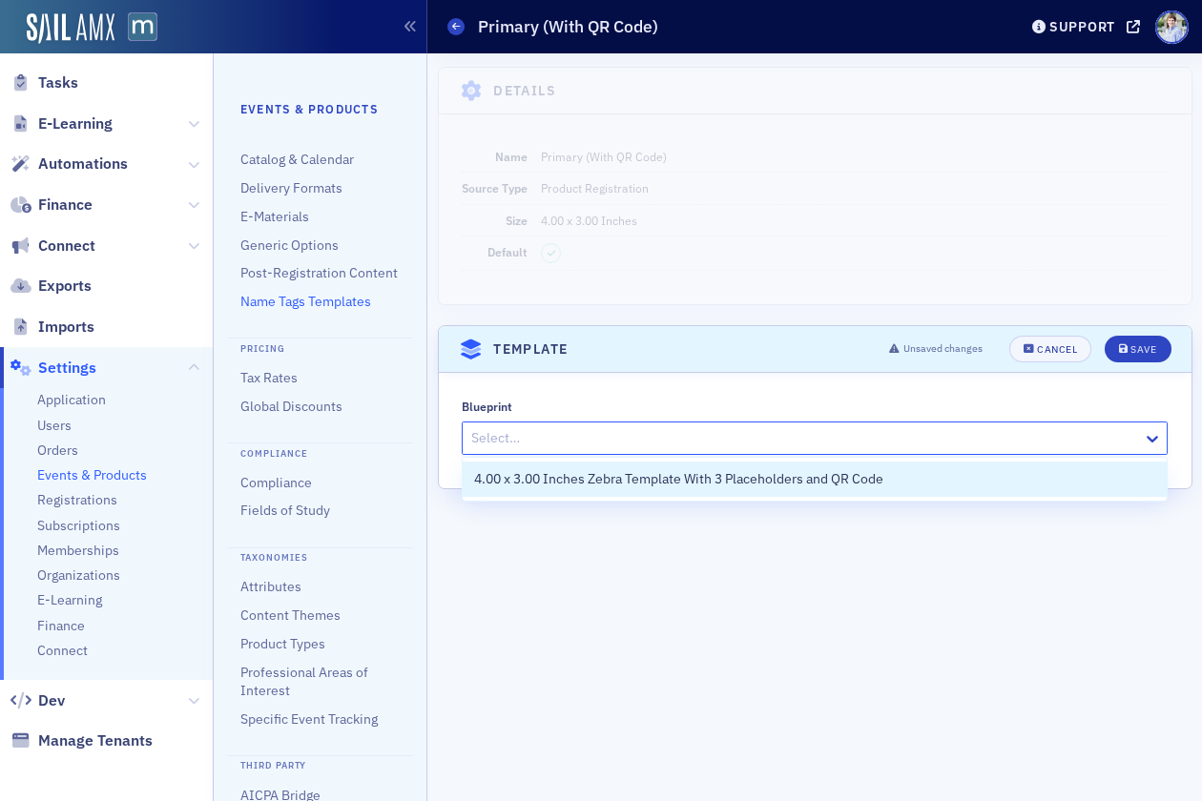
click at [738, 423] on div "Select…" at bounding box center [815, 438] width 706 height 33
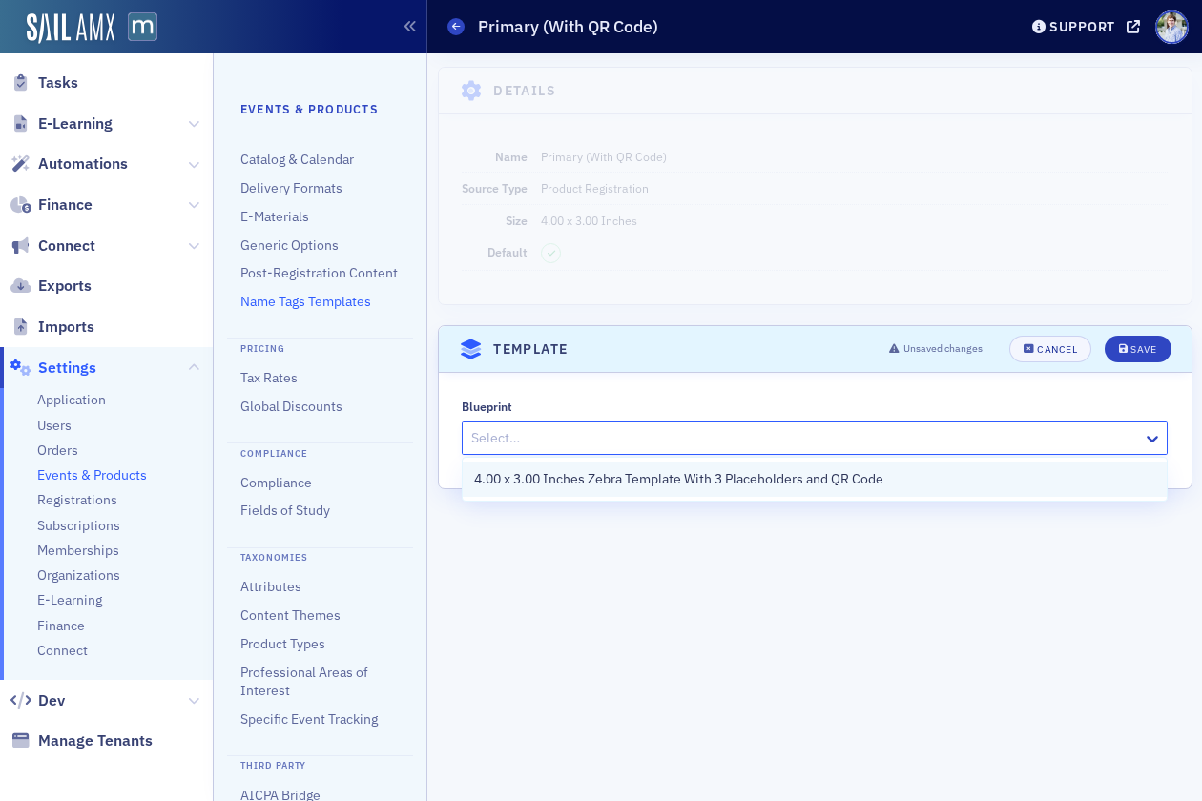
click at [696, 479] on span "4.00 x 3.00 Inches Zebra Template With 3 Placeholders and QR Code" at bounding box center [678, 479] width 409 height 20
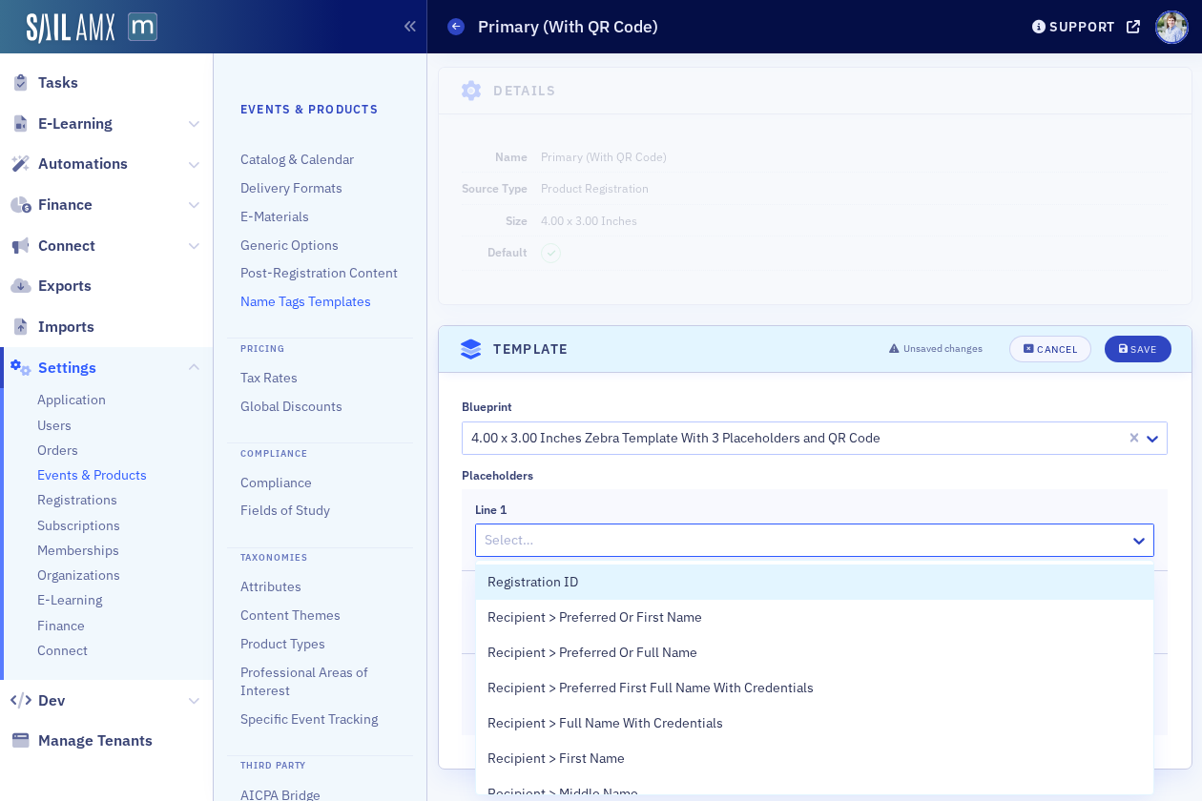
click at [629, 540] on div at bounding box center [805, 541] width 645 height 24
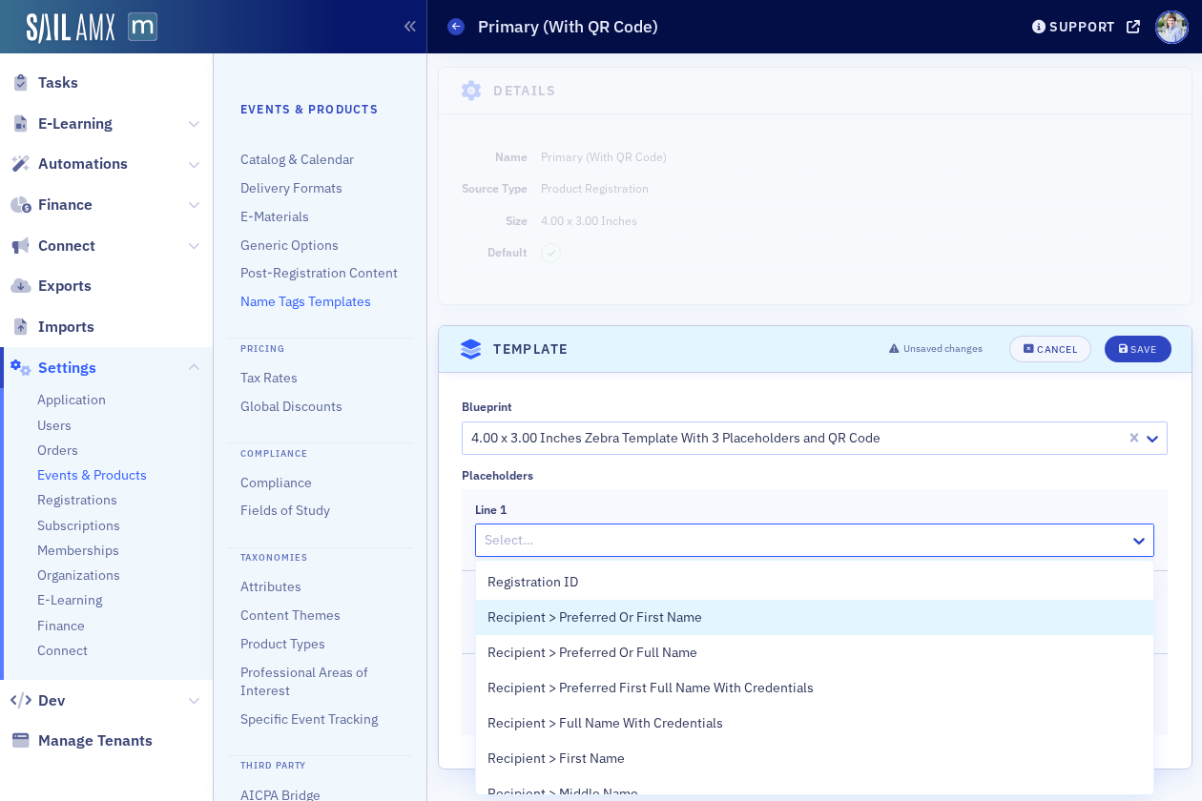
drag, startPoint x: 693, startPoint y: 618, endPoint x: 678, endPoint y: 616, distance: 14.4
click at [692, 617] on span "Recipient > Preferred Or First Name" at bounding box center [595, 618] width 215 height 20
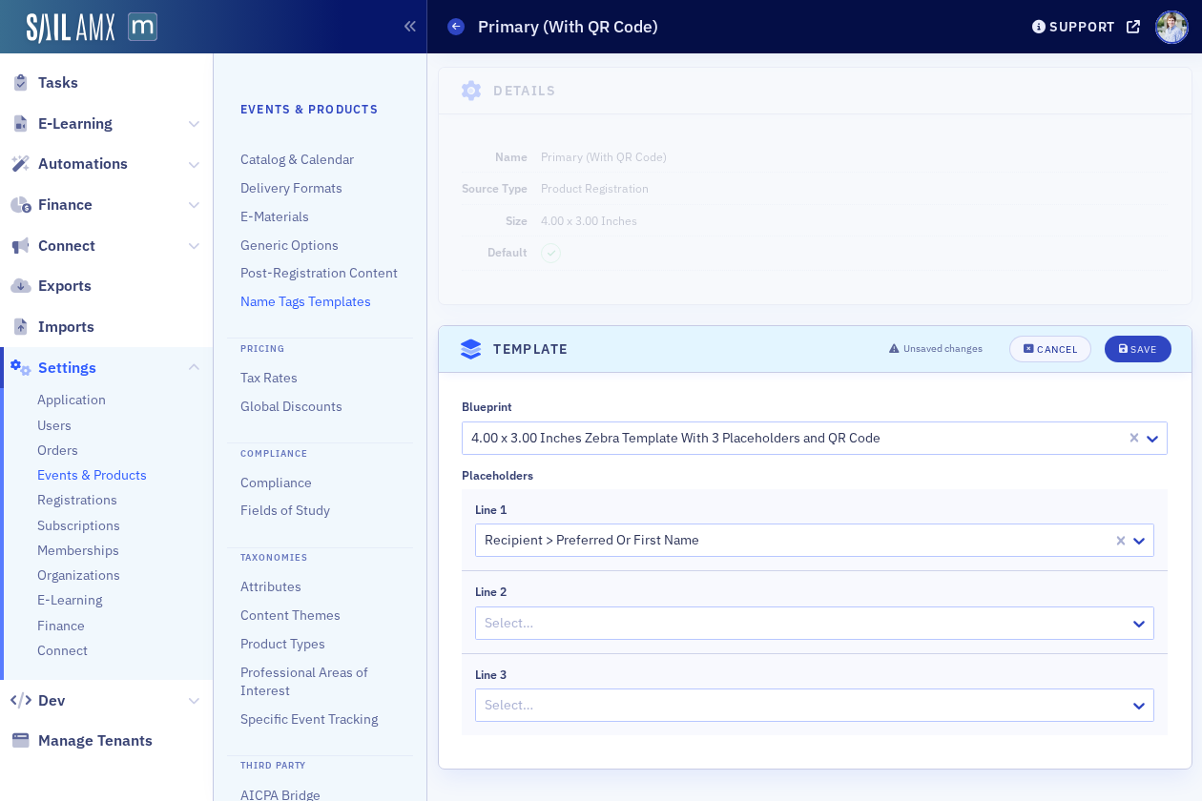
click at [597, 621] on div at bounding box center [805, 624] width 645 height 24
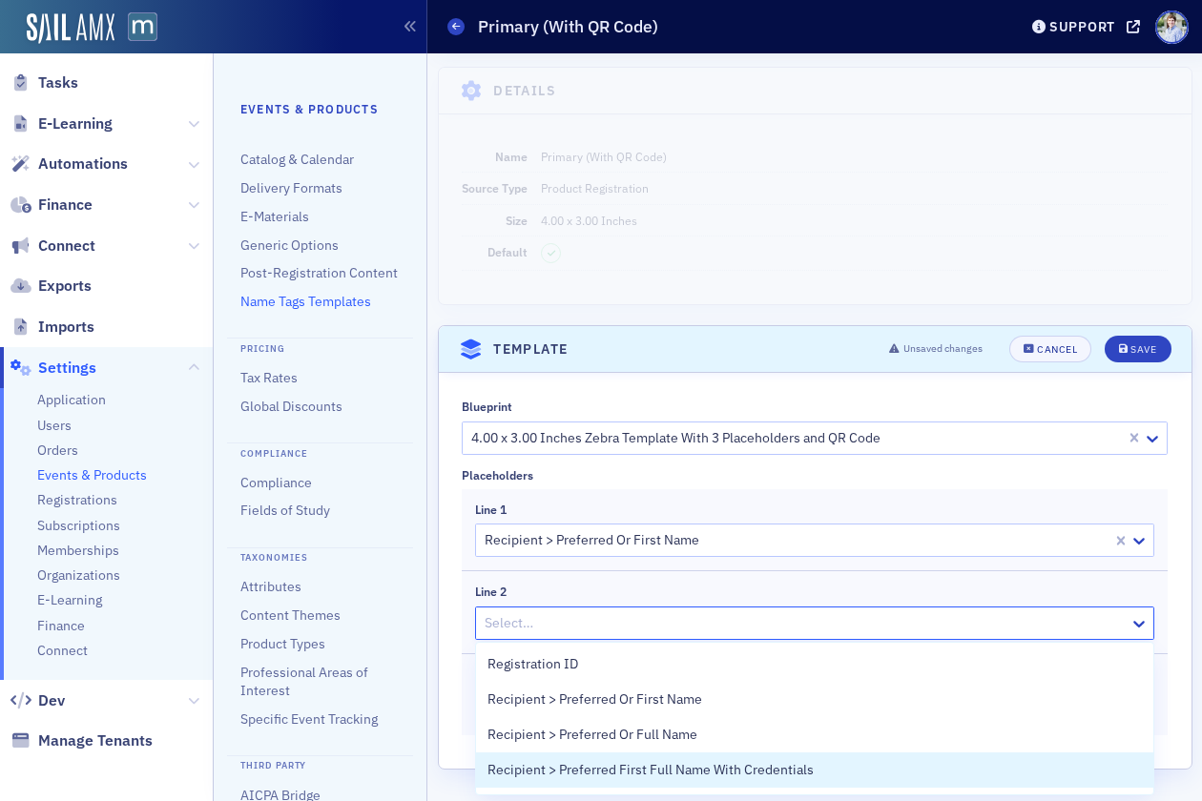
click at [726, 774] on span "Recipient > Preferred First Full Name With Credentials" at bounding box center [651, 770] width 326 height 20
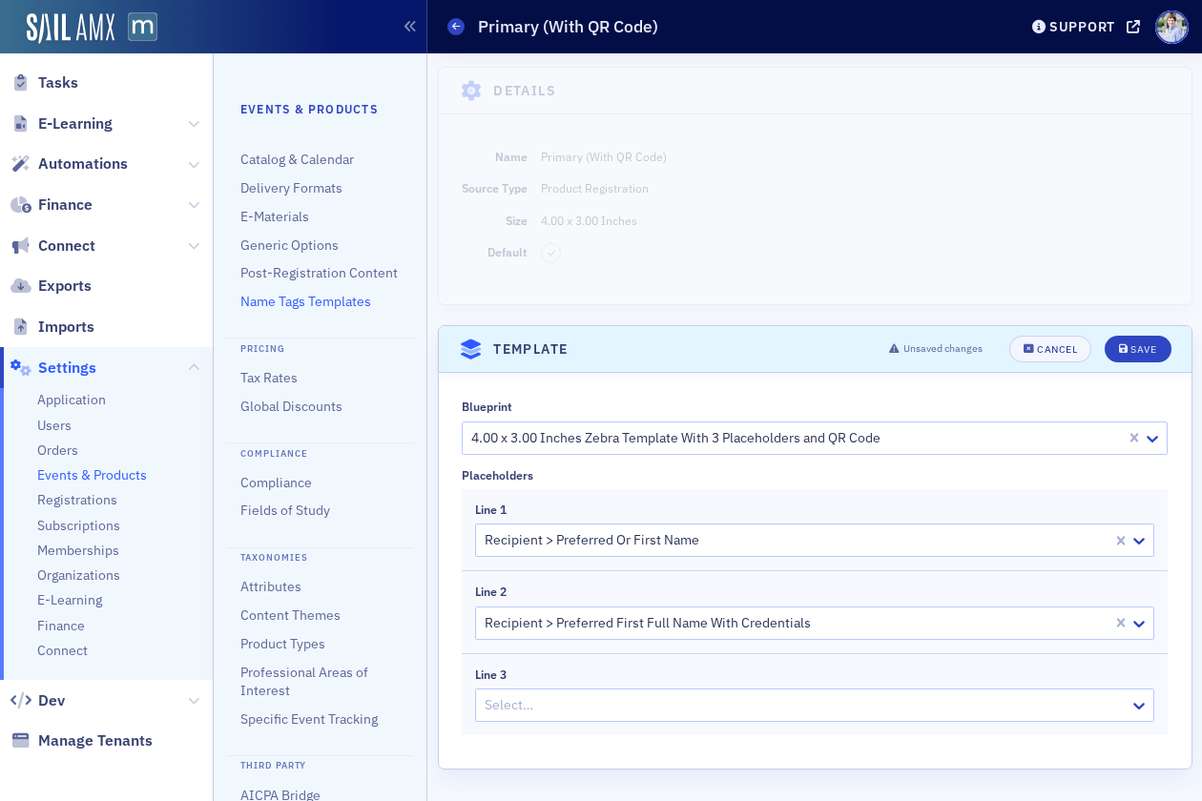
click at [686, 703] on div at bounding box center [805, 706] width 645 height 24
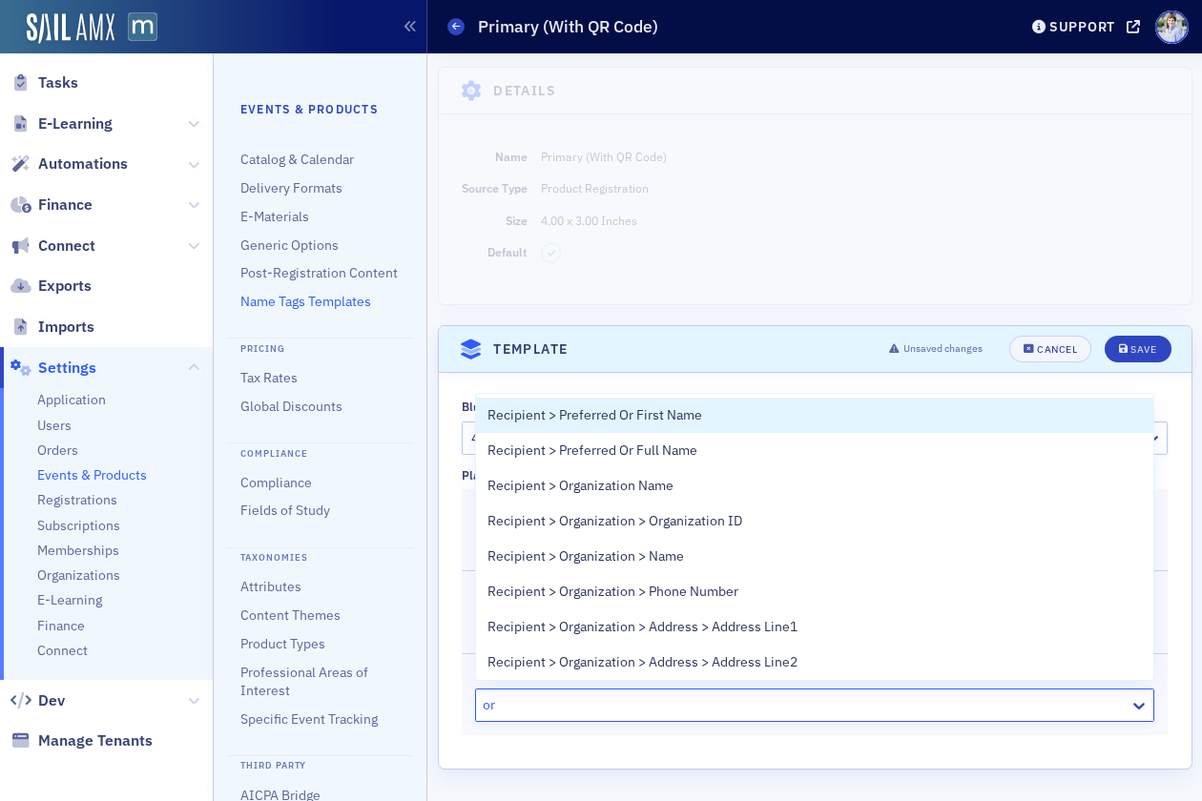
type input "org"
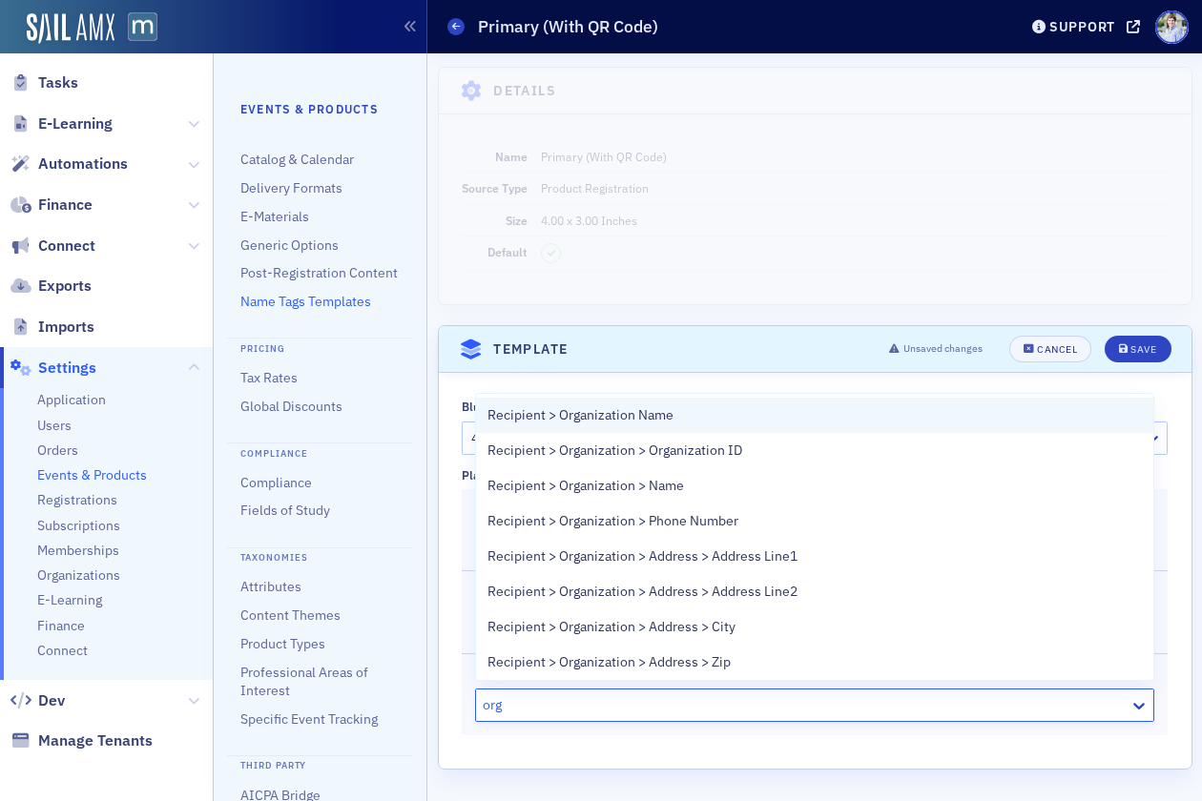
click at [700, 425] on div "Recipient > Organization Name" at bounding box center [815, 415] width 655 height 20
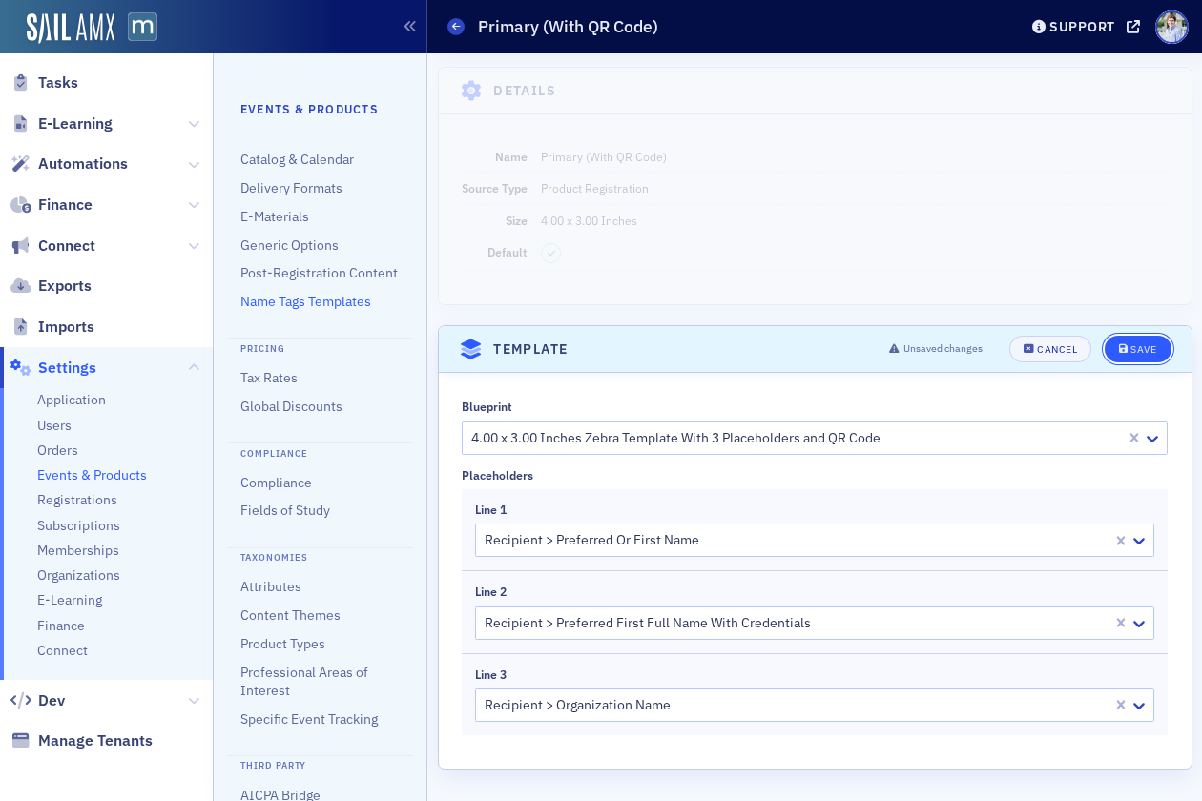
click at [1141, 349] on div "Save" at bounding box center [1144, 349] width 26 height 10
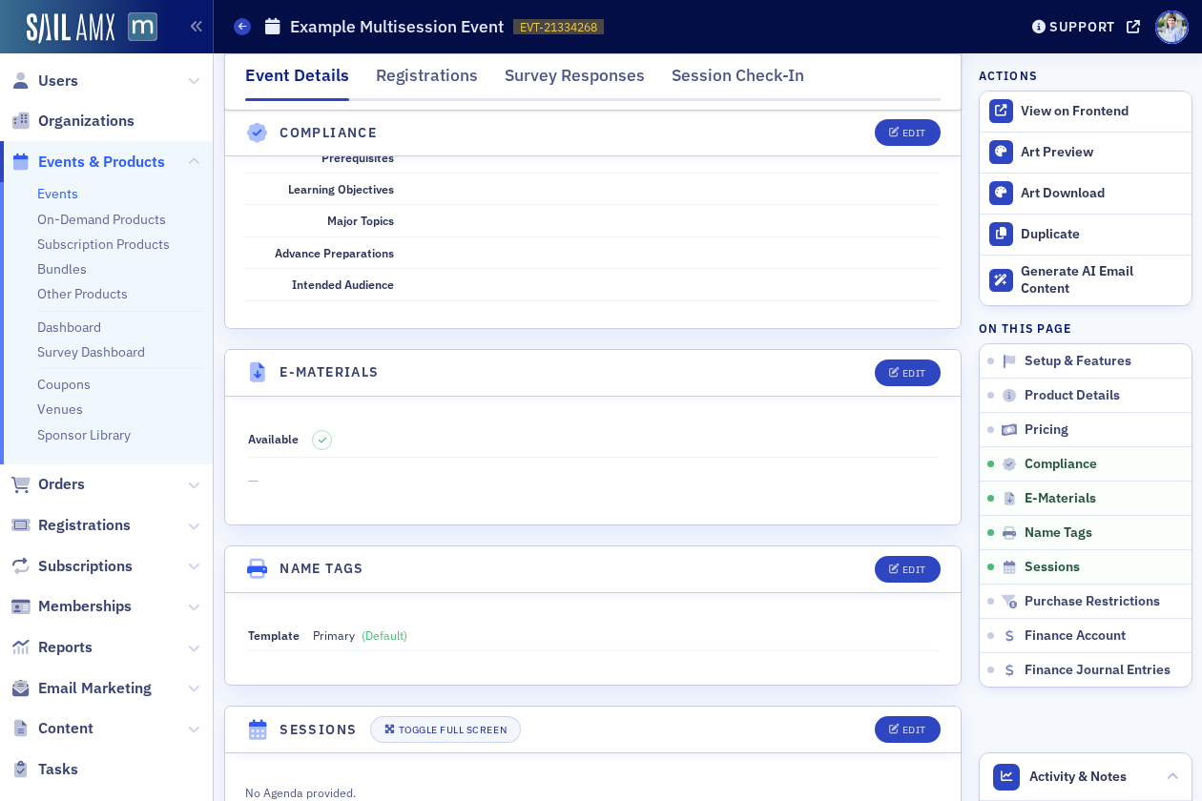
scroll to position [2690, 0]
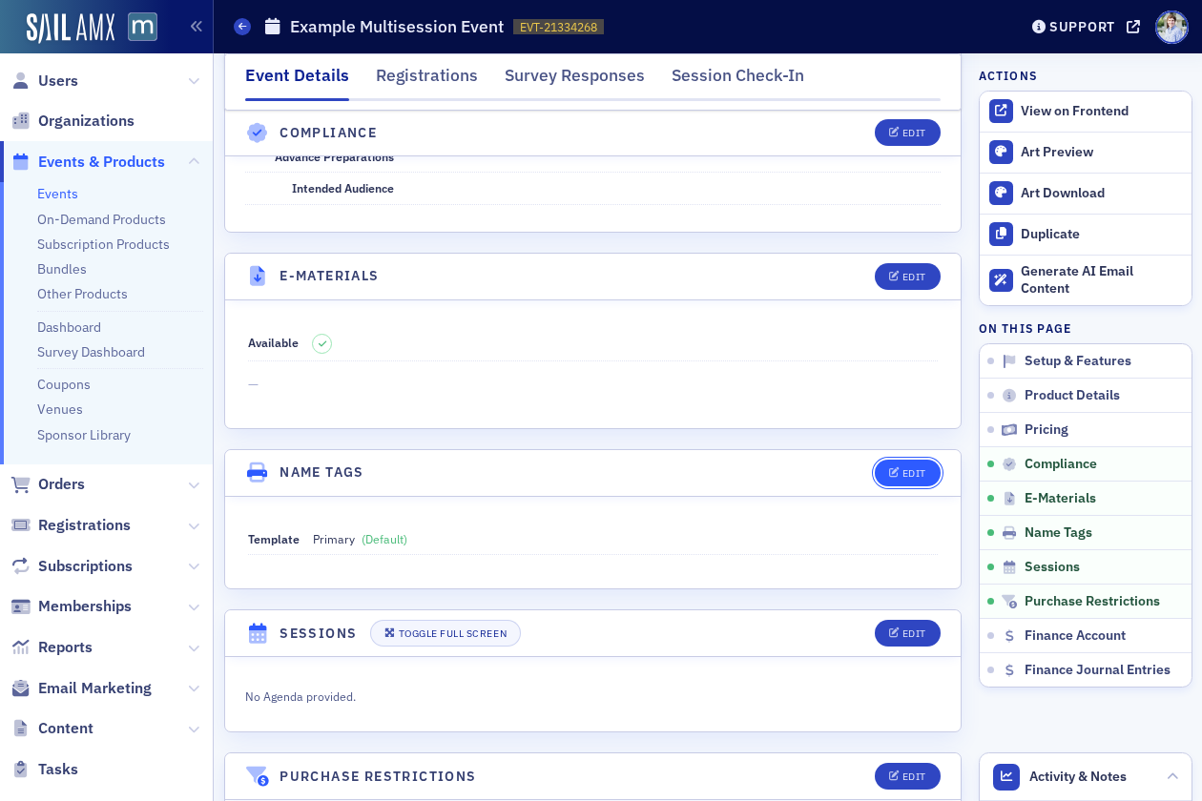
click at [910, 462] on button "Edit" at bounding box center [908, 473] width 66 height 27
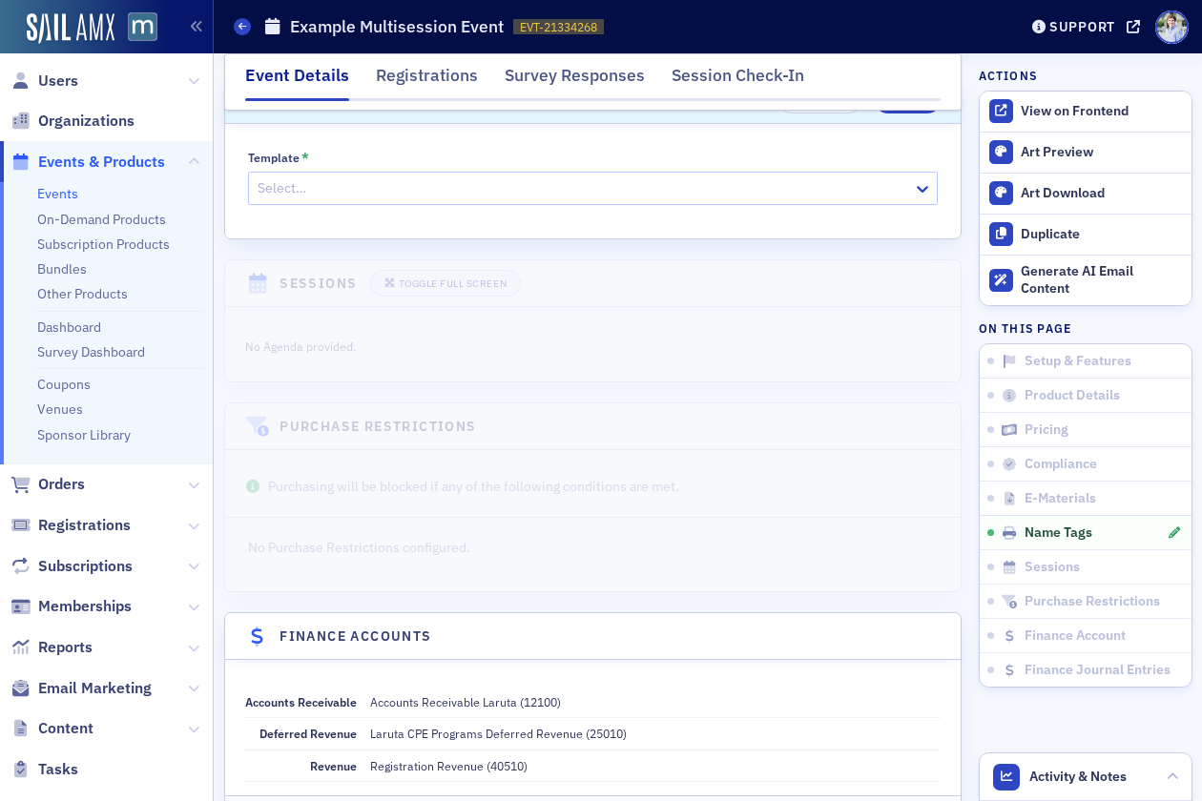
scroll to position [3074, 0]
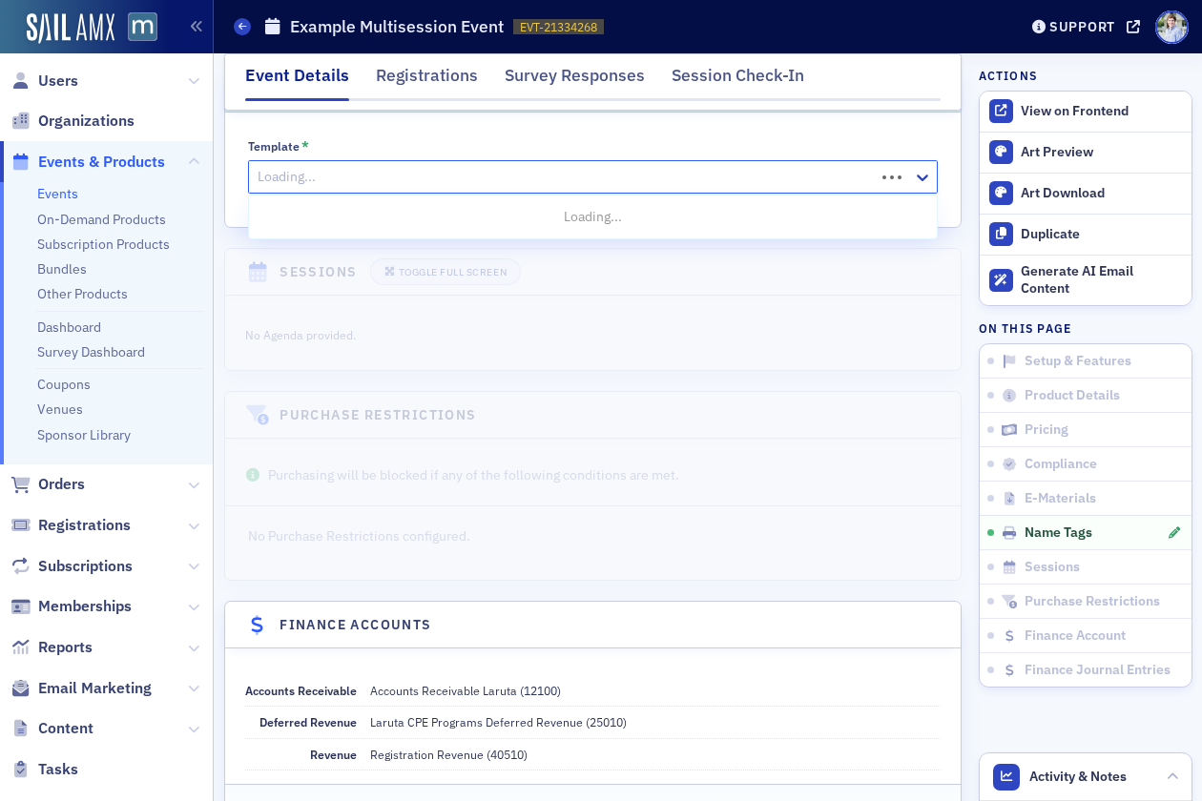
click at [375, 165] on div at bounding box center [564, 177] width 617 height 24
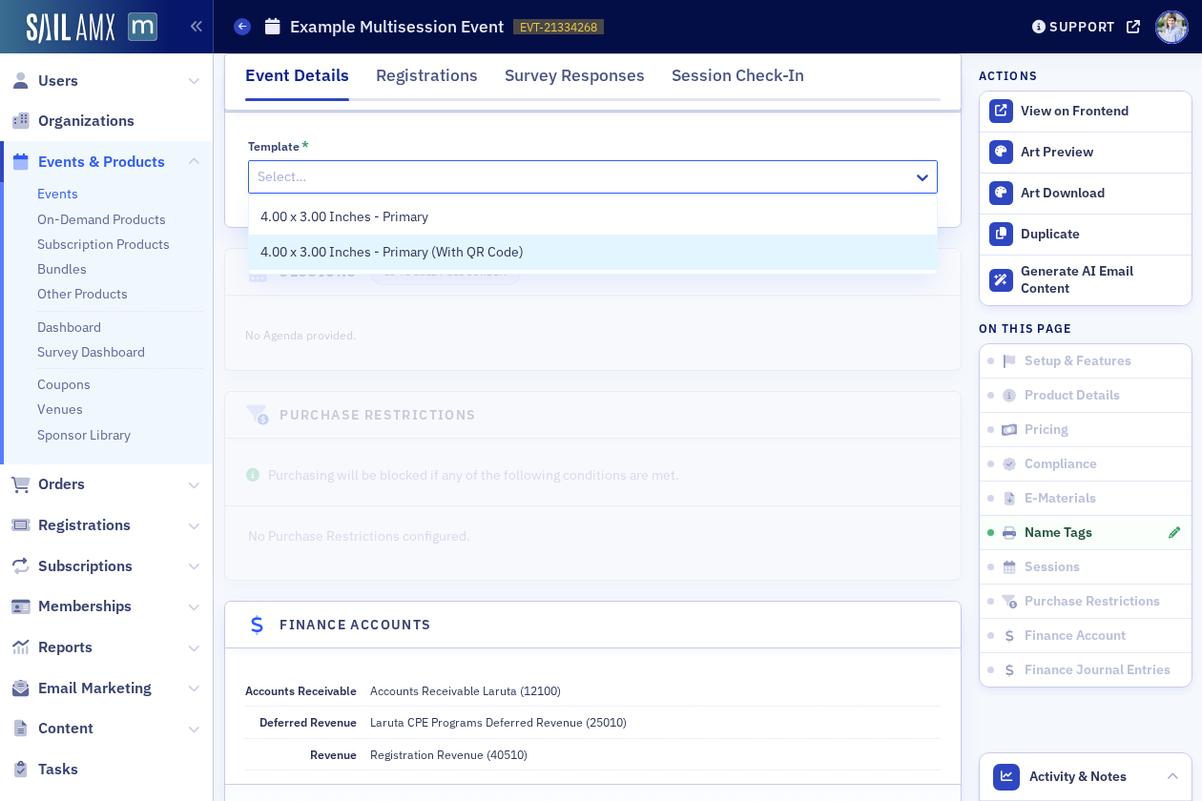
click at [420, 241] on div "4.00 x 3.00 Inches - Primary (With QR Code)" at bounding box center [593, 252] width 688 height 35
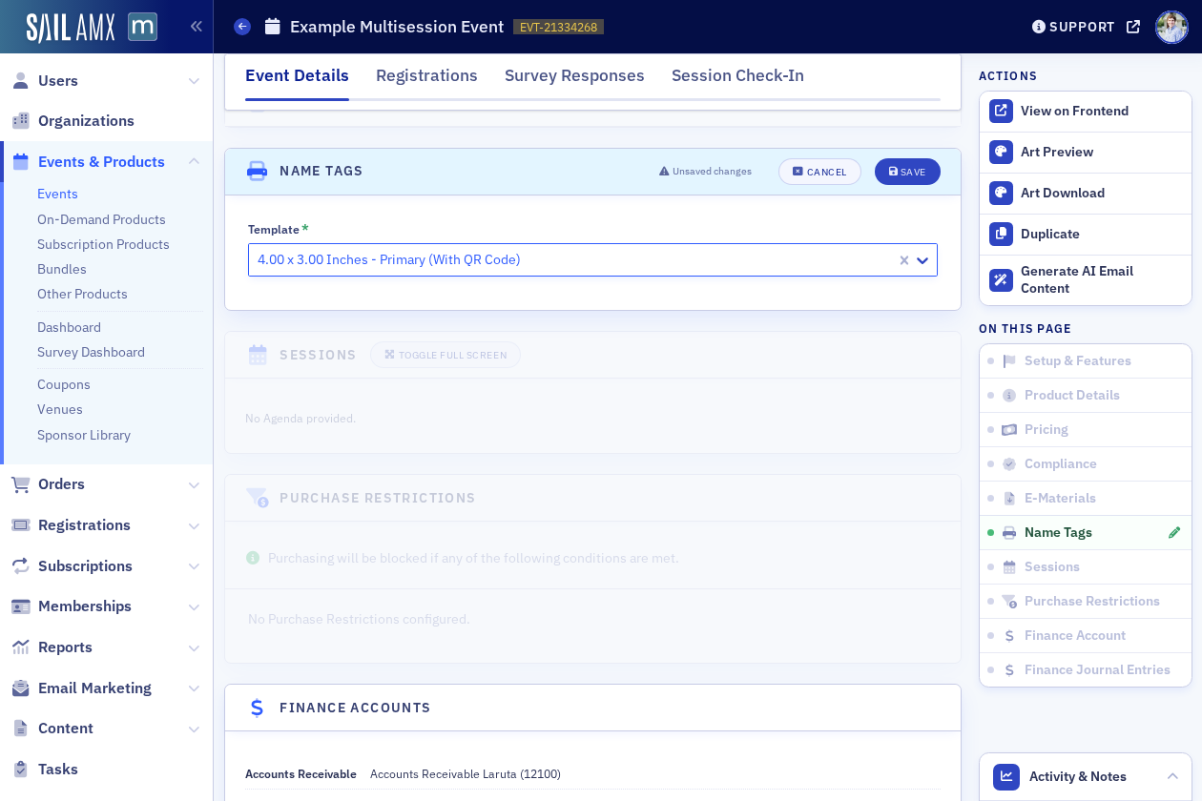
scroll to position [2981, 0]
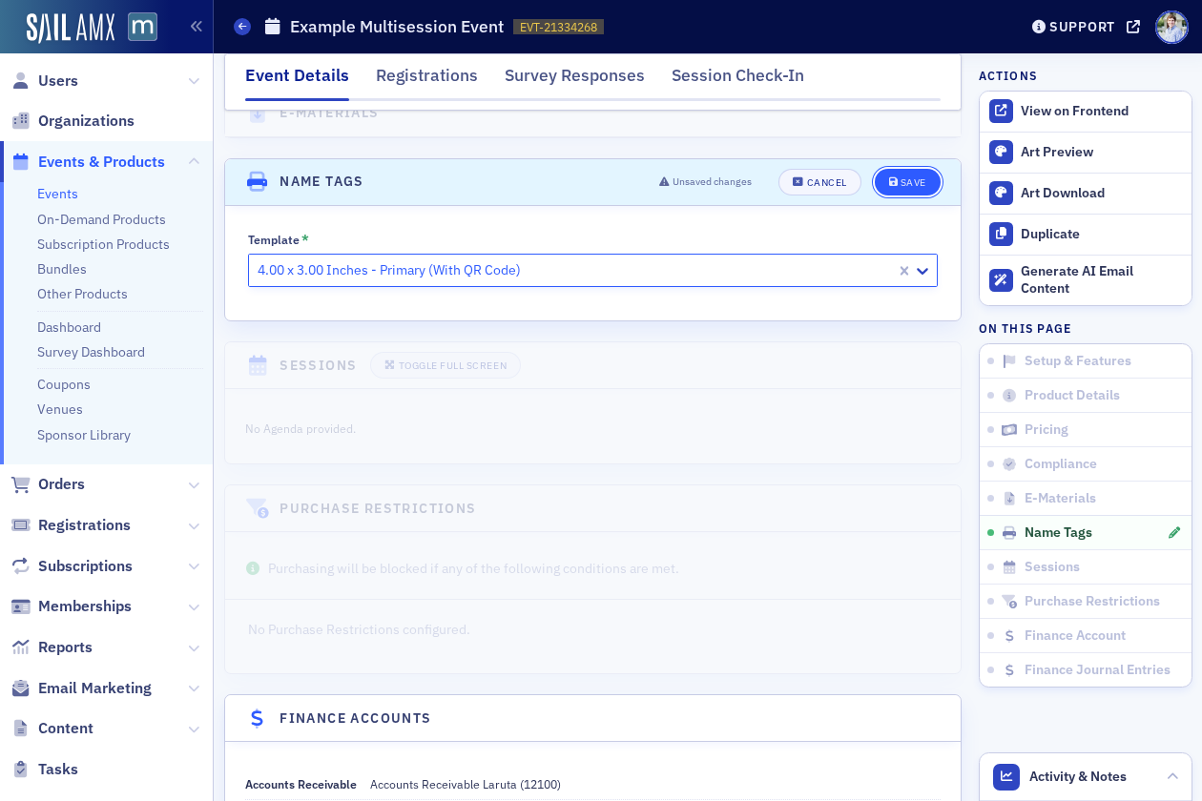
click at [910, 193] on button "Save" at bounding box center [908, 182] width 66 height 27
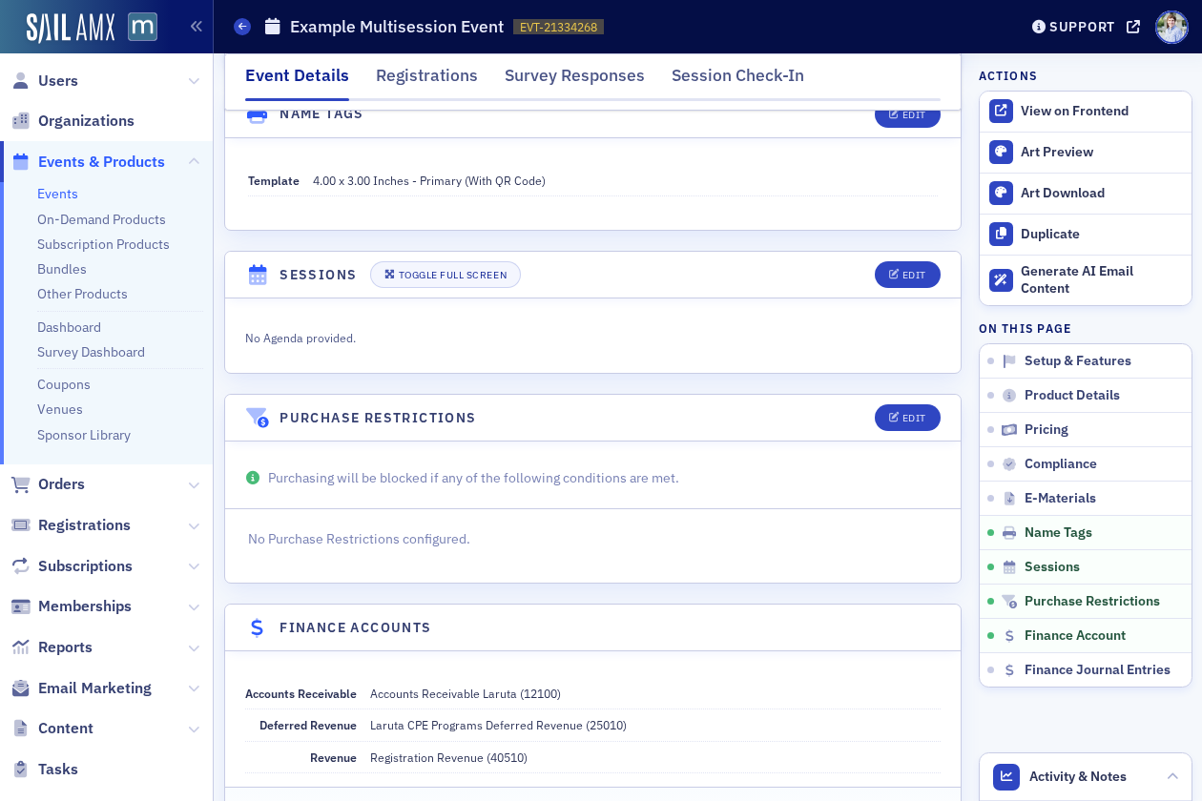
scroll to position [3035, 0]
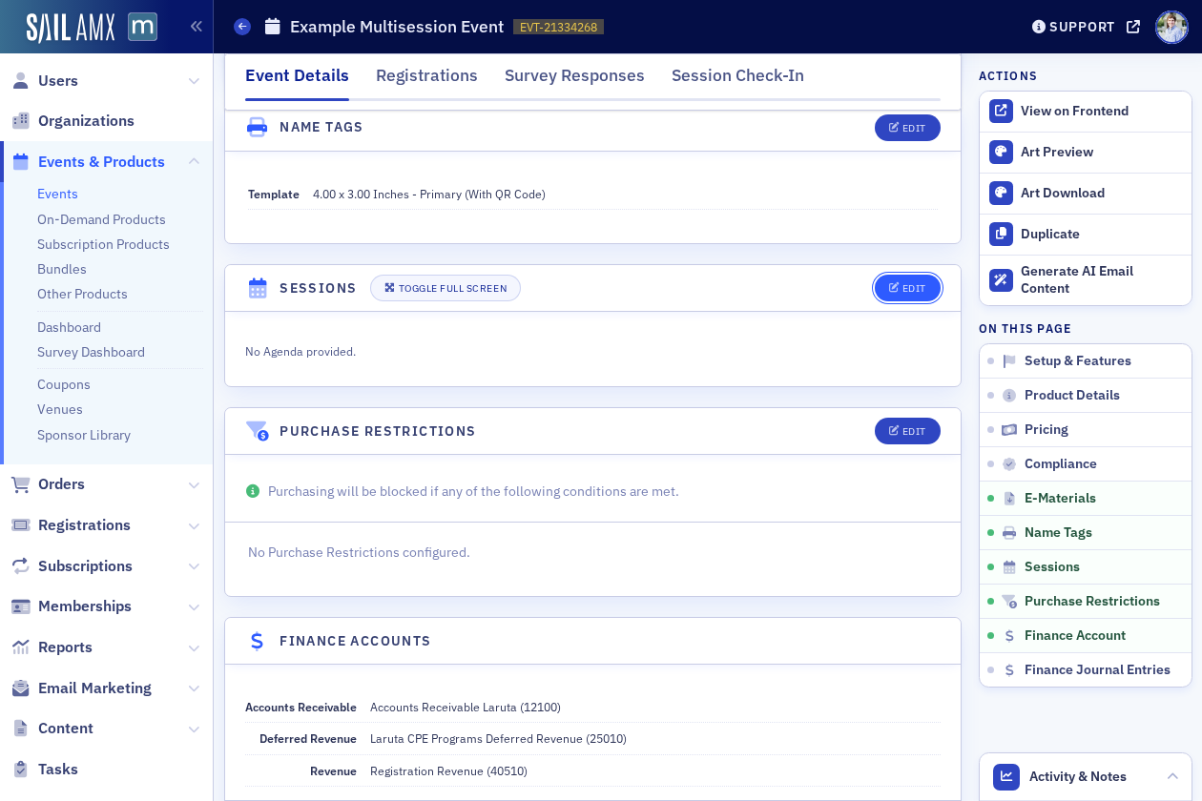
click at [911, 289] on div "Edit" at bounding box center [915, 288] width 24 height 10
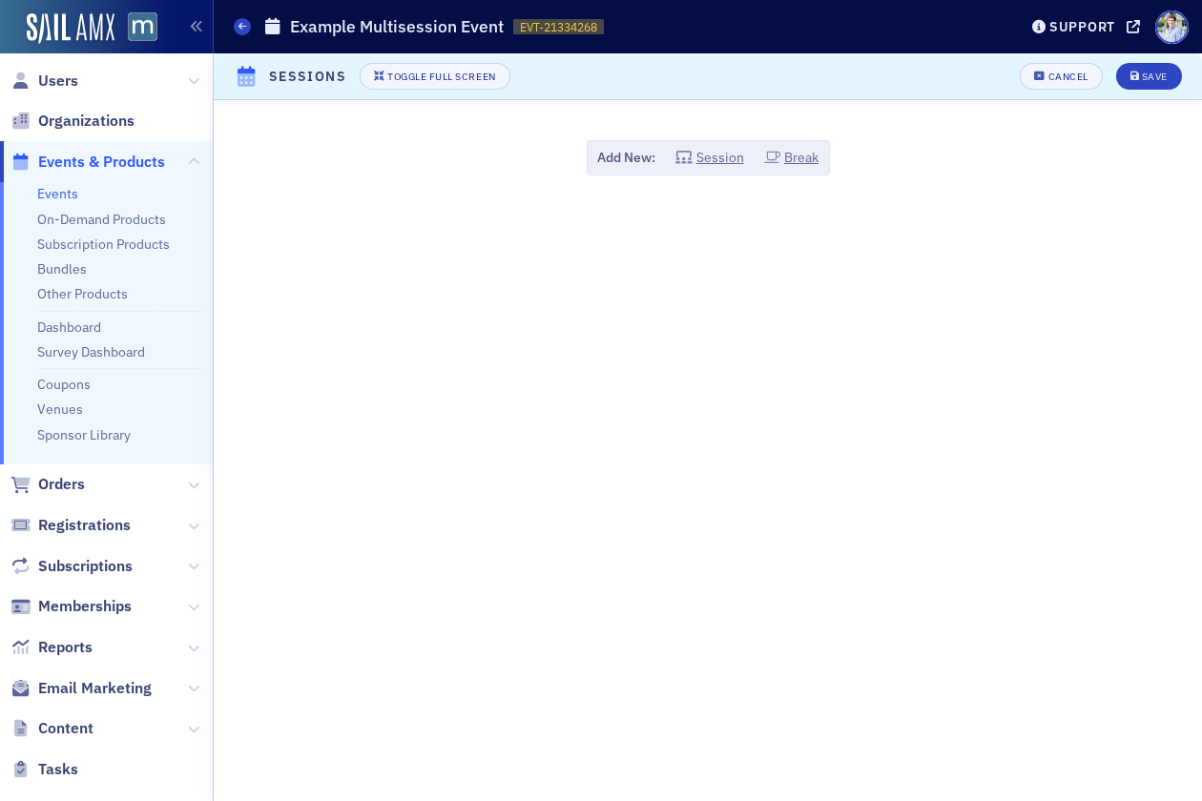
scroll to position [3155, 0]
click at [725, 166] on button "Session" at bounding box center [709, 158] width 69 height 20
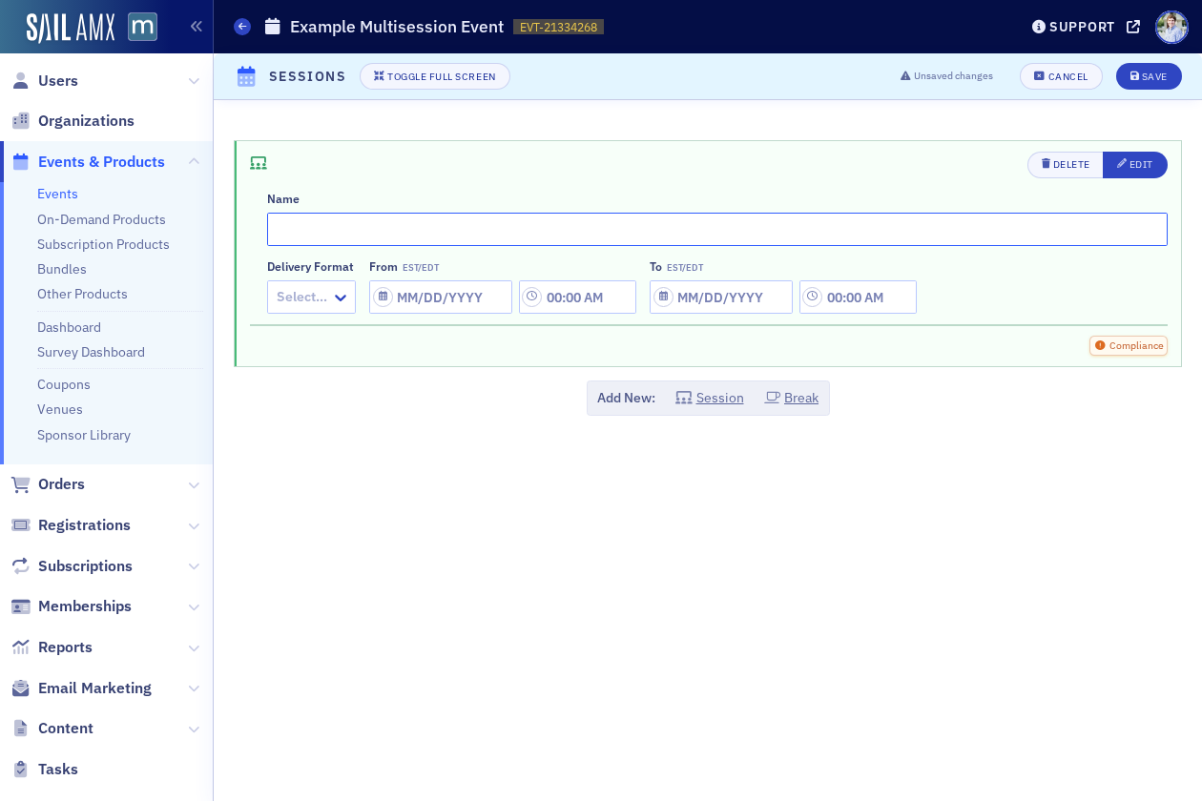
click at [596, 230] on input "text" at bounding box center [717, 229] width 901 height 33
type input "Example Session 1"
drag, startPoint x: 305, startPoint y: 314, endPoint x: 303, endPoint y: 304, distance: 9.7
click at [302, 315] on div "Delete Edit Name Example Session 1 Delivery format Select… From EST/EDT To EST/…" at bounding box center [709, 237] width 918 height 170
click at [303, 304] on div at bounding box center [302, 297] width 54 height 24
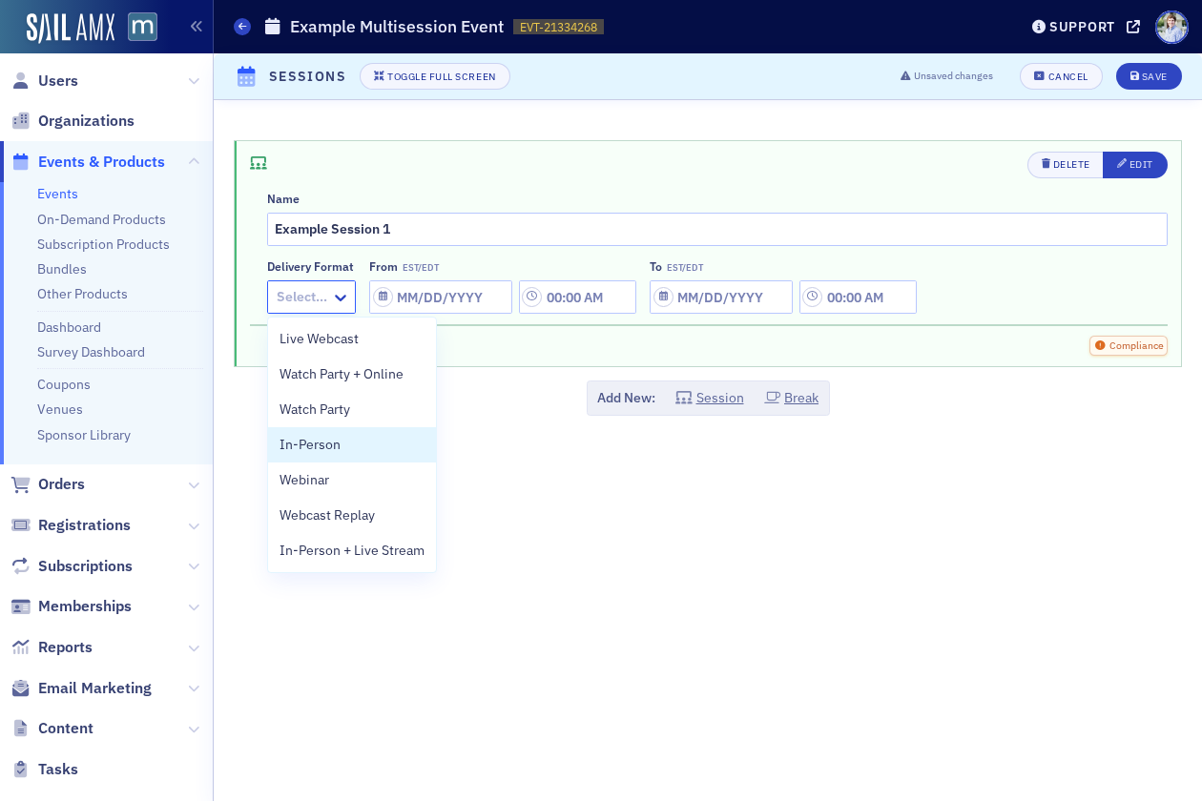
click at [319, 455] on div "In-Person" at bounding box center [352, 444] width 168 height 35
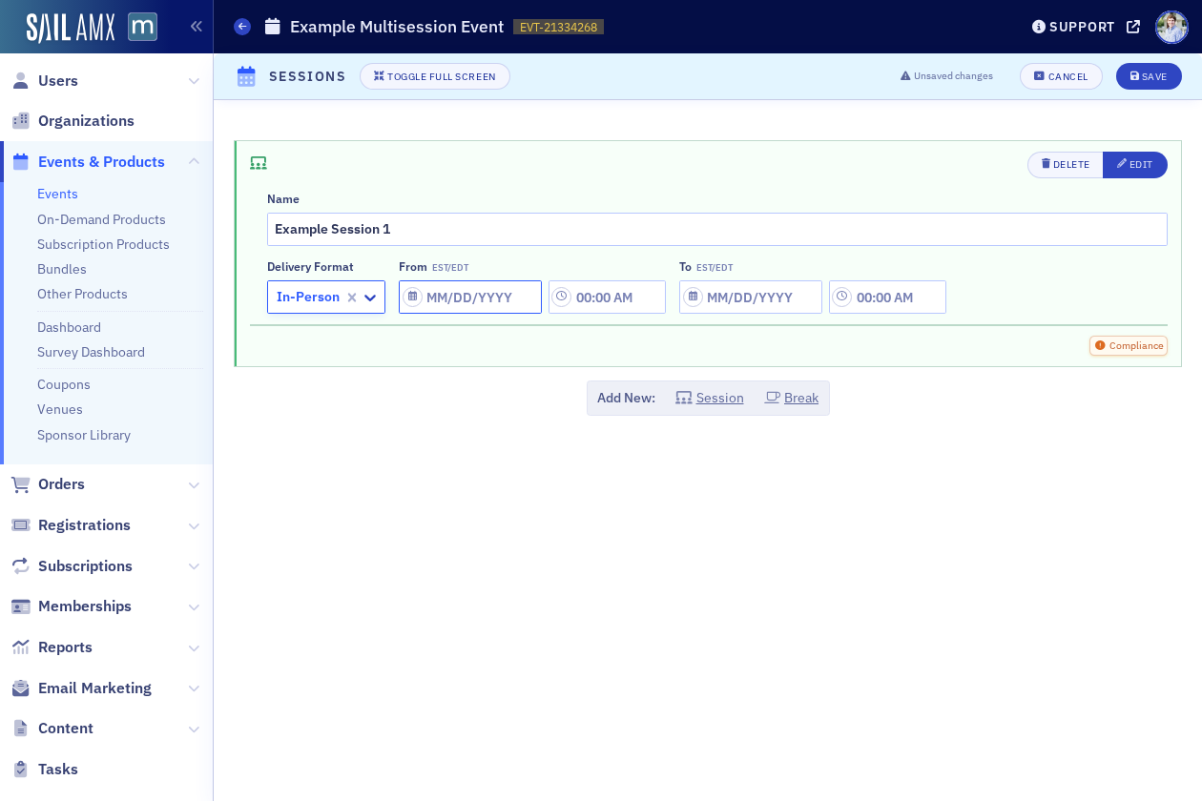
click at [474, 291] on input "From EST/EDT" at bounding box center [470, 297] width 143 height 33
select select "8"
select select "2025"
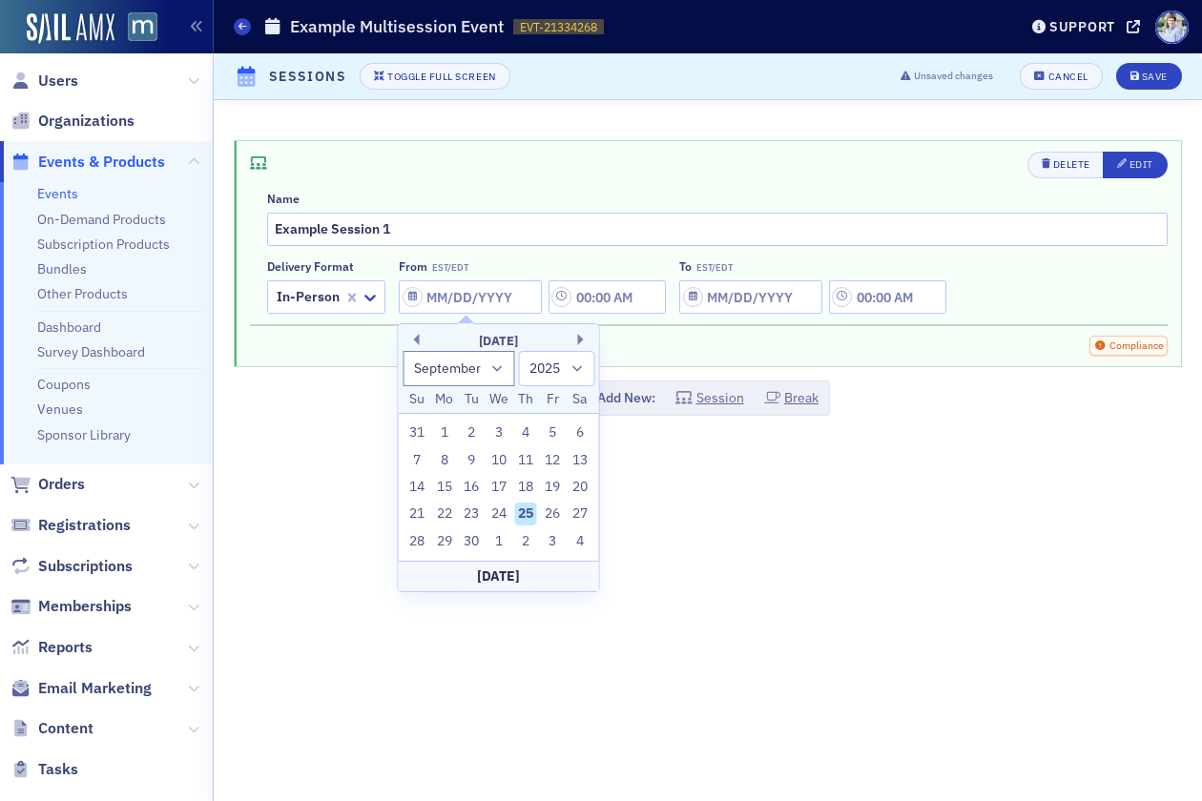
click at [499, 575] on div "Today" at bounding box center [499, 576] width 200 height 31
type input "09/25/2025"
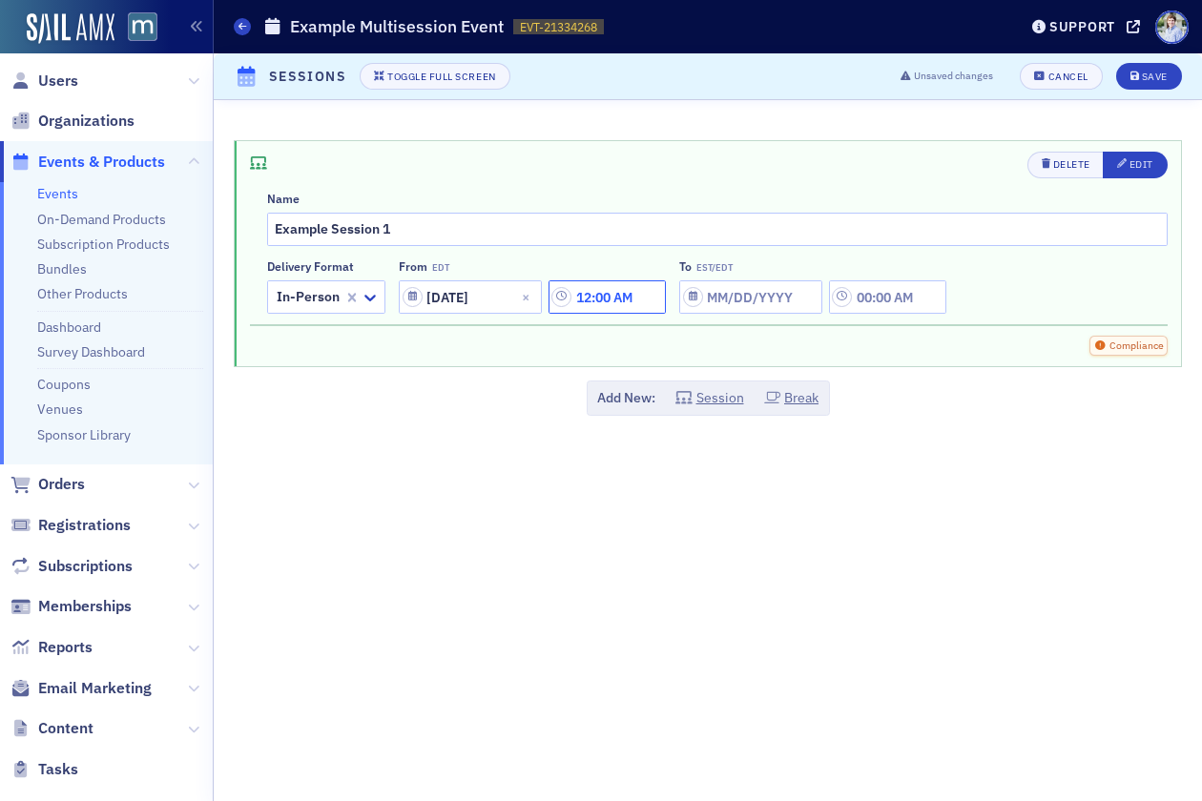
drag, startPoint x: 575, startPoint y: 298, endPoint x: 556, endPoint y: 298, distance: 19.1
click at [556, 298] on input "12:00 AM" at bounding box center [607, 297] width 117 height 33
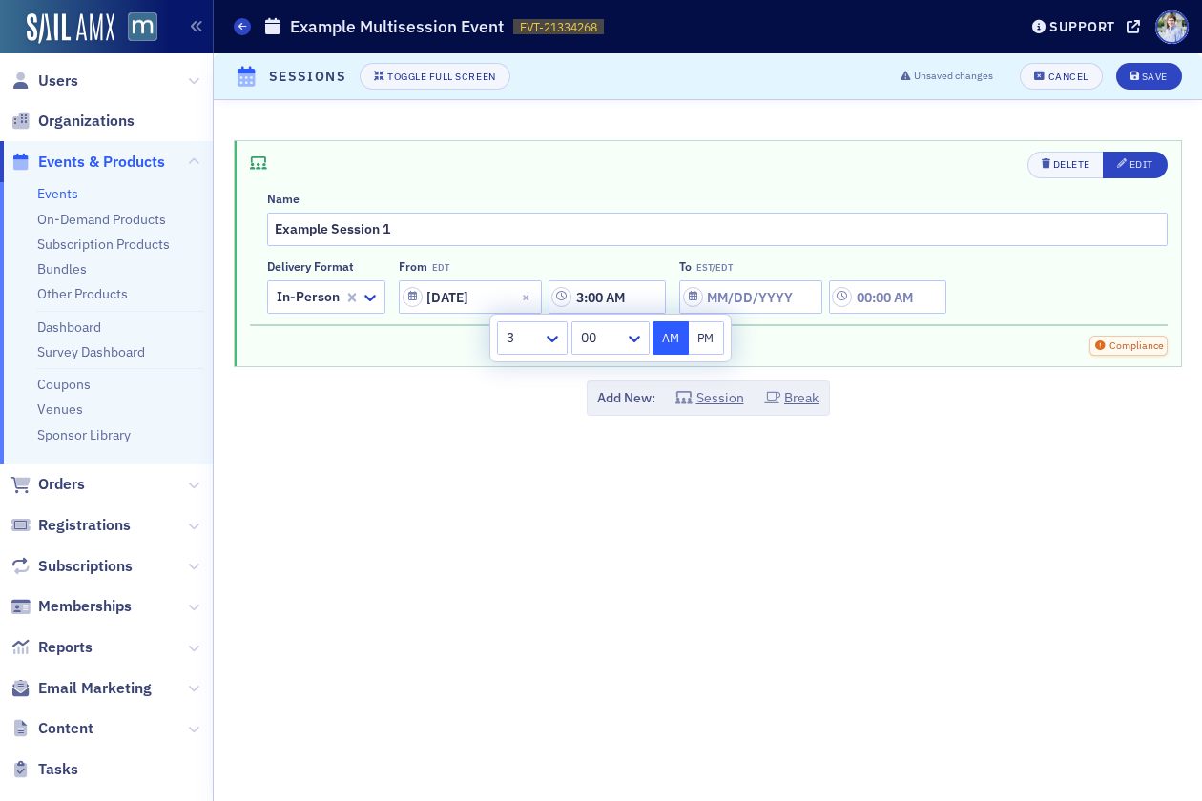
click at [686, 334] on button "AM" at bounding box center [671, 338] width 36 height 33
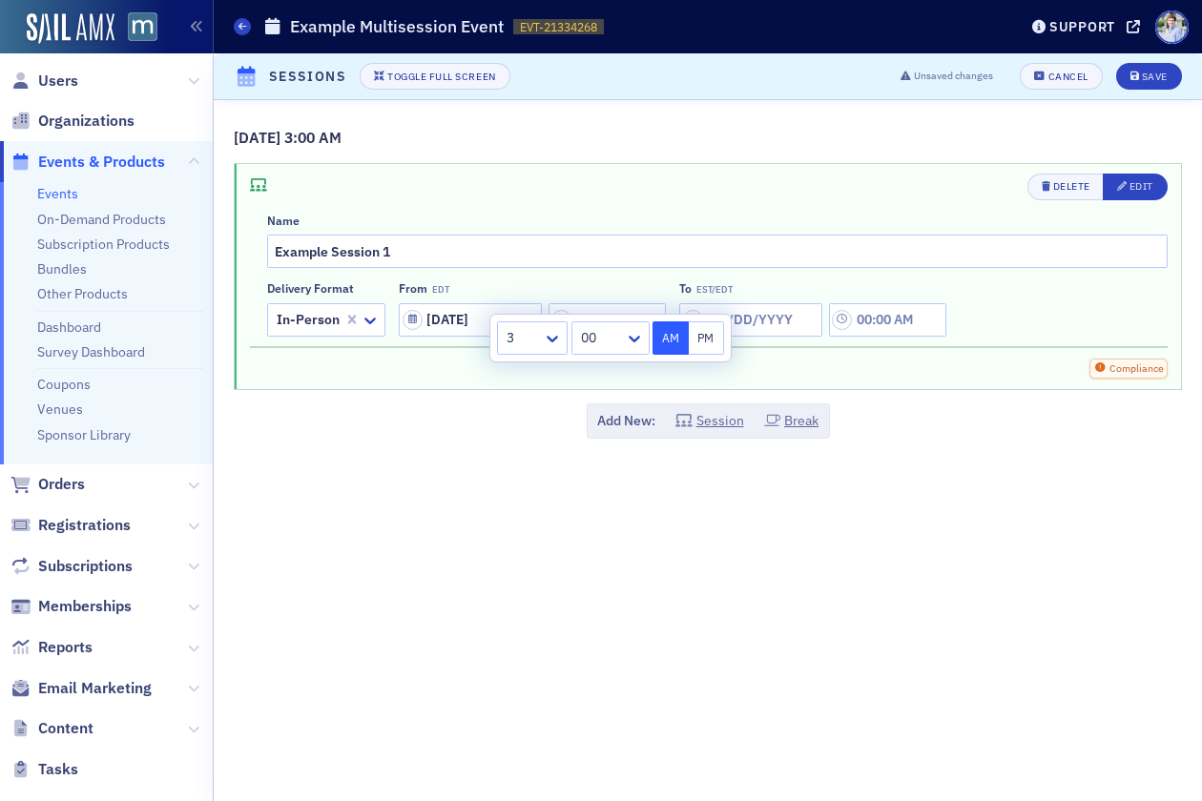
click at [692, 339] on button "PM" at bounding box center [707, 338] width 36 height 33
type input "3:00 PM"
select select "8"
select select "2025"
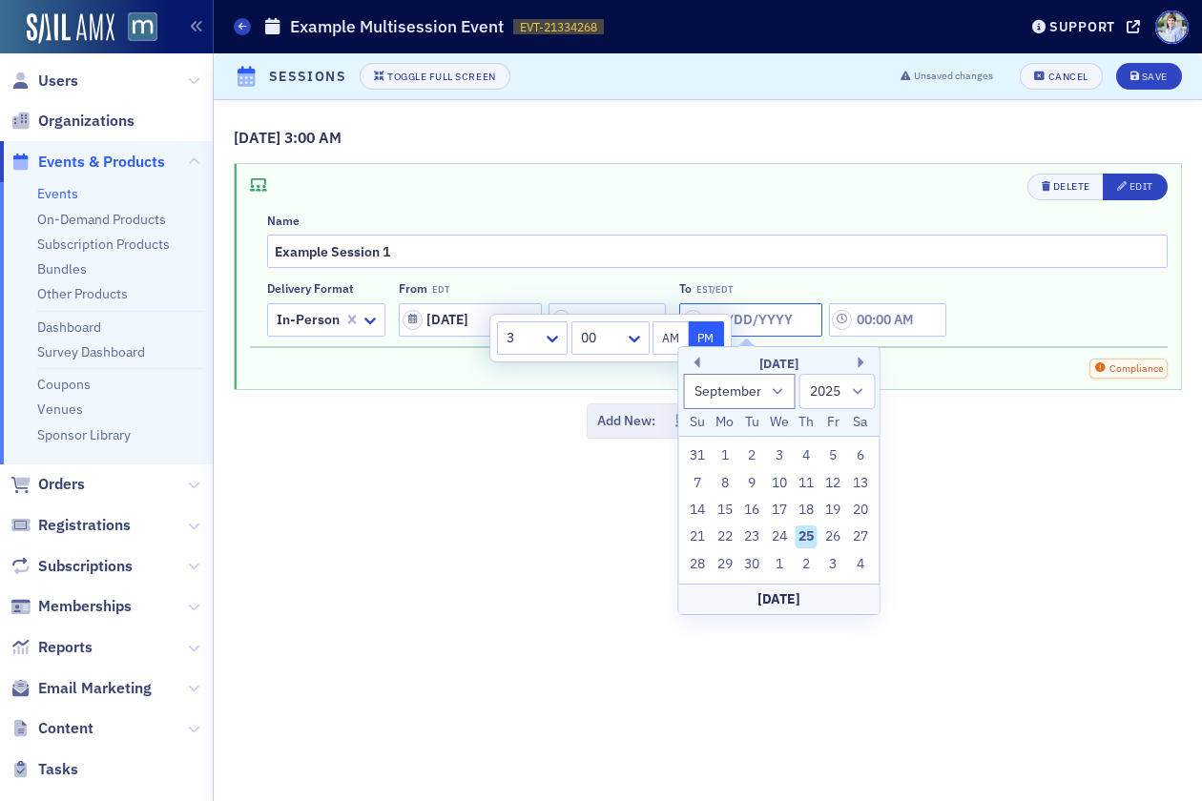
click at [757, 315] on input "To EST/EDT" at bounding box center [750, 319] width 143 height 33
click at [804, 538] on div "25" at bounding box center [806, 537] width 23 height 23
type input "09/25/2025"
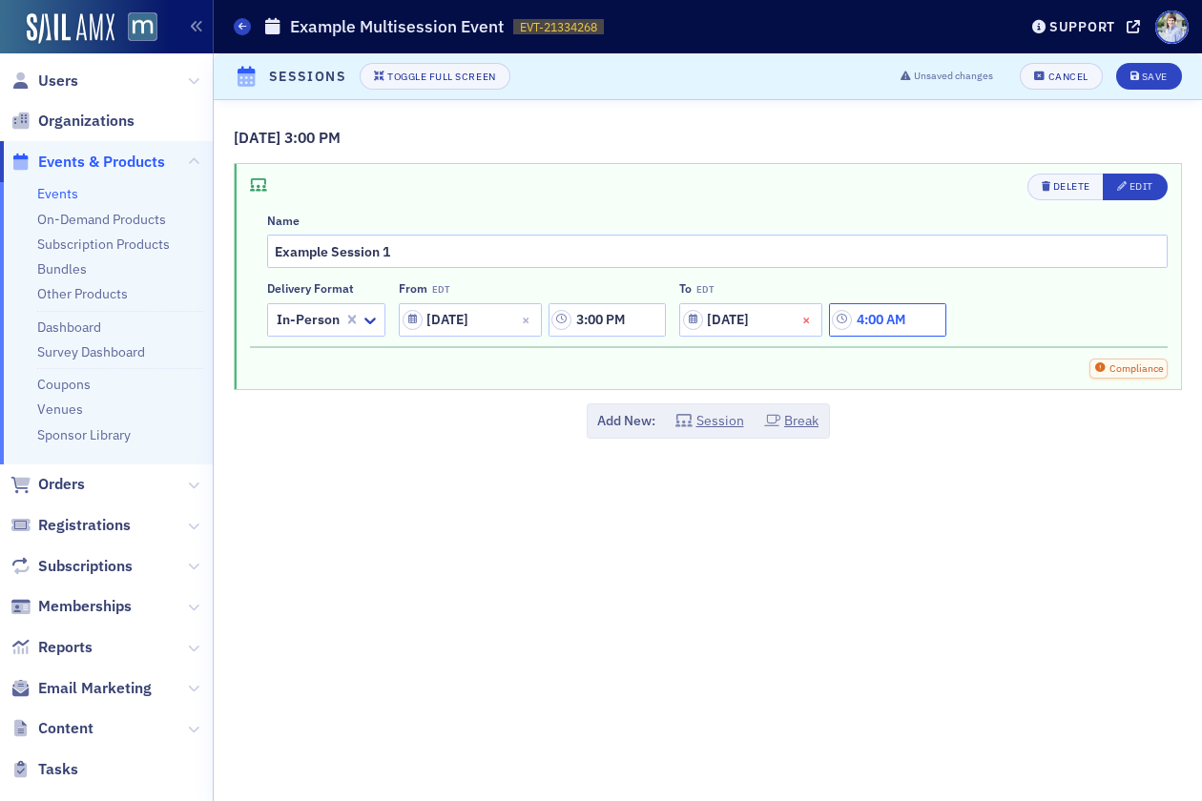
drag, startPoint x: 882, startPoint y: 322, endPoint x: 820, endPoint y: 321, distance: 62.0
click at [820, 320] on div "09/25/2025 4:00 AM" at bounding box center [812, 319] width 267 height 33
click at [910, 323] on input "4:00 AM" at bounding box center [887, 319] width 117 height 33
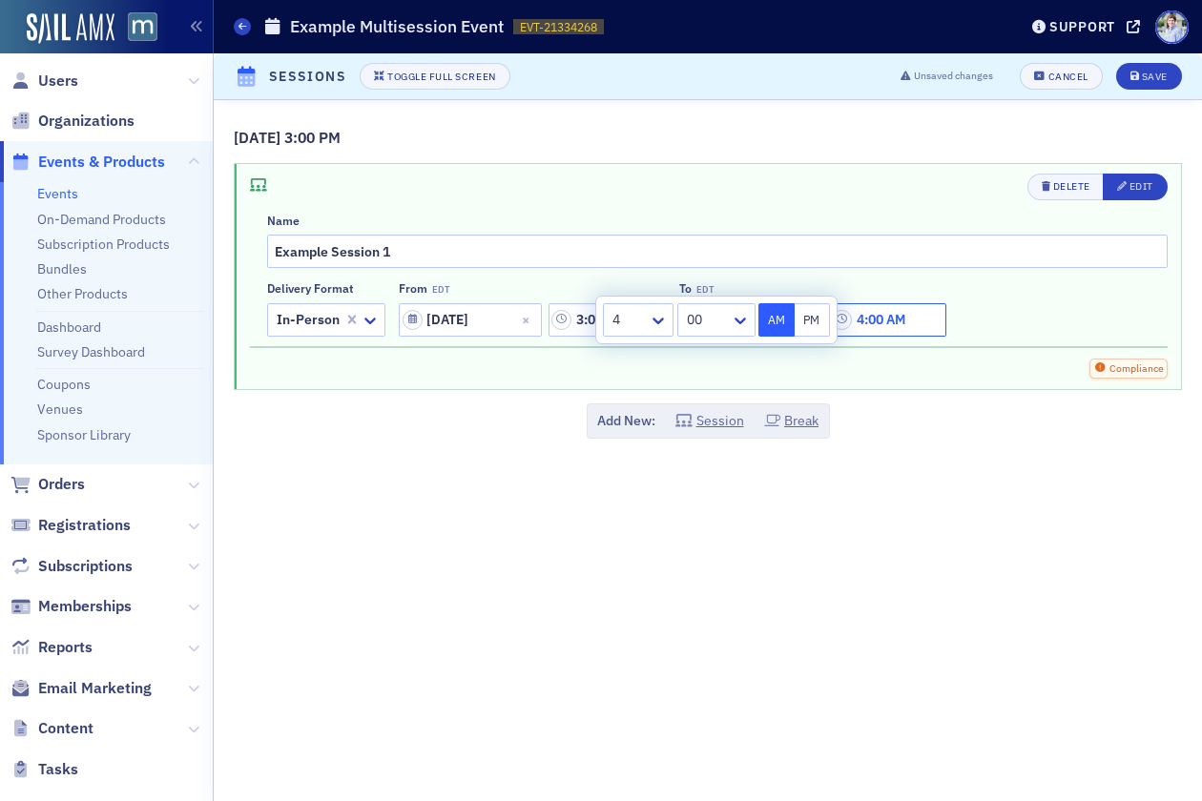
click at [914, 321] on input "4:00 AM" at bounding box center [887, 319] width 117 height 33
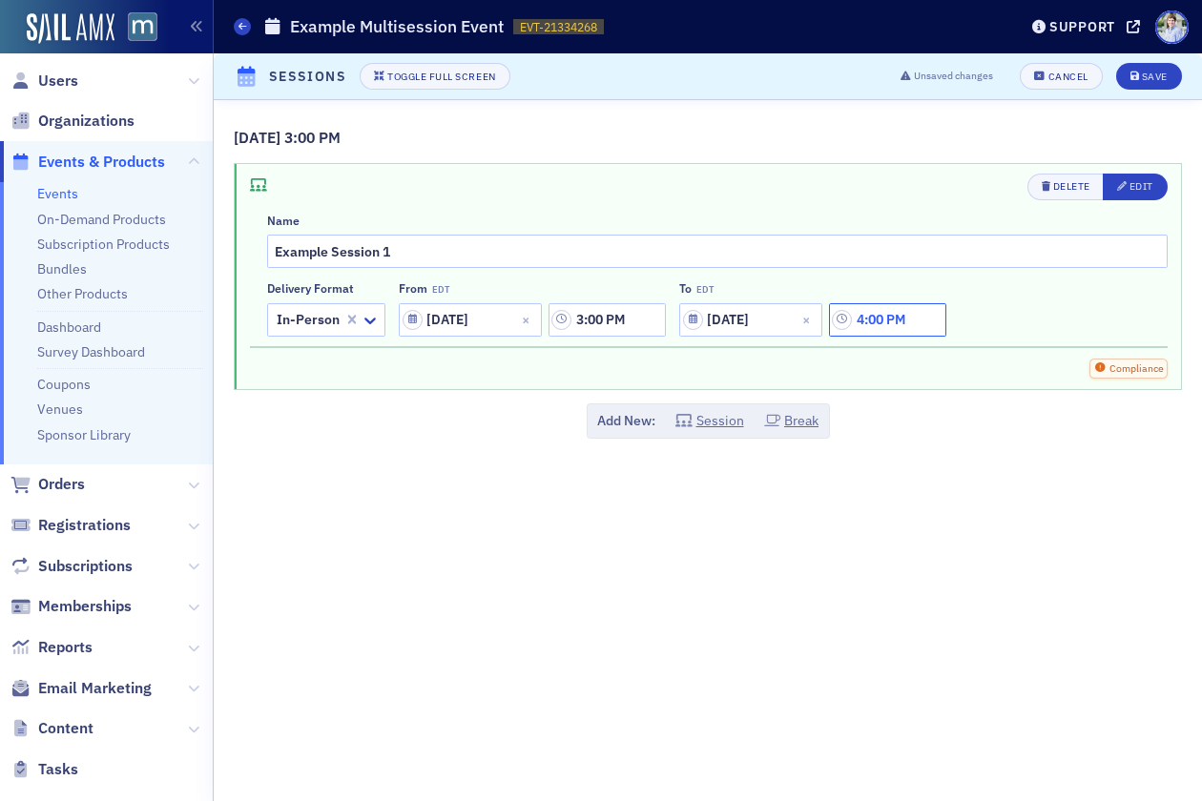
type input "4:00 PM"
click at [932, 383] on div "Delete Edit Name Example Session 1 Delivery format In-Person From EDT 09/25/202…" at bounding box center [708, 276] width 946 height 225
click at [1128, 175] on button "Edit" at bounding box center [1135, 187] width 65 height 27
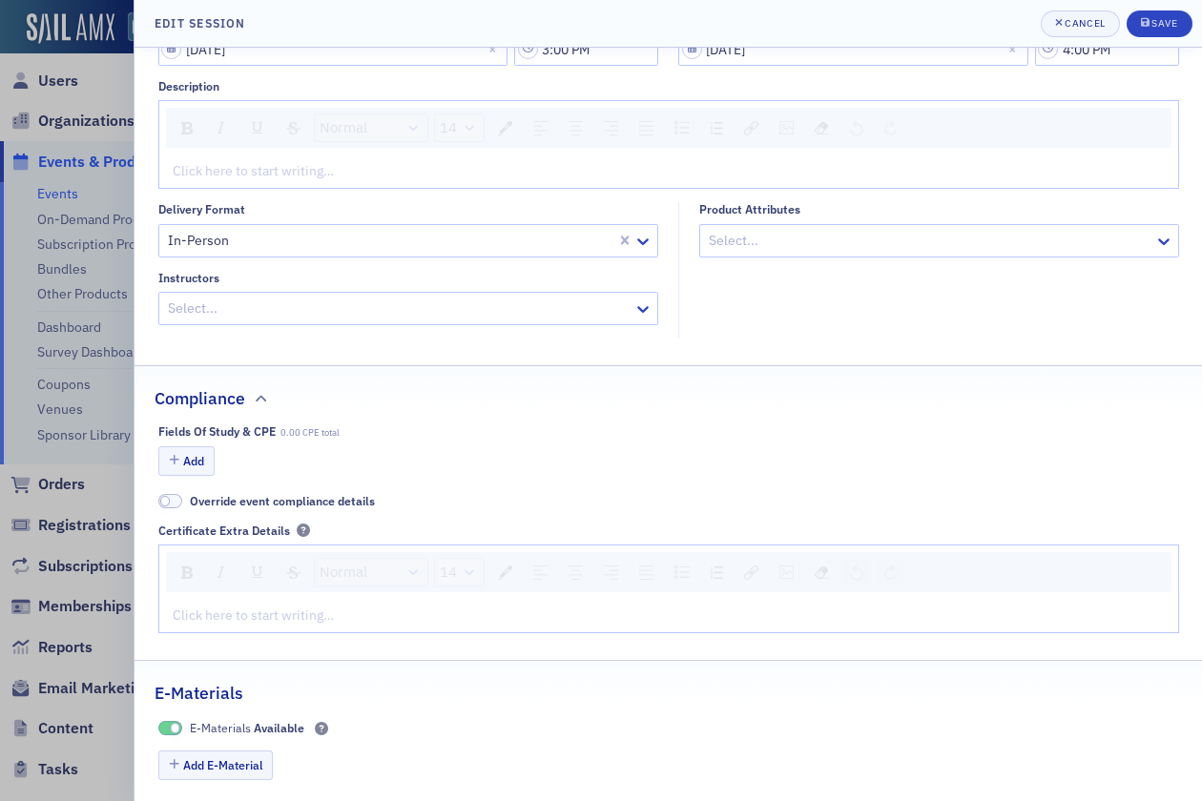
scroll to position [202, 0]
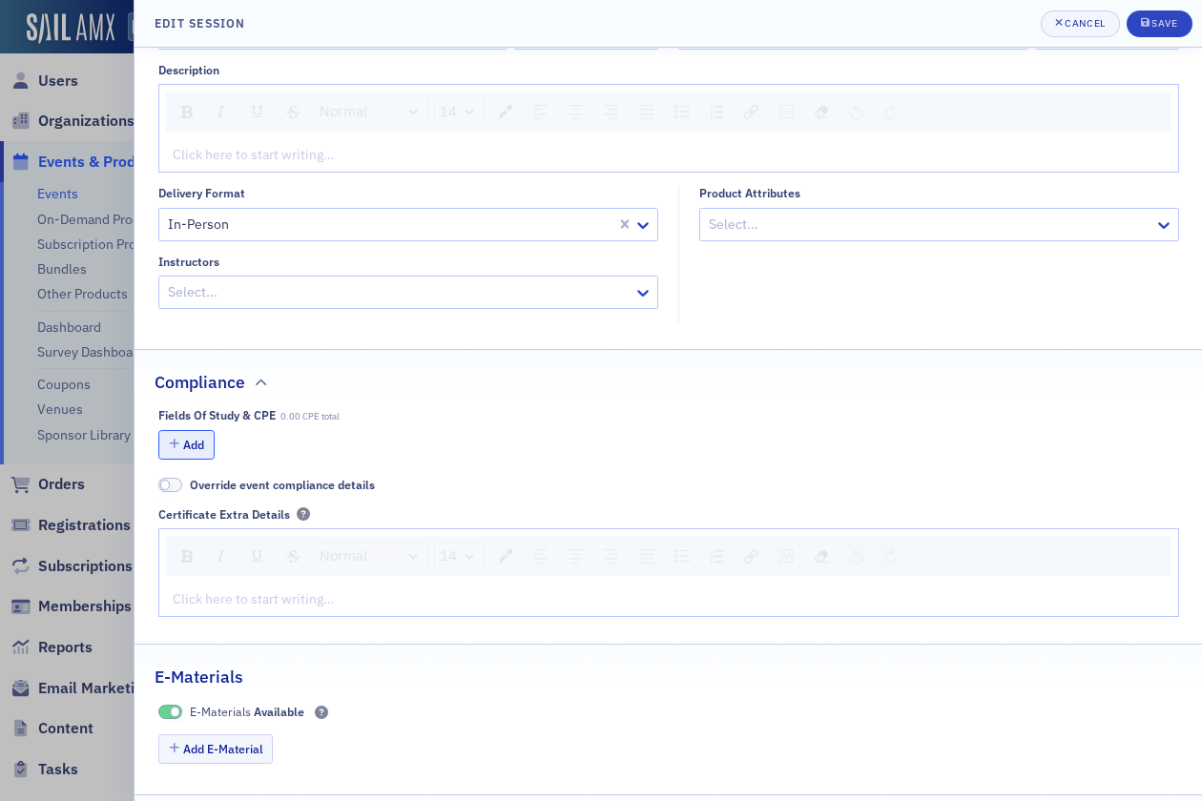
click at [197, 441] on button "Add" at bounding box center [186, 445] width 57 height 30
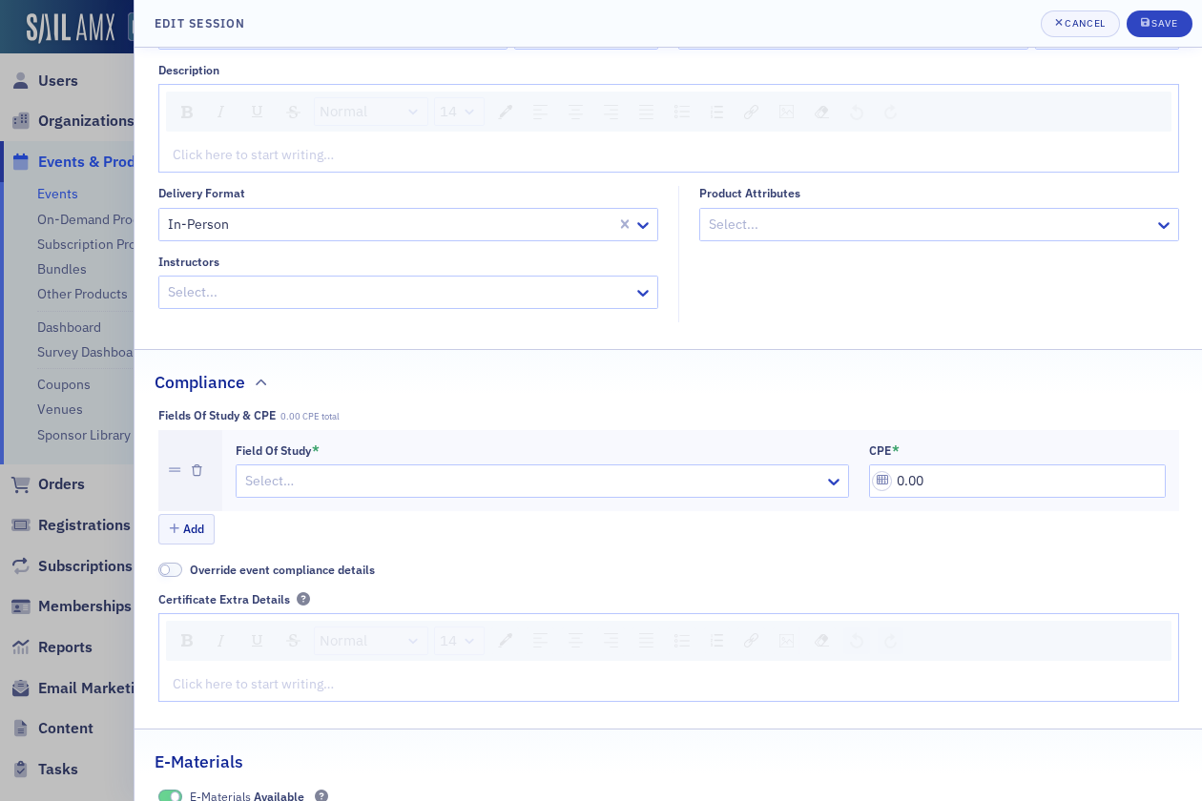
drag, startPoint x: 293, startPoint y: 476, endPoint x: 300, endPoint y: 494, distance: 19.3
click at [293, 476] on div at bounding box center [532, 481] width 579 height 24
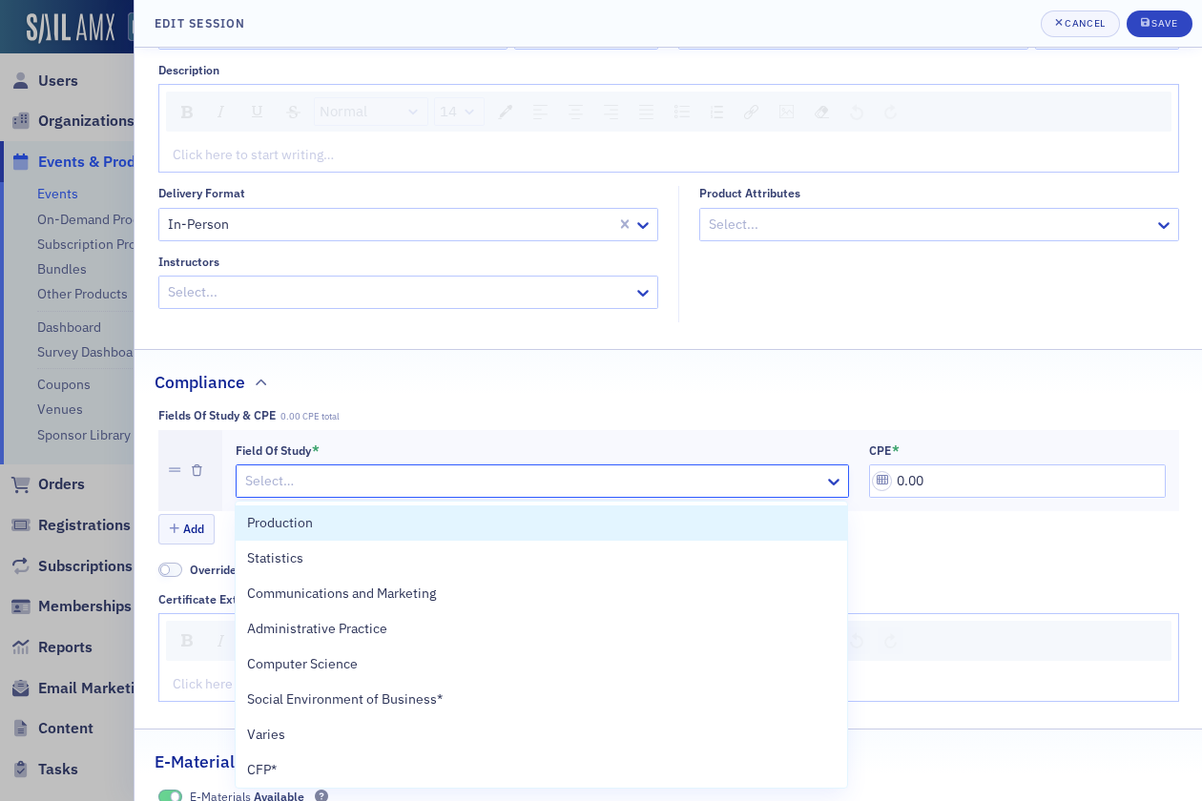
drag, startPoint x: 303, startPoint y: 523, endPoint x: 370, endPoint y: 529, distance: 67.0
click at [305, 523] on span "Production" at bounding box center [280, 523] width 66 height 20
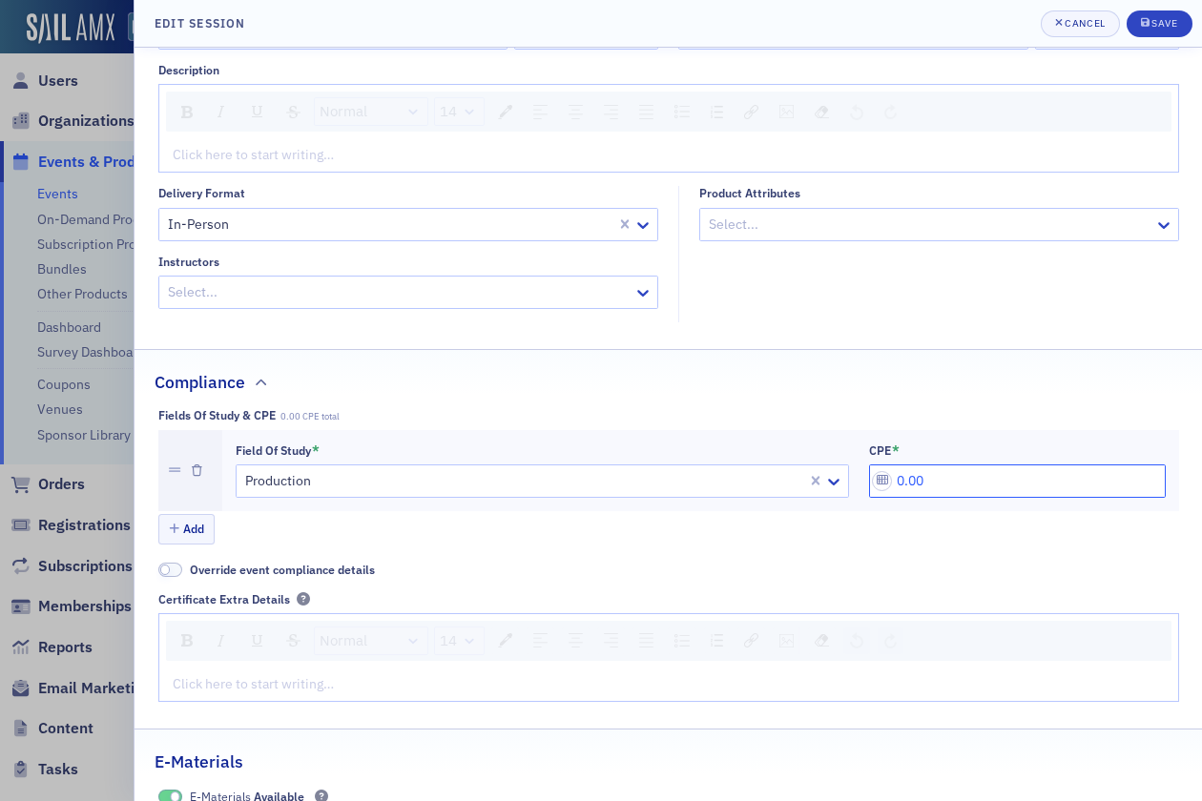
drag, startPoint x: 904, startPoint y: 484, endPoint x: 882, endPoint y: 486, distance: 23.0
click at [882, 486] on input "0.00" at bounding box center [1017, 481] width 297 height 33
click at [914, 475] on input "100.00" at bounding box center [1017, 481] width 297 height 33
type input "0.00"
type input "1.00"
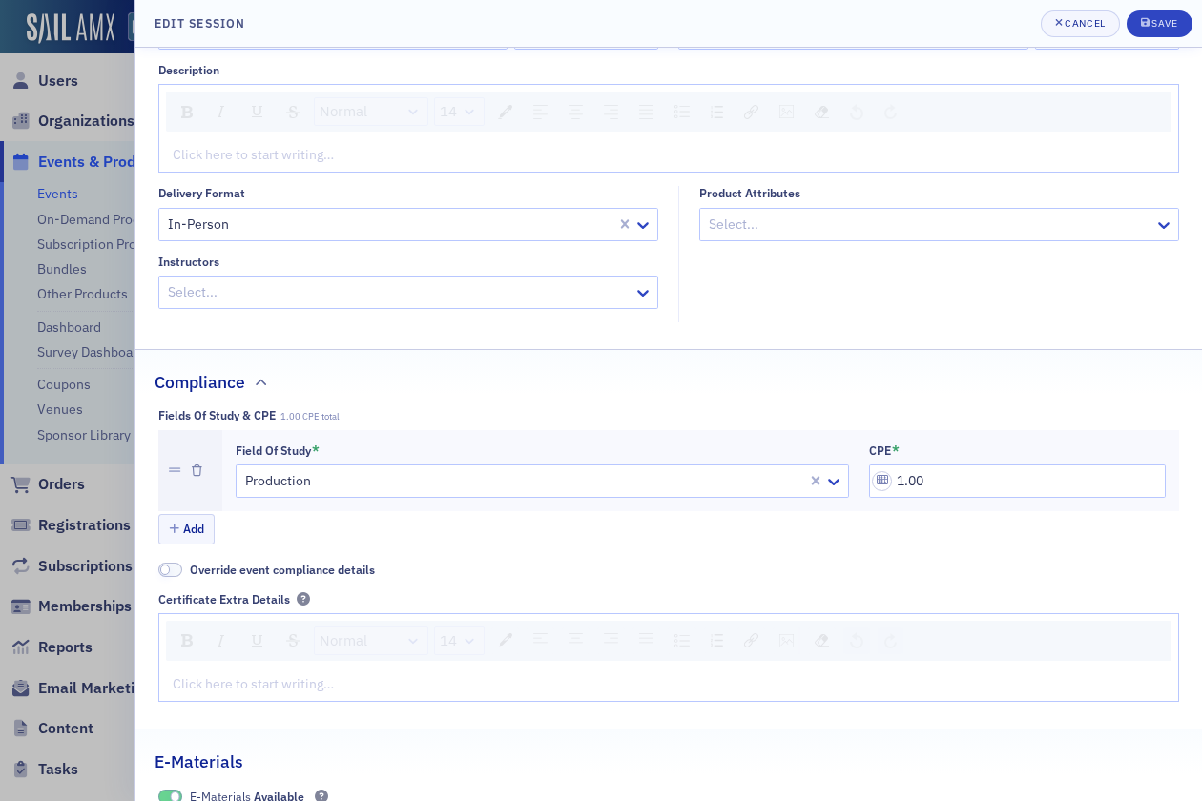
click at [878, 521] on div "Add" at bounding box center [668, 530] width 1021 height 33
click at [1180, 36] on header "Edit Session Cancel Save" at bounding box center [669, 24] width 1068 height 48
click at [1176, 31] on button "Save" at bounding box center [1160, 23] width 66 height 27
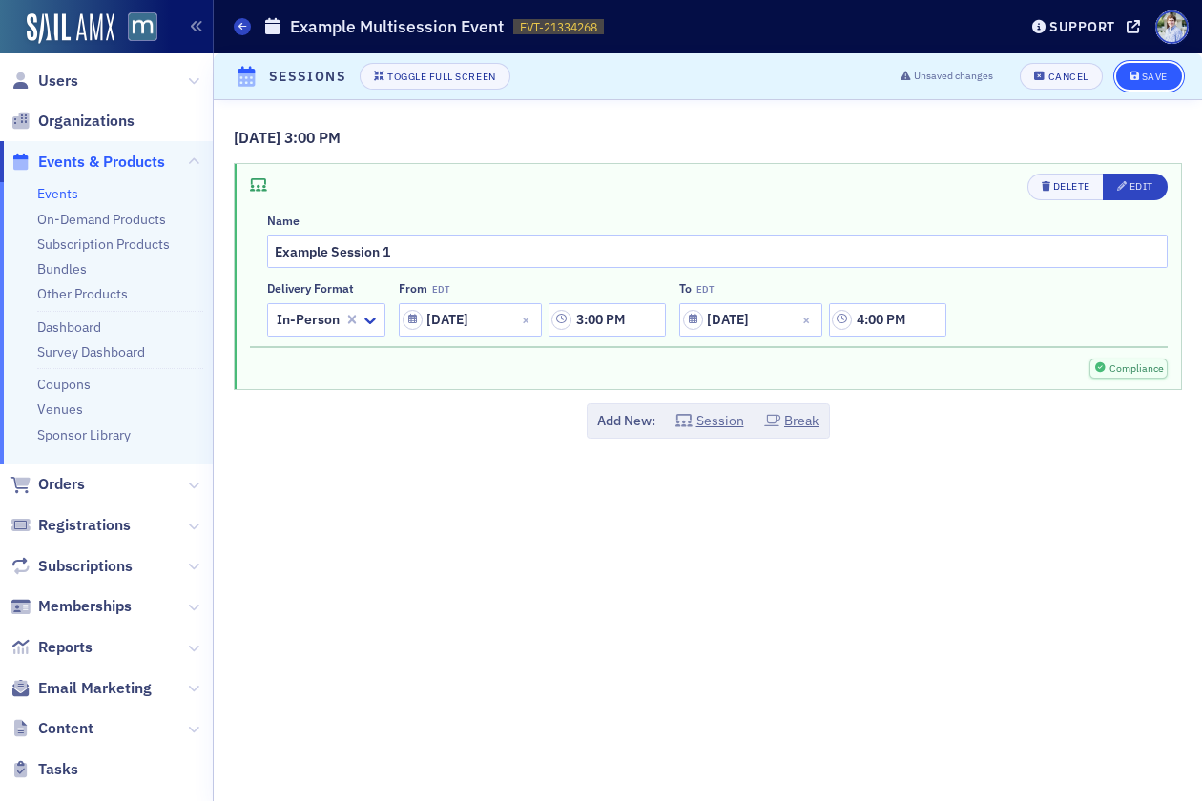
click at [1150, 73] on div "Save" at bounding box center [1155, 77] width 26 height 10
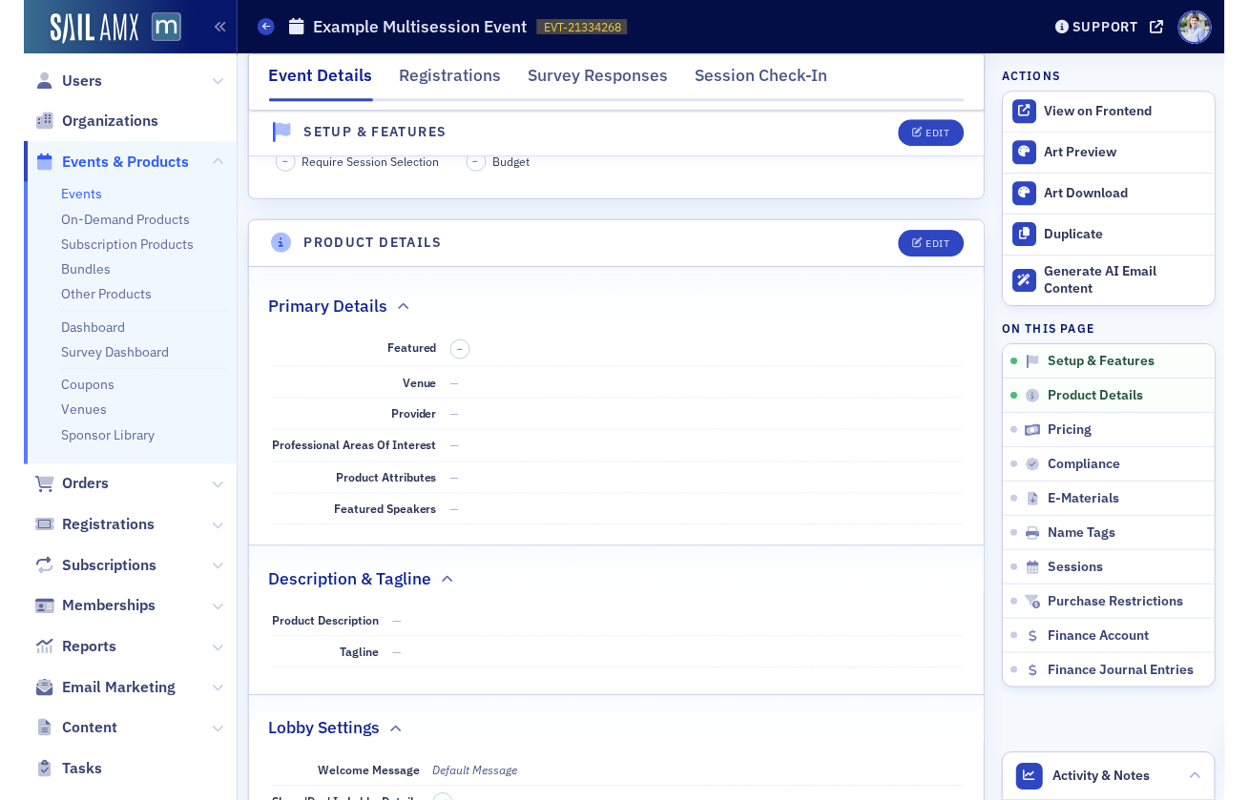
scroll to position [0, 0]
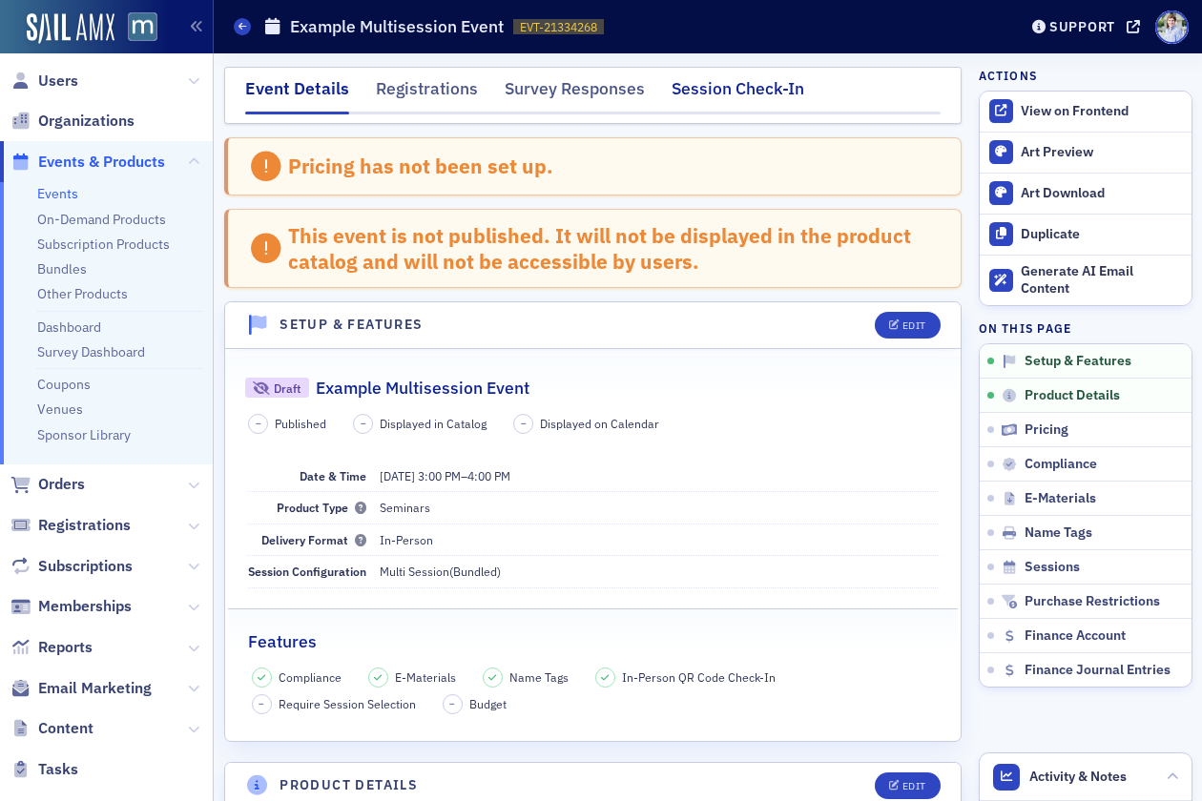
click at [723, 87] on div "Session Check-In" at bounding box center [738, 93] width 133 height 35
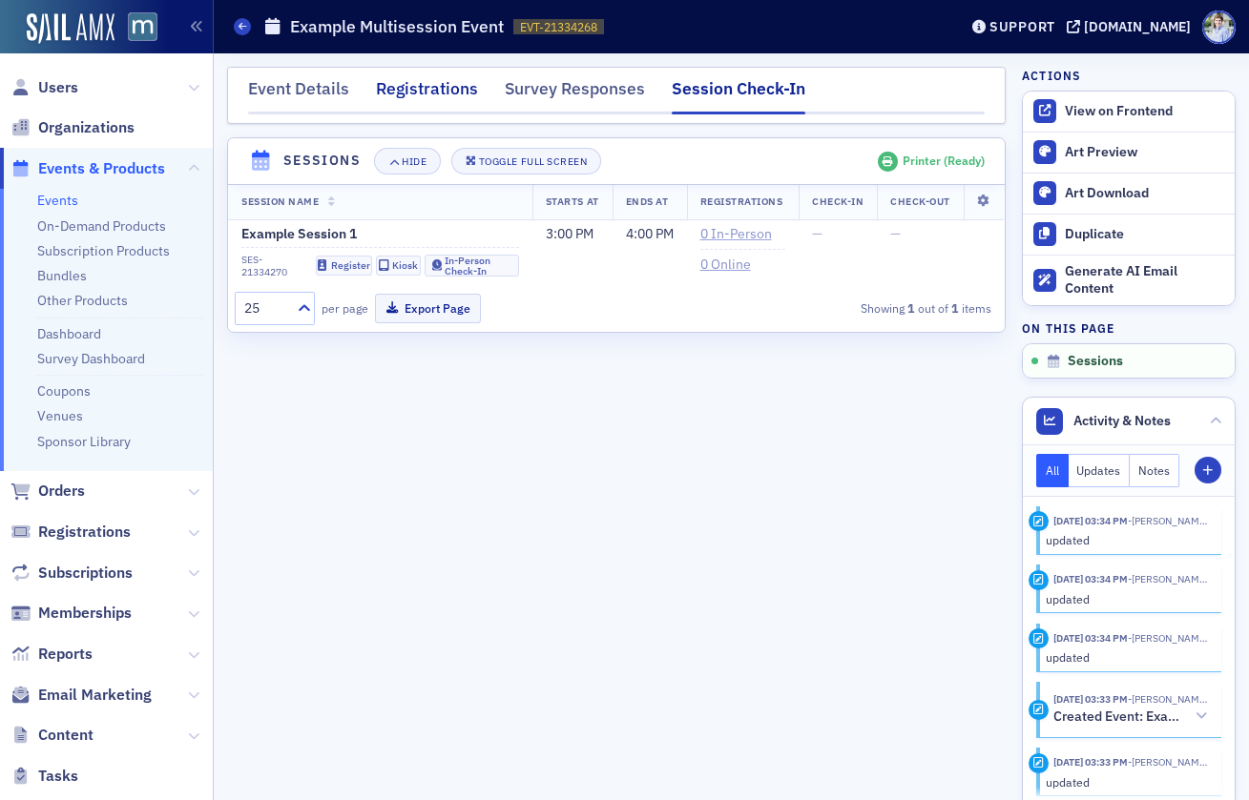
click at [432, 97] on div "Registrations" at bounding box center [427, 93] width 102 height 35
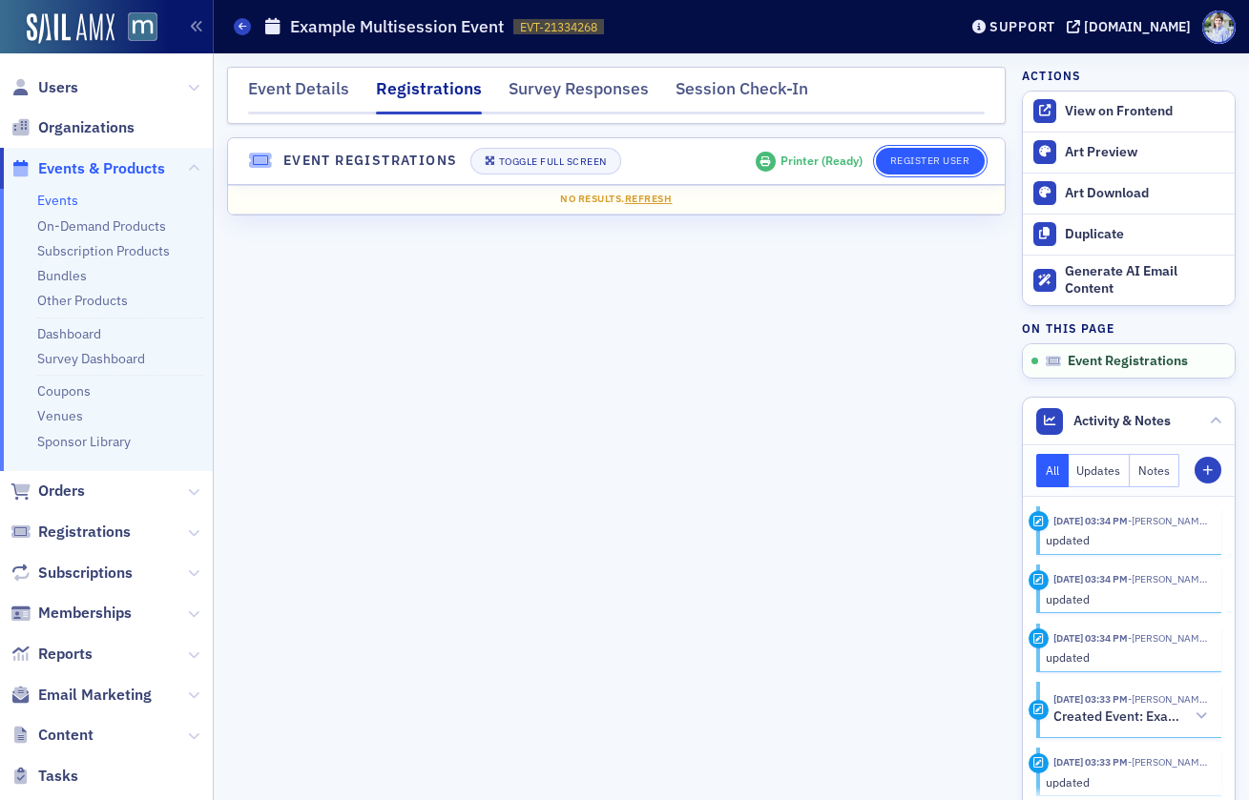
click at [933, 161] on button "Register User" at bounding box center [930, 161] width 109 height 27
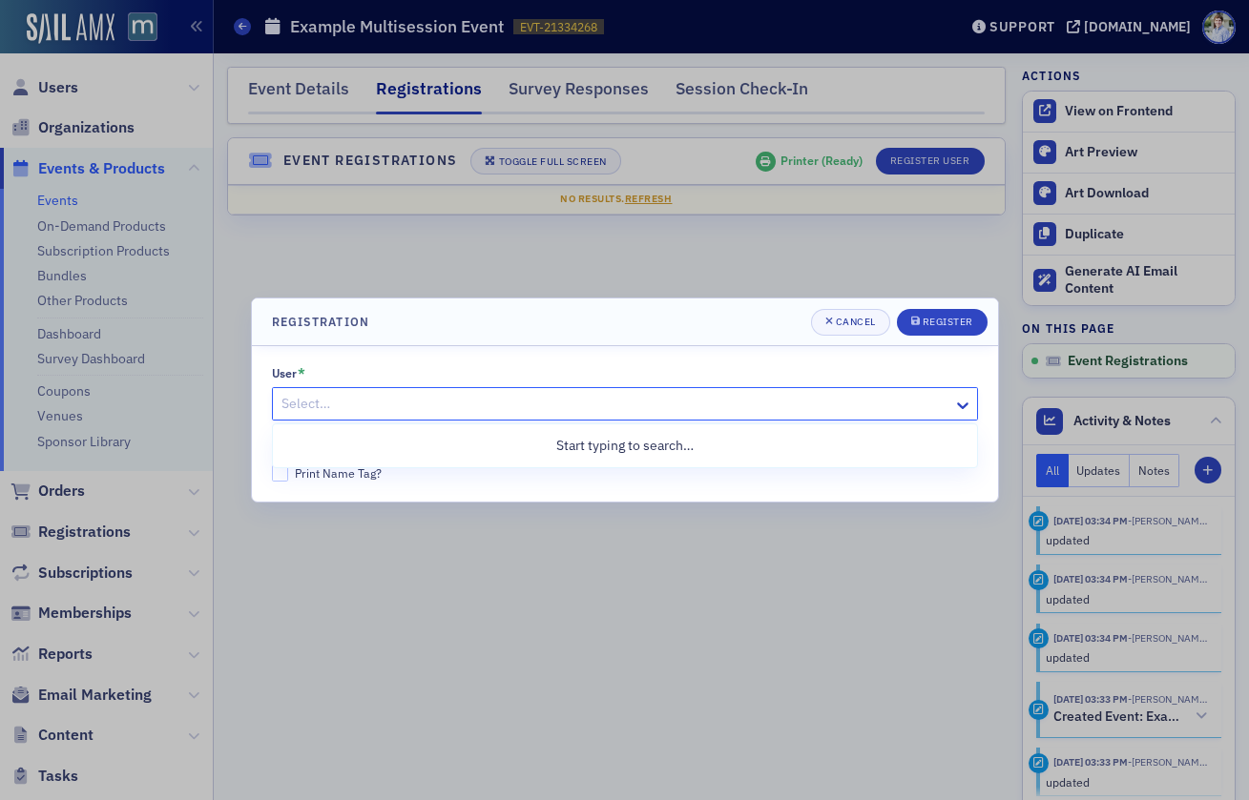
click at [486, 417] on div "Select…" at bounding box center [613, 404] width 680 height 28
type input "luke abell"
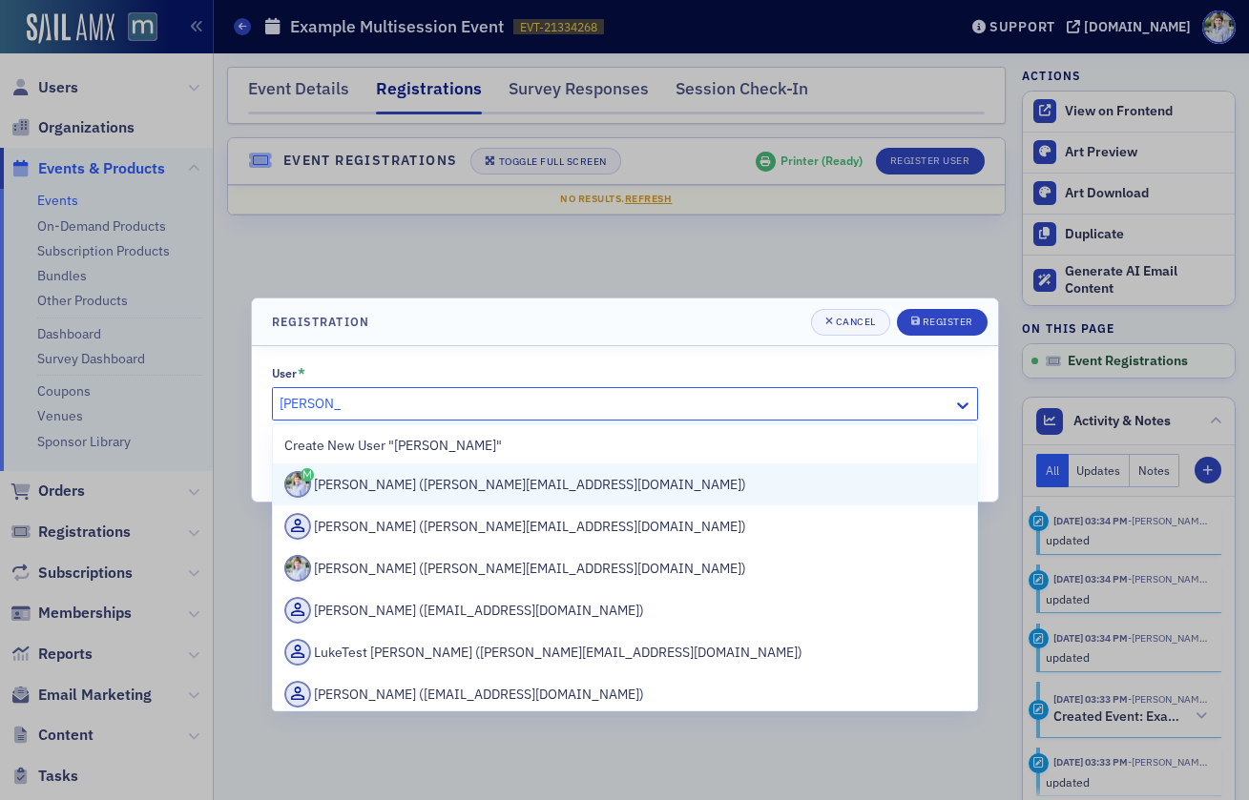
click at [475, 483] on div "Luke Abell (luke@blueoceanideas.com)" at bounding box center [624, 484] width 681 height 27
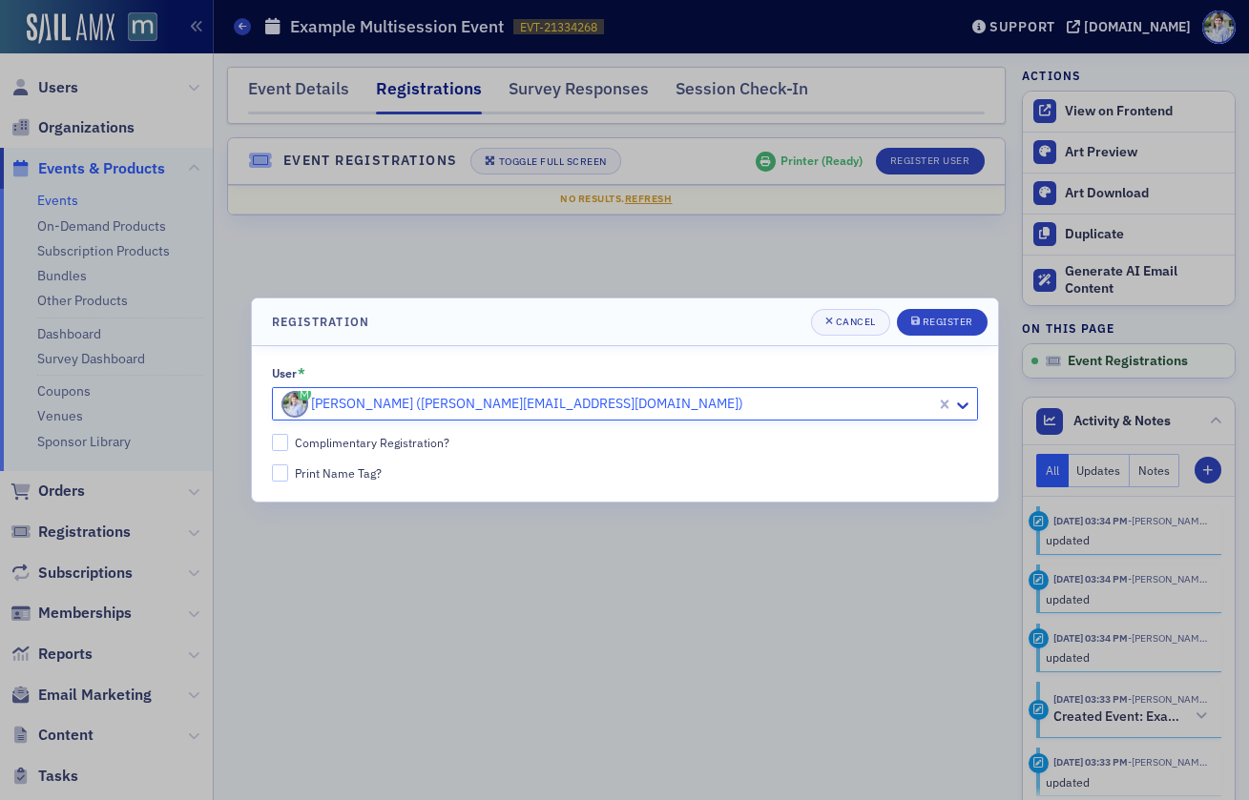
click at [406, 444] on div "Complimentary Registration?" at bounding box center [372, 443] width 155 height 16
click at [289, 444] on input "Complimentary Registration?" at bounding box center [280, 442] width 17 height 17
checkbox input "true"
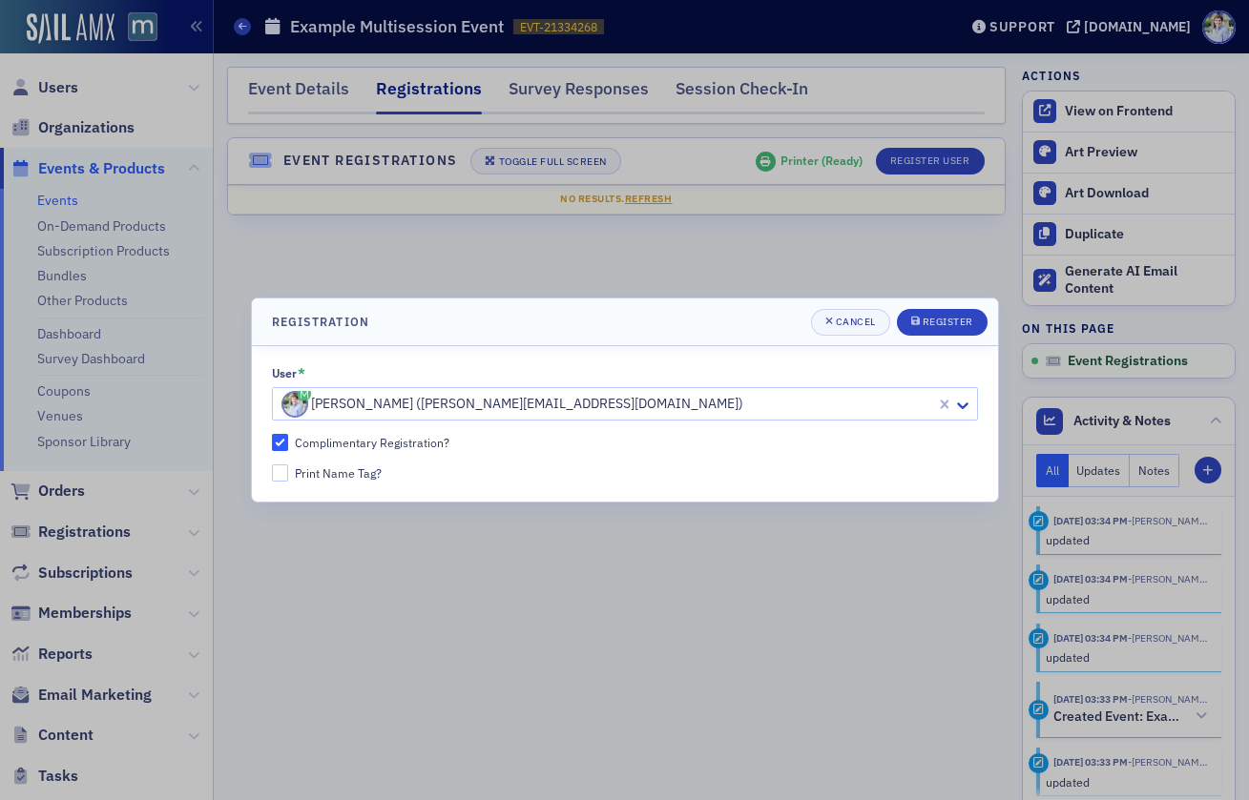
click at [354, 467] on div "Print Name Tag?" at bounding box center [338, 474] width 87 height 16
click at [289, 467] on input "Print Name Tag?" at bounding box center [280, 473] width 17 height 17
checkbox input "true"
click at [955, 326] on div "Register" at bounding box center [948, 322] width 51 height 10
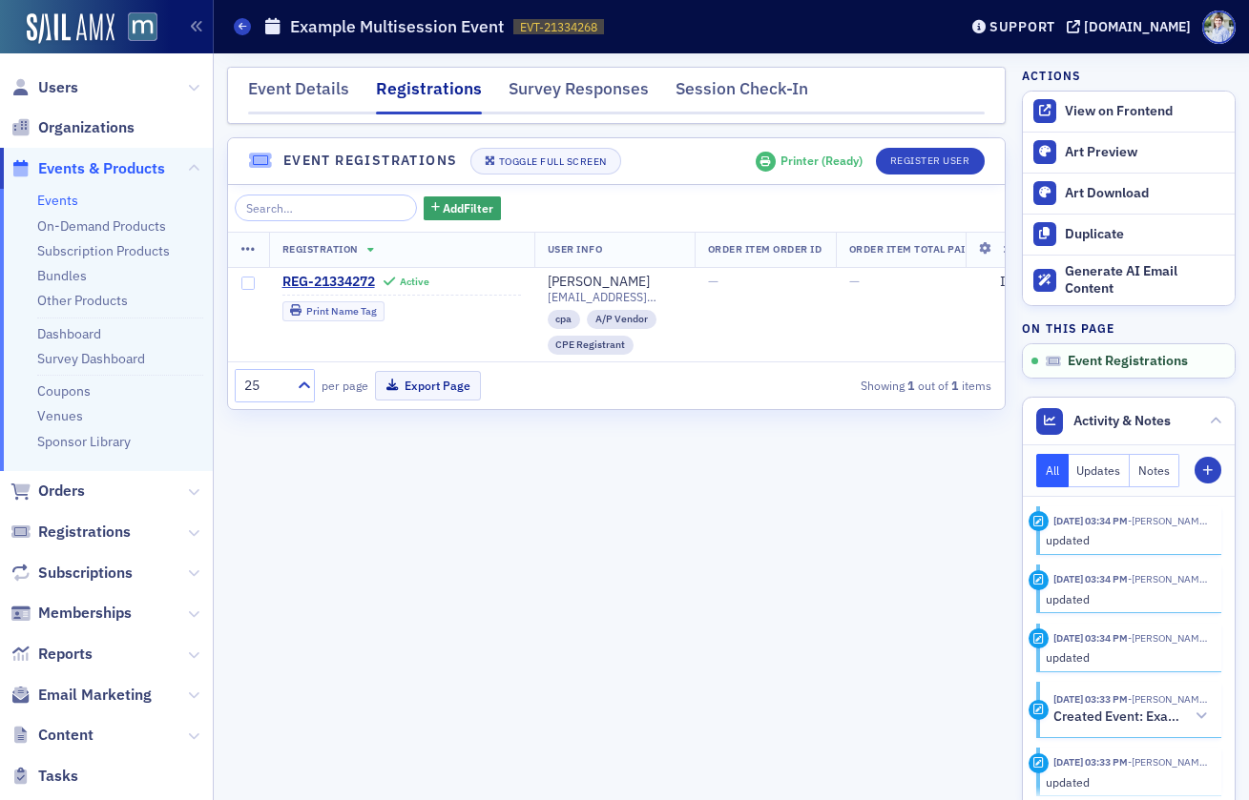
click at [571, 450] on div "Event Details Registrations Survey Responses Session Check-In Event Registratio…" at bounding box center [616, 427] width 779 height 720
click at [683, 89] on div "Session Check-In" at bounding box center [741, 93] width 133 height 35
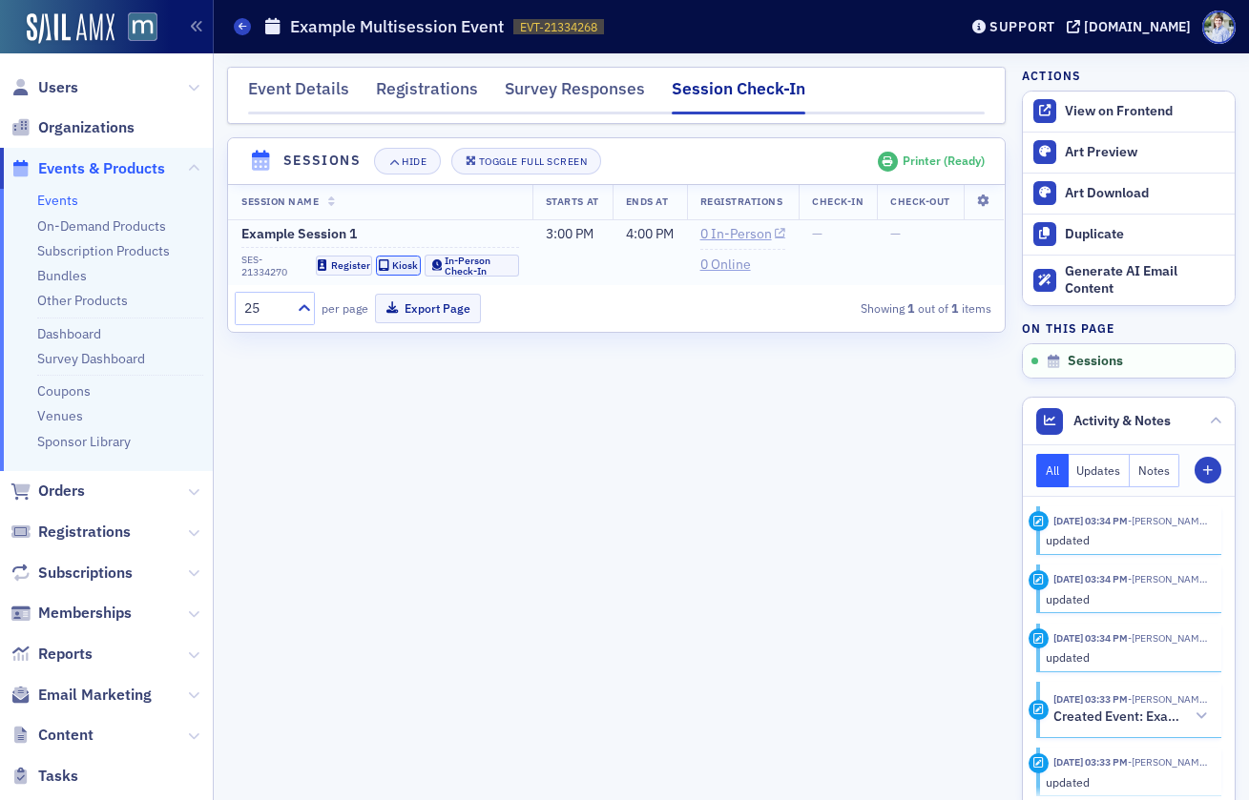
click at [397, 266] on div "Kiosk" at bounding box center [405, 265] width 26 height 10
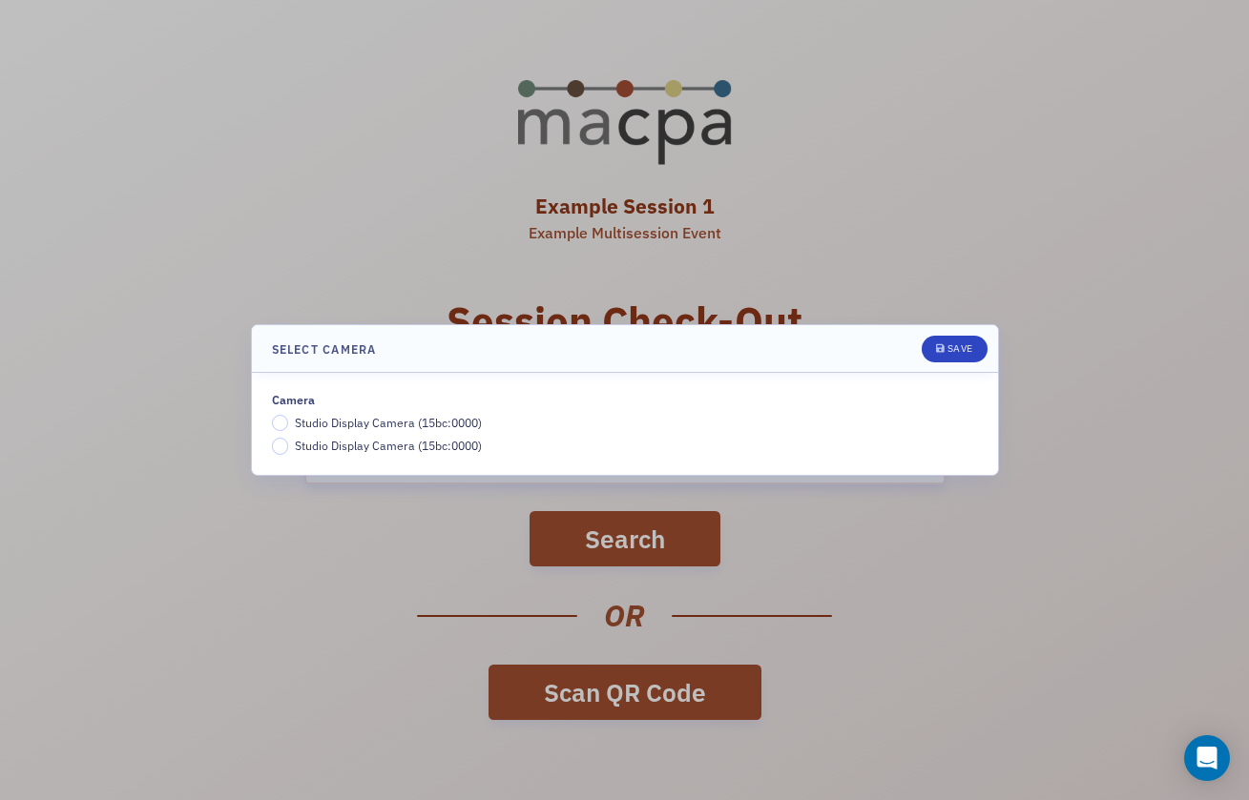
click at [360, 413] on div "Camera Studio Display Camera (15bc:0000) Studio Display Camera (15bc:0000)" at bounding box center [625, 423] width 706 height 61
click at [360, 421] on span "Studio Display Camera (15bc:0000)" at bounding box center [388, 422] width 187 height 15
click at [289, 421] on input "Studio Display Camera (15bc:0000)" at bounding box center [280, 423] width 17 height 17
drag, startPoint x: 971, startPoint y: 343, endPoint x: 963, endPoint y: 349, distance: 10.9
click at [971, 343] on div "Save" at bounding box center [960, 348] width 26 height 10
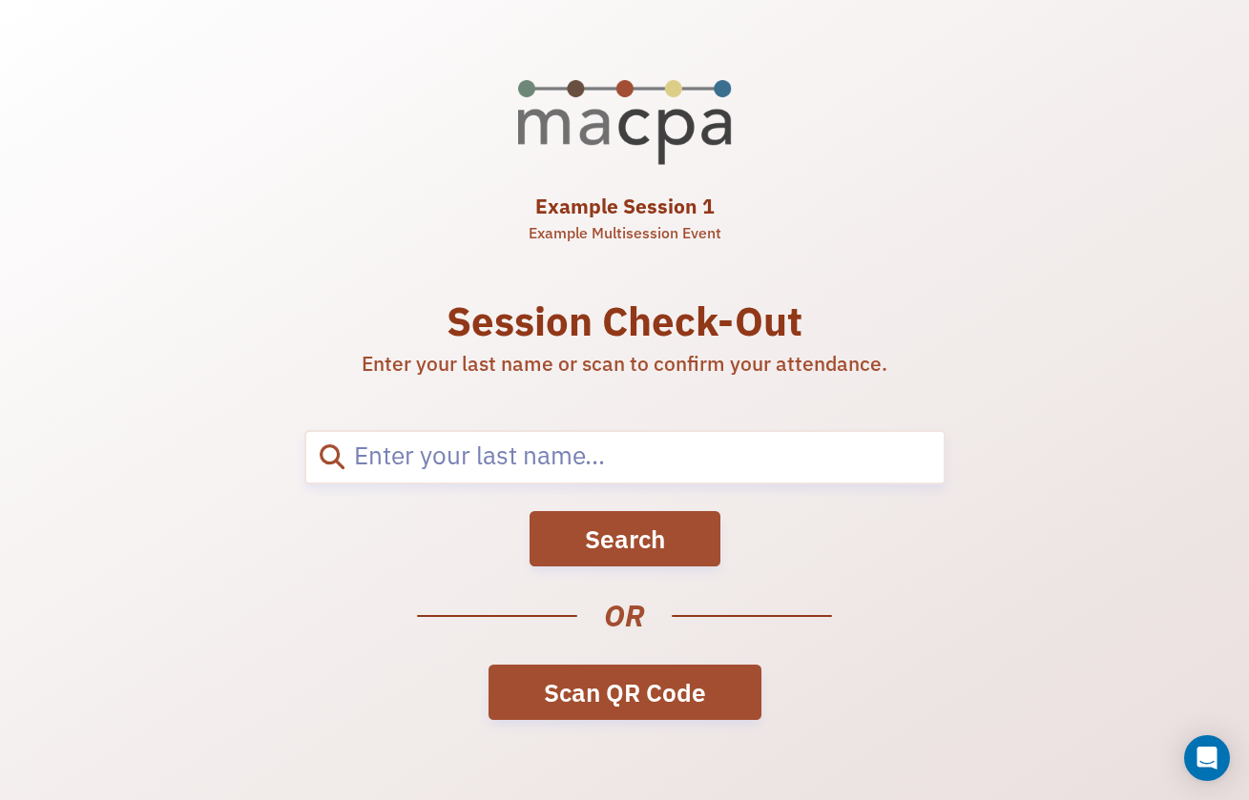
click at [637, 678] on link "Scan QR Code" at bounding box center [624, 692] width 273 height 55
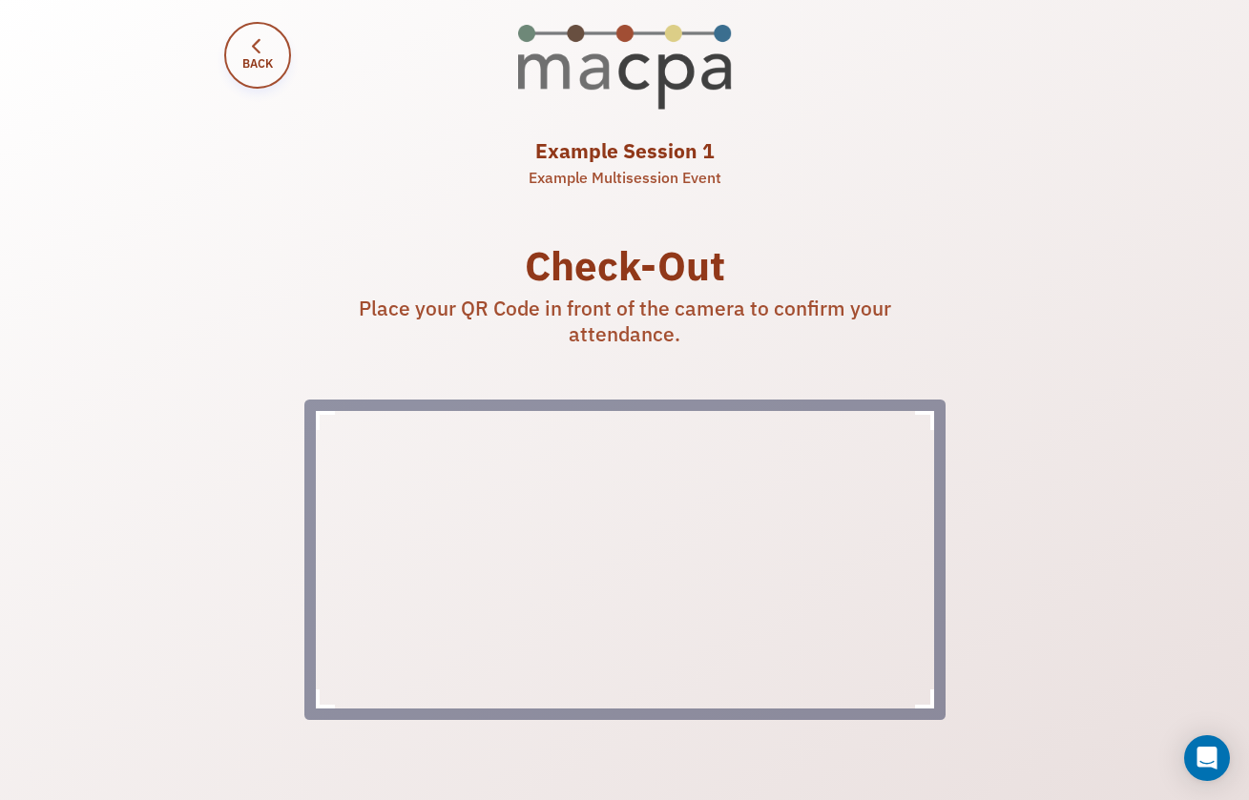
scroll to position [374, 0]
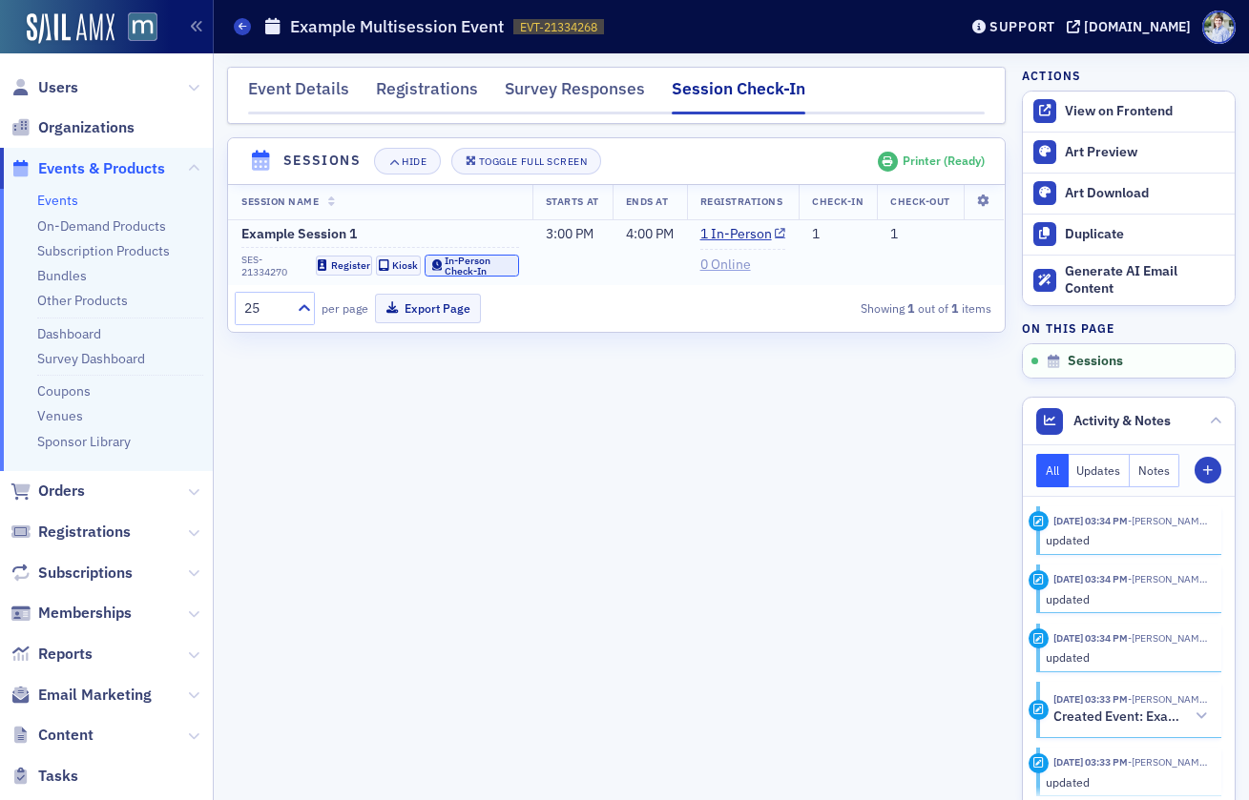
click at [484, 265] on div "In-Person Check-In" at bounding box center [478, 266] width 67 height 20
click at [420, 95] on div "Registrations" at bounding box center [427, 93] width 102 height 35
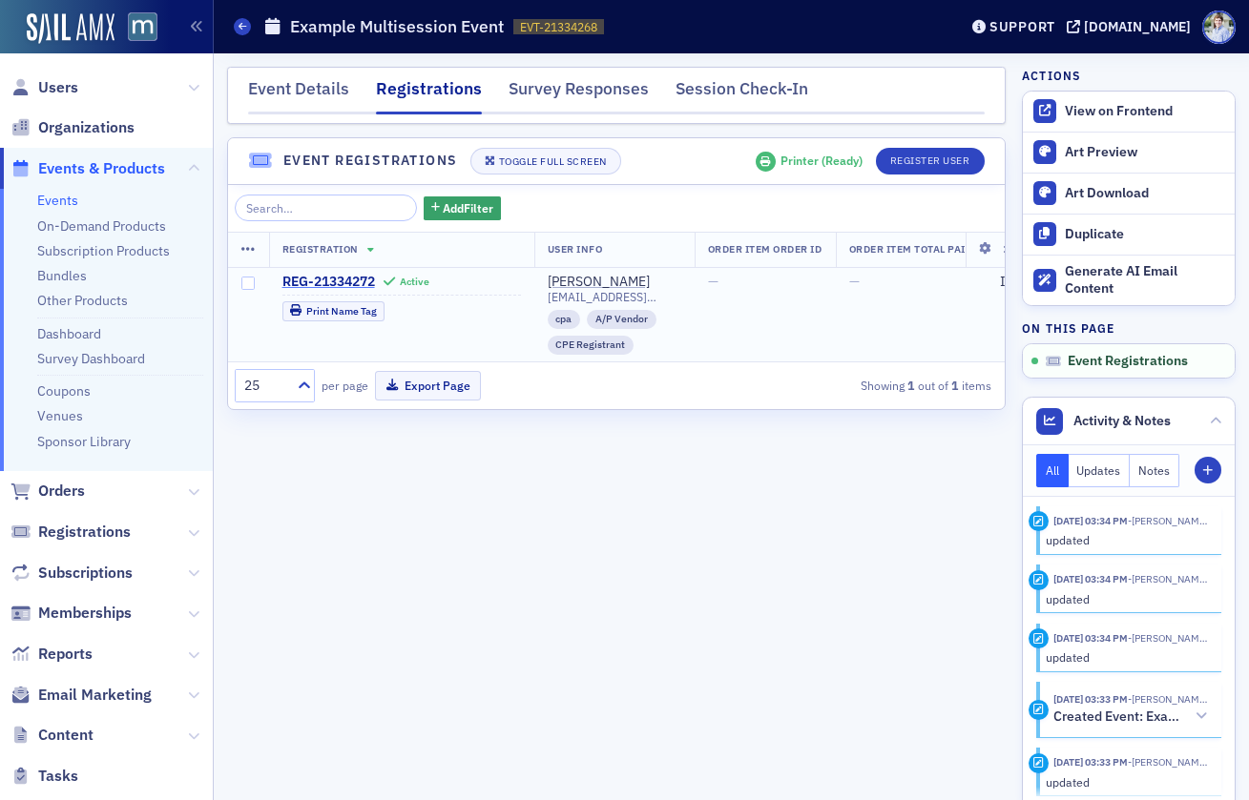
click at [354, 274] on span "REG-21334272" at bounding box center [328, 282] width 93 height 17
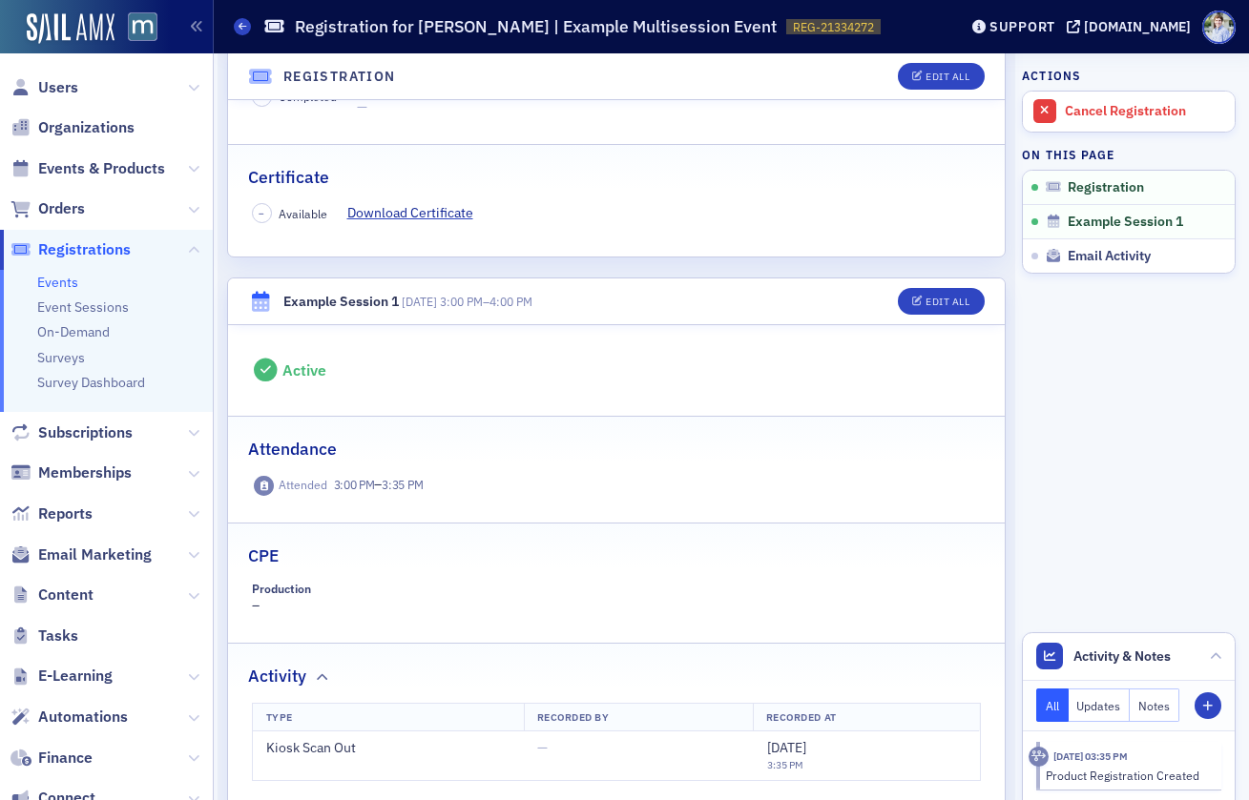
scroll to position [472, 0]
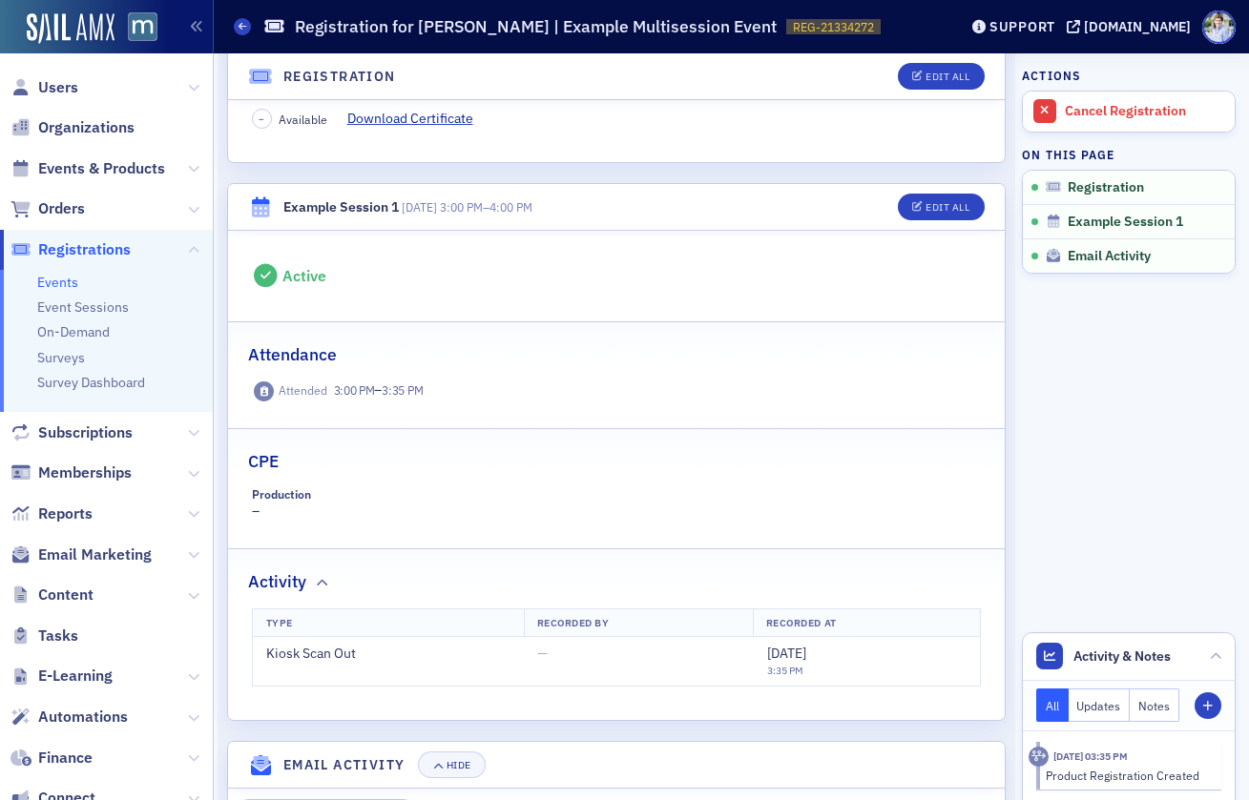
click at [510, 280] on div "Active" at bounding box center [617, 276] width 730 height 24
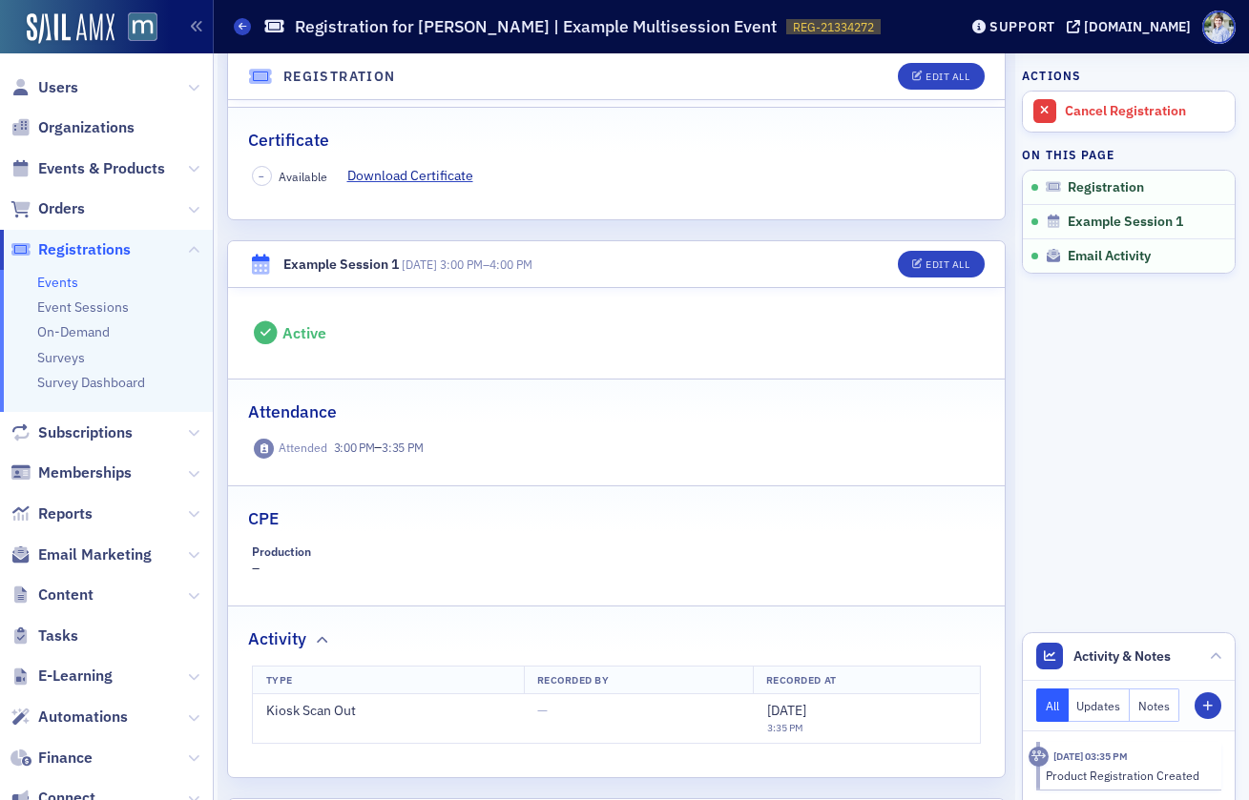
scroll to position [0, 0]
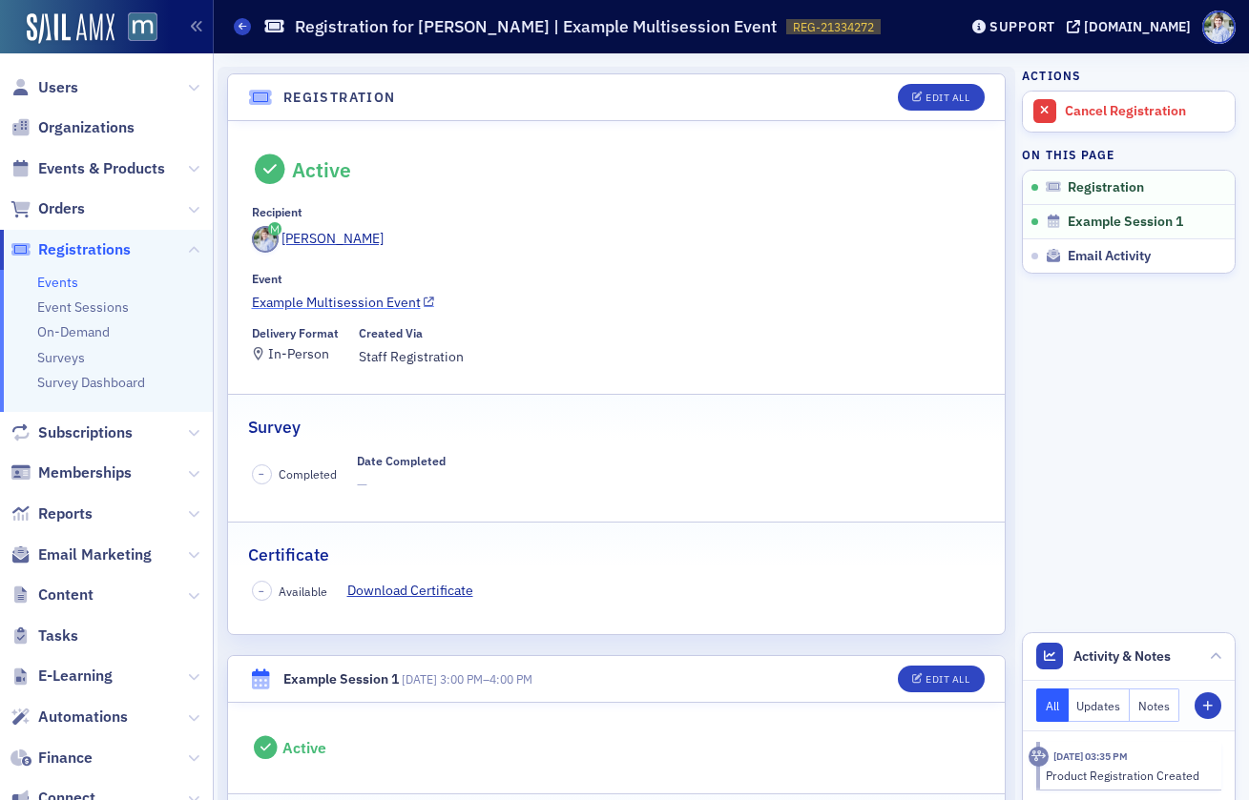
click at [313, 306] on link "Example Multisession Event" at bounding box center [617, 303] width 730 height 20
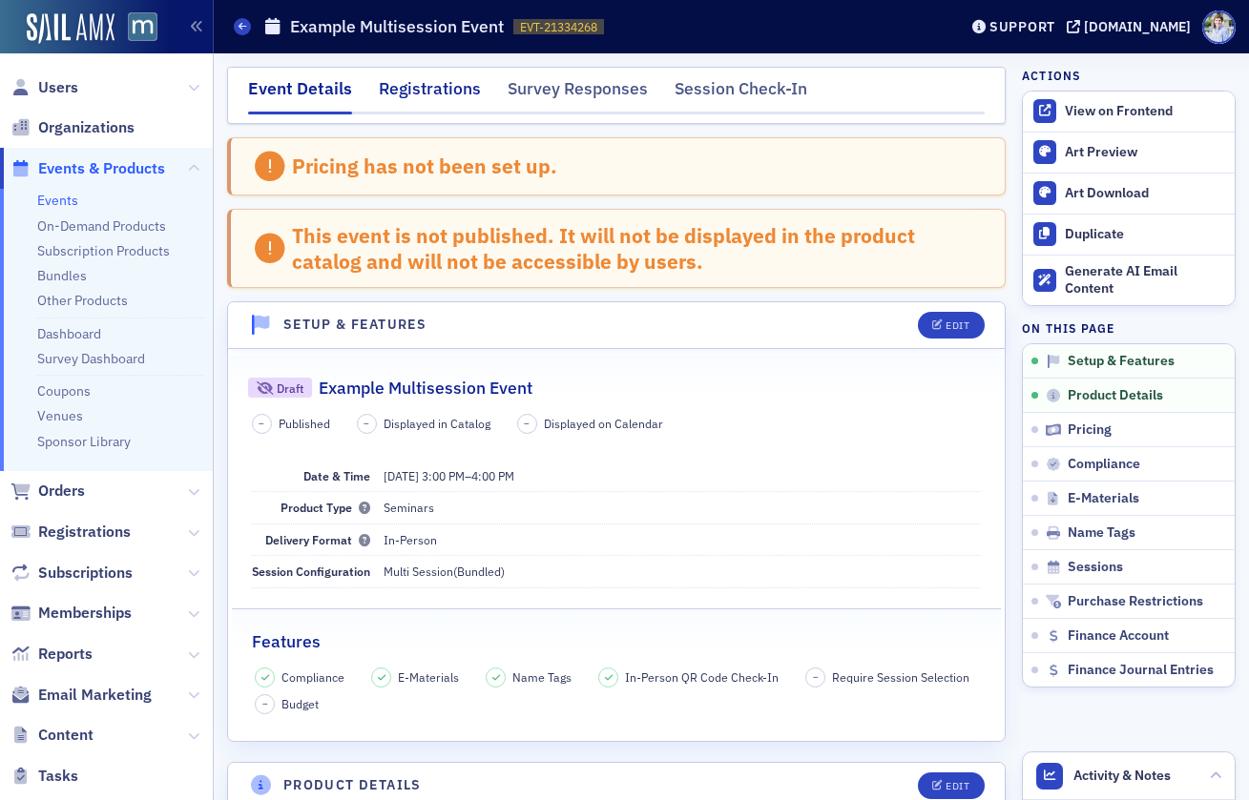
click at [438, 85] on div "Registrations" at bounding box center [430, 93] width 102 height 35
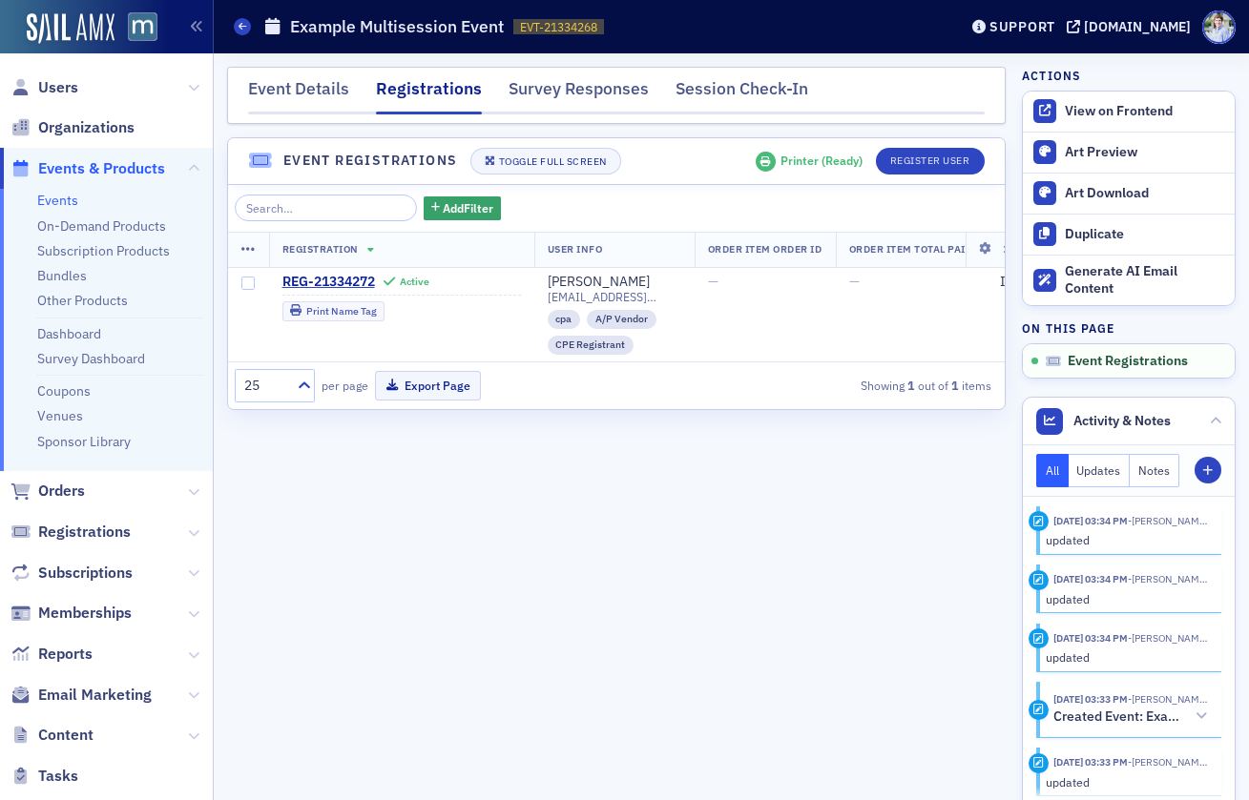
click at [718, 156] on header "Event Registrations Toggle Full Screen Printer ( Ready ) Register User" at bounding box center [616, 161] width 777 height 47
click at [796, 19] on div "Events Example Multisession Event EVT-21334268 21334268" at bounding box center [581, 27] width 695 height 36
click at [776, 136] on div "Event Details Registrations Survey Responses Session Check-In Event Registratio…" at bounding box center [616, 427] width 779 height 720
click at [303, 96] on div "Event Details" at bounding box center [298, 93] width 101 height 35
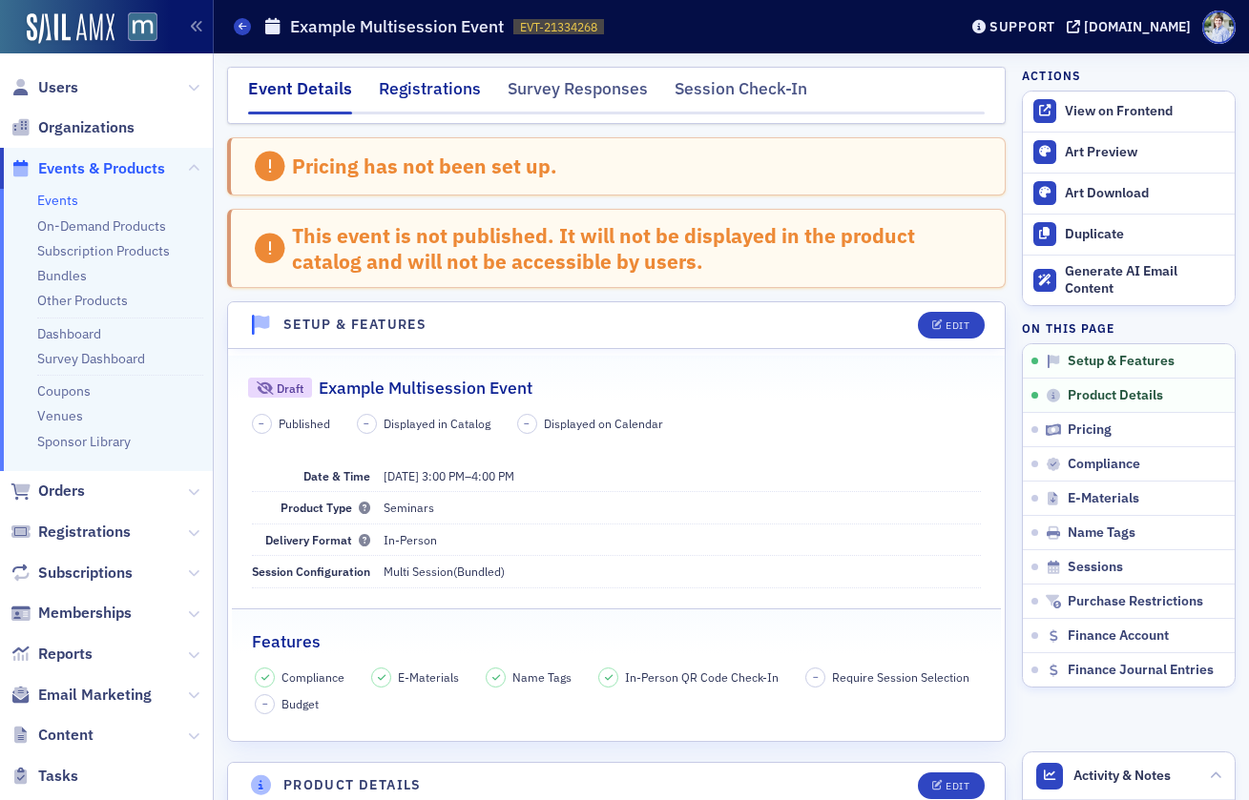
click at [412, 95] on div "Registrations" at bounding box center [430, 93] width 102 height 35
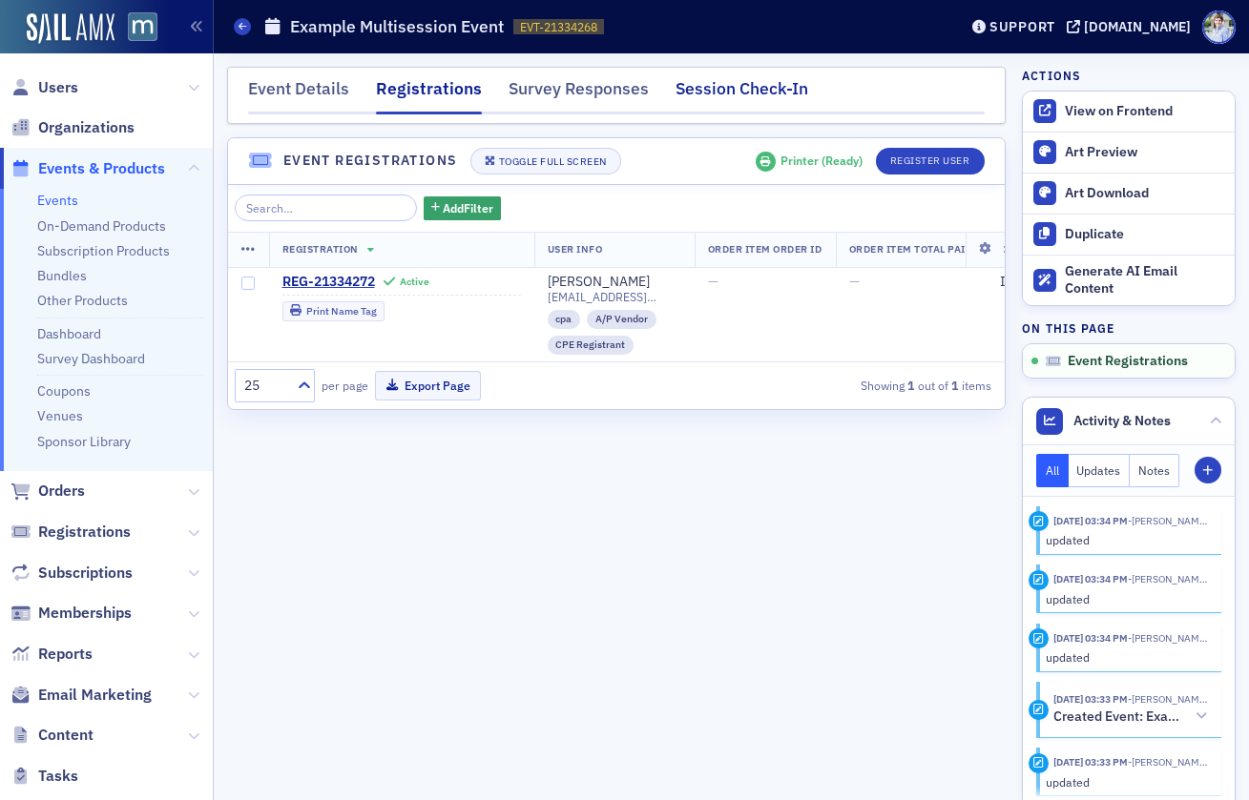
click at [715, 100] on div "Session Check-In" at bounding box center [741, 93] width 133 height 35
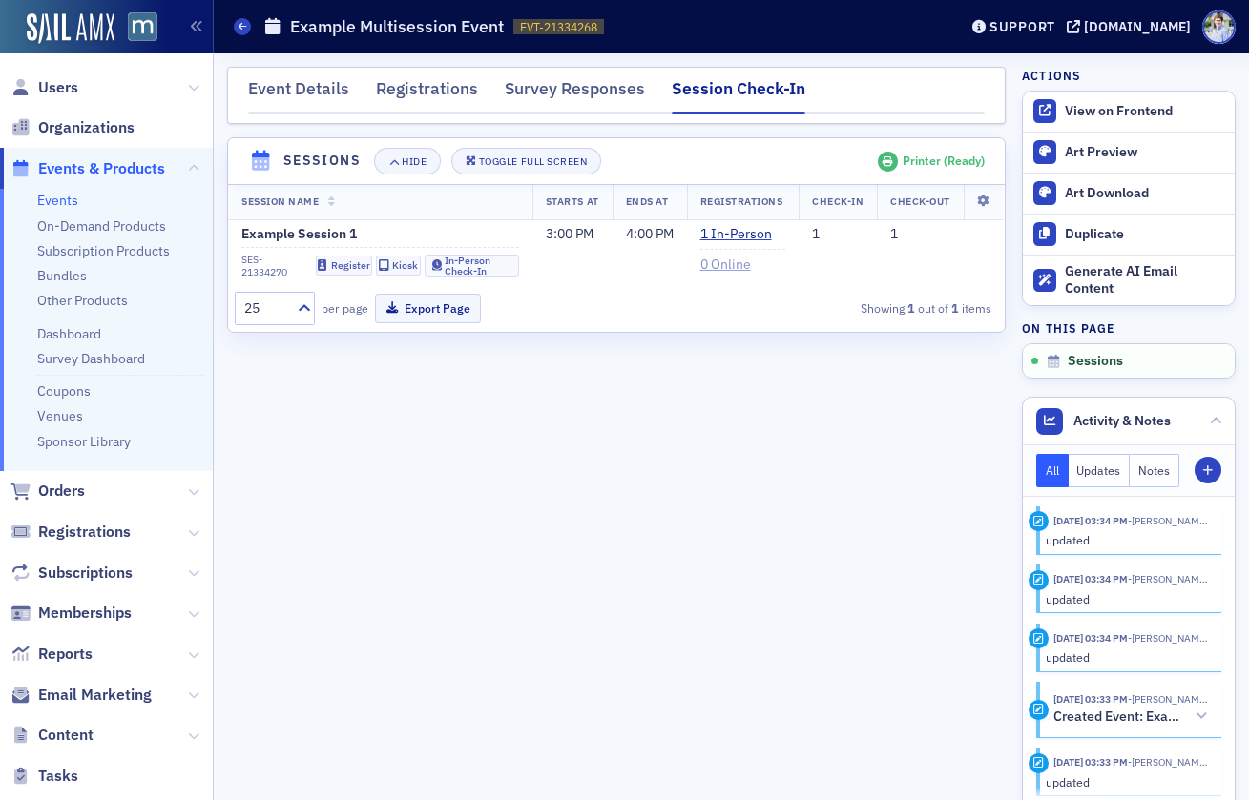
click at [656, 158] on header "Sessions Hide Toggle Full Screen Printer ( Ready )" at bounding box center [616, 161] width 777 height 47
drag, startPoint x: 705, startPoint y: 151, endPoint x: 658, endPoint y: 169, distance: 50.1
click at [705, 150] on header "Sessions Hide Toggle Full Screen Printer ( Ready )" at bounding box center [616, 161] width 777 height 47
click at [501, 263] on div "In-Person Check-In" at bounding box center [478, 266] width 67 height 20
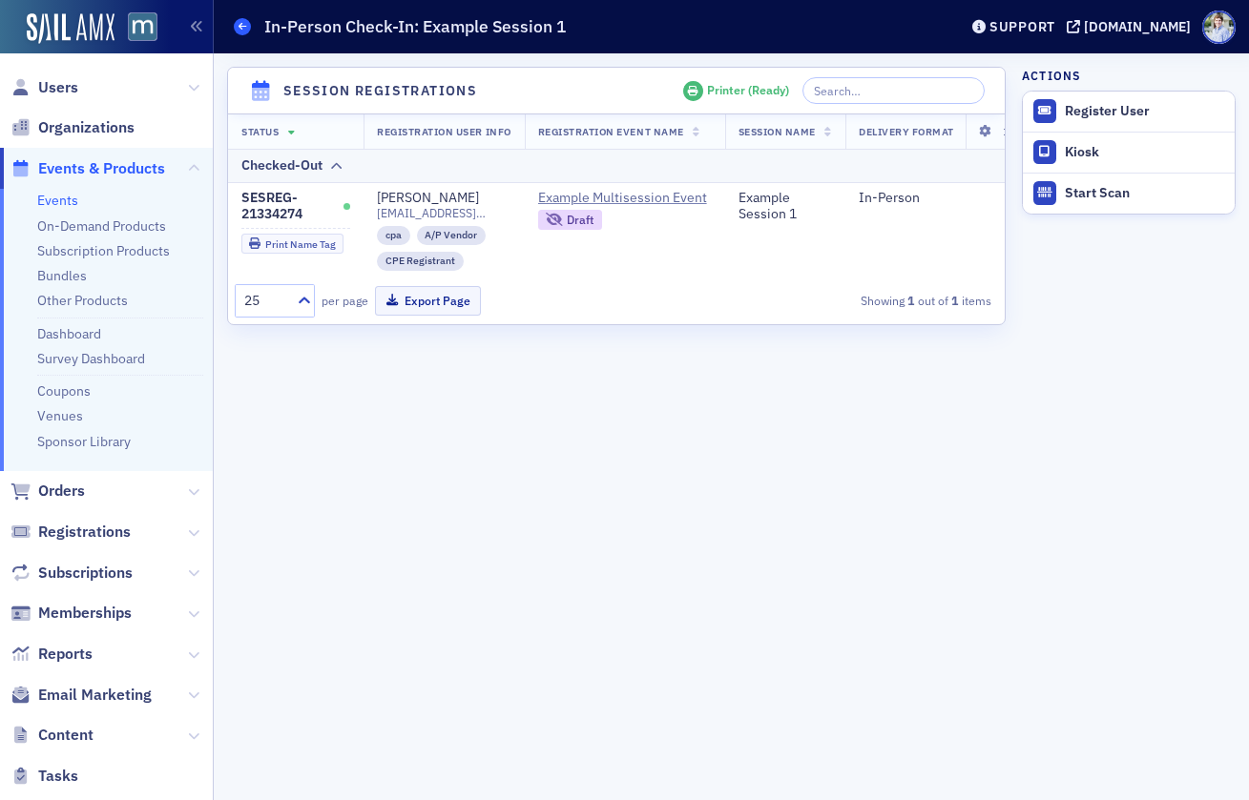
click at [242, 18] on span at bounding box center [242, 26] width 17 height 17
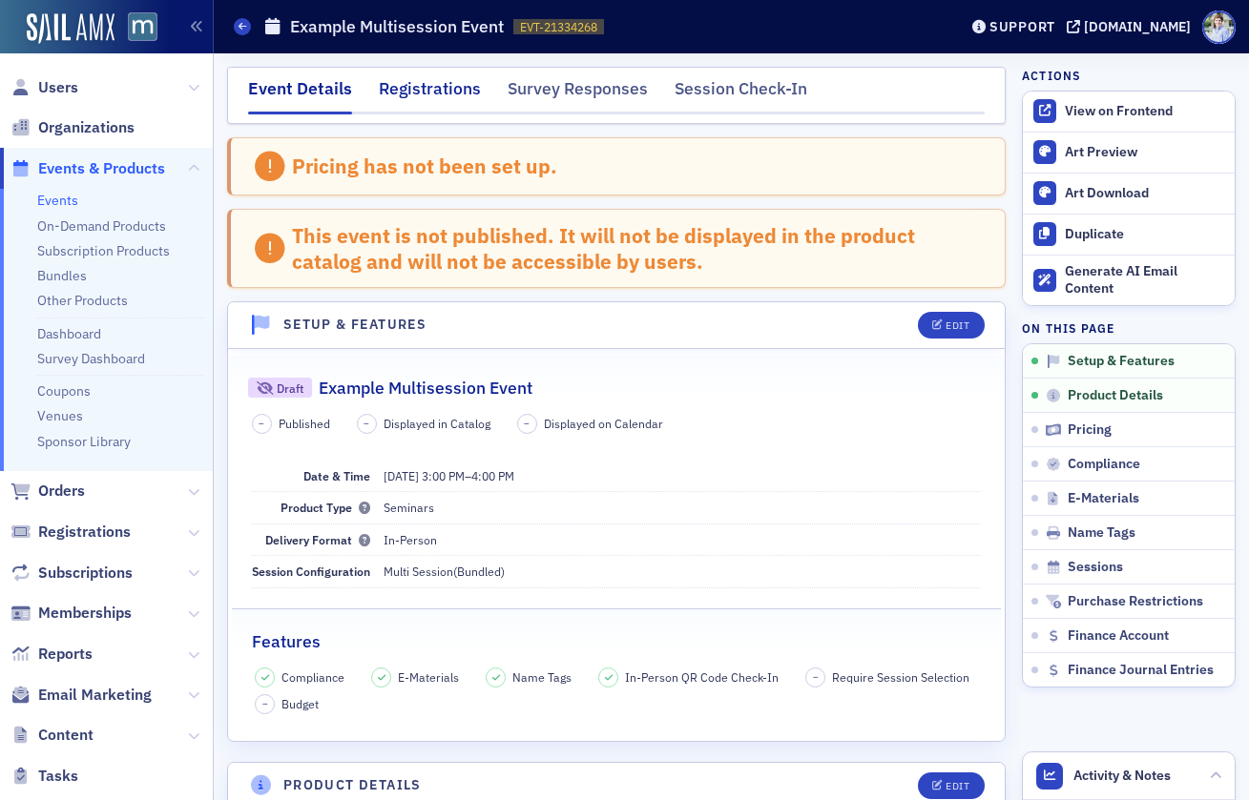
click at [430, 93] on div "Registrations" at bounding box center [430, 93] width 102 height 35
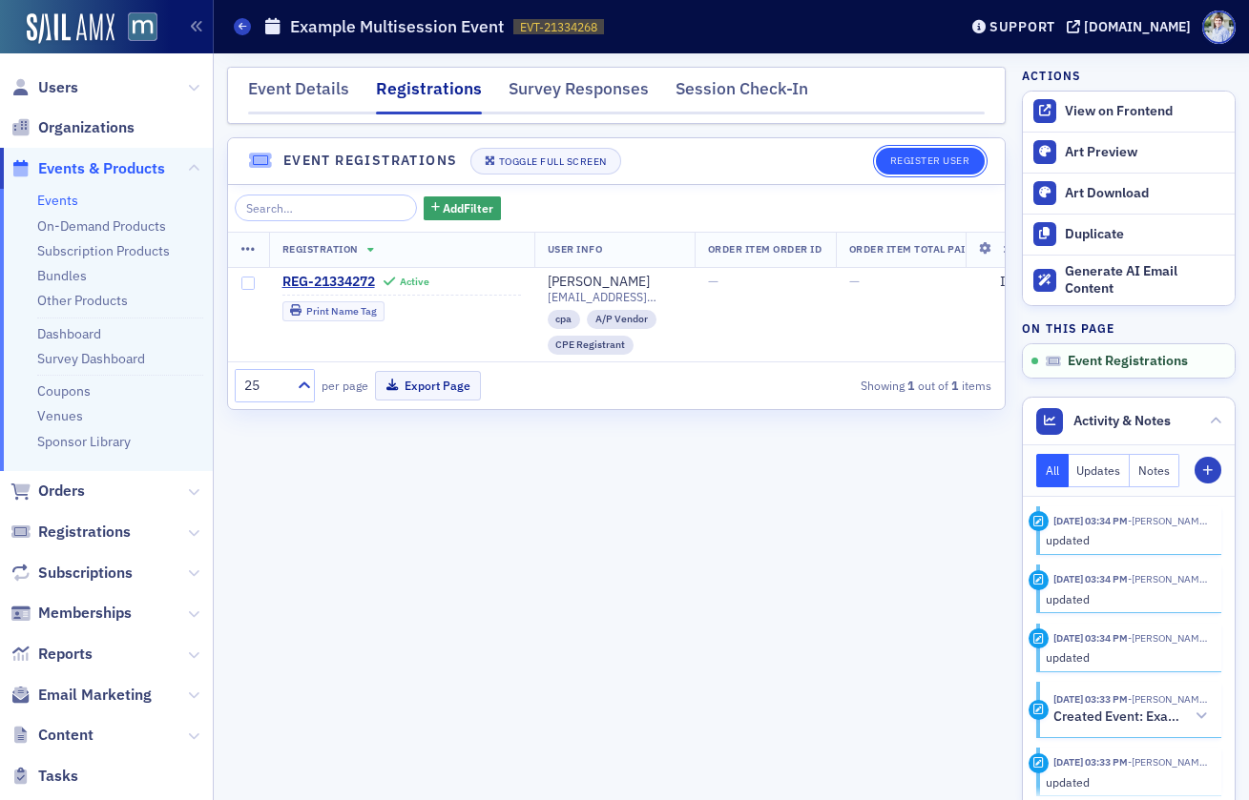
click at [915, 151] on button "Register User" at bounding box center [930, 161] width 109 height 27
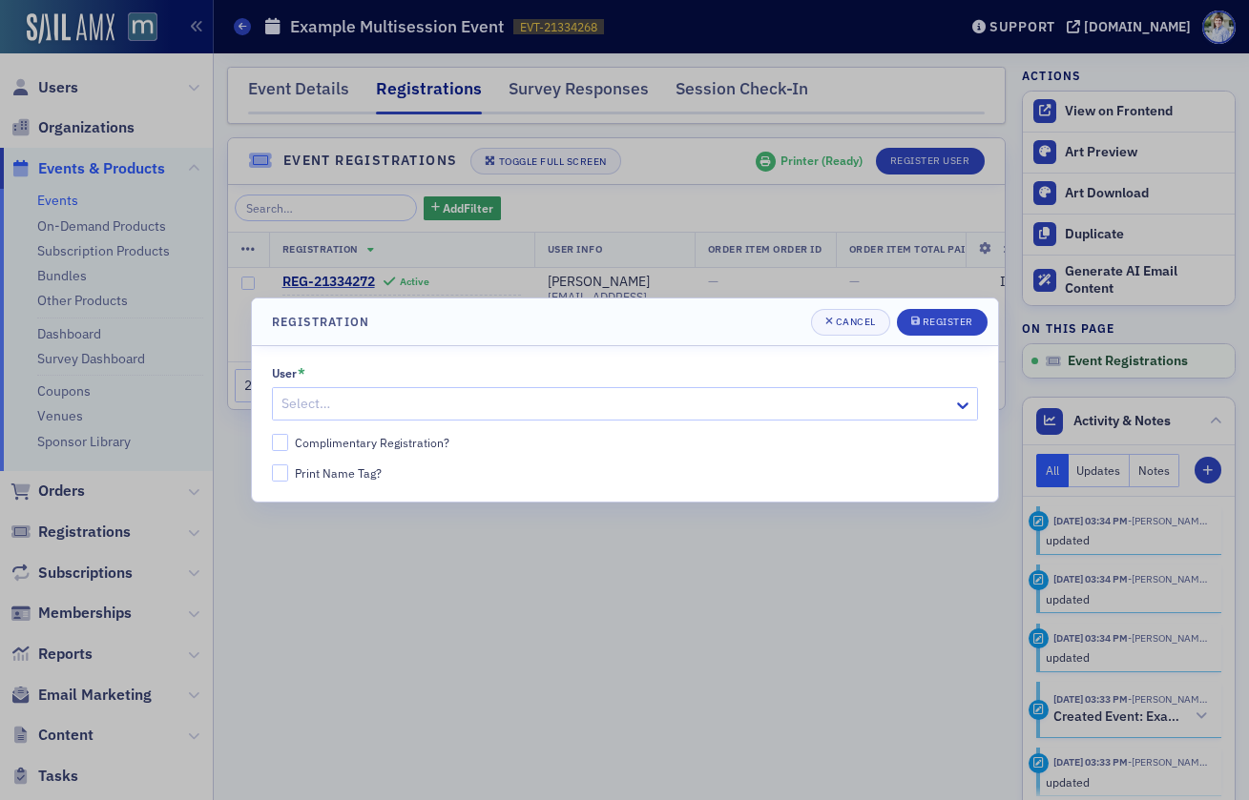
click at [533, 389] on div "Select…" at bounding box center [625, 403] width 706 height 33
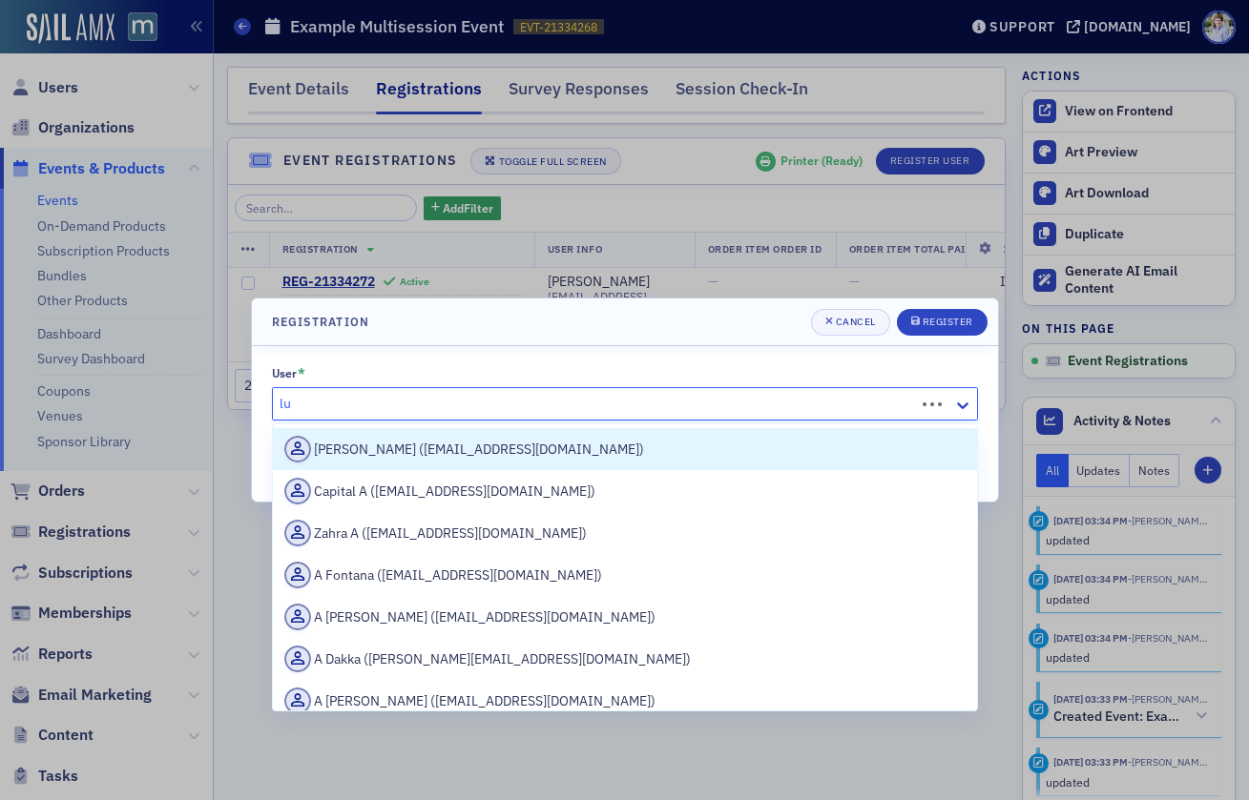
type input "l"
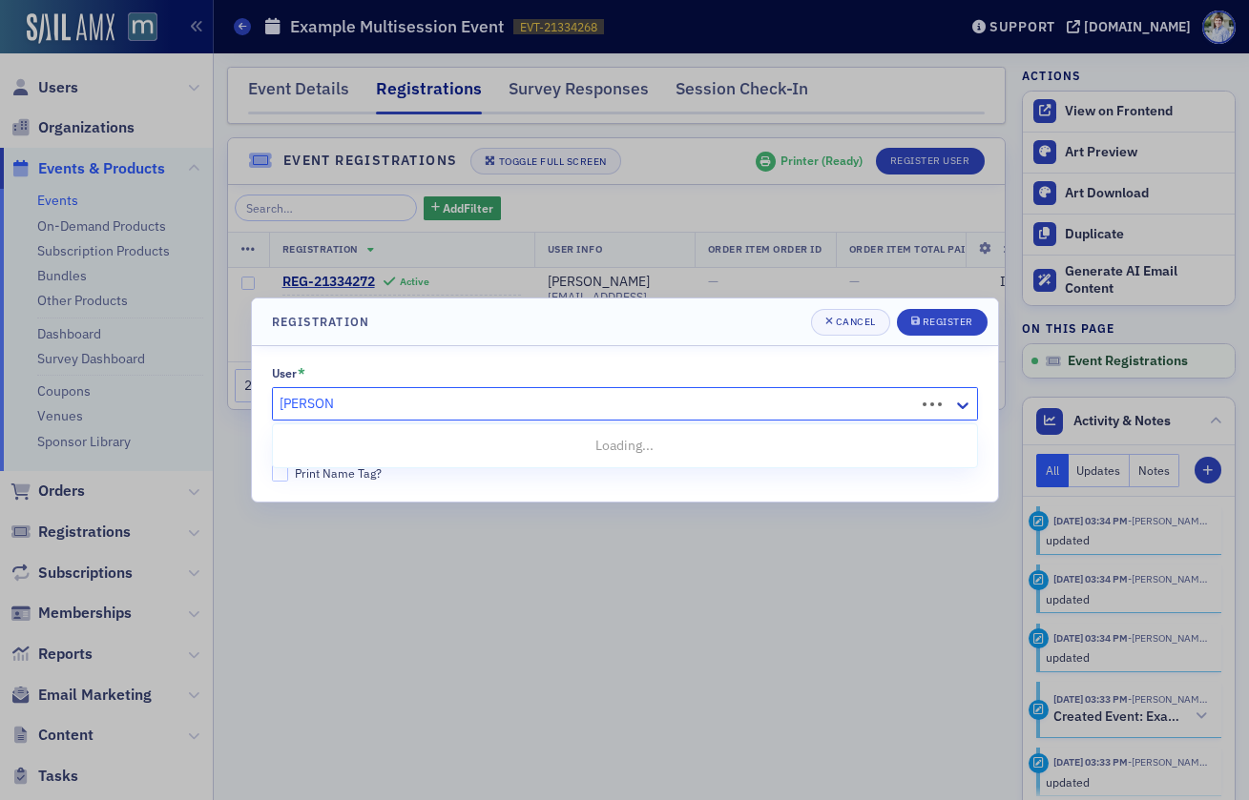
type input "[PERSON_NAME]"
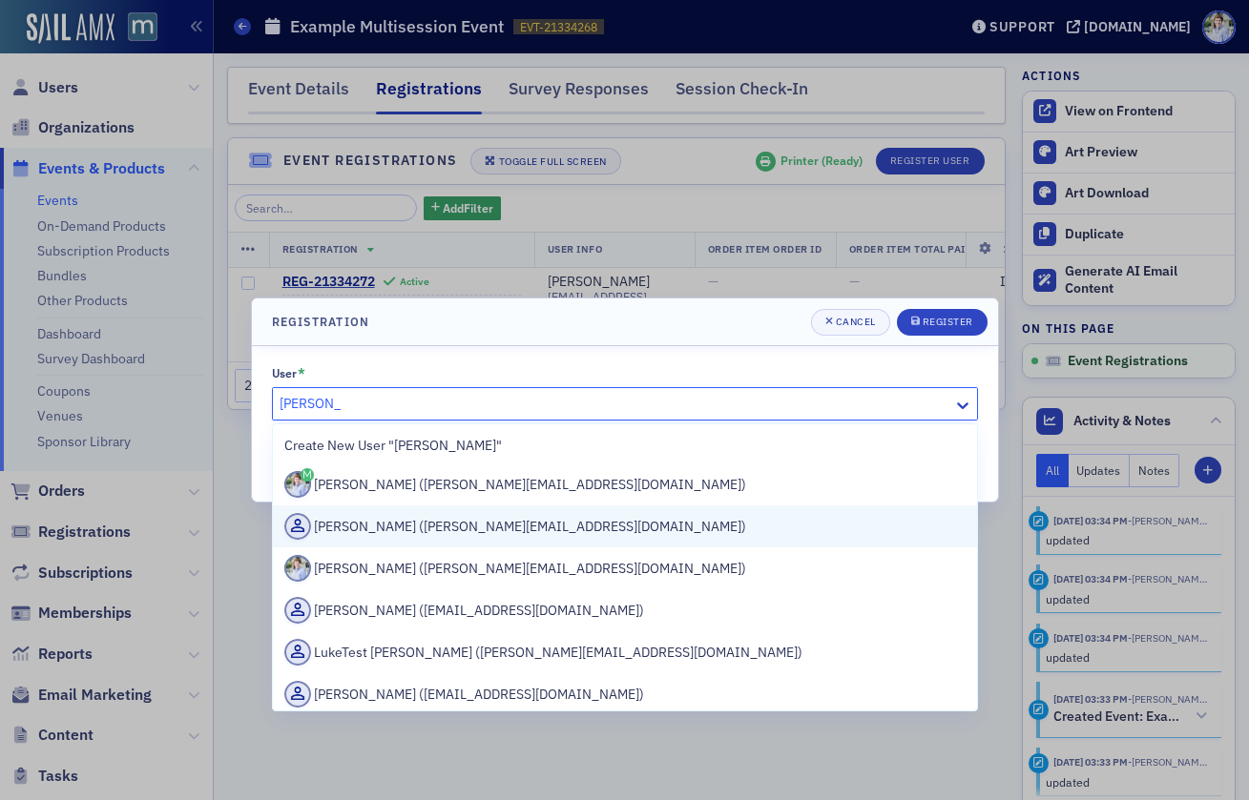
click at [423, 531] on div "[PERSON_NAME] ([PERSON_NAME][EMAIL_ADDRESS][DOMAIN_NAME])" at bounding box center [624, 526] width 681 height 27
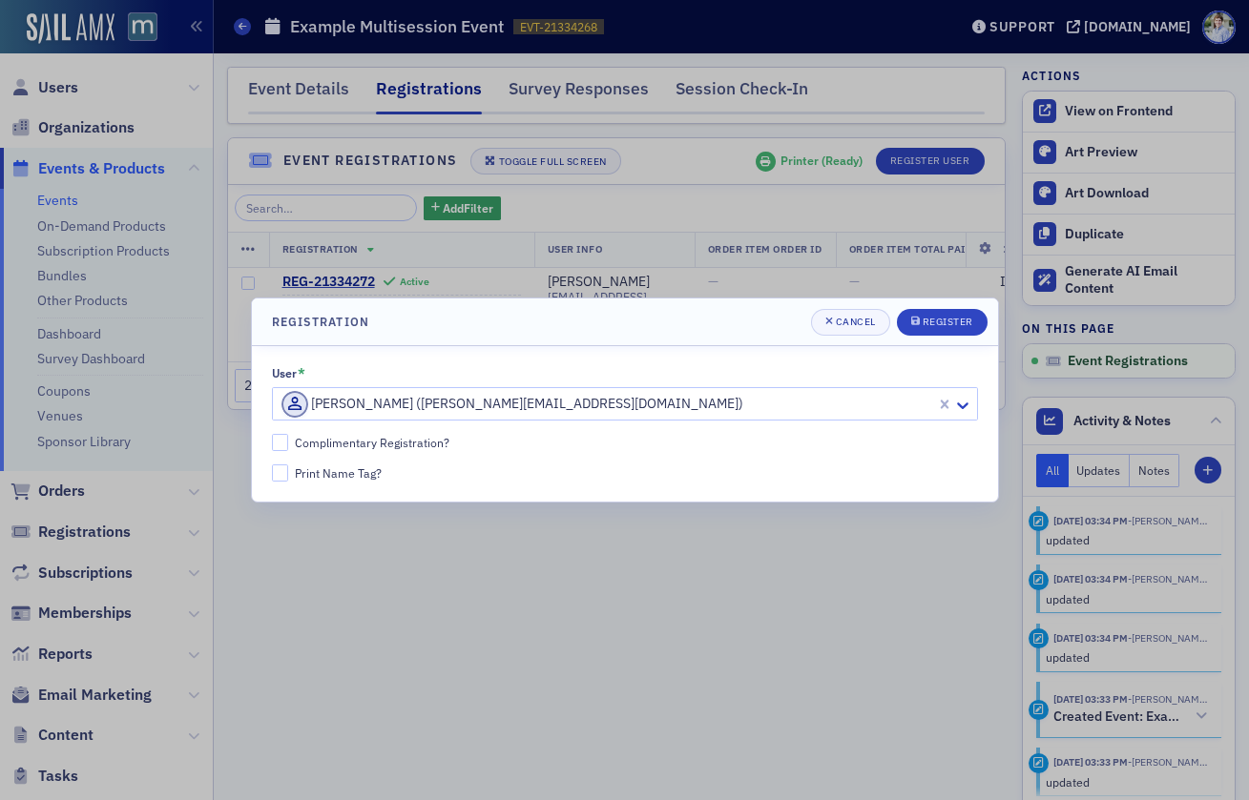
click at [338, 436] on div "Complimentary Registration?" at bounding box center [372, 443] width 155 height 16
click at [289, 436] on input "Complimentary Registration?" at bounding box center [280, 442] width 17 height 17
checkbox input "true"
click at [948, 324] on div "Register" at bounding box center [948, 322] width 51 height 10
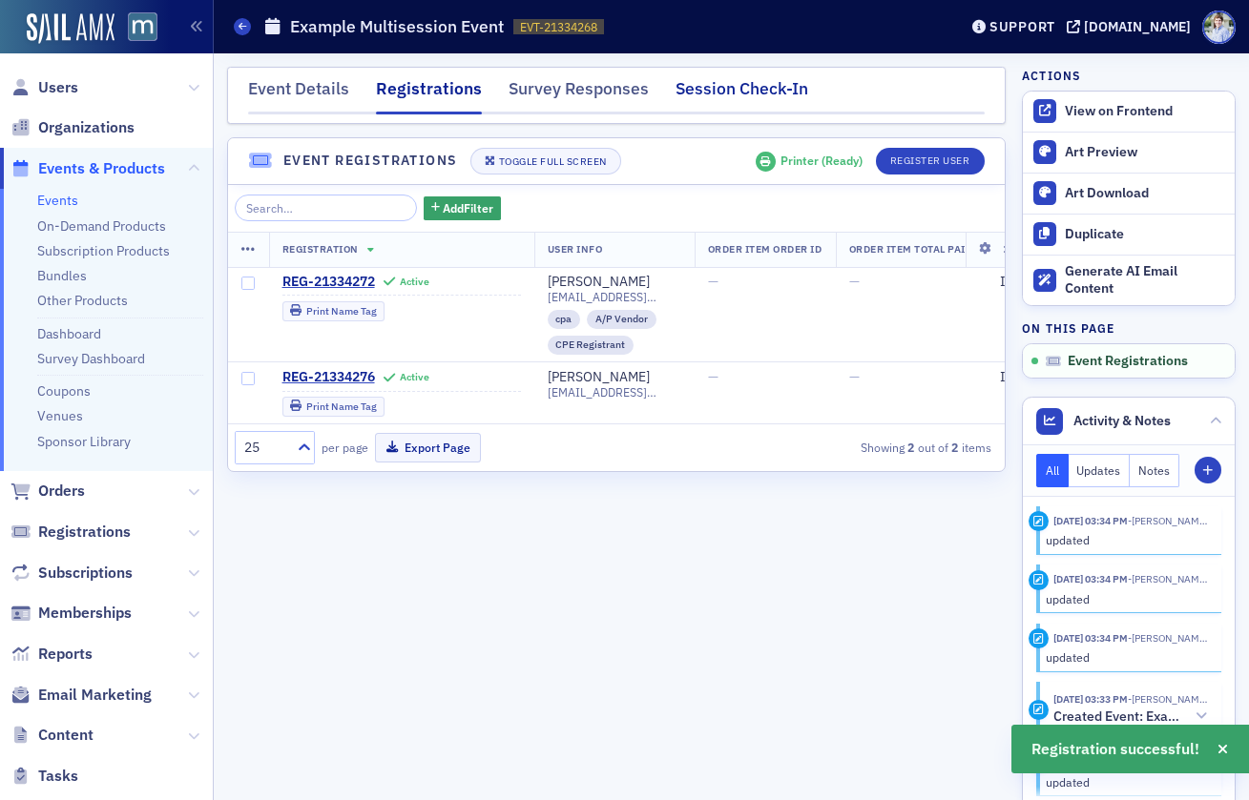
click at [723, 91] on div "Session Check-In" at bounding box center [741, 93] width 133 height 35
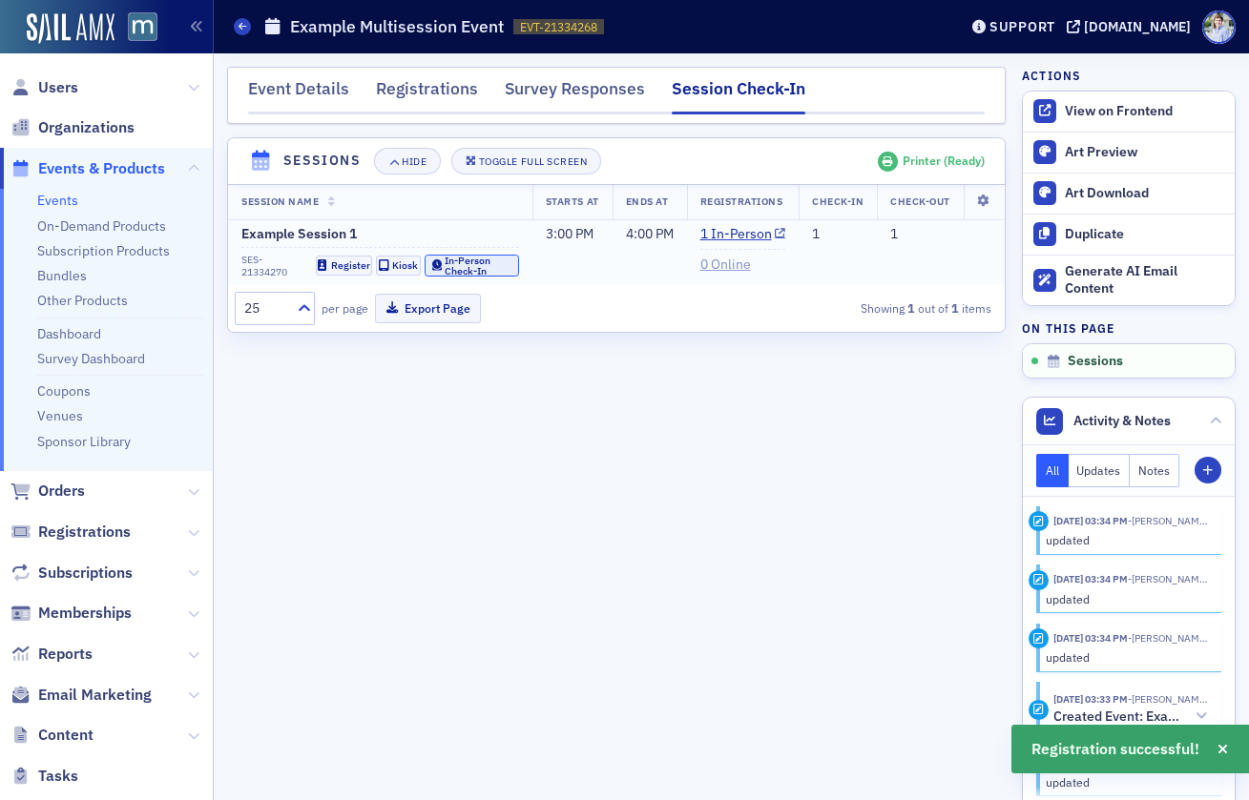
click at [459, 266] on div "In-Person Check-In" at bounding box center [478, 266] width 67 height 20
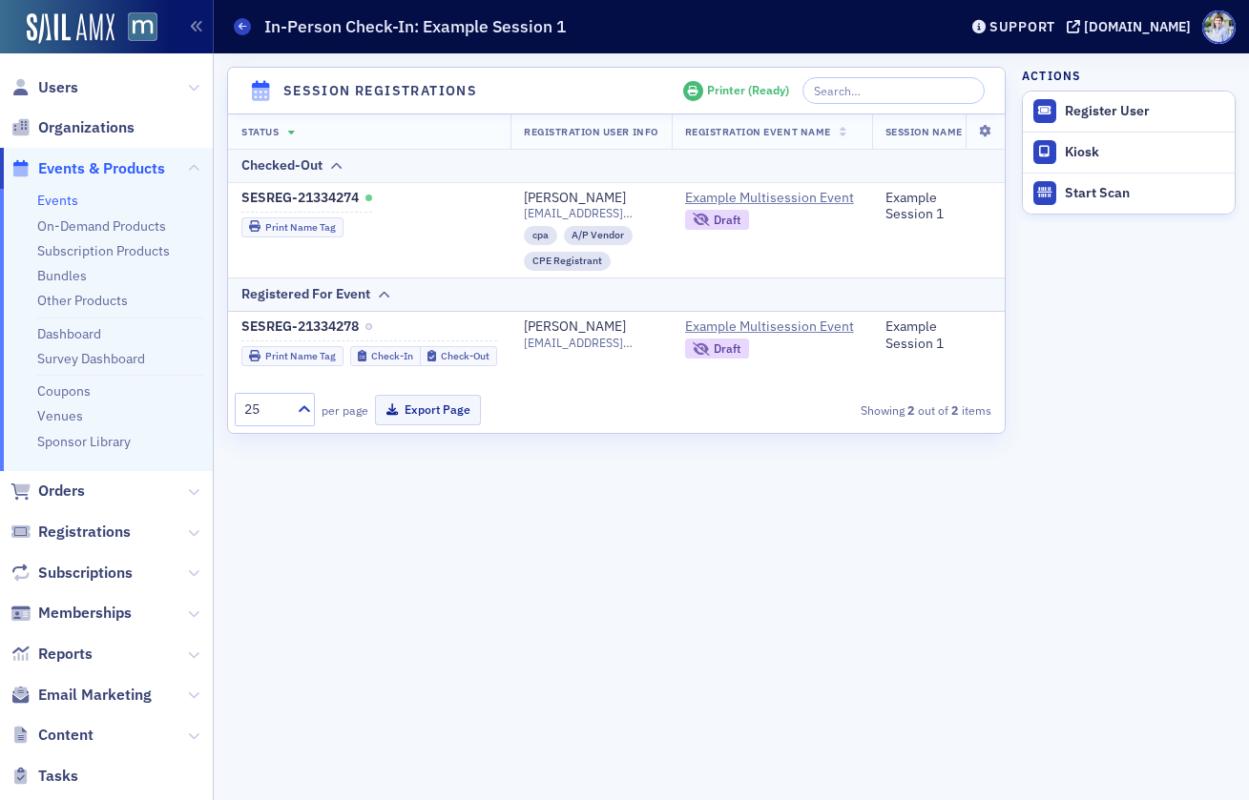
click at [671, 53] on div "Session Registrations Printer ( Ready ) Status Registration User Info Registrat…" at bounding box center [616, 426] width 779 height 747
click at [244, 31] on icon at bounding box center [243, 26] width 8 height 9
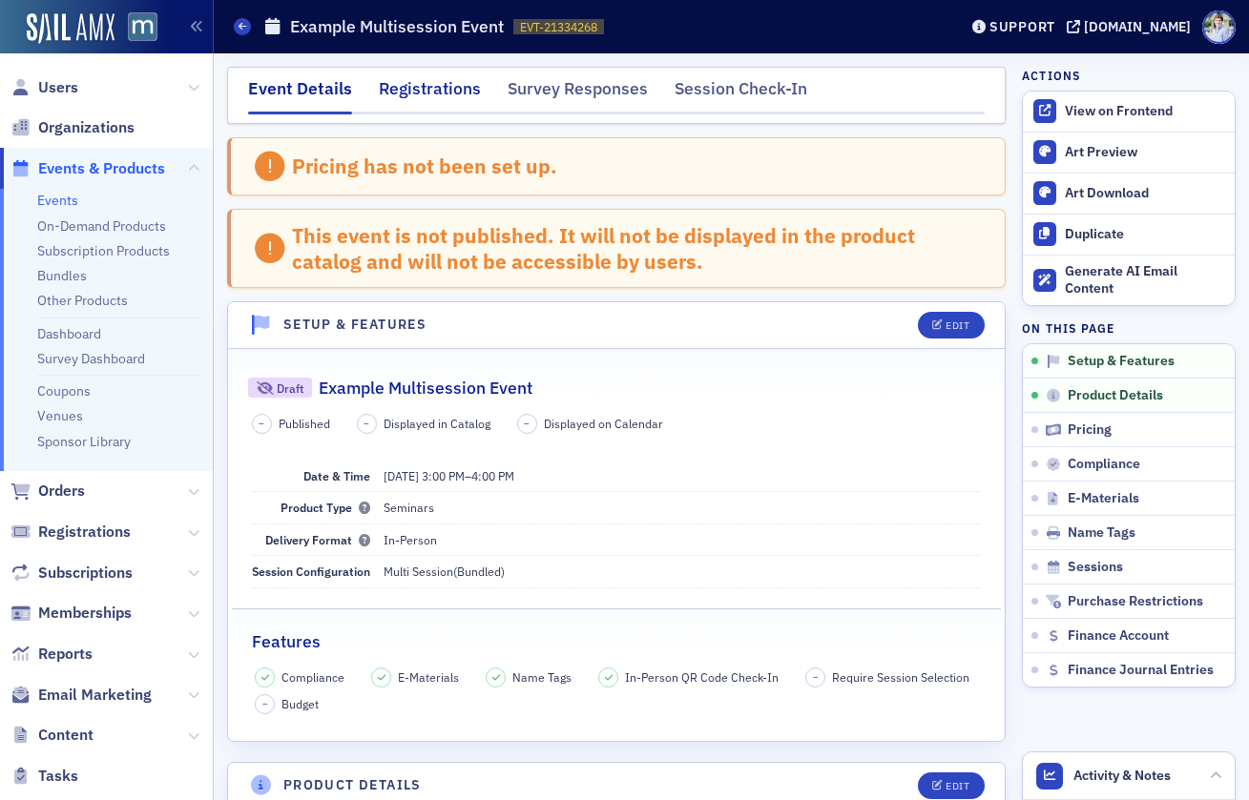
click at [437, 81] on div "Registrations" at bounding box center [430, 93] width 102 height 35
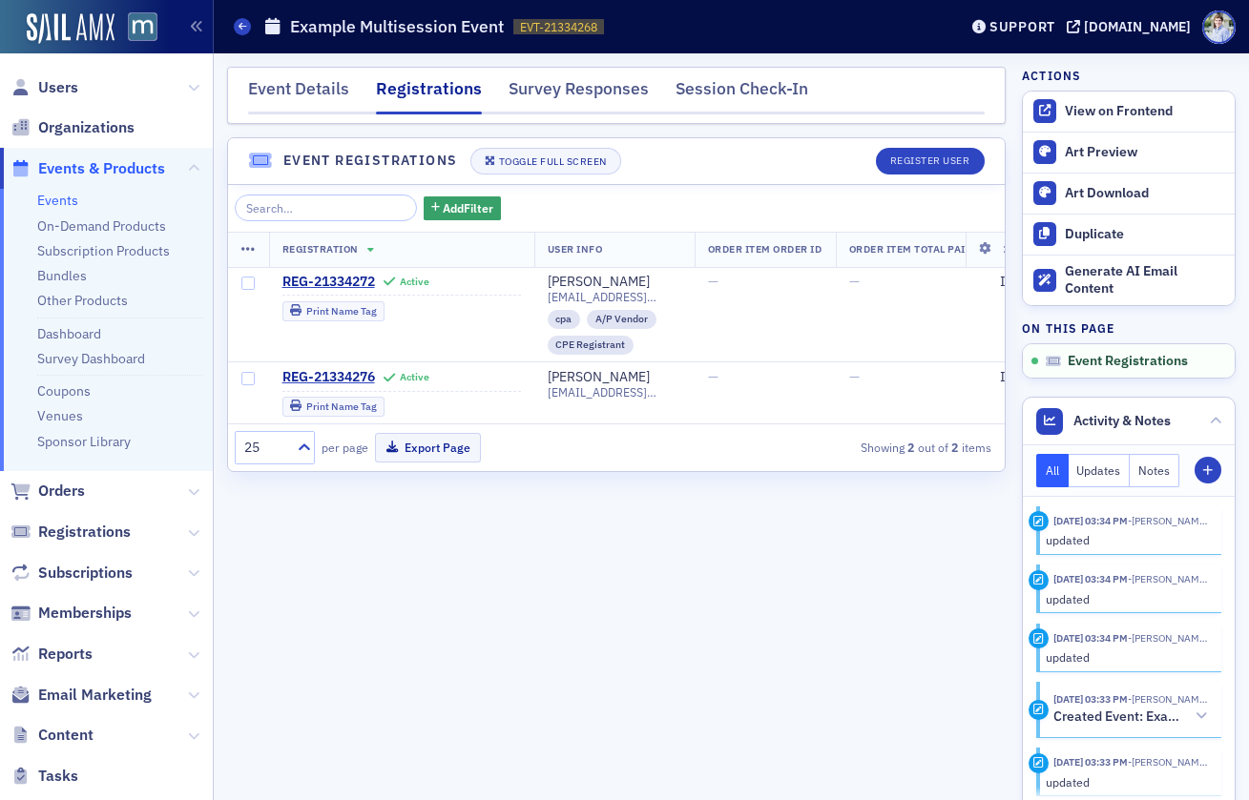
click at [250, 250] on icon at bounding box center [248, 249] width 14 height 15
click at [317, 246] on div "Select All Rows on Page" at bounding box center [353, 250] width 132 height 10
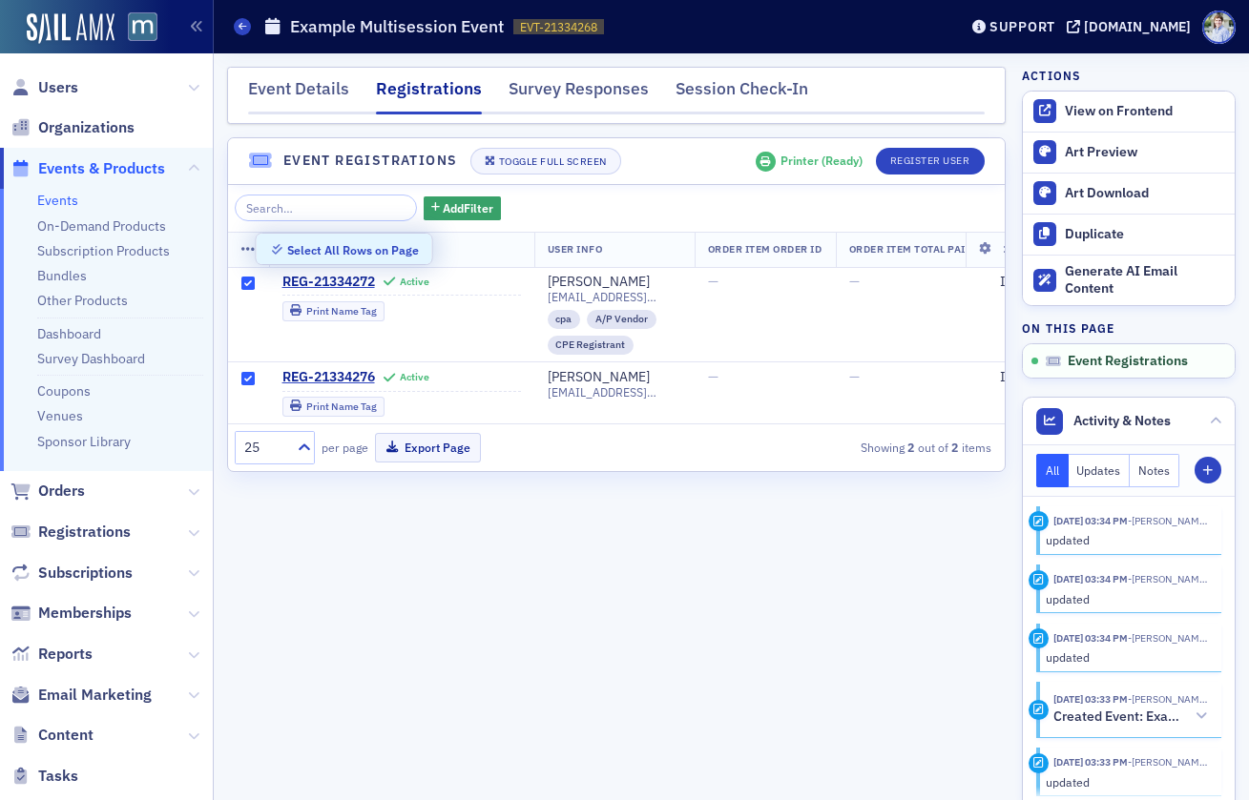
checkbox input "true"
click at [310, 250] on div "Deselect All Rows on Page" at bounding box center [359, 250] width 145 height 10
click at [244, 250] on icon at bounding box center [248, 249] width 14 height 15
click at [732, 147] on header "Event Registrations Toggle Full Screen Printer ( Ready ) Register User" at bounding box center [616, 161] width 777 height 47
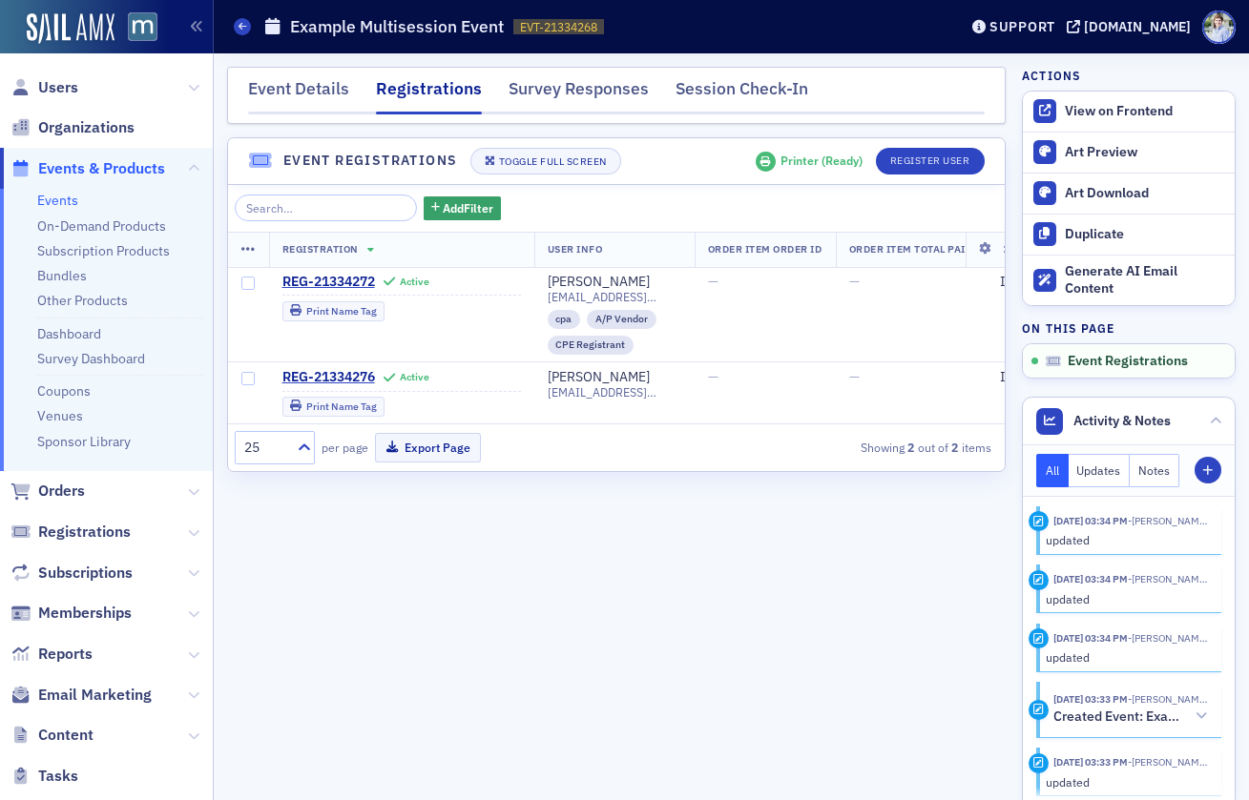
click at [818, 36] on div "Events Example Multisession Event EVT-21334268 21334268" at bounding box center [581, 27] width 695 height 36
click at [890, 33] on div "Events Example Multisession Event EVT-21334268 21334268" at bounding box center [581, 27] width 695 height 36
click at [692, 30] on div "Events Example Multisession Event EVT-21334268 21334268" at bounding box center [581, 27] width 695 height 36
drag, startPoint x: 697, startPoint y: 19, endPoint x: 595, endPoint y: 193, distance: 201.4
click at [696, 20] on div "Events Example Multisession Event EVT-21334268 21334268" at bounding box center [581, 27] width 695 height 36
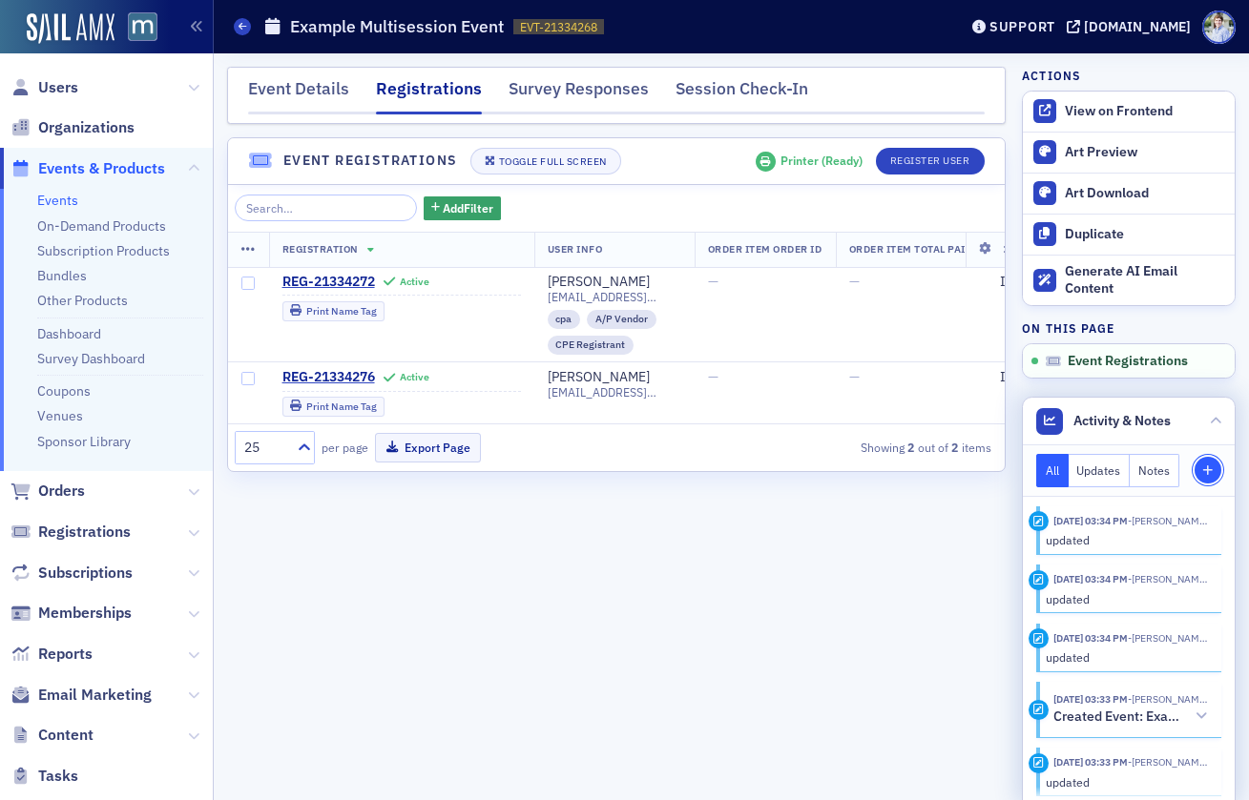
click at [1199, 470] on span "Note" at bounding box center [1208, 471] width 18 height 11
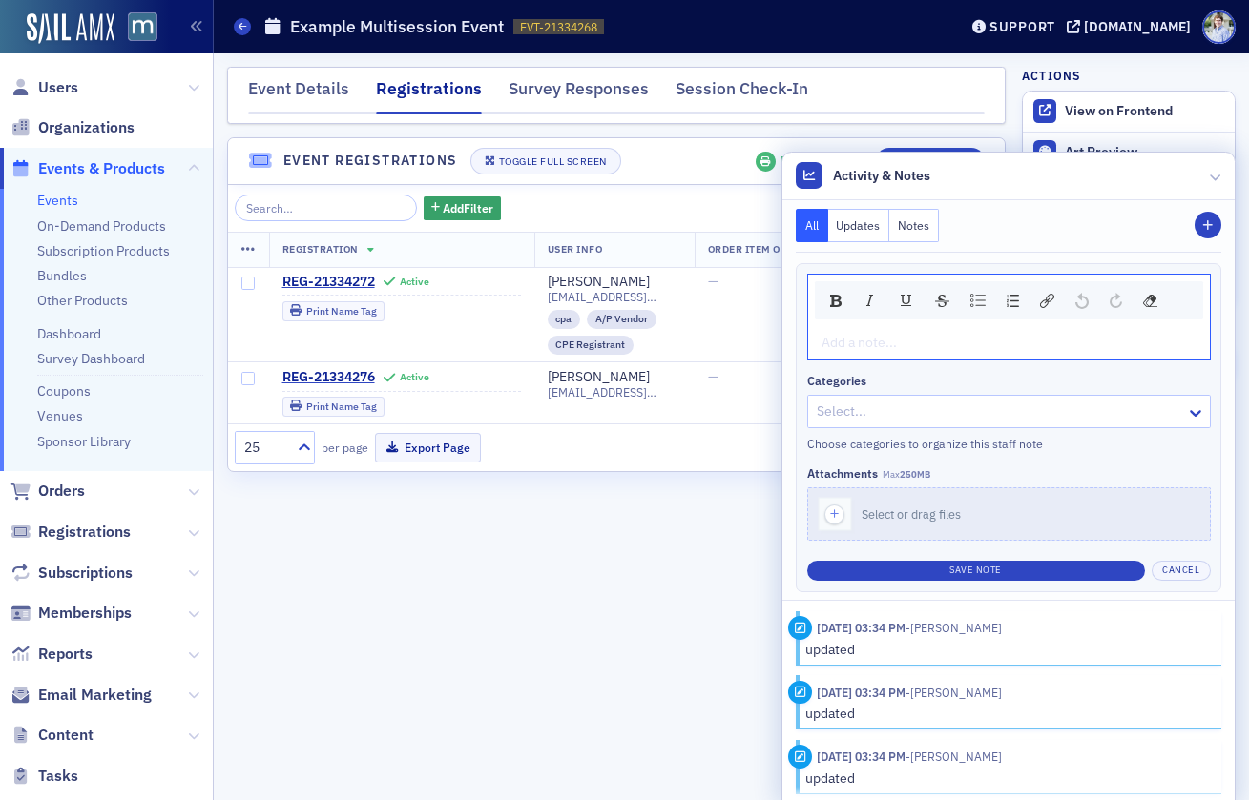
click at [1048, 421] on div at bounding box center [999, 412] width 369 height 24
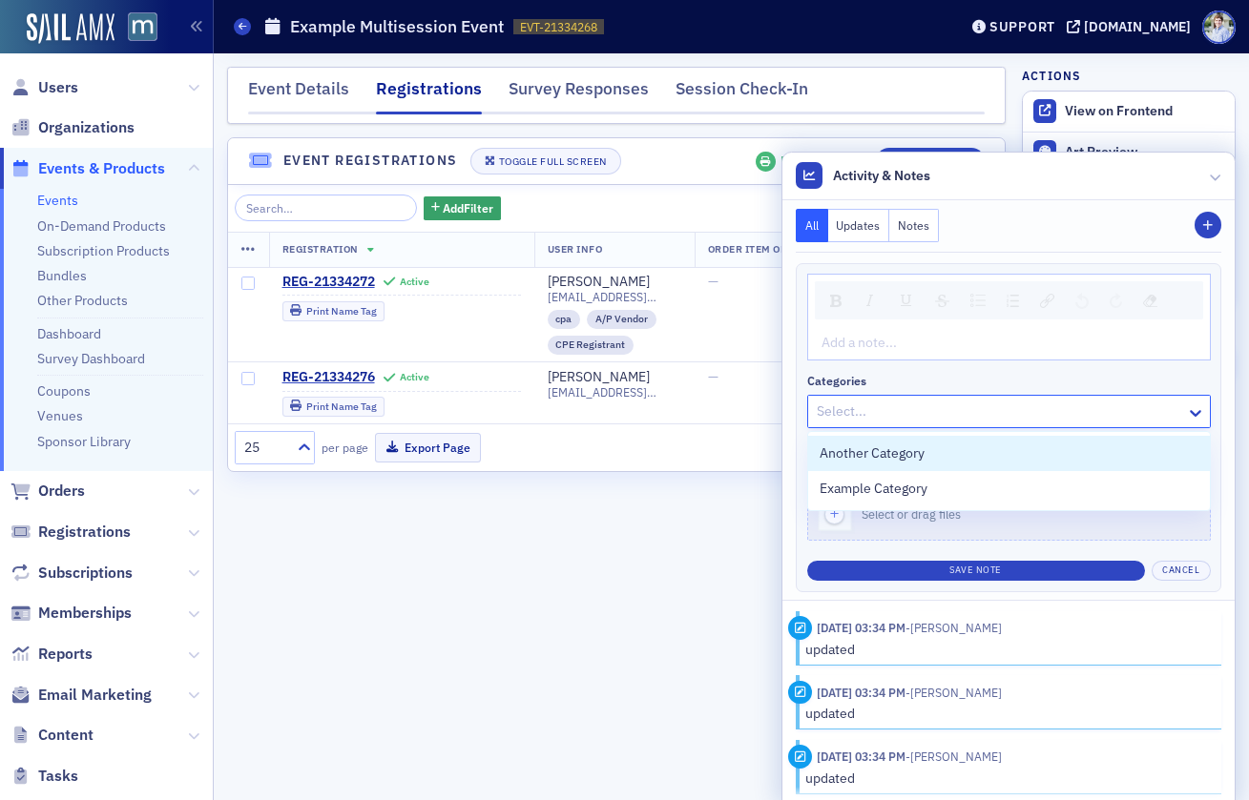
drag, startPoint x: 1053, startPoint y: 420, endPoint x: 1010, endPoint y: 395, distance: 49.6
click at [1053, 420] on div at bounding box center [999, 412] width 369 height 24
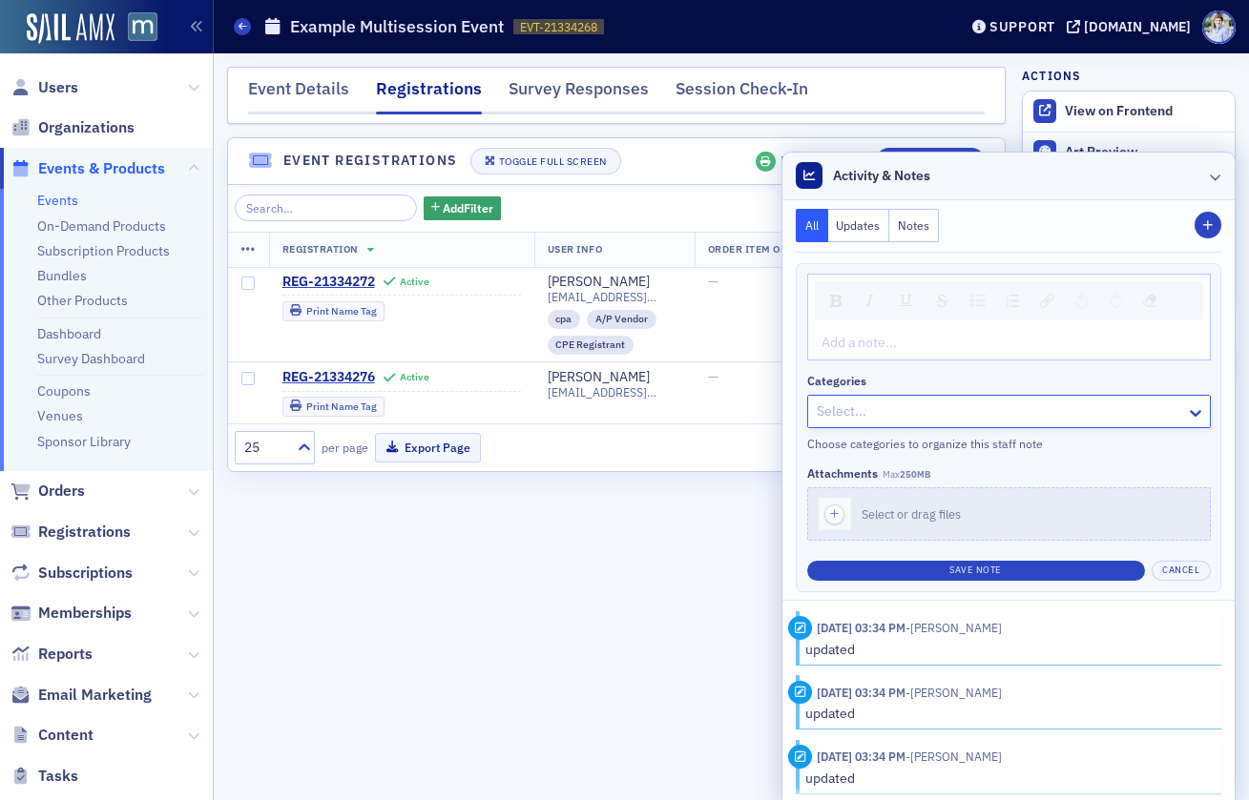
click at [1160, 190] on header "Activity & Notes" at bounding box center [1008, 177] width 452 height 48
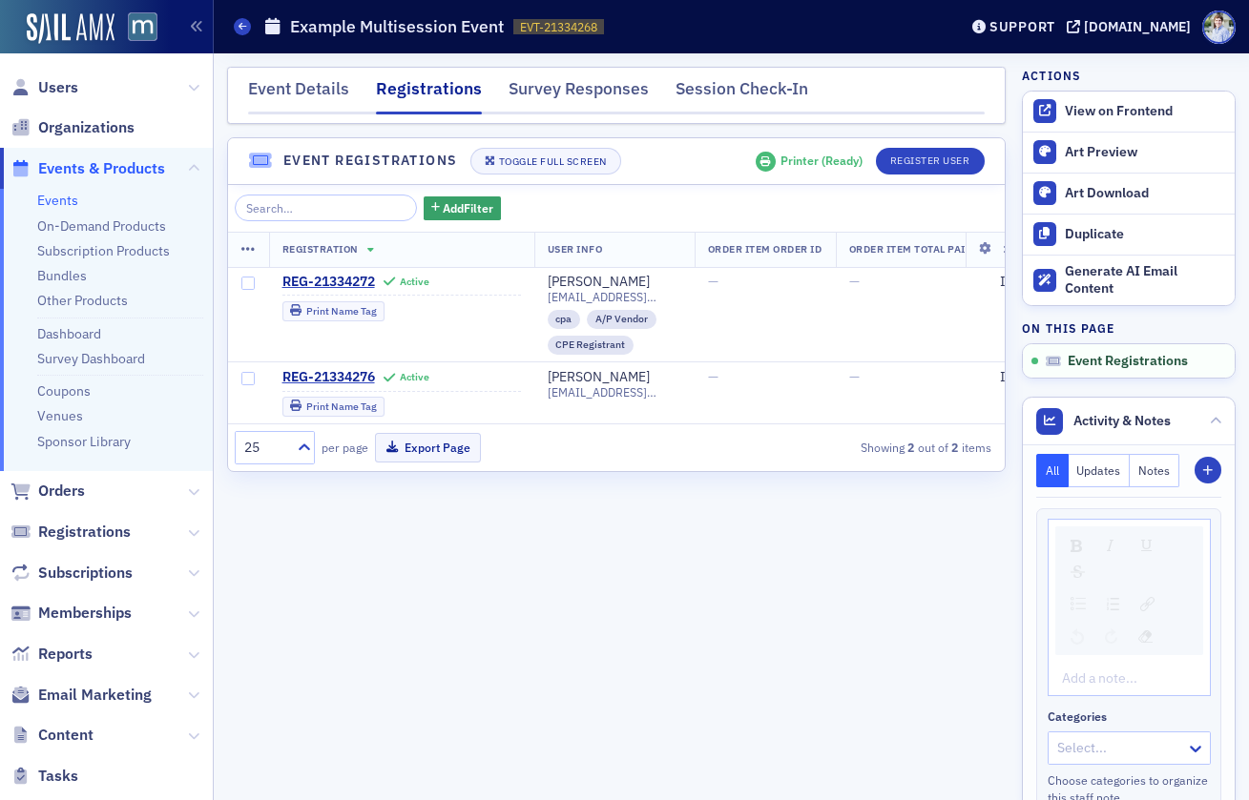
click at [707, 531] on div "Event Details Registrations Survey Responses Session Check-In Event Registratio…" at bounding box center [616, 427] width 779 height 720
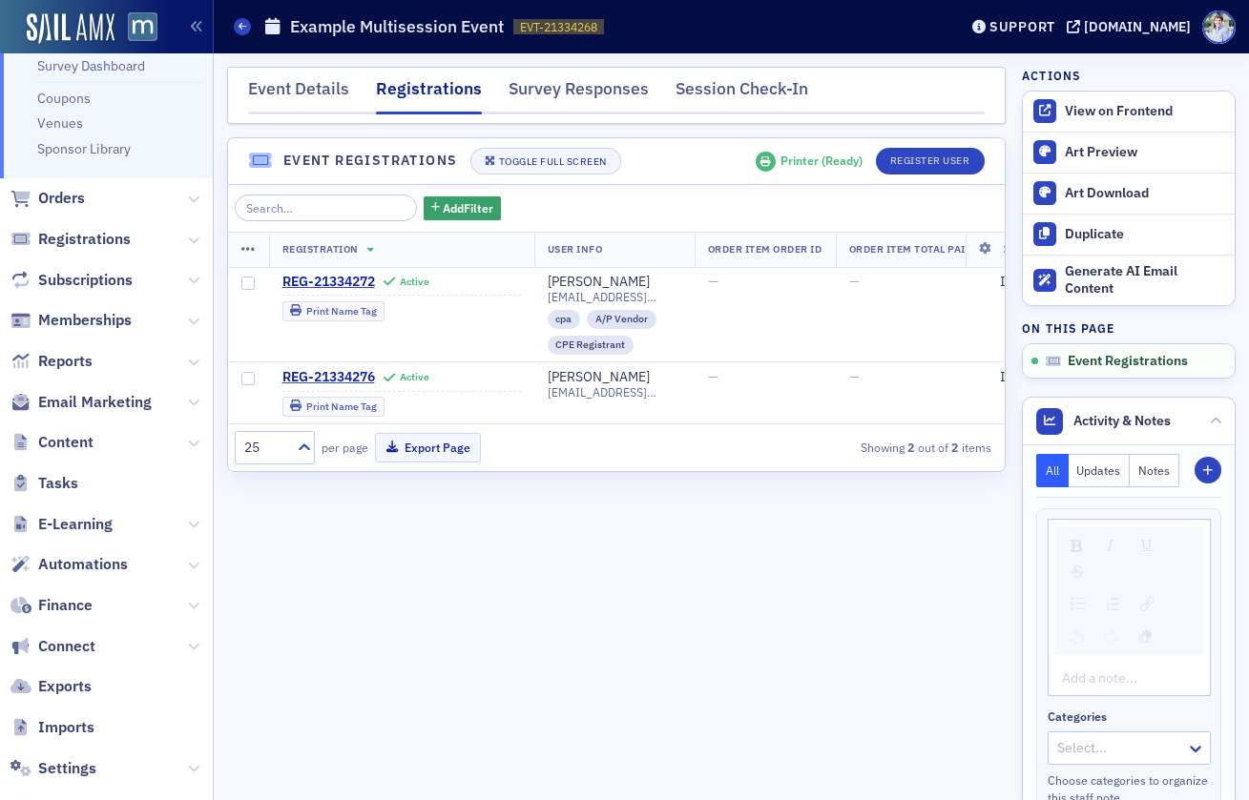
scroll to position [295, 0]
click at [103, 559] on span "Automations" at bounding box center [83, 562] width 90 height 21
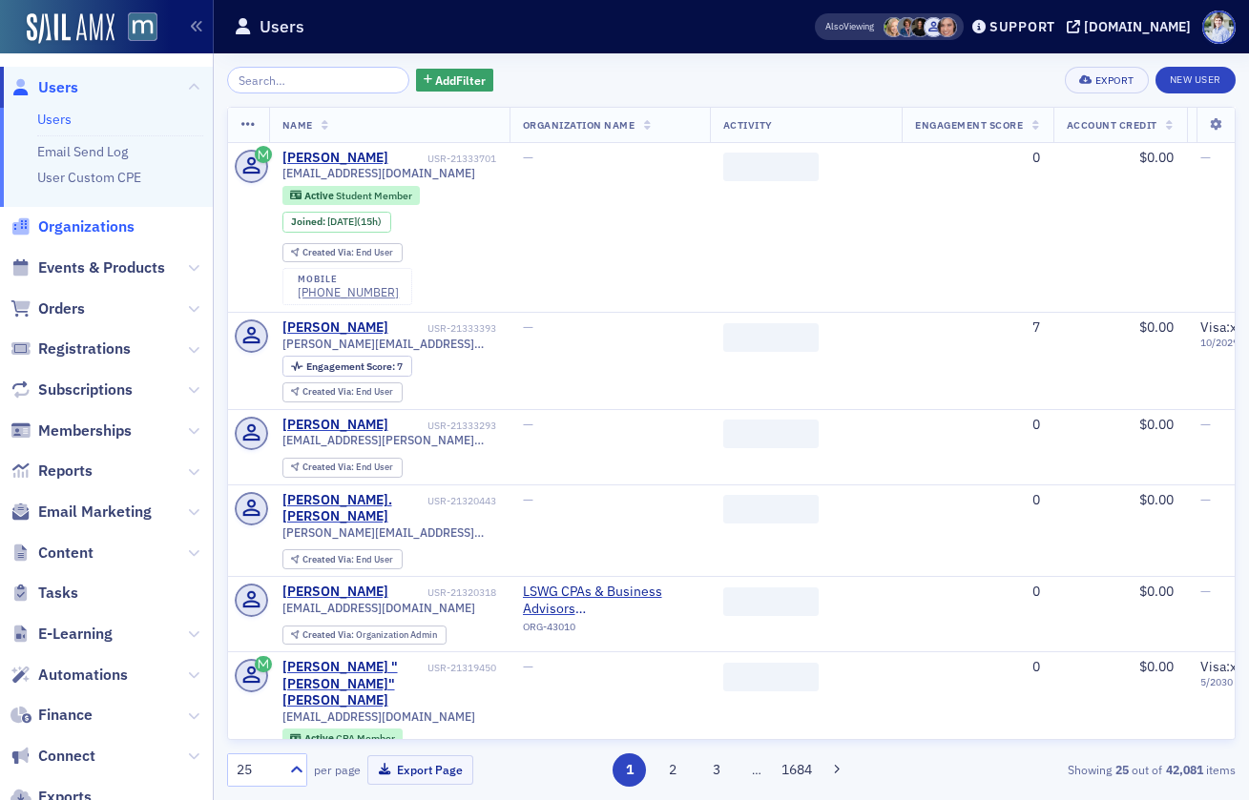
click at [112, 224] on span "Organizations" at bounding box center [86, 227] width 96 height 21
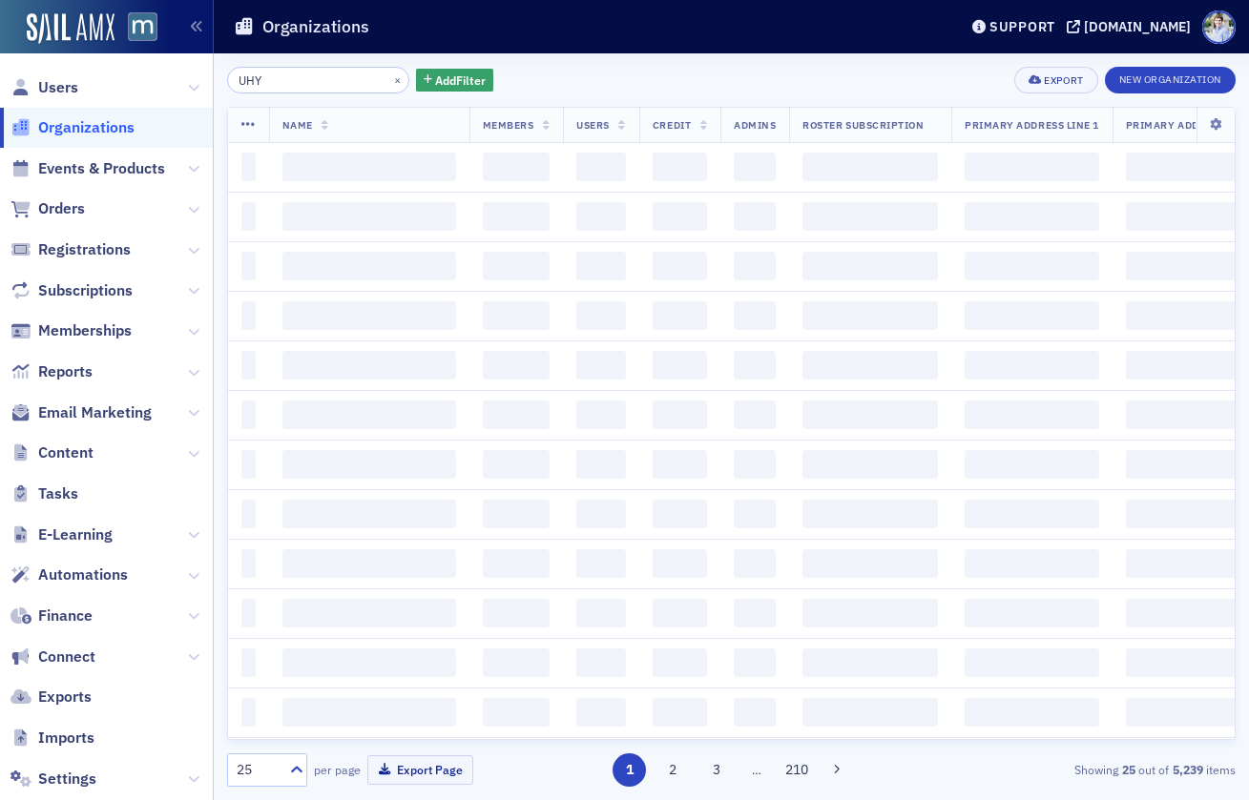
type input "UHY"
click at [426, 27] on div "Organizations" at bounding box center [581, 27] width 695 height 36
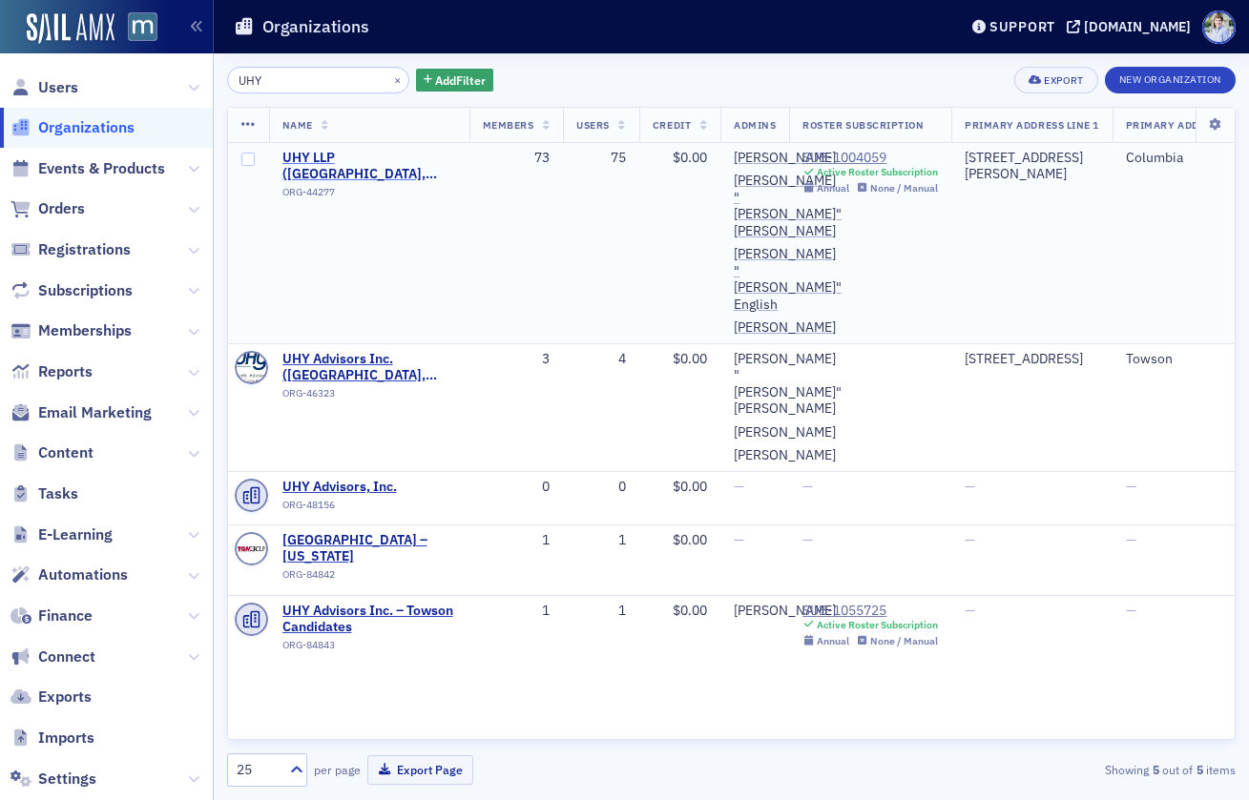
click at [373, 158] on span "UHY LLP (Columbia, MD)" at bounding box center [369, 166] width 174 height 33
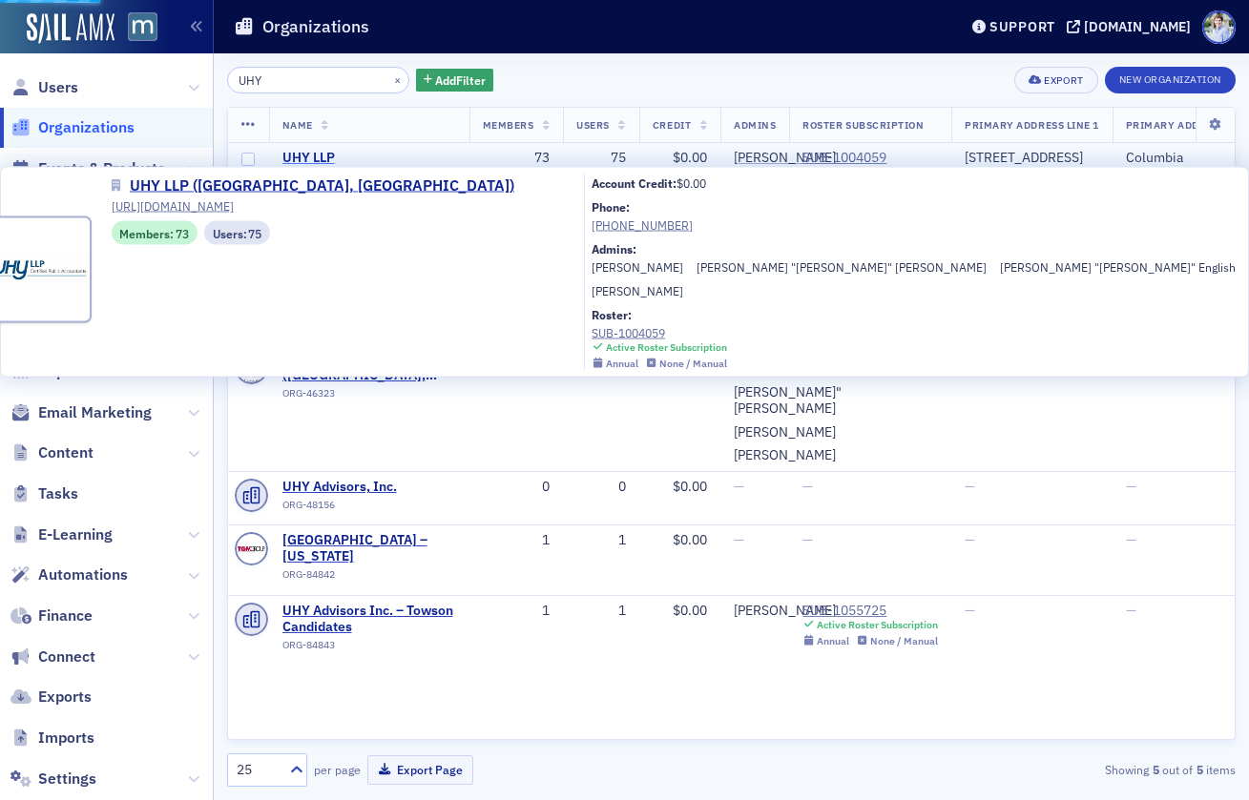
select select "US"
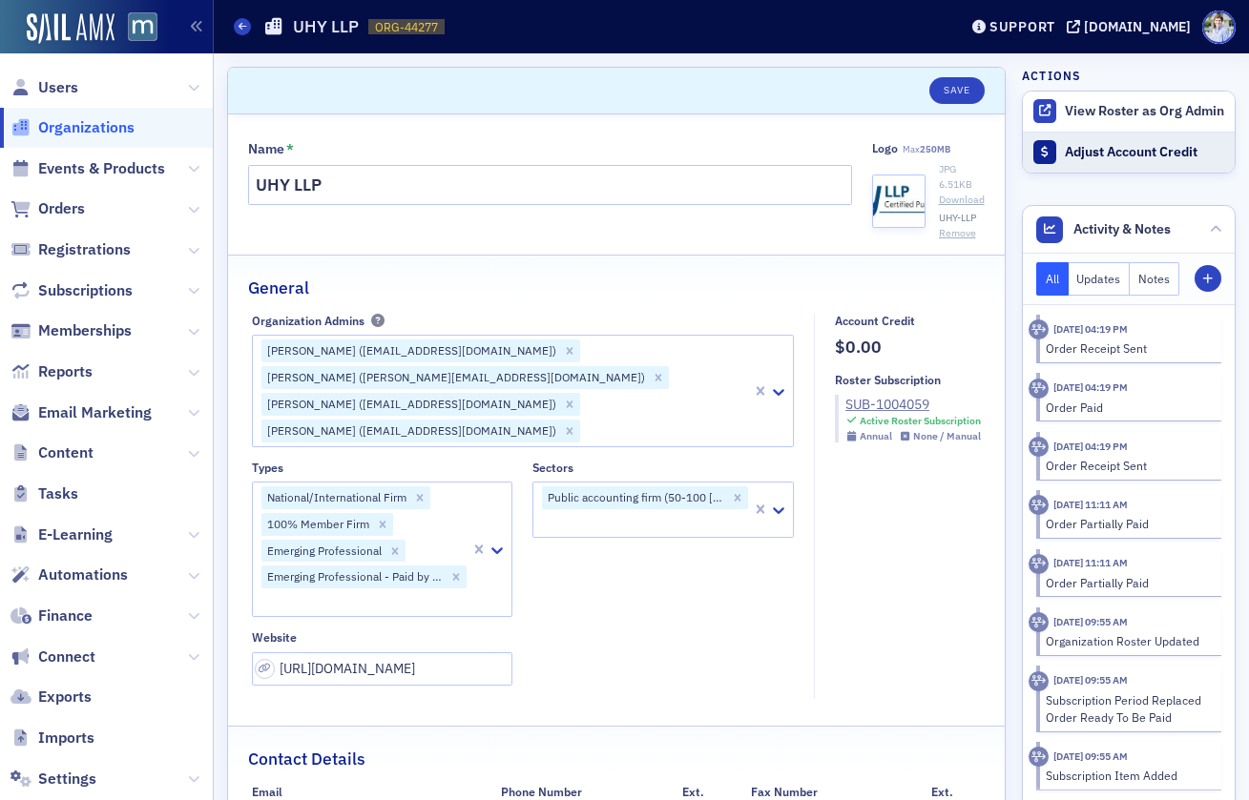
click at [1128, 154] on div "Adjust Account Credit" at bounding box center [1145, 152] width 160 height 17
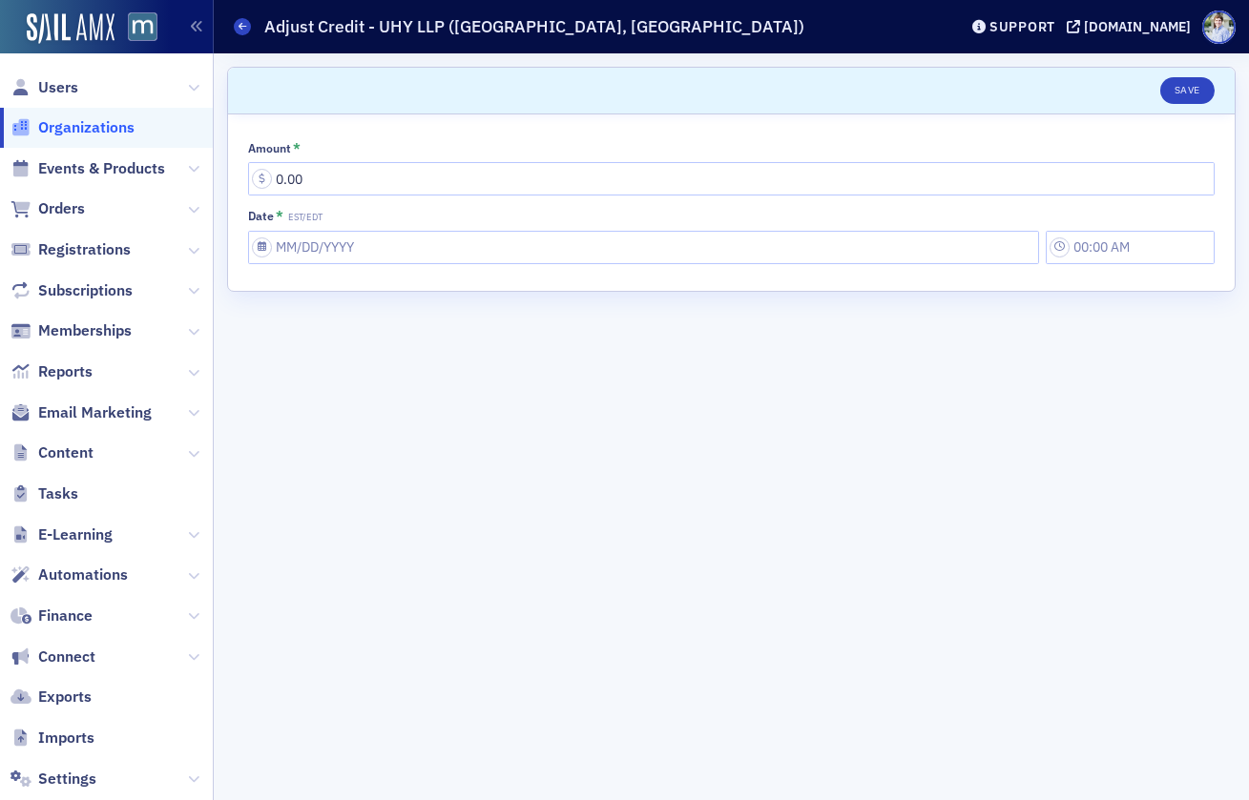
select select "US"
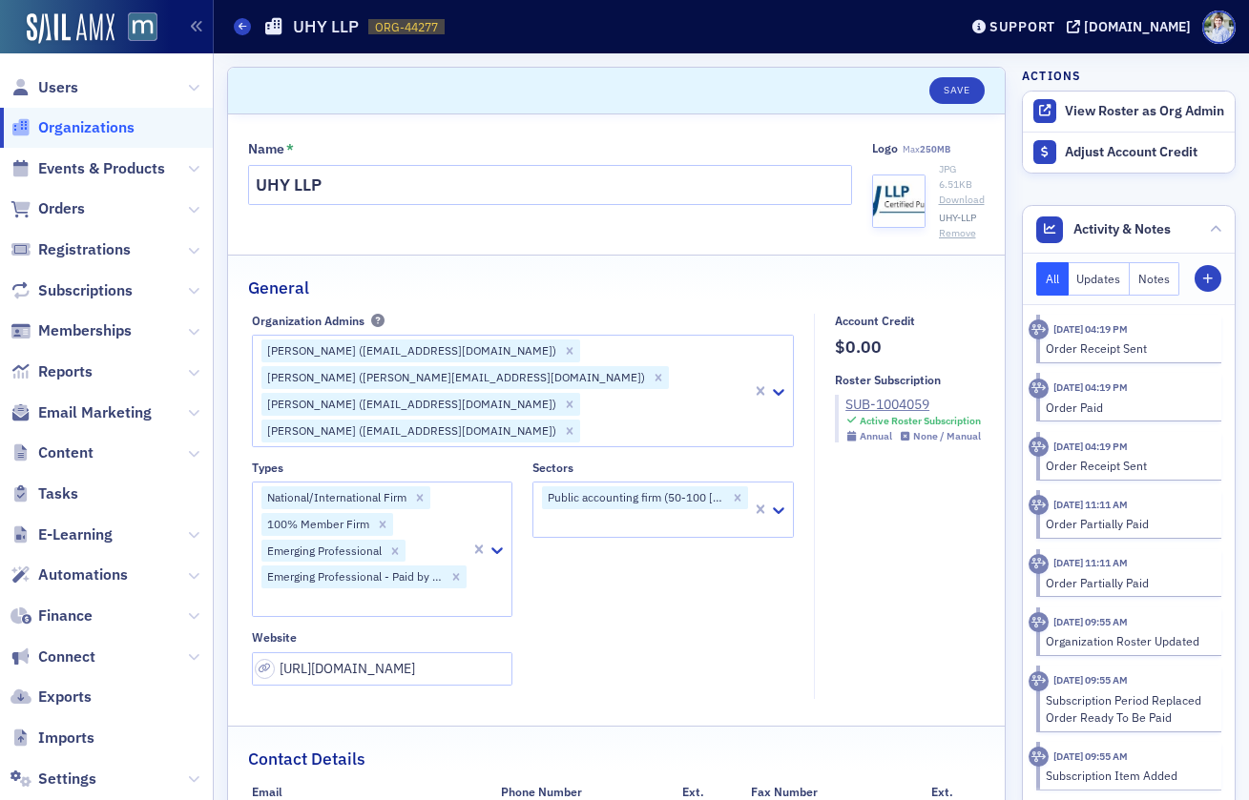
click at [572, 80] on header "Save" at bounding box center [616, 91] width 777 height 47
click at [717, 40] on div "Organizations UHY LLP ORG-44277 44277" at bounding box center [581, 27] width 695 height 36
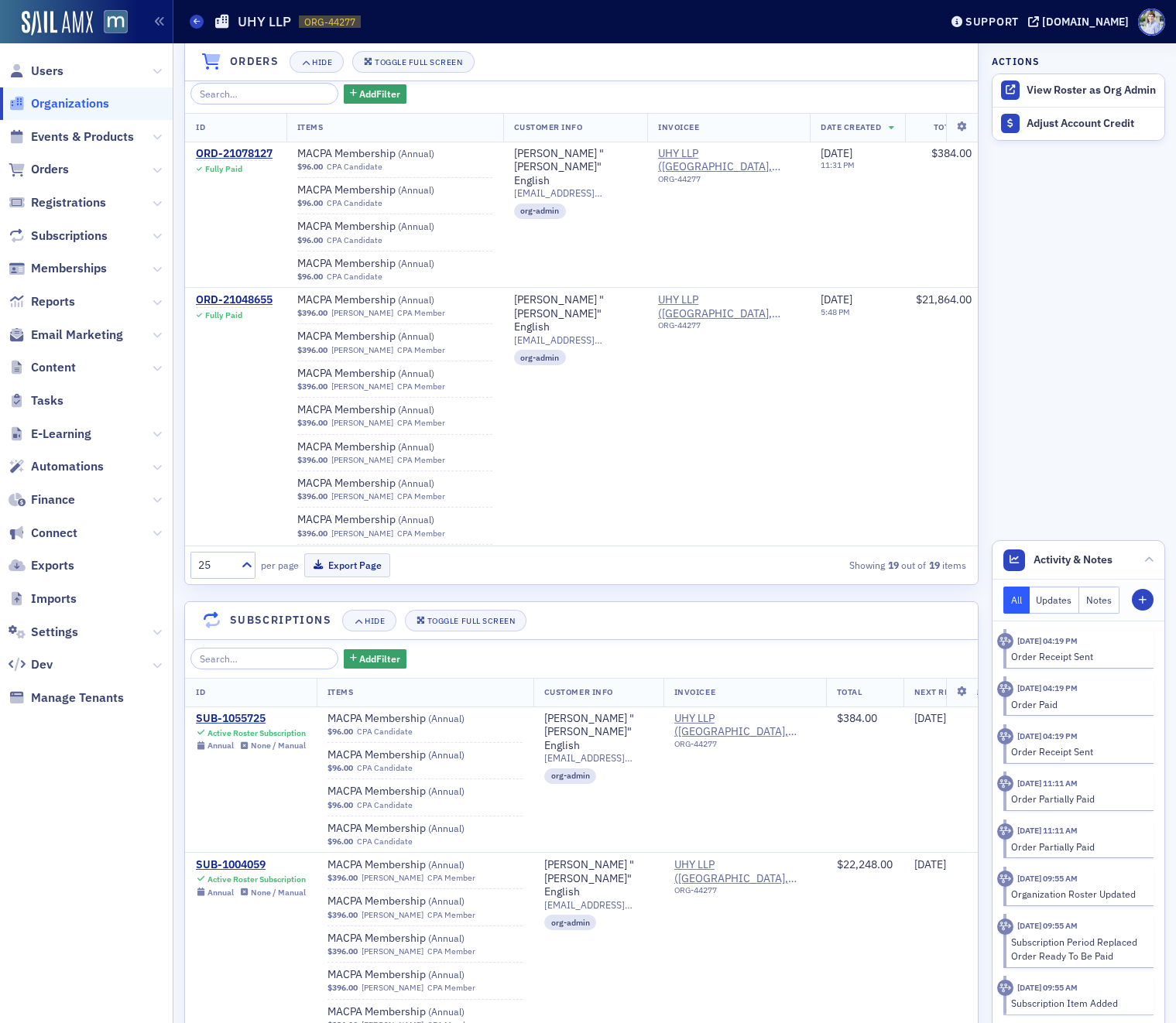
scroll to position [1178, 0]
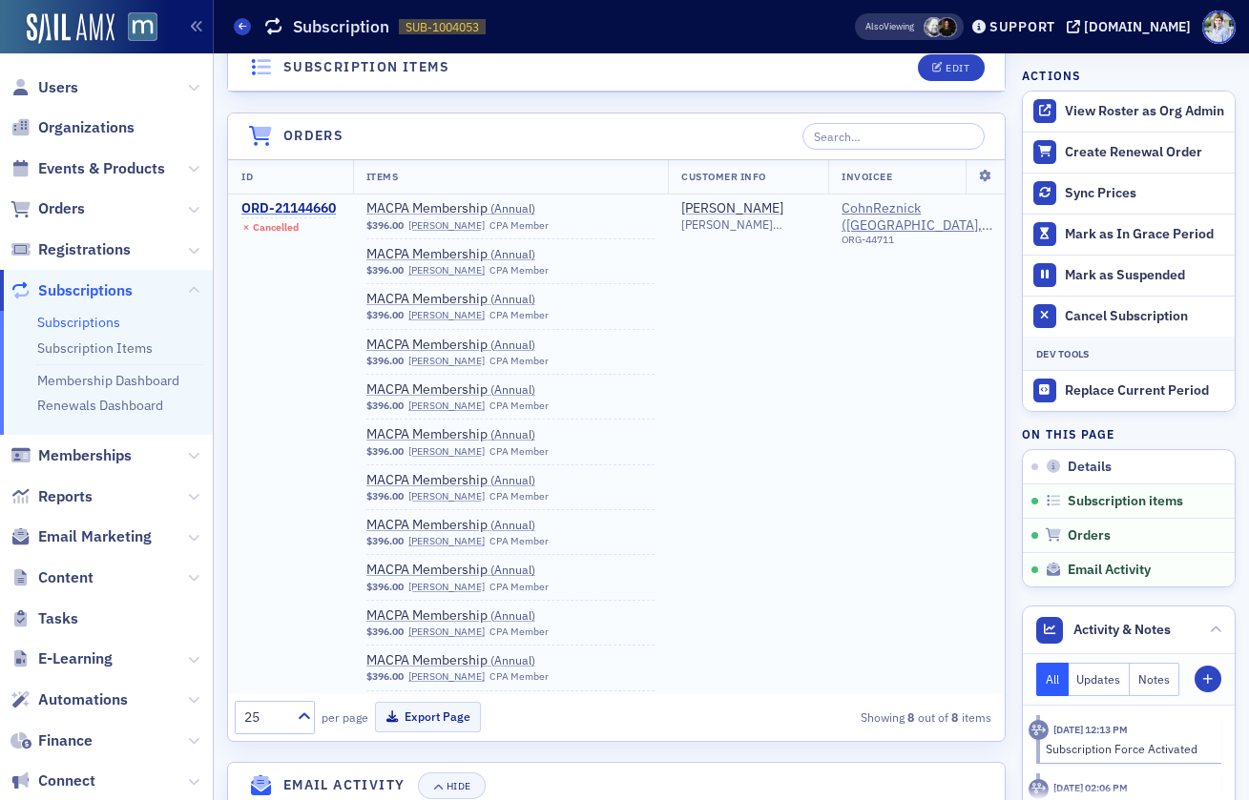
scroll to position [3, 0]
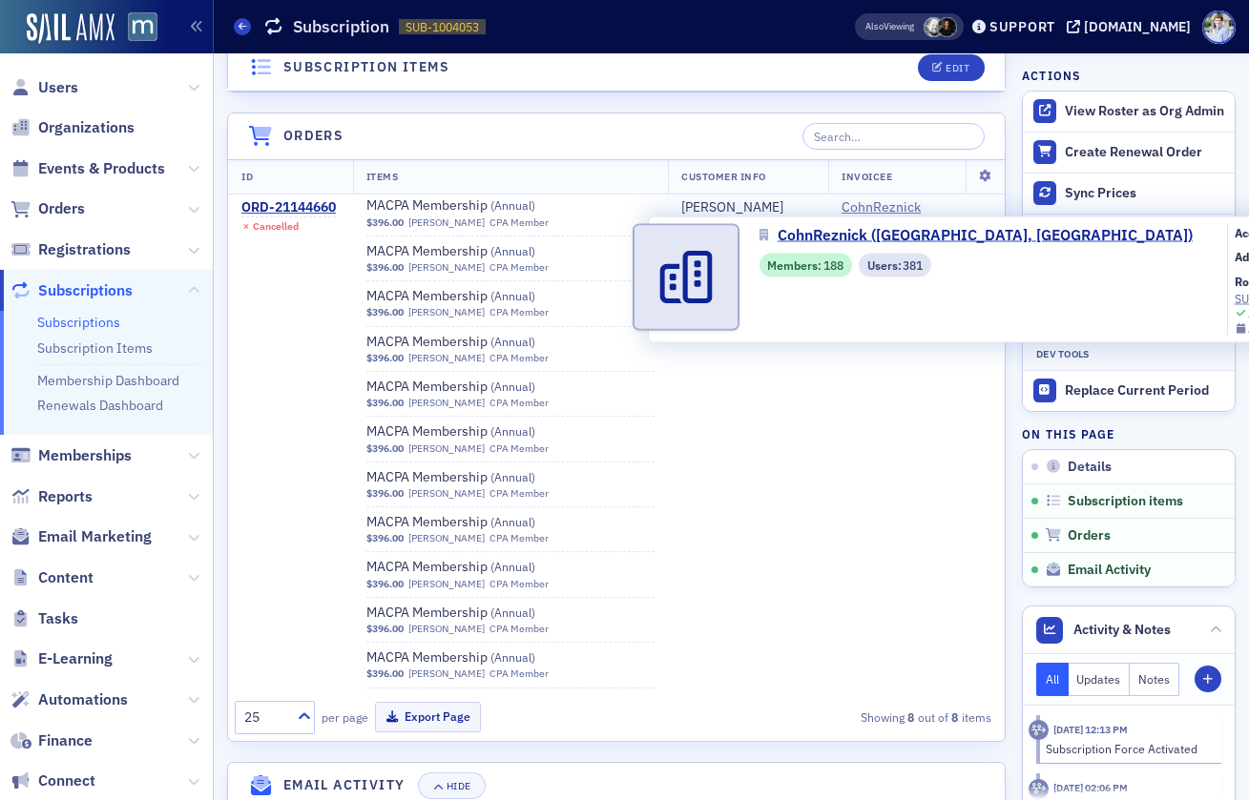
drag, startPoint x: 1117, startPoint y: 231, endPoint x: 1165, endPoint y: 231, distance: 47.7
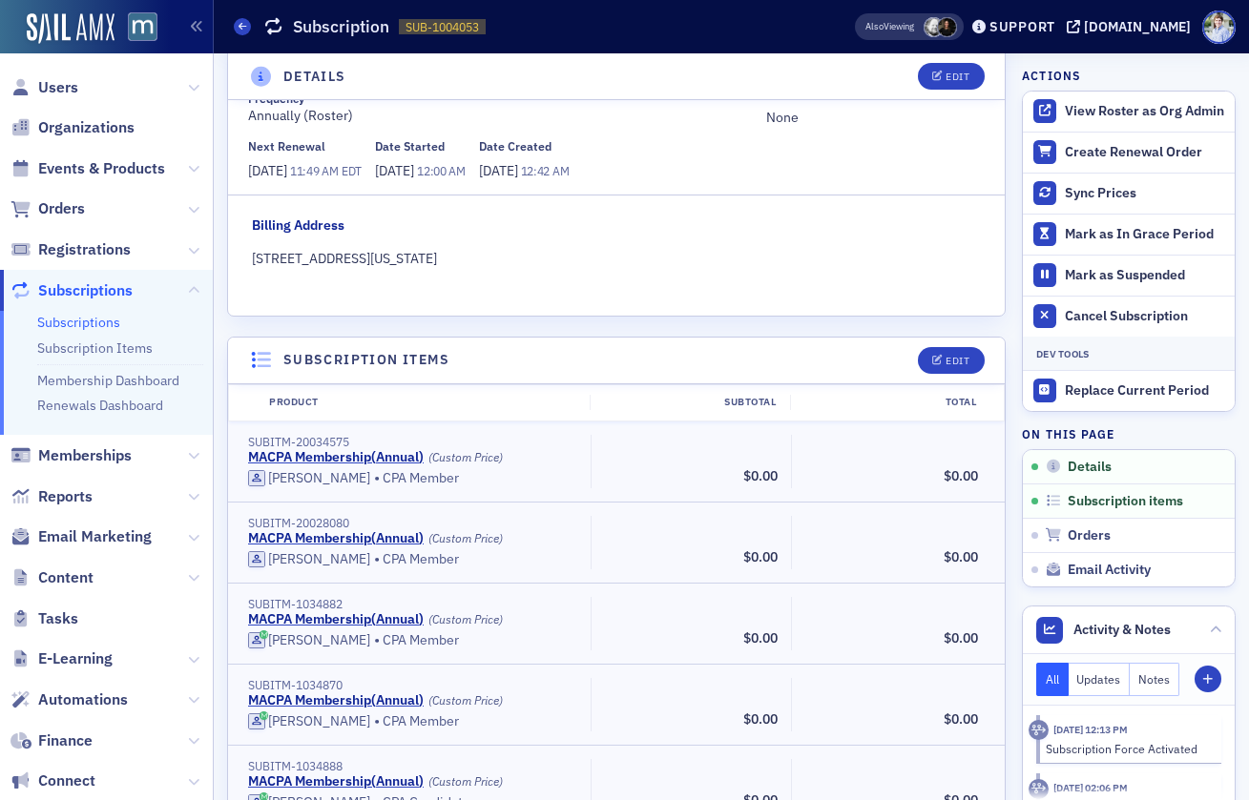
scroll to position [0, 0]
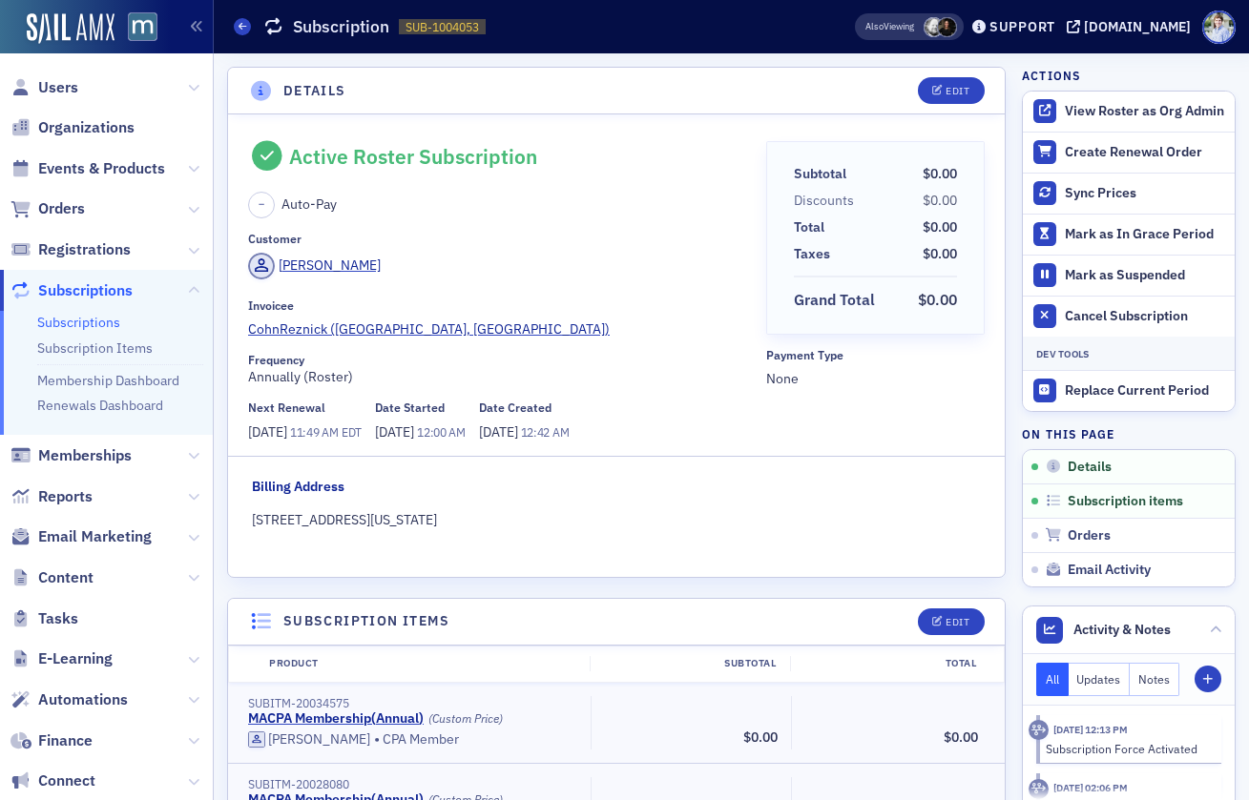
click at [501, 112] on header "Details Edit" at bounding box center [616, 91] width 777 height 47
click at [70, 497] on span "Reports" at bounding box center [65, 497] width 54 height 21
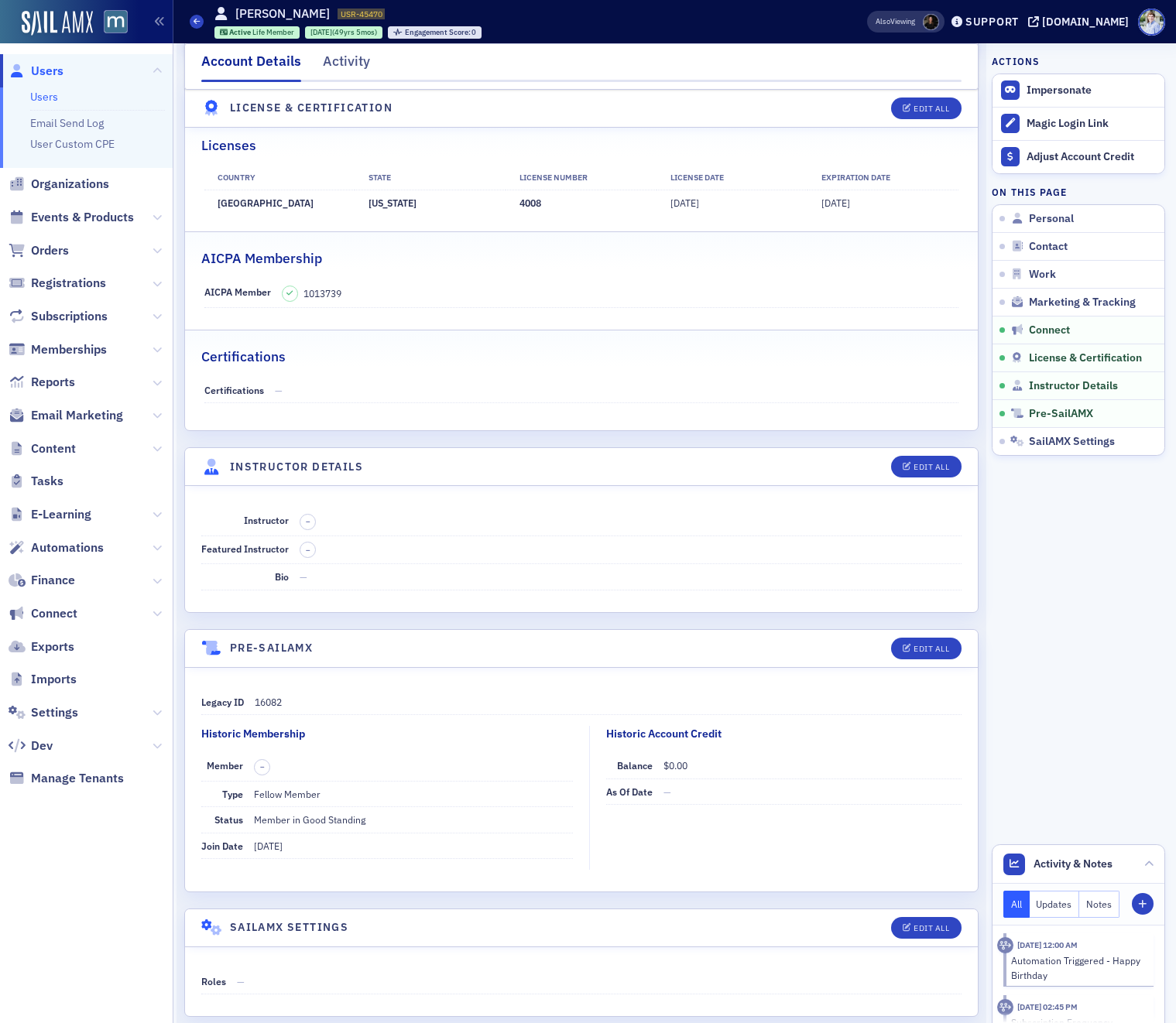
scroll to position [3015, 0]
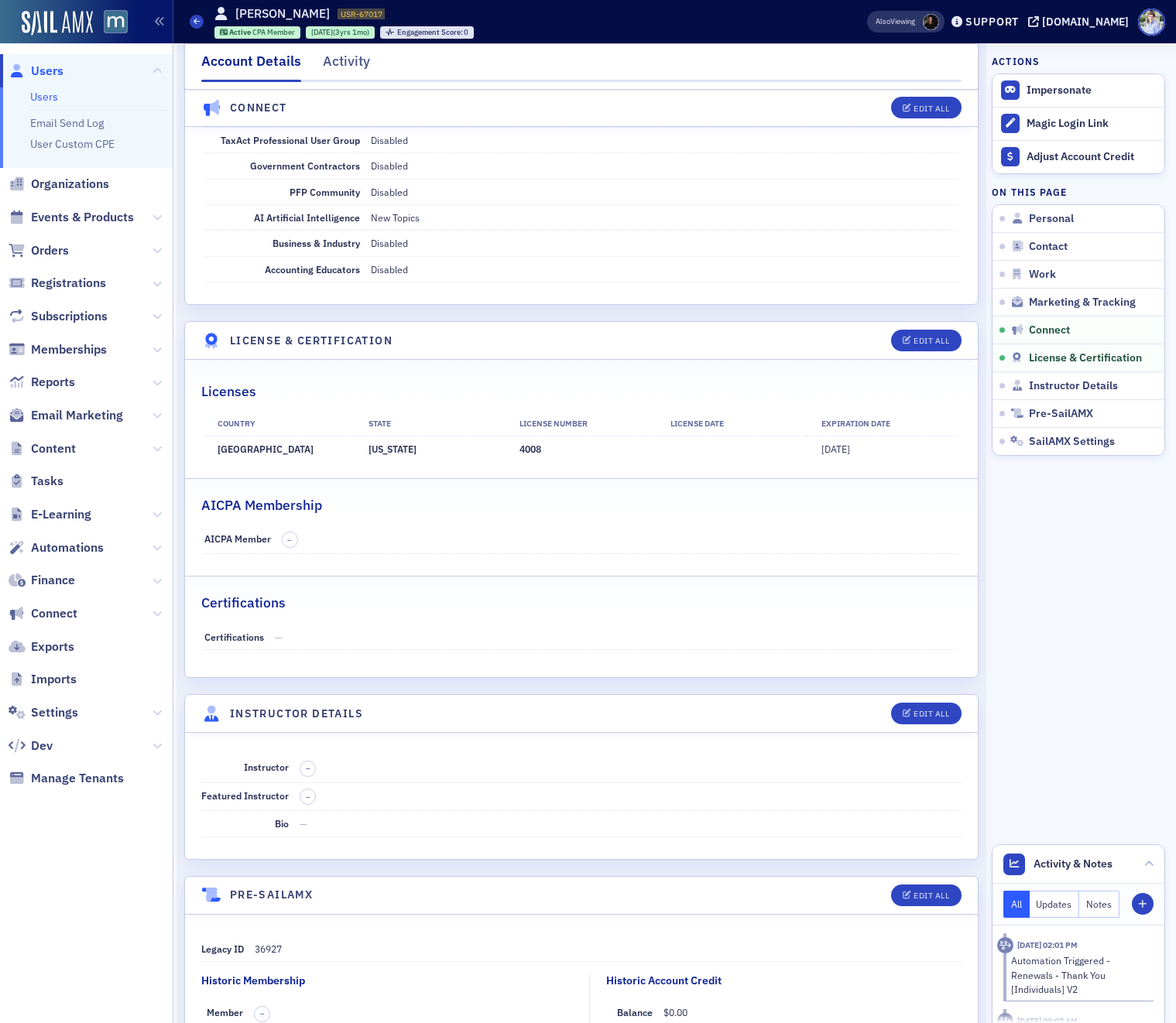
scroll to position [2691, 0]
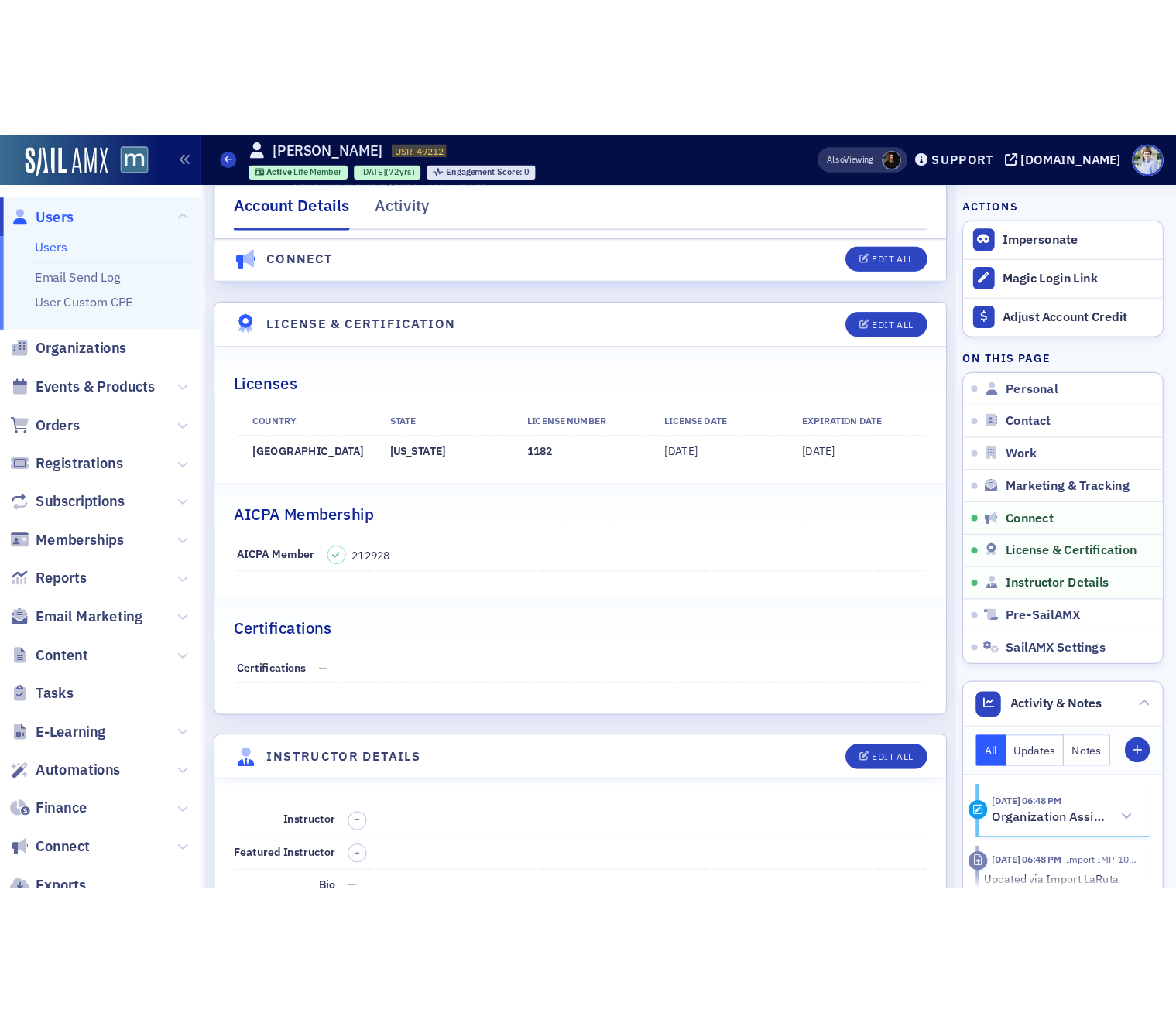
scroll to position [2959, 0]
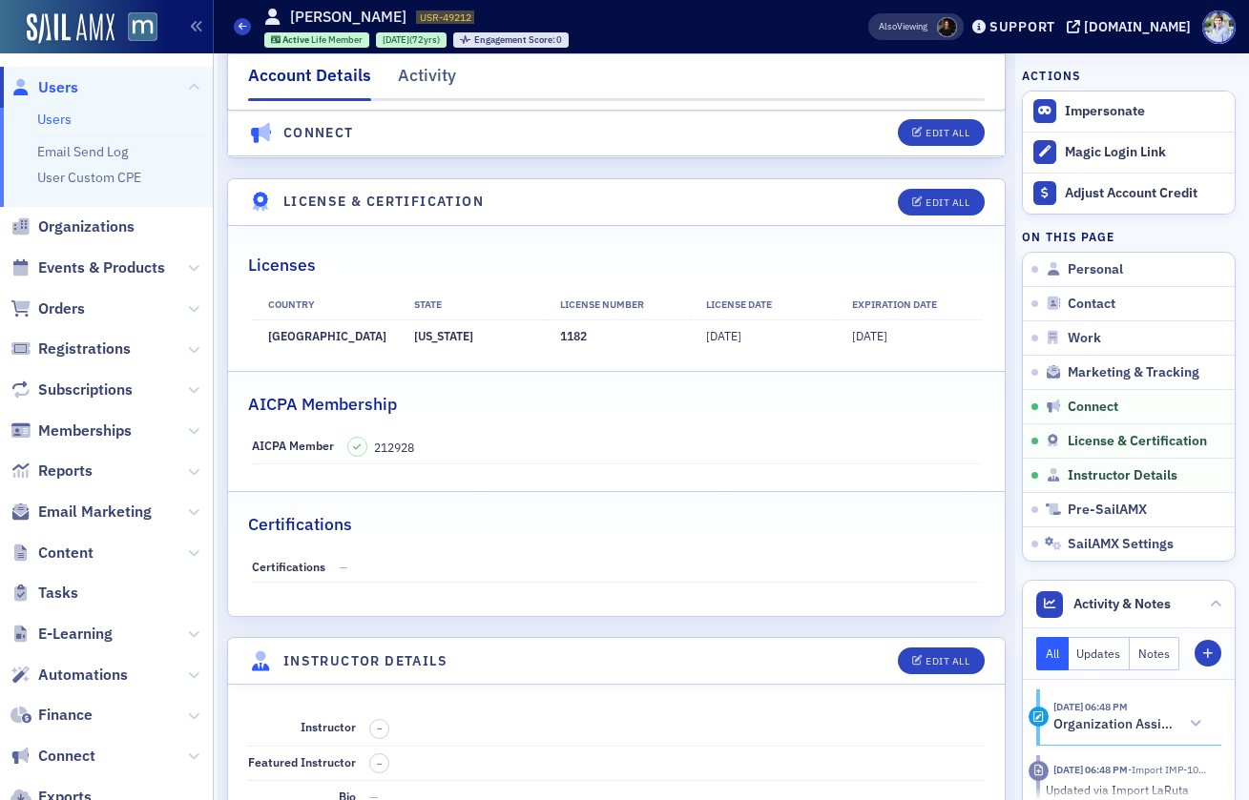
click at [566, 338] on td "1182" at bounding box center [616, 335] width 146 height 31
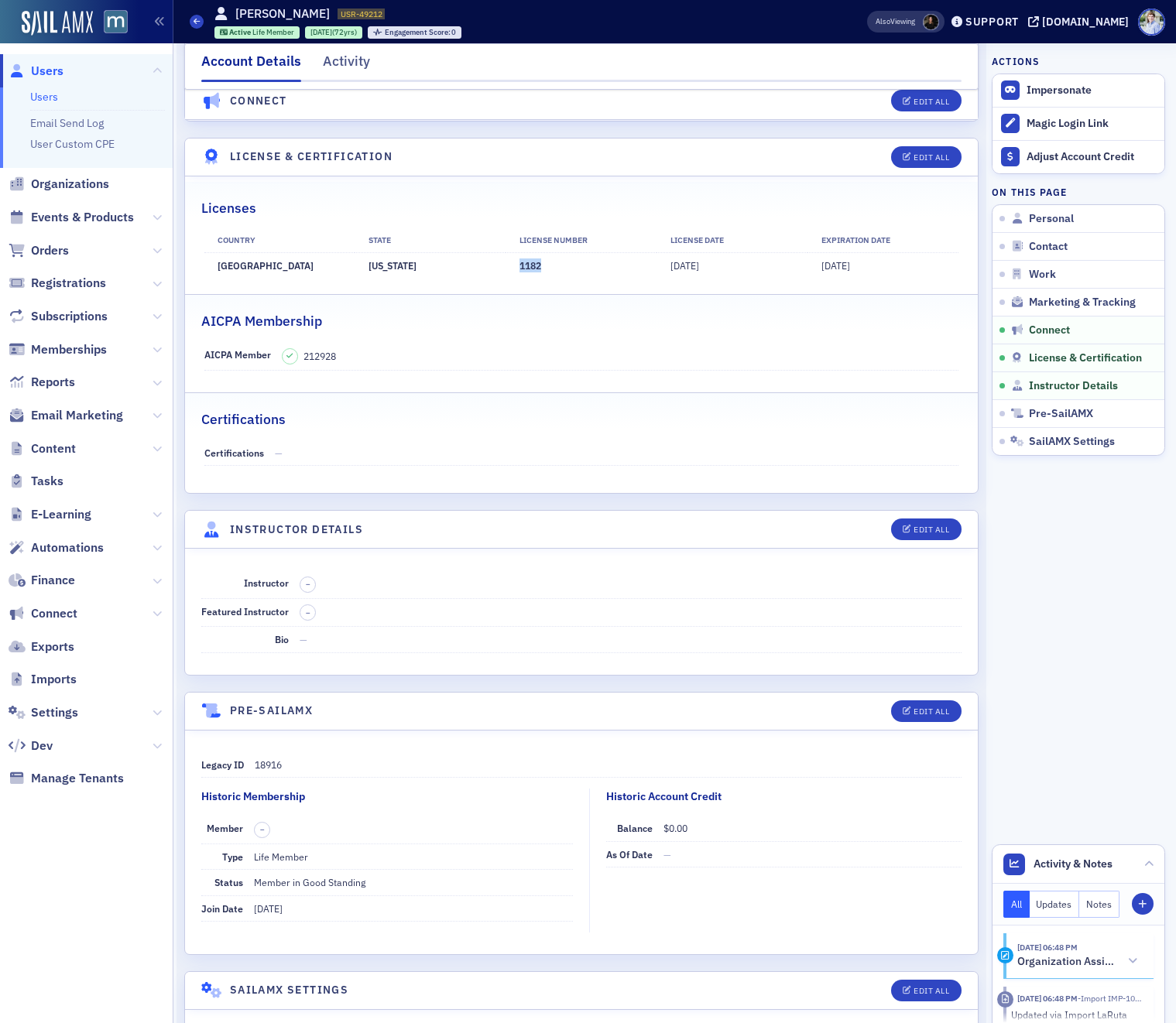
scroll to position [2952, 0]
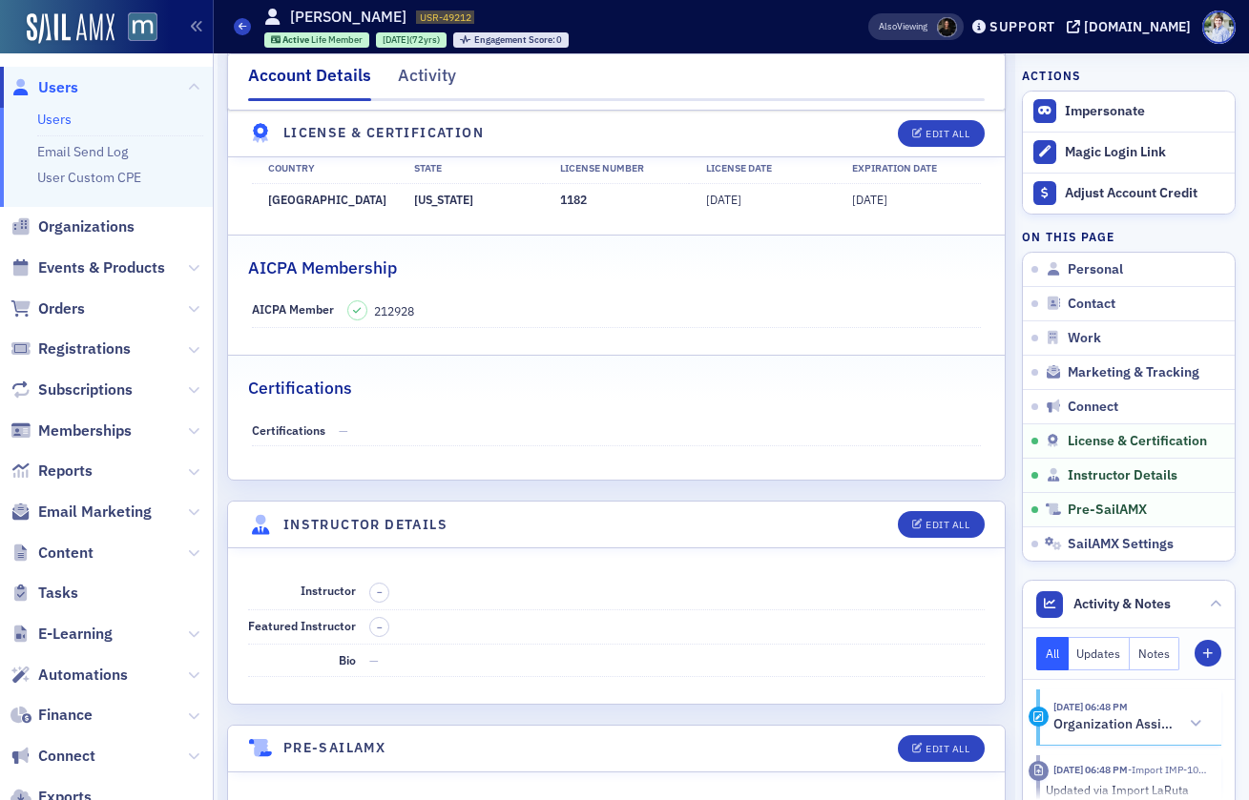
click at [580, 204] on td "1182" at bounding box center [616, 198] width 146 height 31
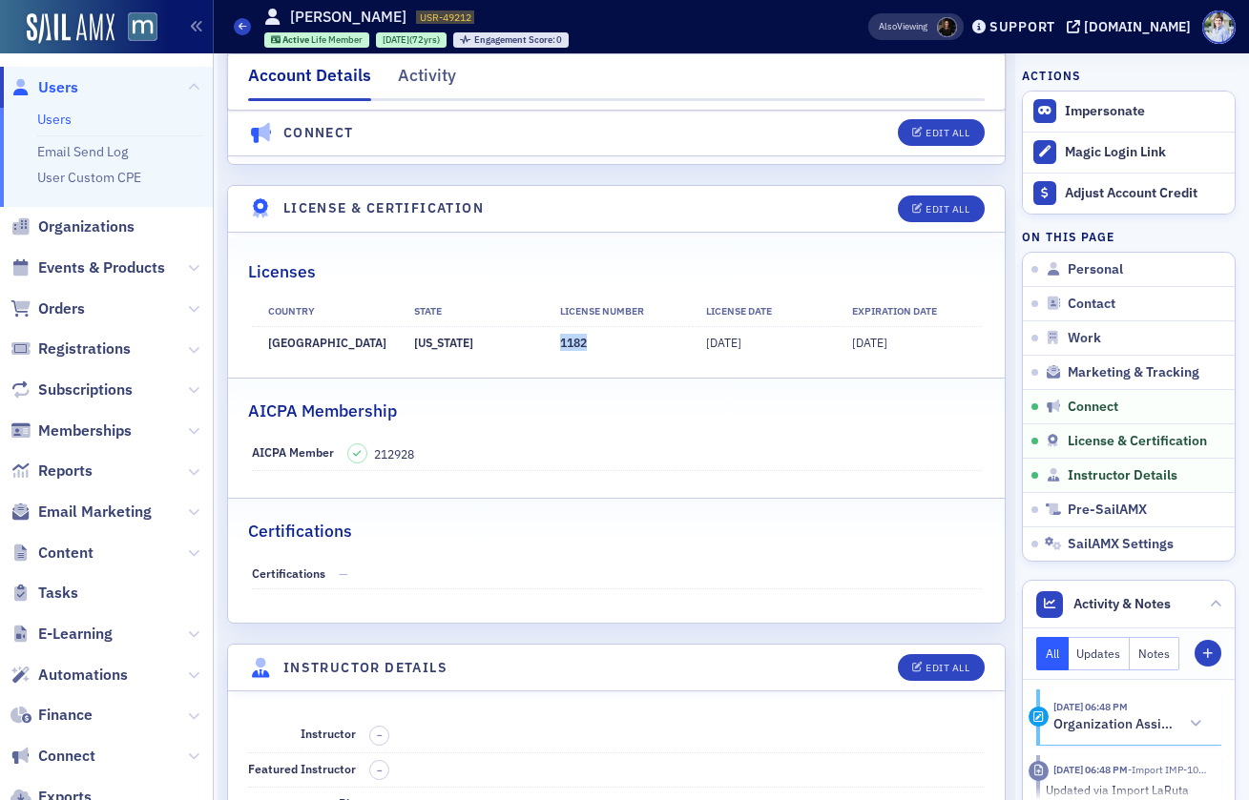
scroll to position [3639, 0]
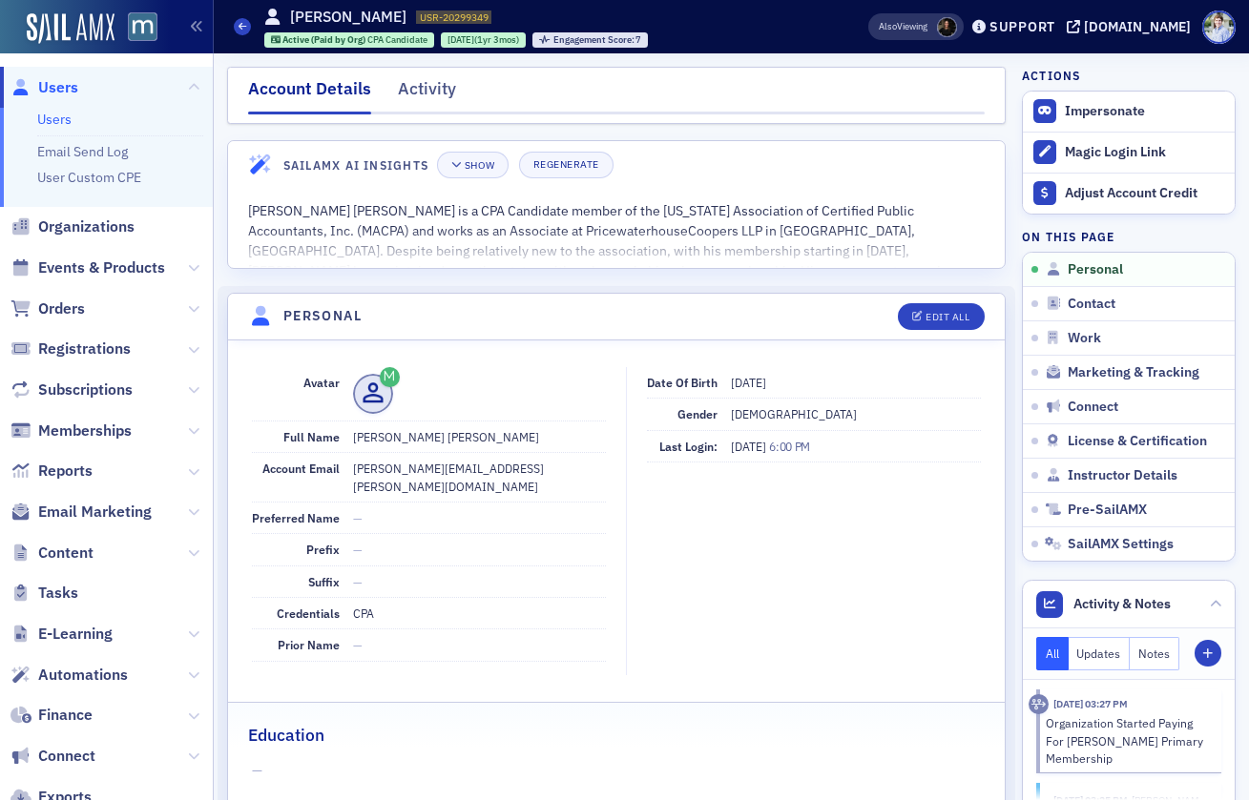
click at [61, 89] on span "Users" at bounding box center [58, 87] width 40 height 21
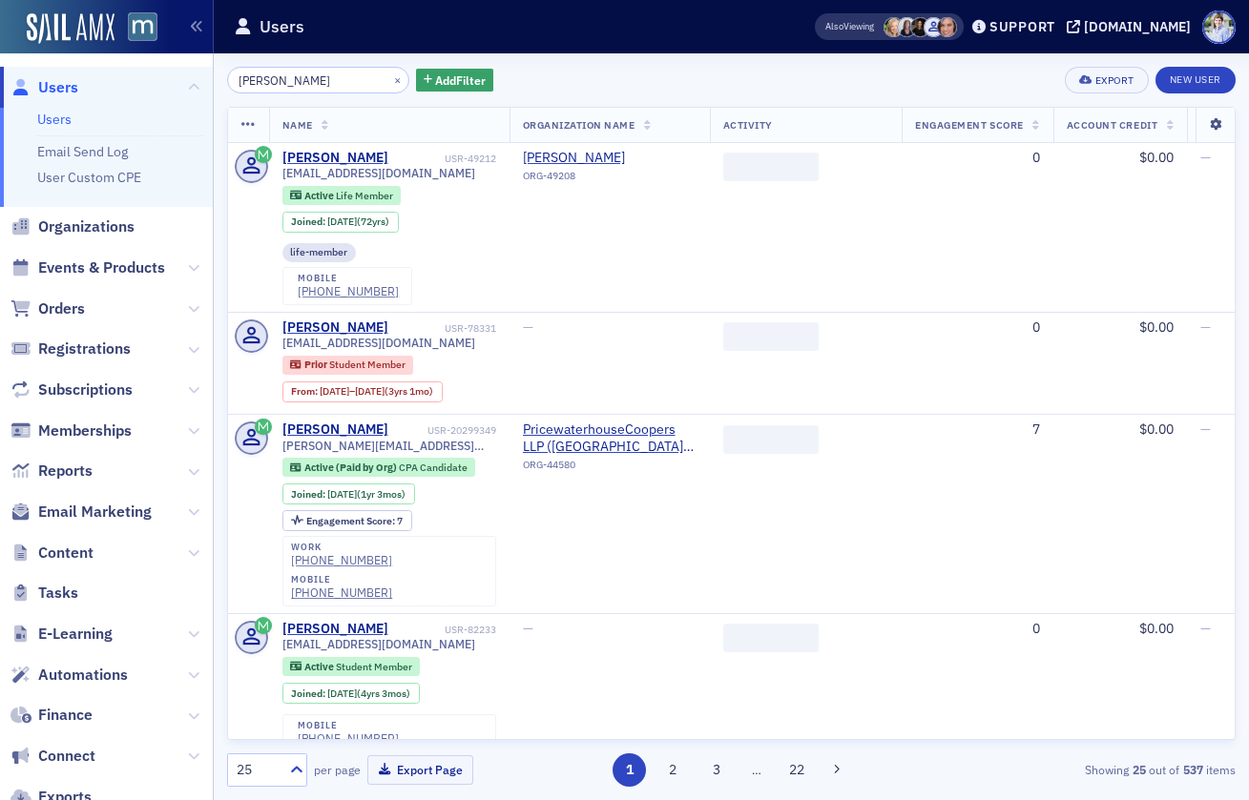
type input "James Downes"
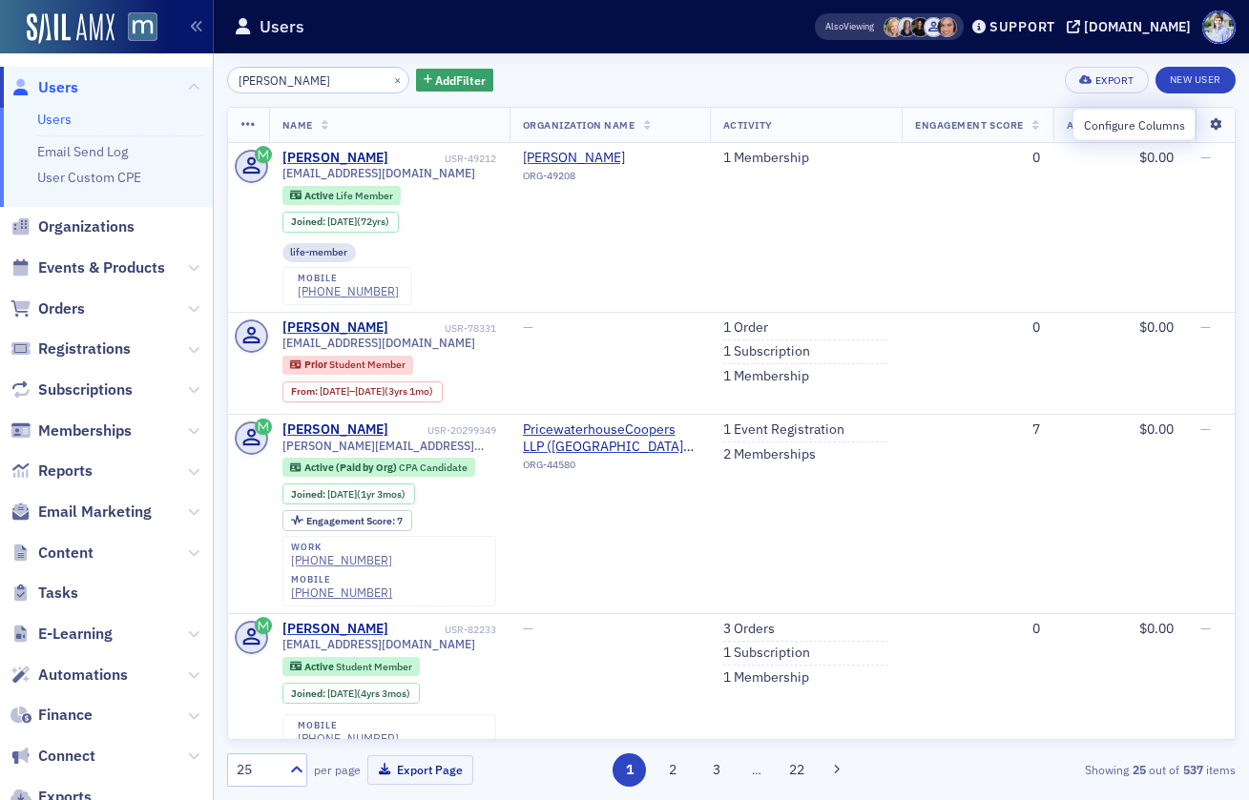
click at [1215, 124] on icon at bounding box center [1214, 124] width 39 height 11
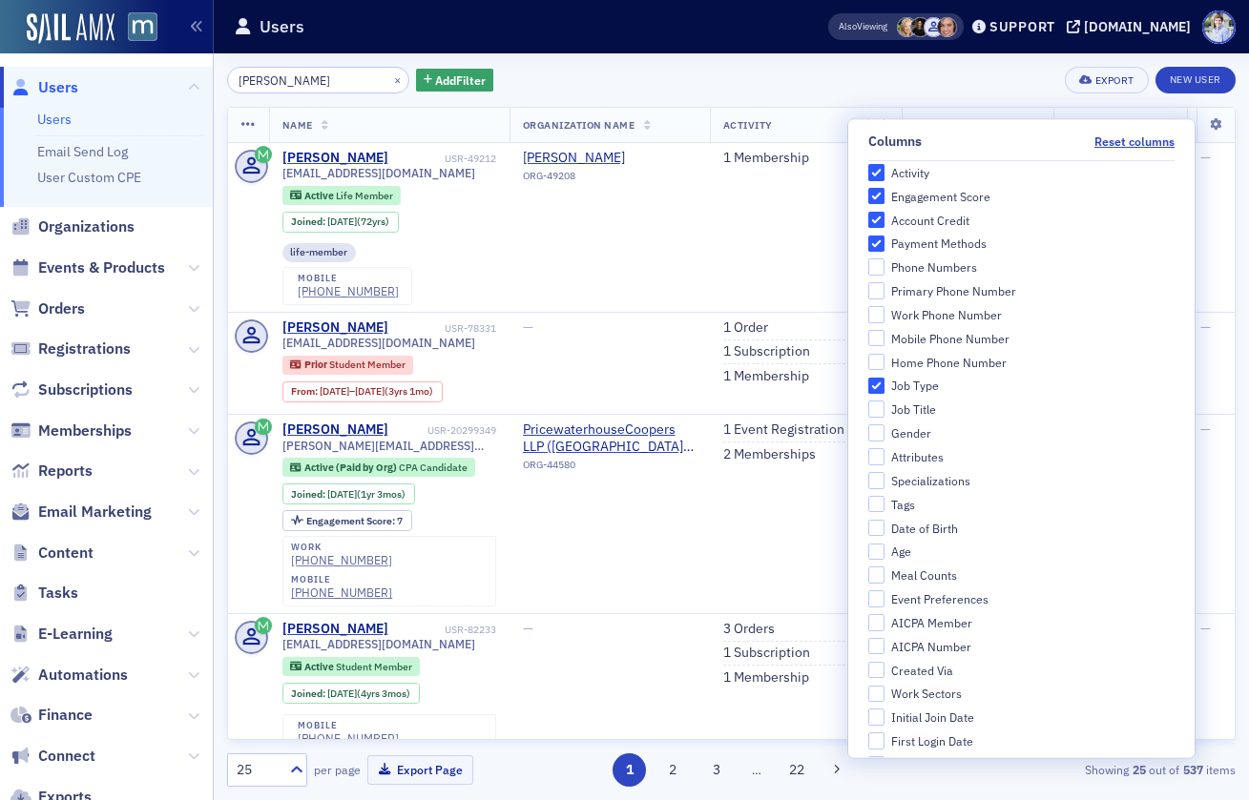
scroll to position [685, 0]
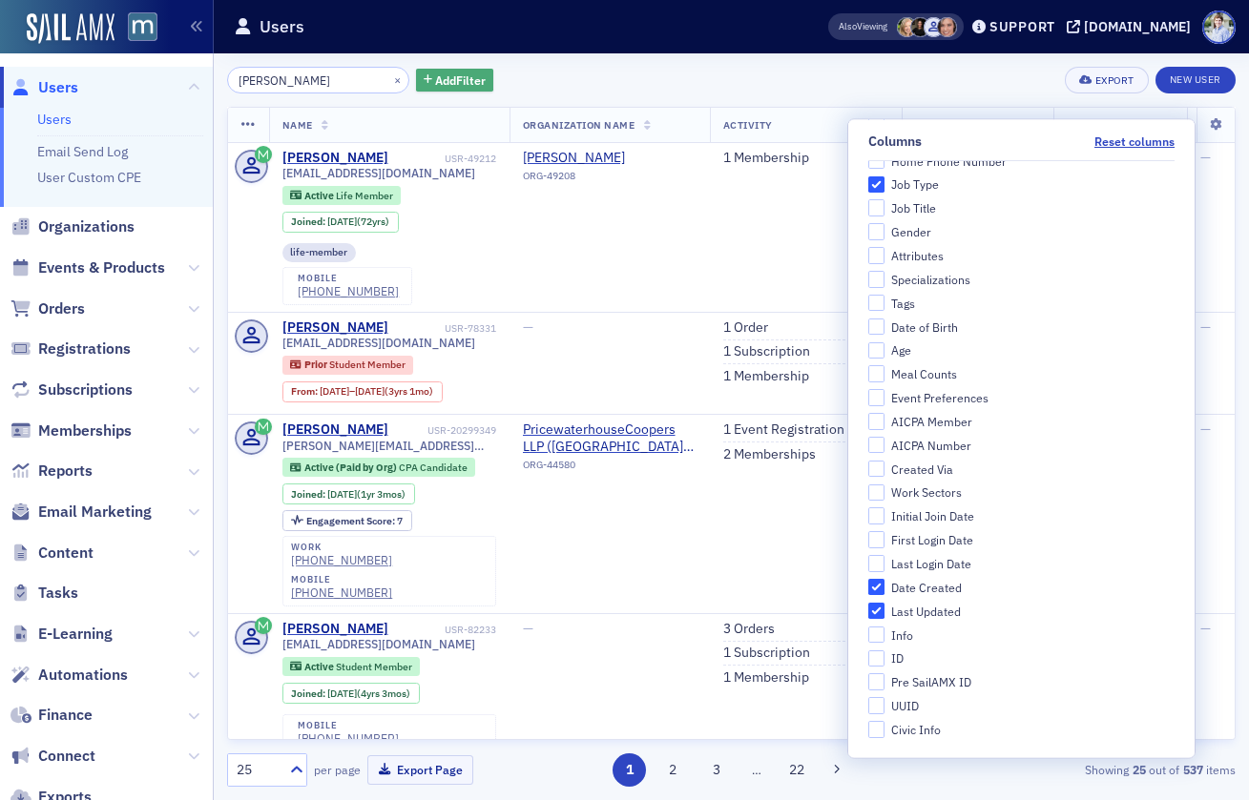
click at [443, 75] on span "Add Filter" at bounding box center [460, 80] width 51 height 17
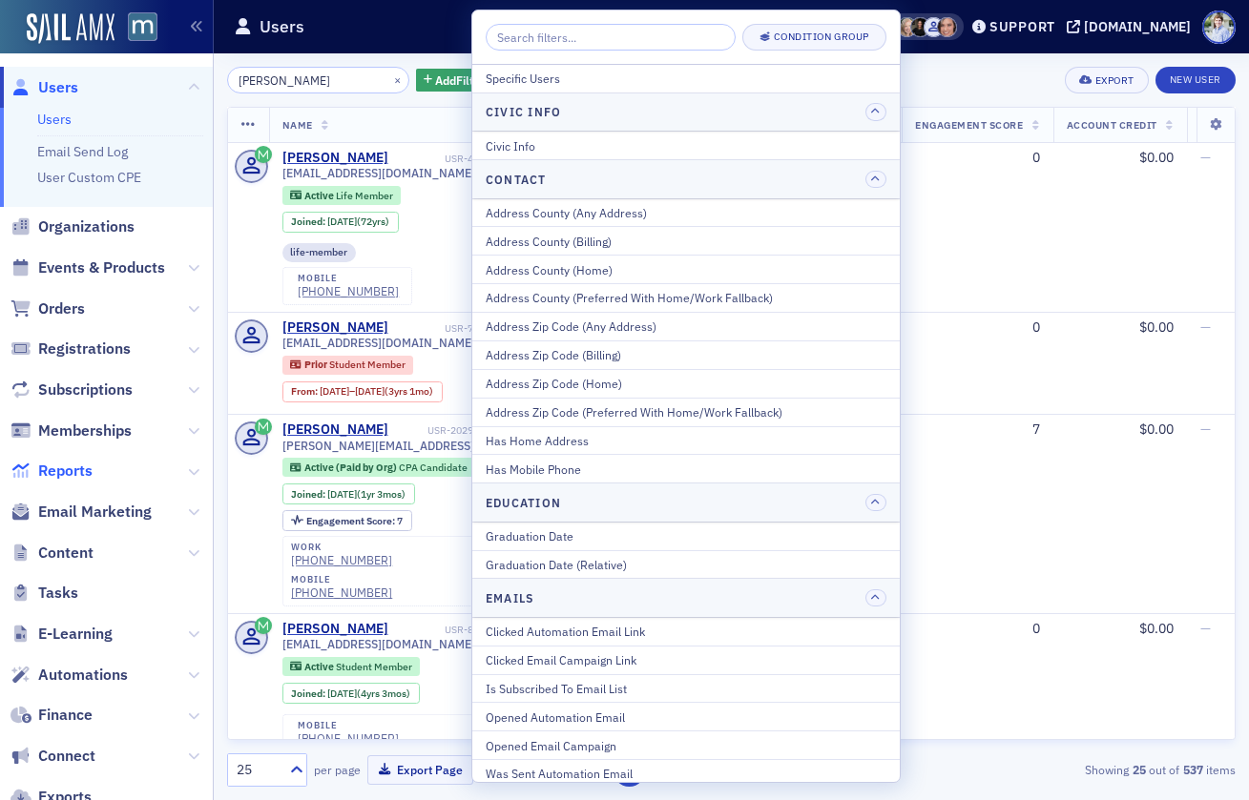
click at [77, 473] on span "Reports" at bounding box center [65, 471] width 54 height 21
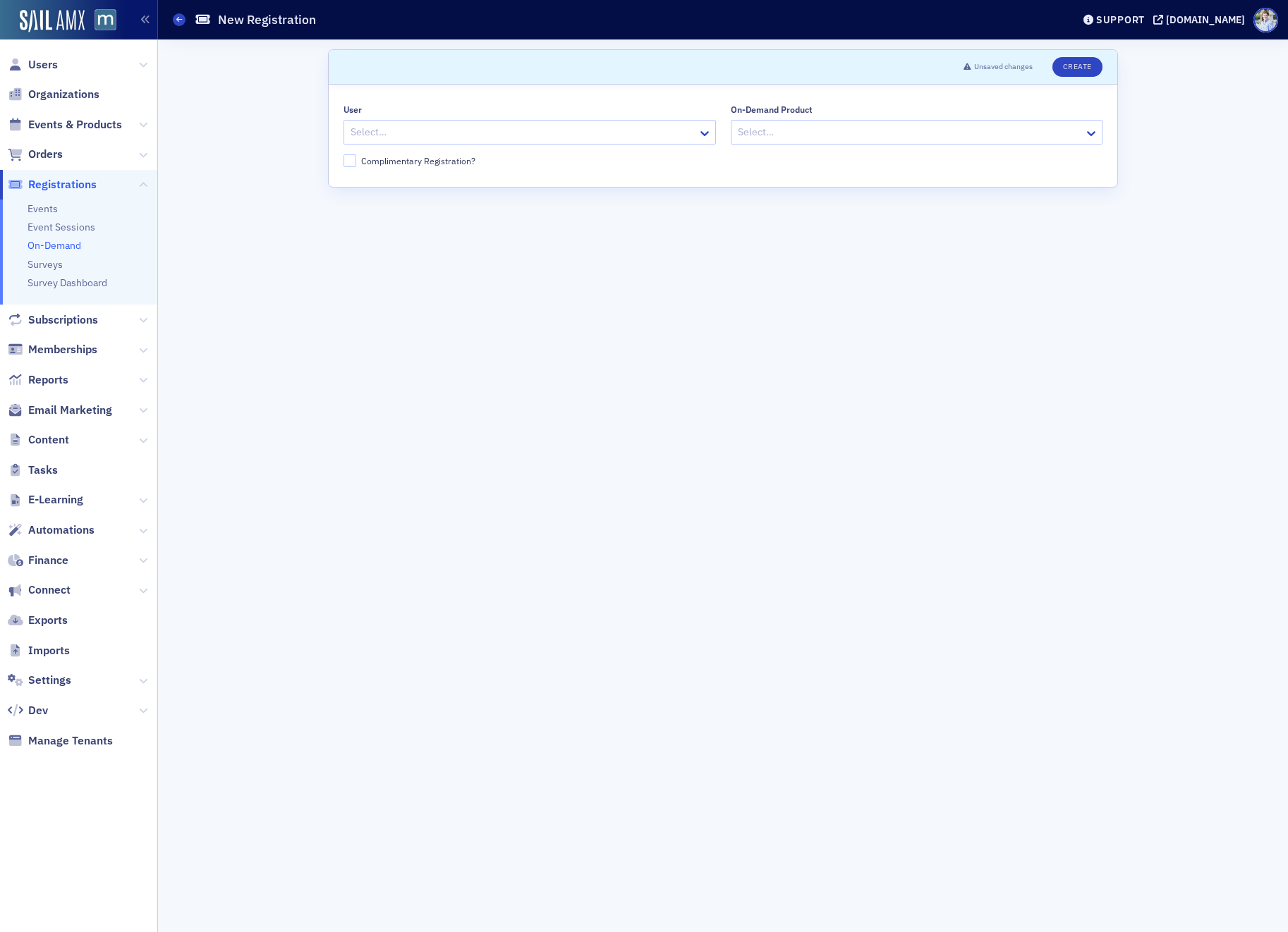
click at [286, 112] on div "Scroll to Unsaved changes Create User Select… On-Demand Product Select… Complim…" at bounding box center [723, 486] width 1111 height 893
click at [794, 140] on div at bounding box center [909, 132] width 347 height 18
drag, startPoint x: 743, startPoint y: 98, endPoint x: 588, endPoint y: 82, distance: 155.8
click at [740, 98] on div "User Select… On-Demand Product Select… Complimentary Registration?" at bounding box center [723, 135] width 789 height 102
click at [1151, 333] on div "Scroll to Unsaved changes Create User Select… On-Demand Product Select… Complim…" at bounding box center [723, 486] width 1111 height 893
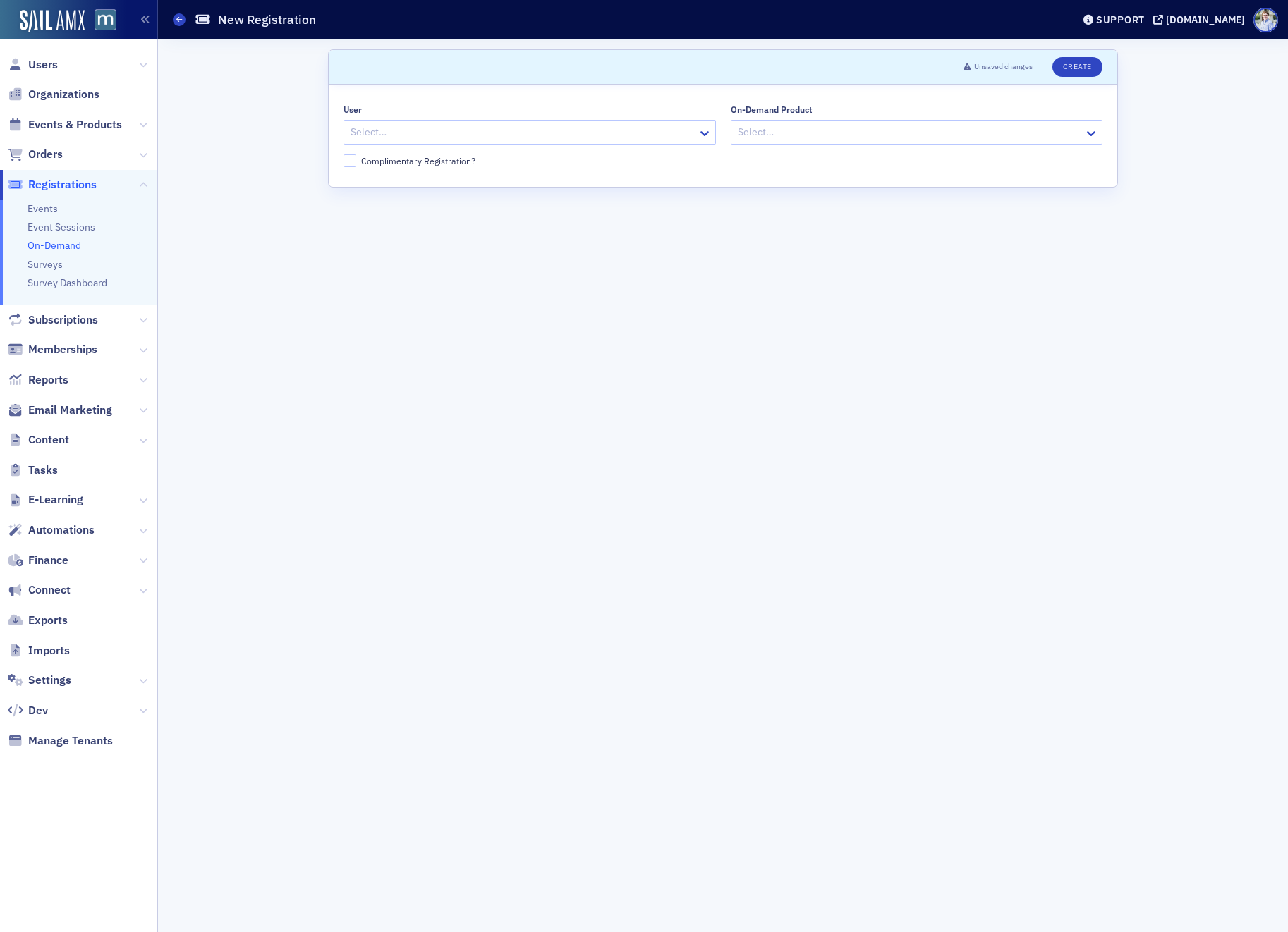
click at [1280, 323] on div "Scroll to Unsaved changes Create User Select… On-Demand Product Select… Complim…" at bounding box center [723, 486] width 1130 height 893
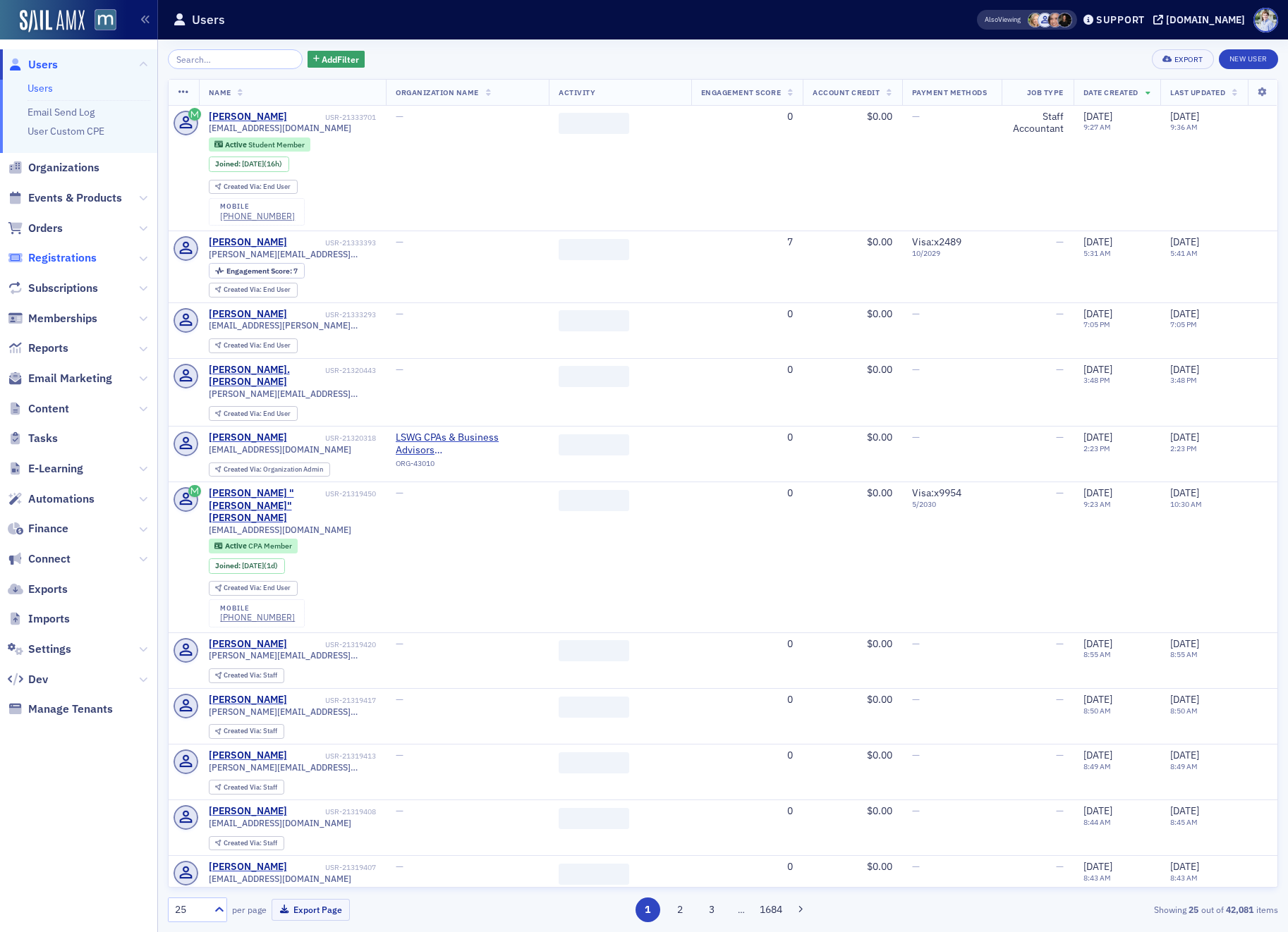
click at [73, 262] on span "Registrations" at bounding box center [62, 258] width 69 height 16
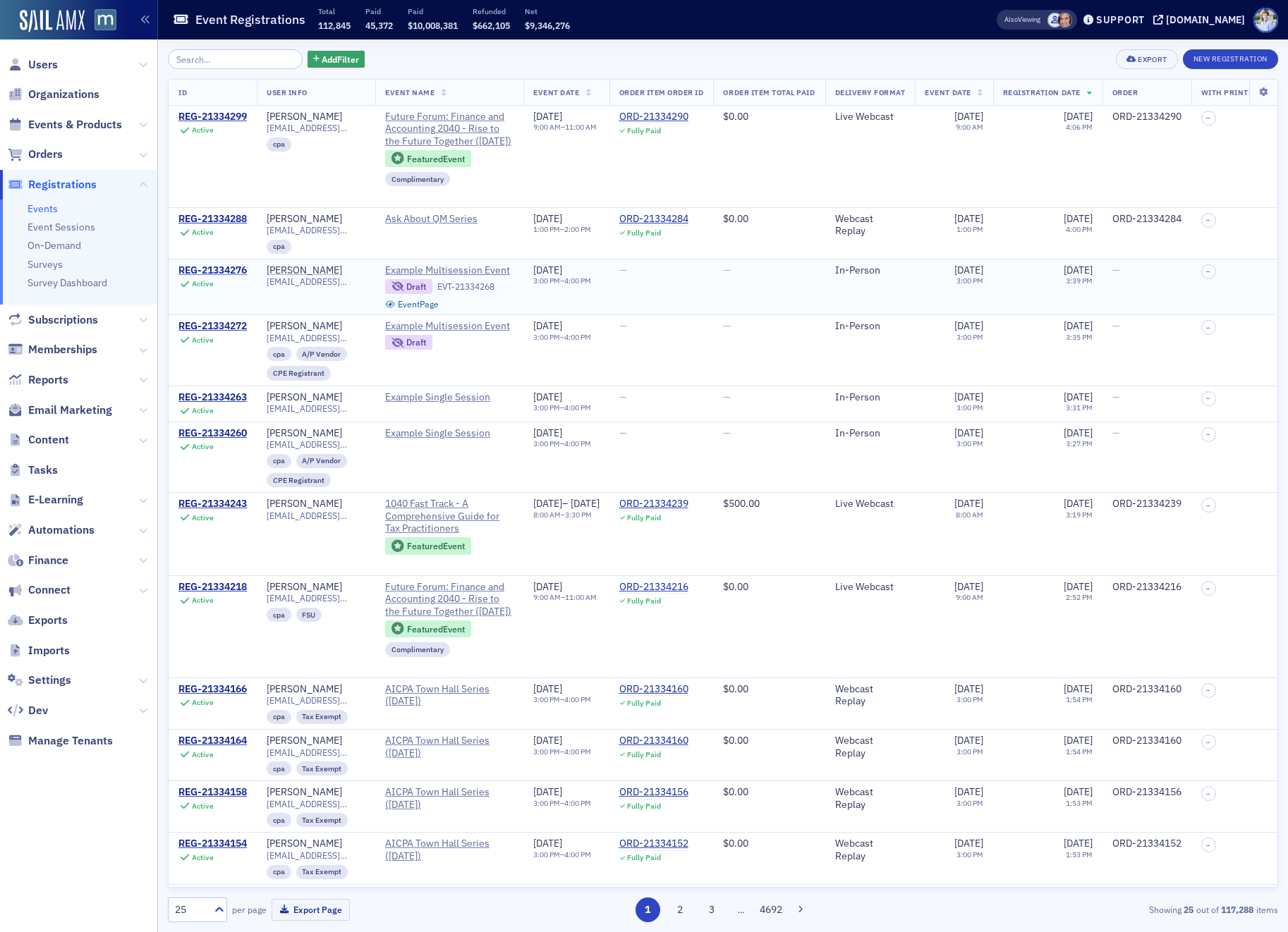
drag, startPoint x: 197, startPoint y: 252, endPoint x: 199, endPoint y: 266, distance: 14.1
click at [197, 256] on td "REG-21334288 Active" at bounding box center [212, 234] width 88 height 52
click at [199, 266] on div "REG-21334276" at bounding box center [212, 271] width 69 height 13
click at [214, 392] on div "REG-21334263" at bounding box center [212, 398] width 69 height 13
click at [223, 432] on div "REG-21334260" at bounding box center [212, 433] width 69 height 13
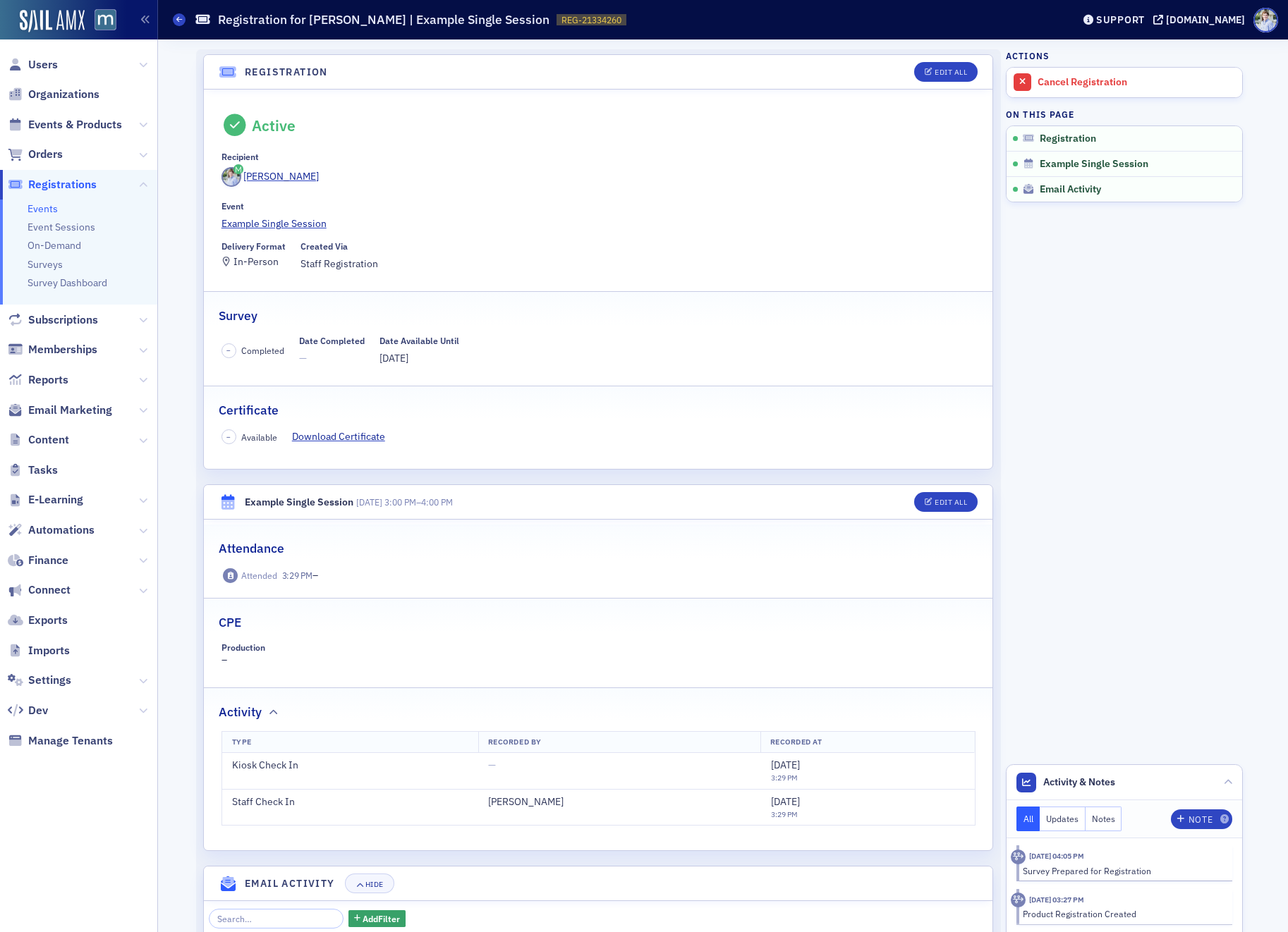
click at [526, 186] on div "[PERSON_NAME]" at bounding box center [599, 179] width 754 height 24
